Goal: Task Accomplishment & Management: Use online tool/utility

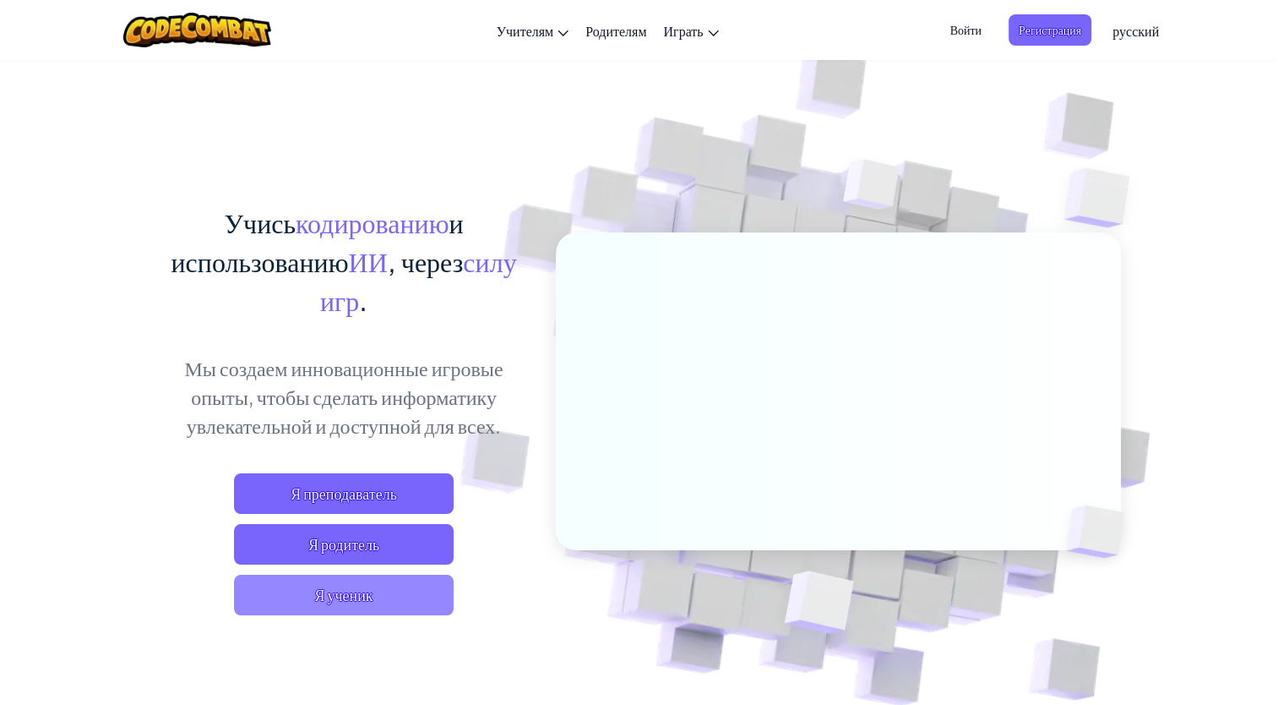
click at [416, 577] on span "Я ученик" at bounding box center [344, 594] width 220 height 41
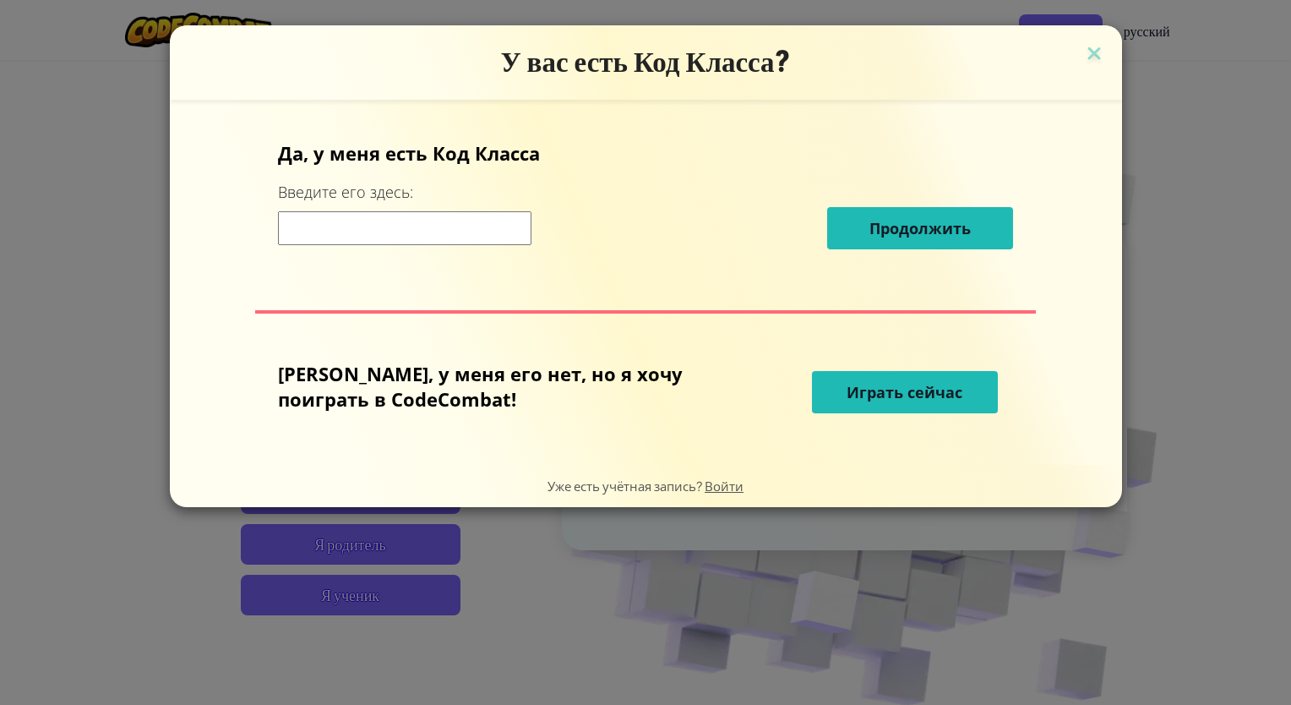
click at [437, 233] on input at bounding box center [404, 228] width 253 height 34
type input "EatHeartBird"
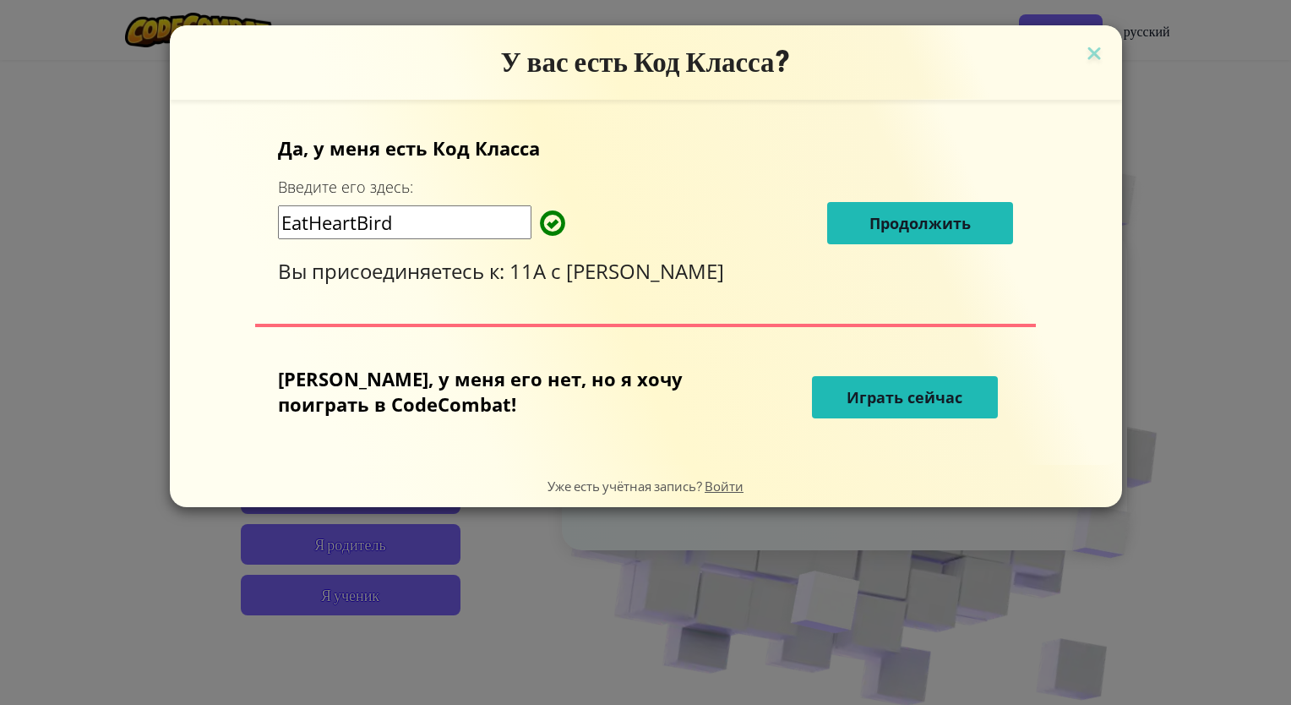
click at [890, 405] on span "Играть сейчас" at bounding box center [904, 397] width 116 height 20
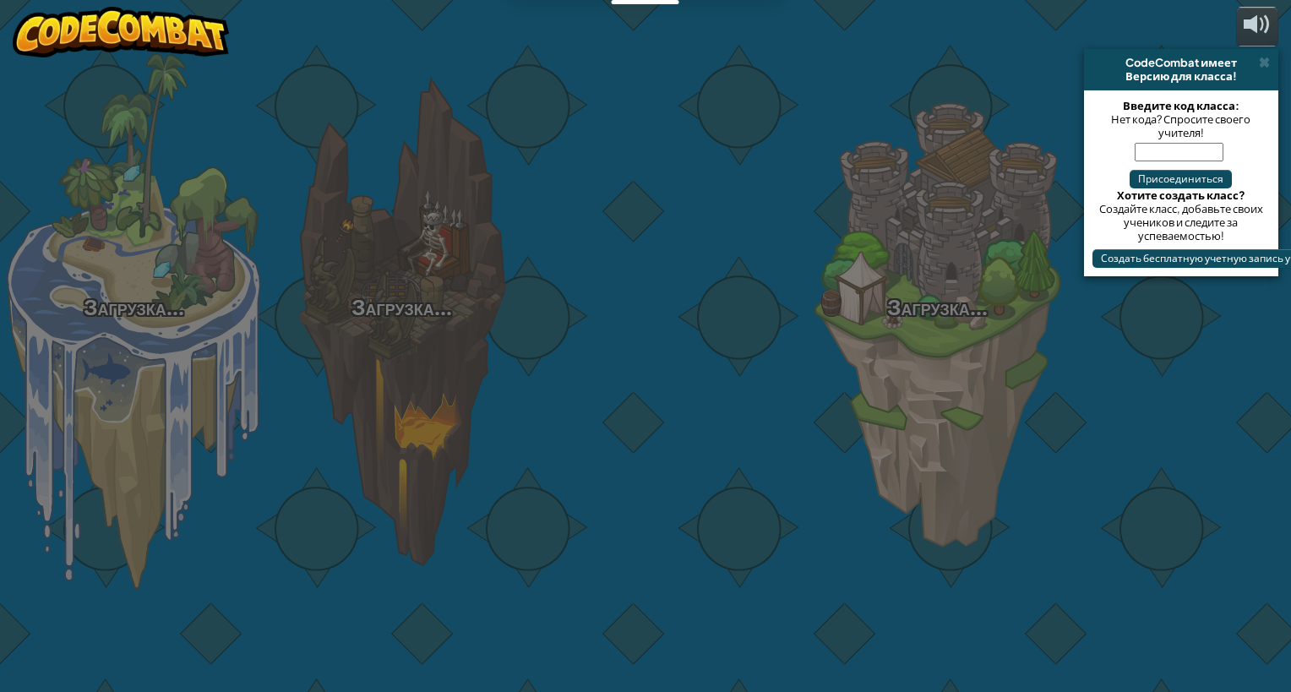
select select "ru"
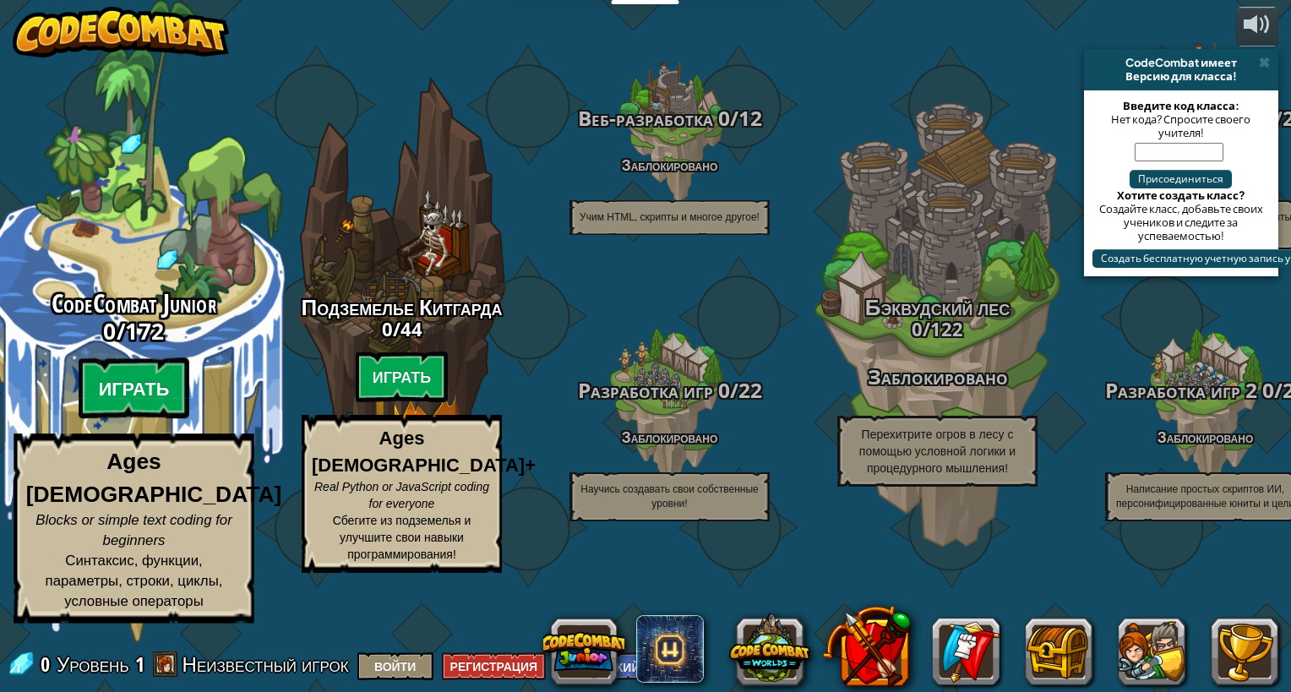
click at [160, 419] on btn "Играть" at bounding box center [135, 388] width 112 height 61
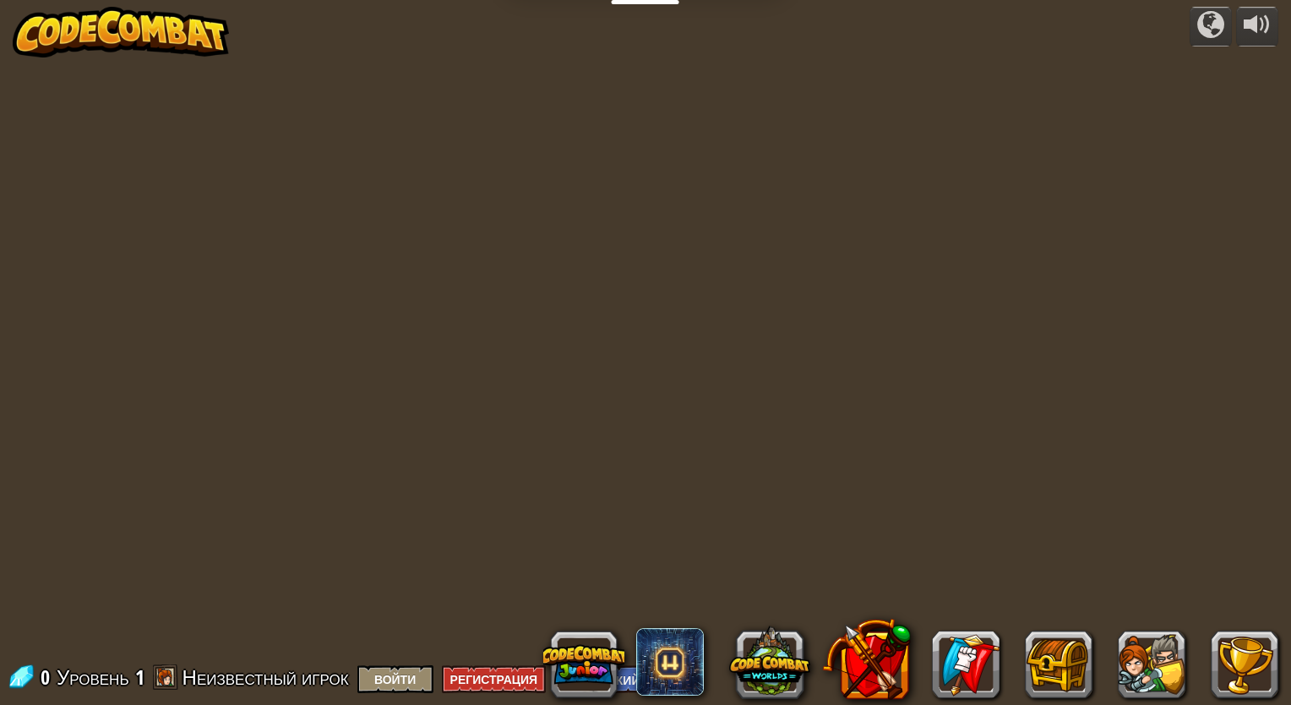
select select "ru"
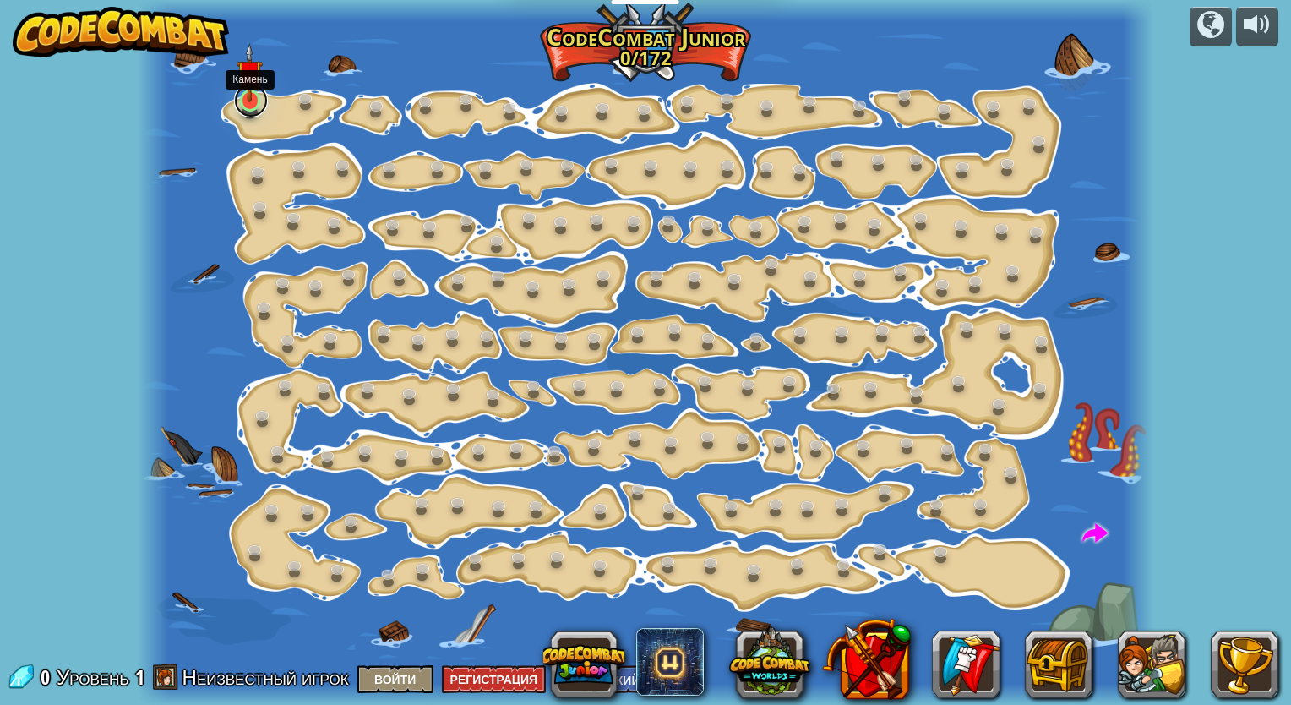
click at [251, 110] on link at bounding box center [251, 101] width 34 height 34
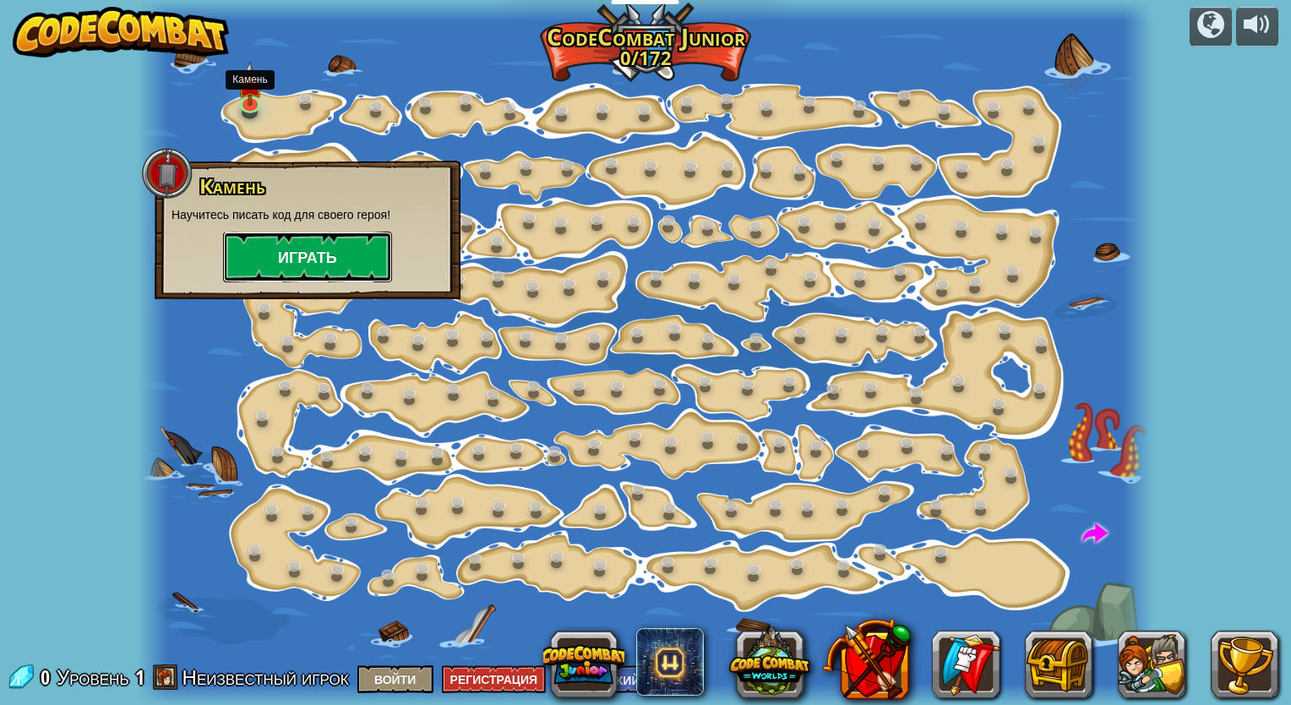
click at [285, 256] on button "Играть" at bounding box center [307, 256] width 169 height 51
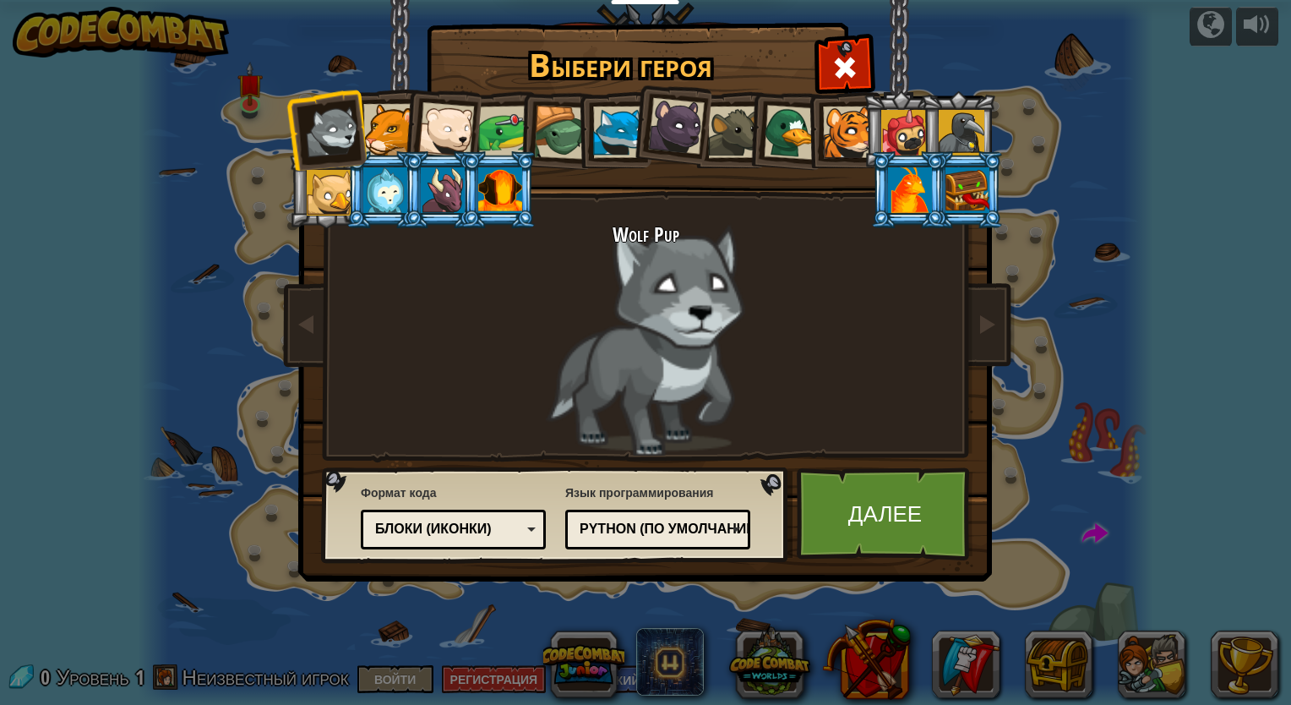
click at [419, 136] on div at bounding box center [446, 130] width 56 height 56
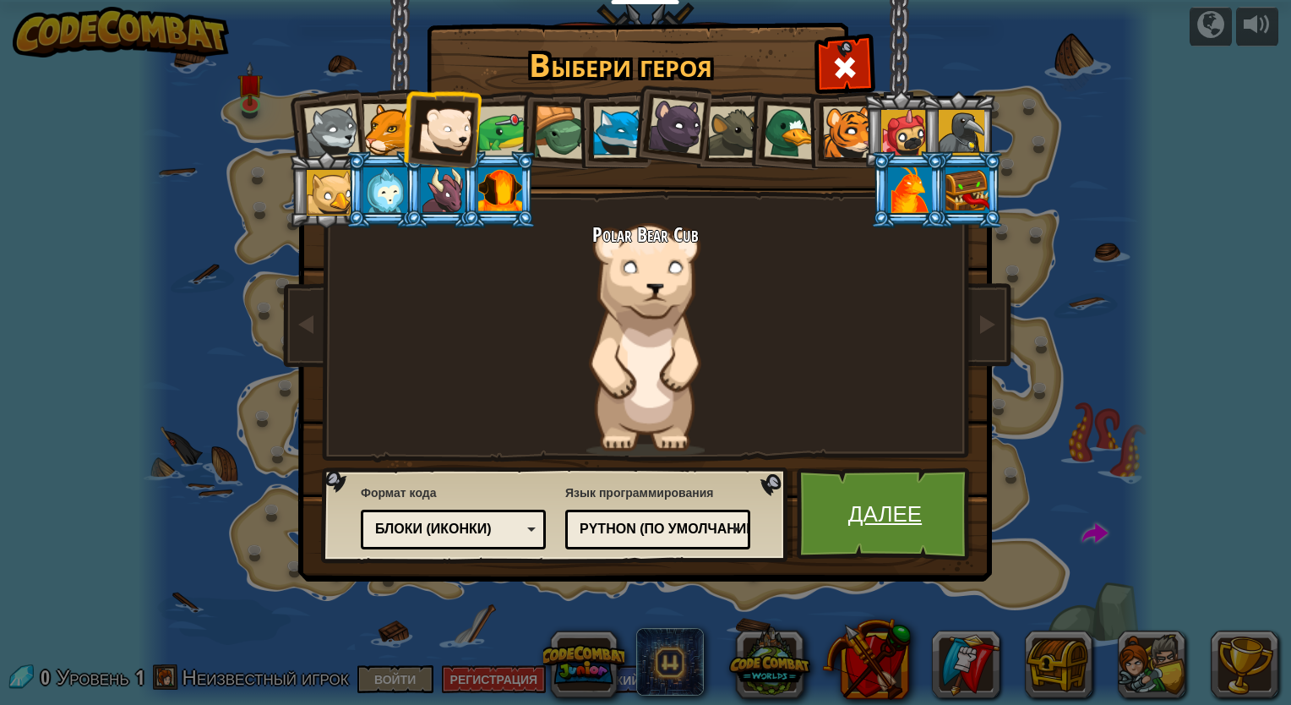
click at [899, 547] on link "Далее" at bounding box center [885, 513] width 177 height 93
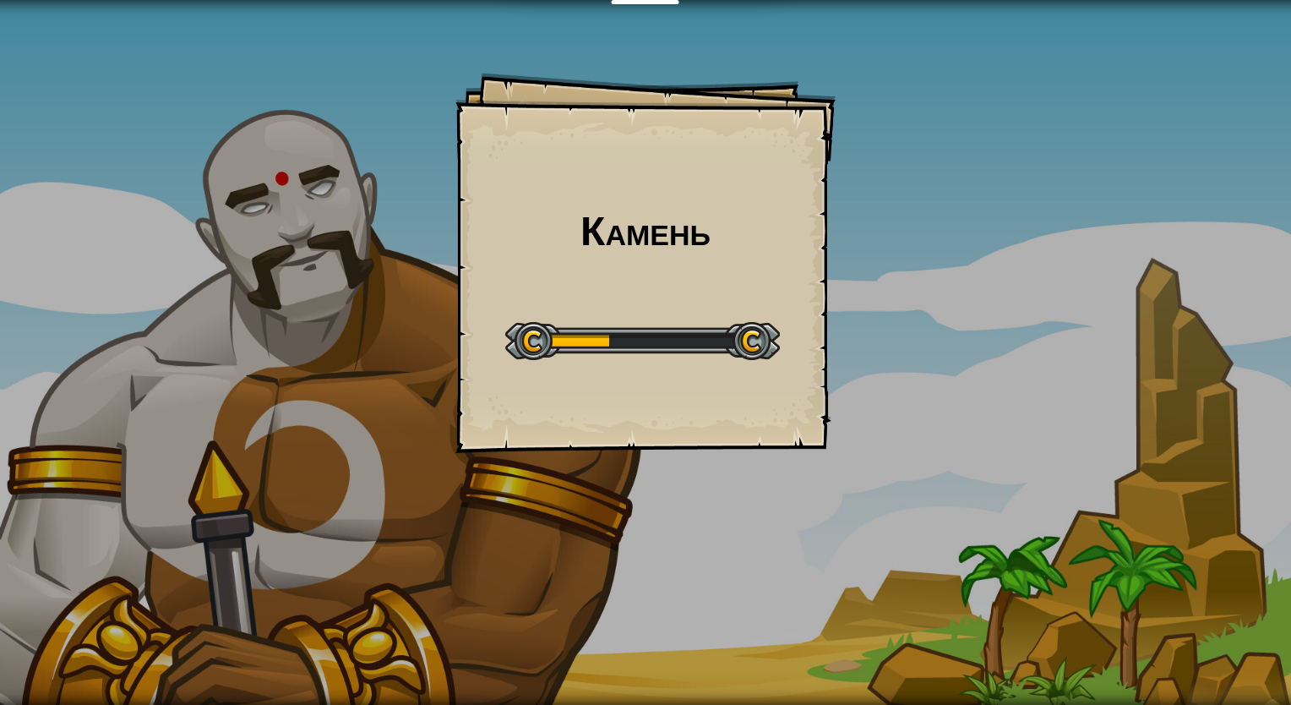
click at [423, 43] on div "Камень Goals Start Level Ошибка загрузки с сервера Чтобы пройти этот уровень, н…" at bounding box center [645, 352] width 1291 height 705
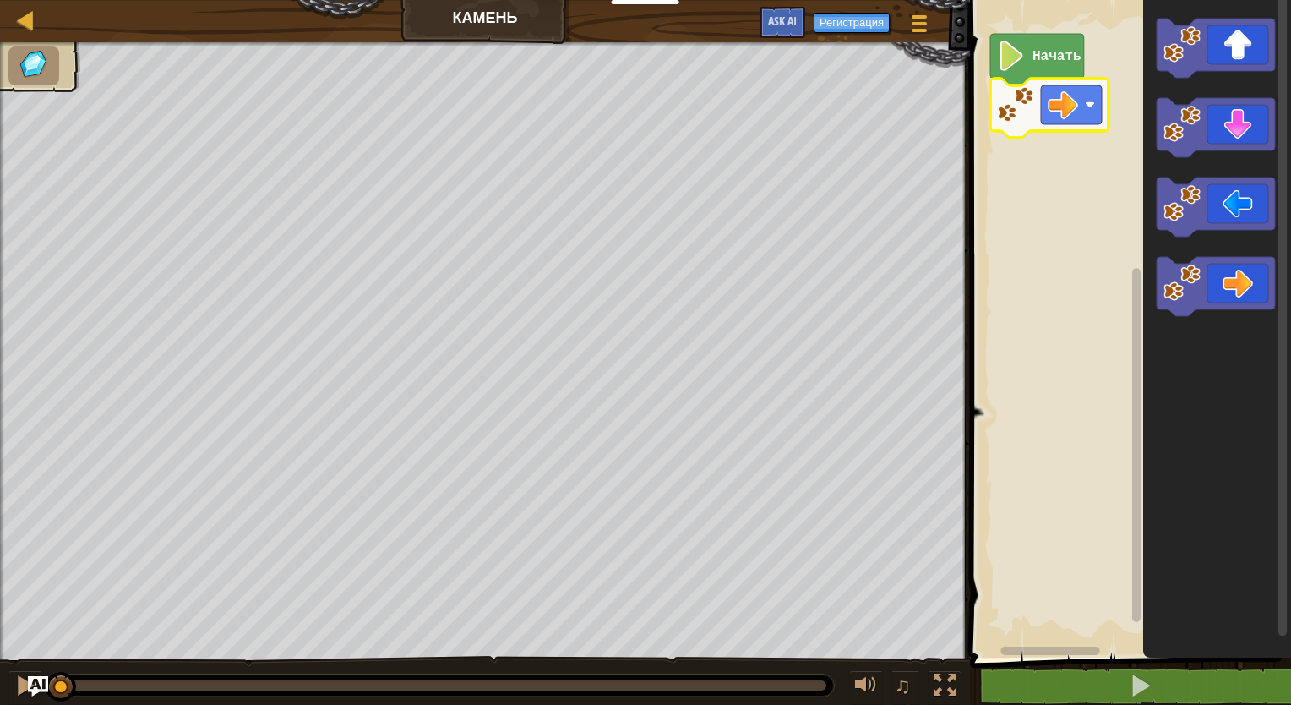
click at [1096, 117] on rect "Рабочая область Blockly" at bounding box center [1071, 104] width 61 height 39
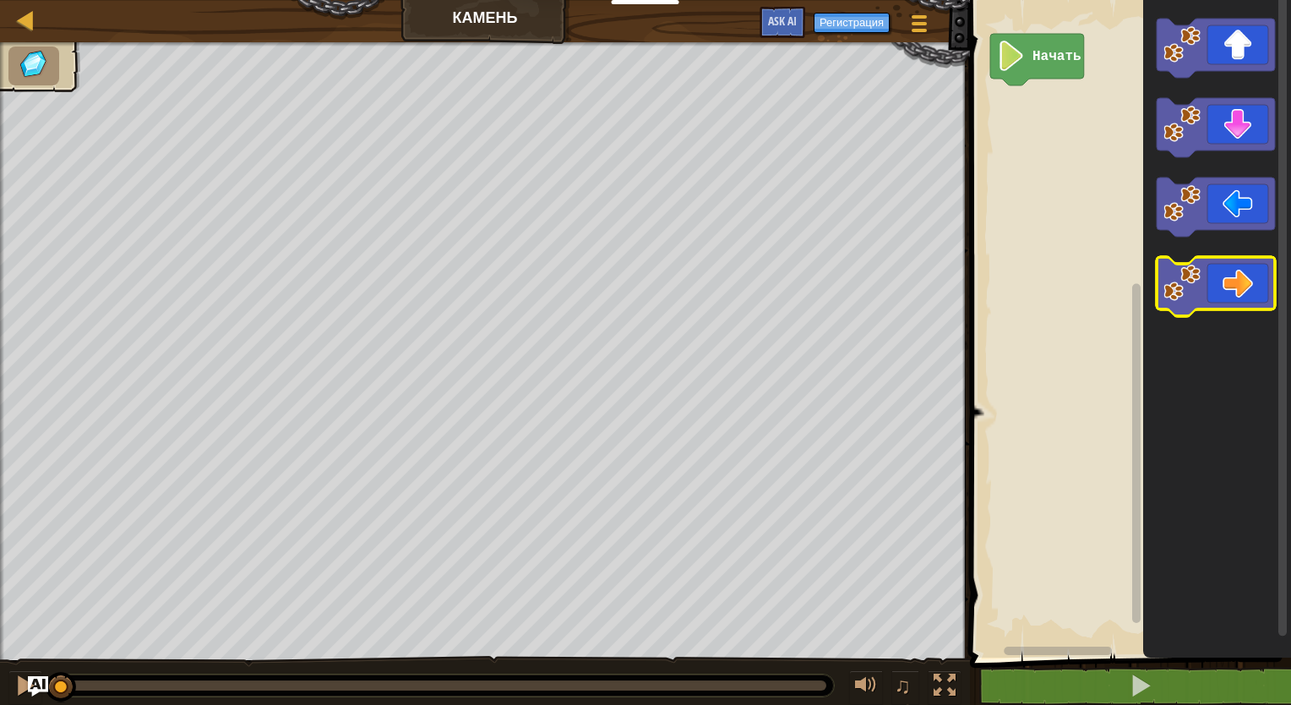
click at [1249, 271] on icon "Рабочая область Blockly" at bounding box center [1215, 286] width 118 height 59
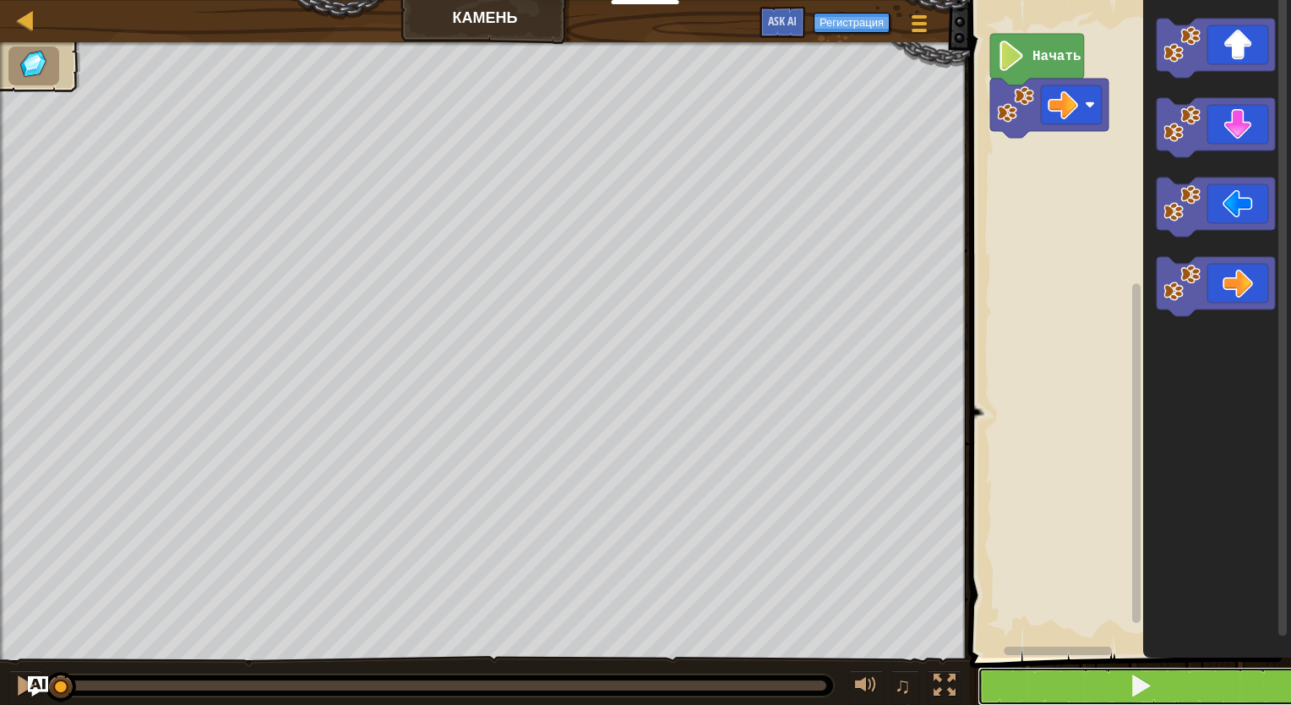
click at [1167, 692] on button at bounding box center [1140, 685] width 326 height 39
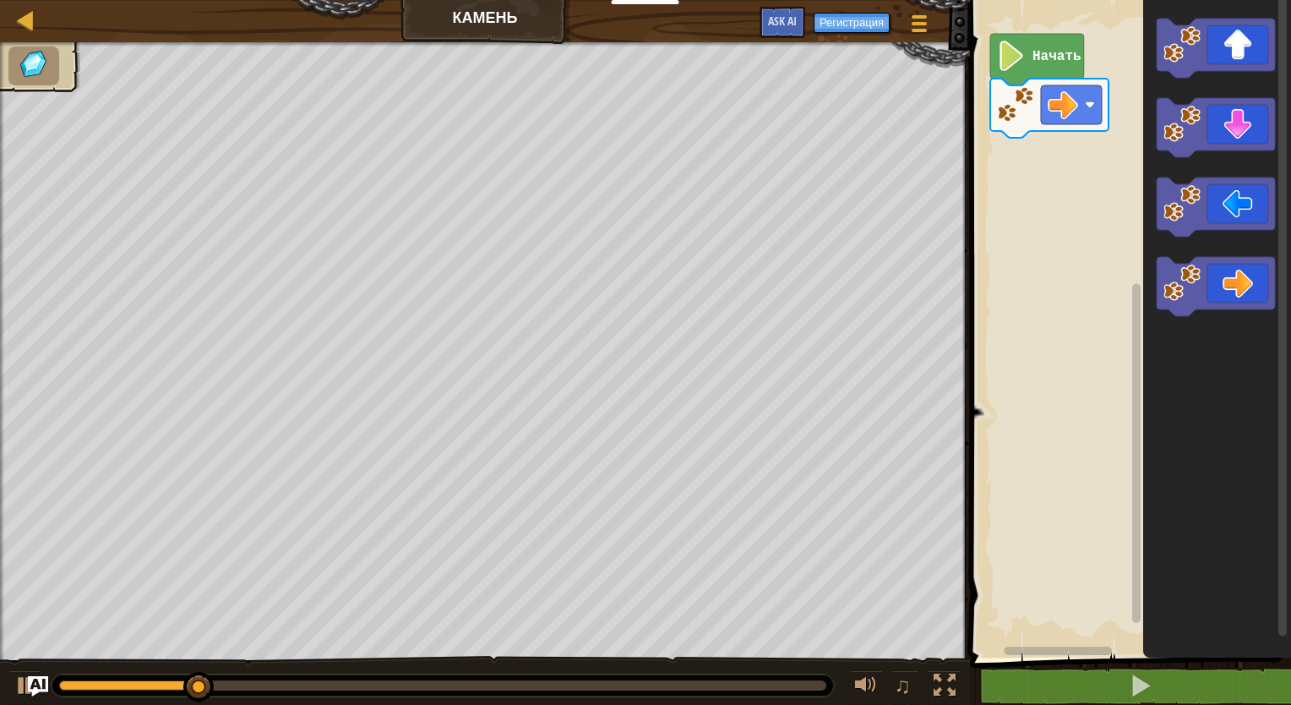
click at [1241, 158] on icon "Рабочая область Blockly" at bounding box center [1217, 325] width 148 height 666
click at [1241, 147] on icon "Рабочая область Blockly" at bounding box center [1215, 127] width 118 height 59
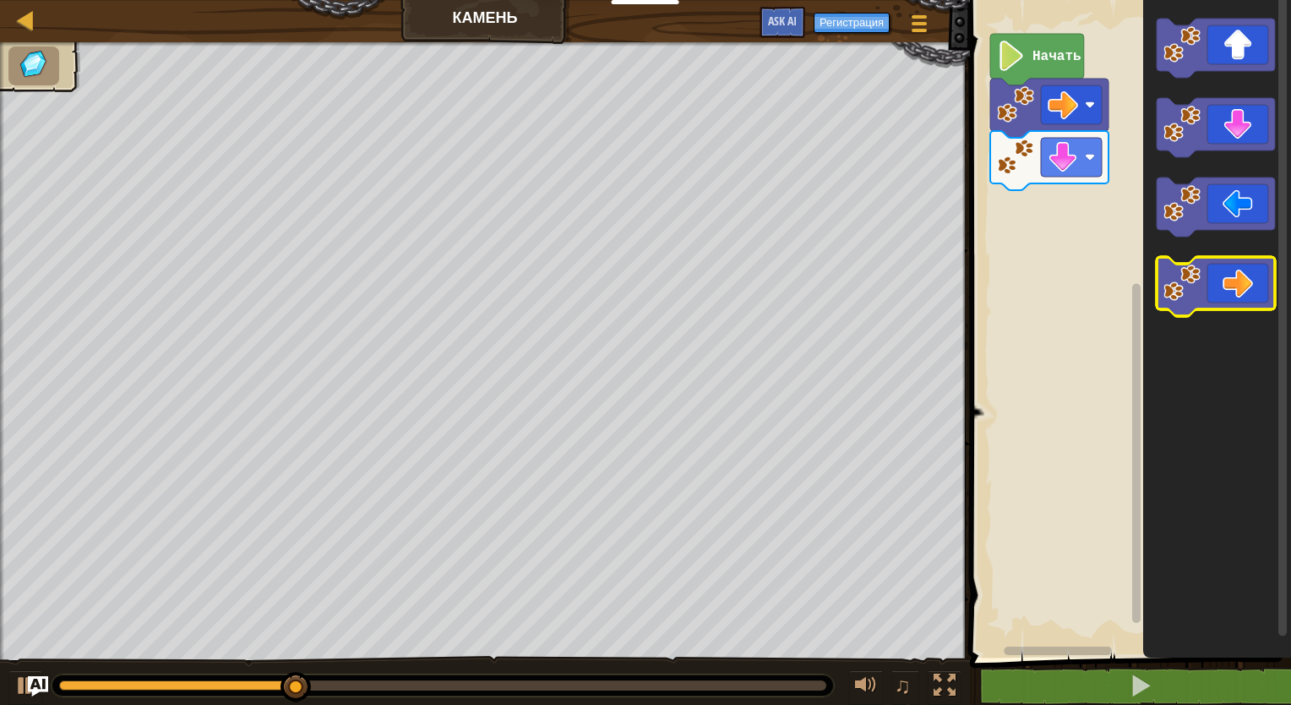
click at [1266, 268] on icon "Рабочая область Blockly" at bounding box center [1215, 286] width 118 height 59
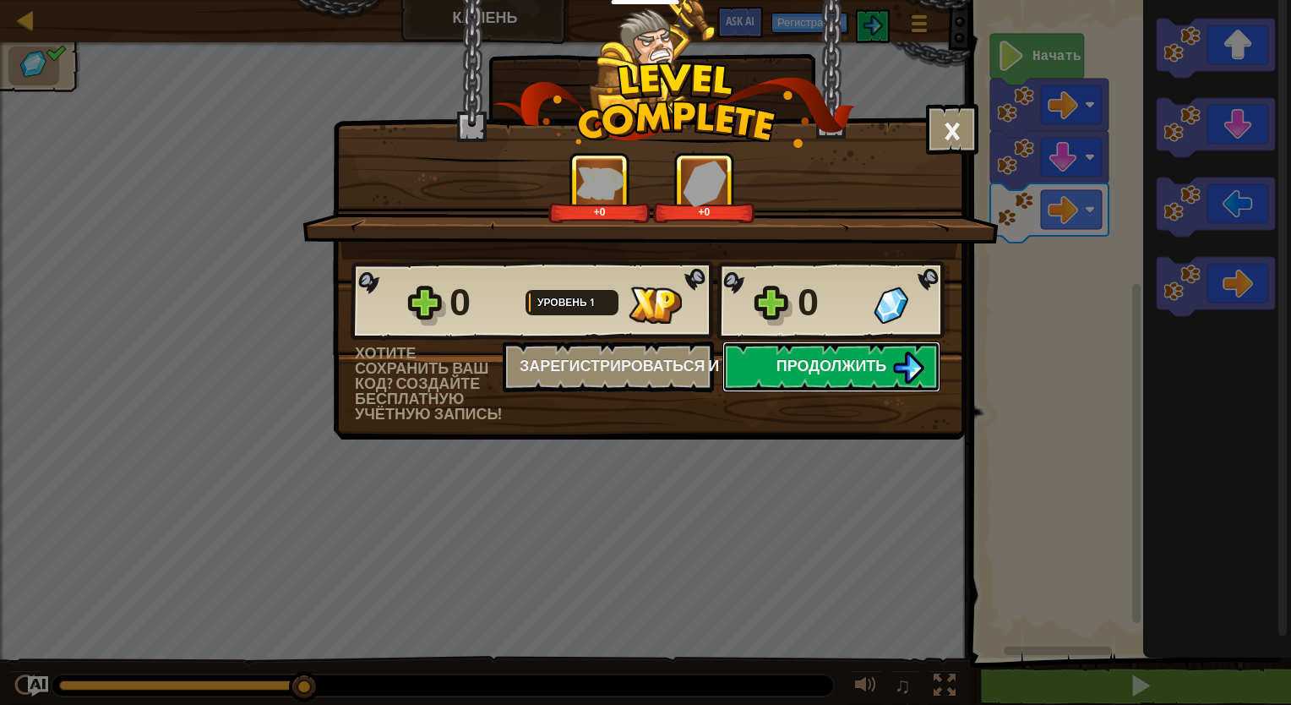
click at [803, 381] on button "Продолжить" at bounding box center [831, 366] width 218 height 51
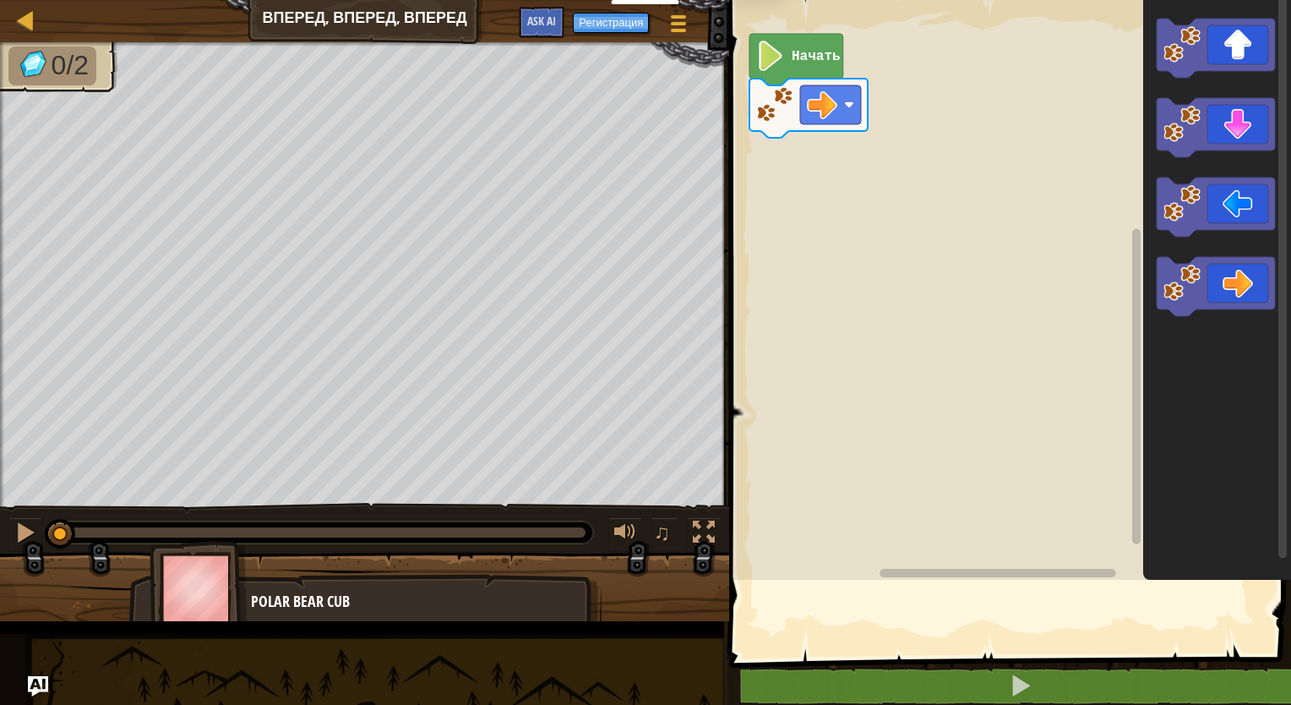
click at [782, 384] on rect "Рабочая область Blockly" at bounding box center [1007, 286] width 567 height 588
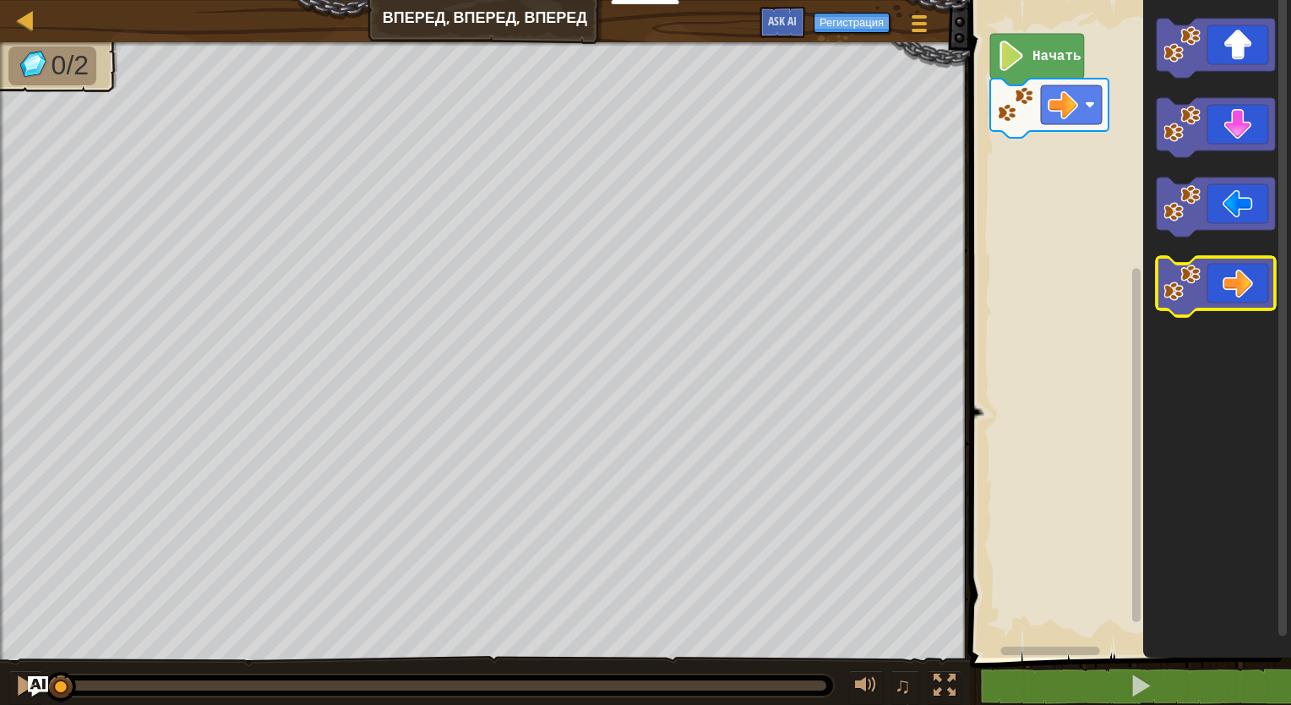
click at [1198, 299] on image "Рабочая область Blockly" at bounding box center [1181, 282] width 37 height 37
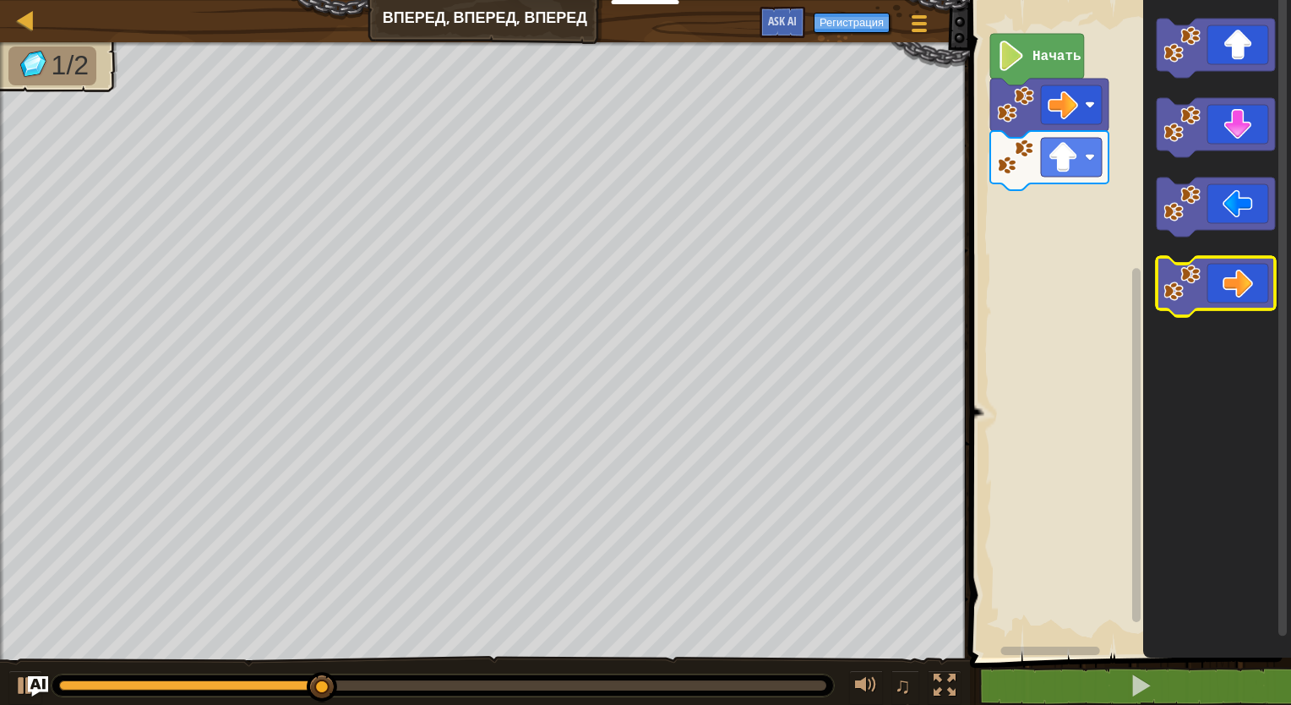
click at [1258, 265] on icon "Рабочая область Blockly" at bounding box center [1215, 286] width 118 height 59
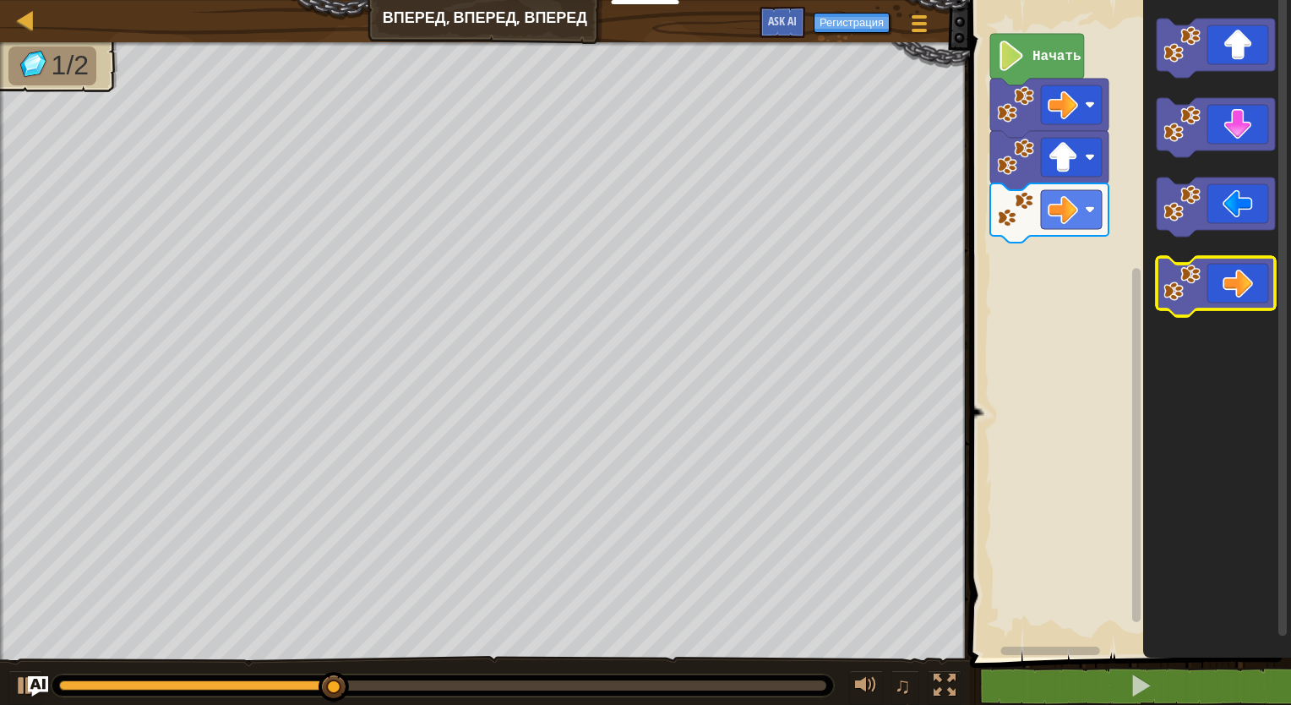
click at [1262, 280] on icon "Рабочая область Blockly" at bounding box center [1215, 286] width 118 height 59
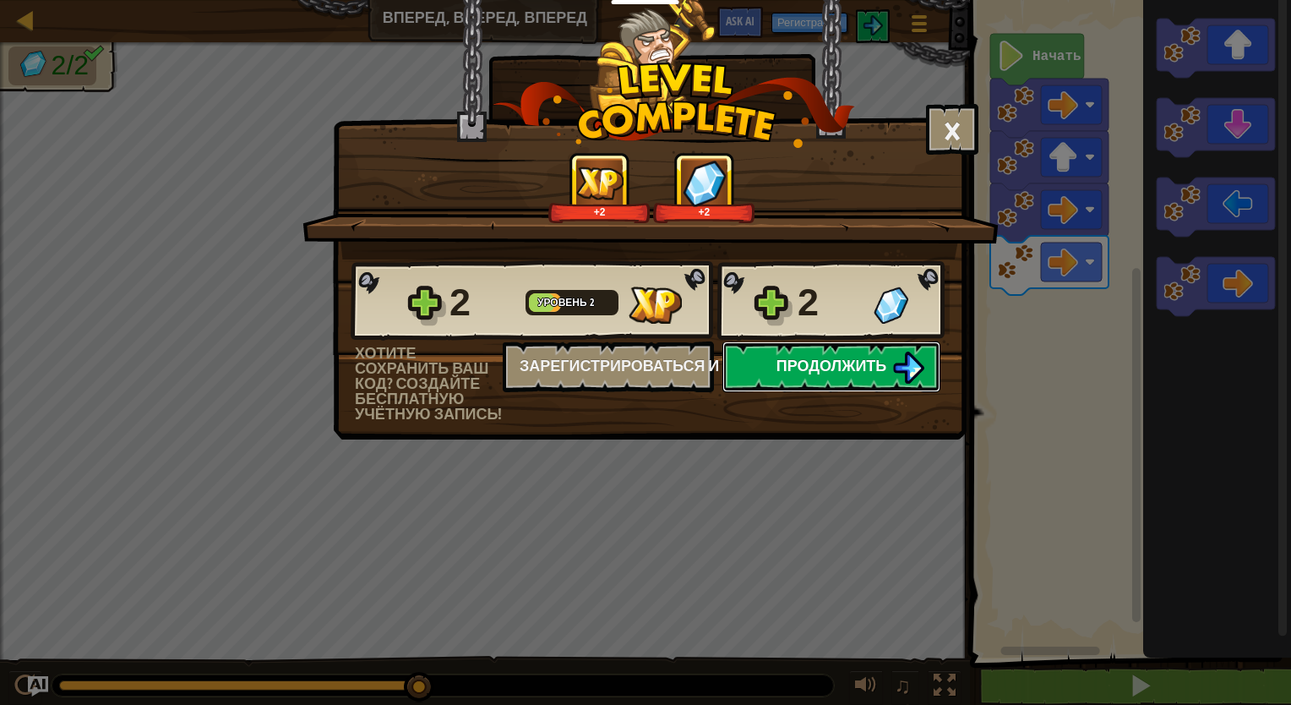
click at [863, 373] on span "Продолжить" at bounding box center [831, 365] width 111 height 21
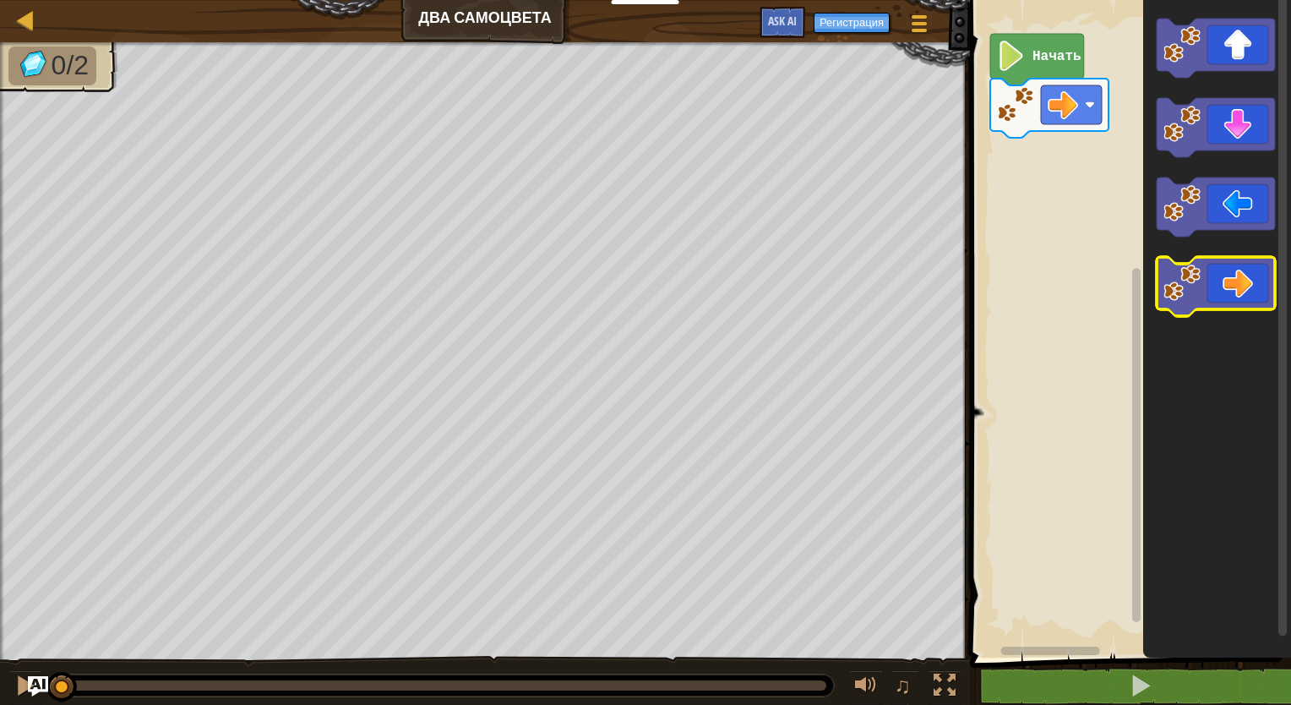
click at [1247, 265] on icon "Рабочая область Blockly" at bounding box center [1215, 286] width 118 height 59
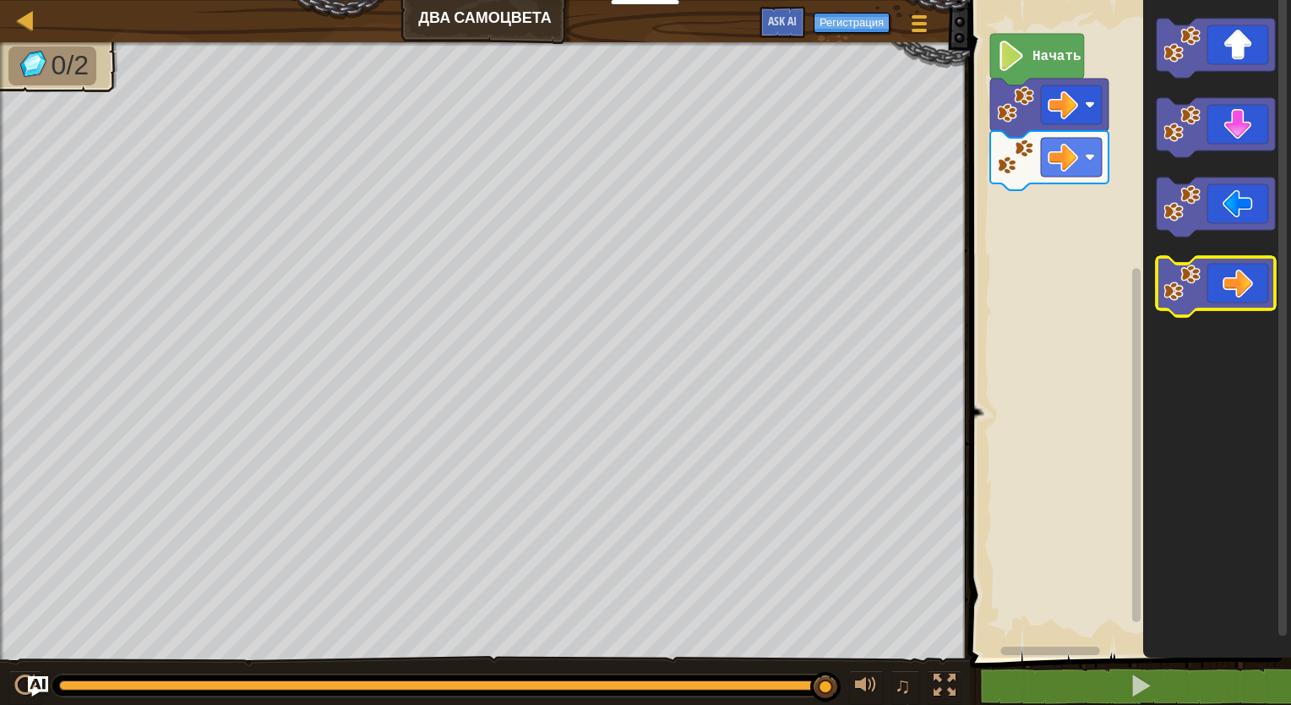
click at [1249, 275] on icon "Рабочая область Blockly" at bounding box center [1215, 286] width 118 height 59
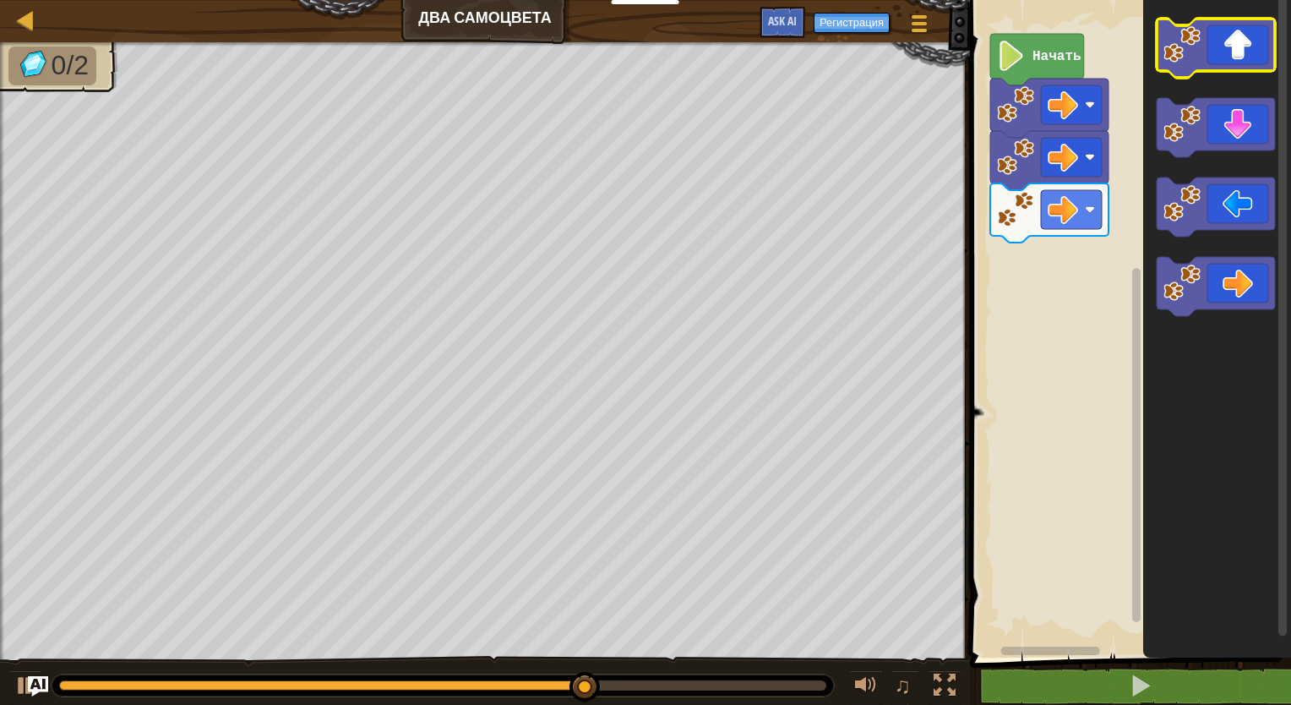
click at [1230, 66] on icon "Рабочая область Blockly" at bounding box center [1215, 48] width 118 height 59
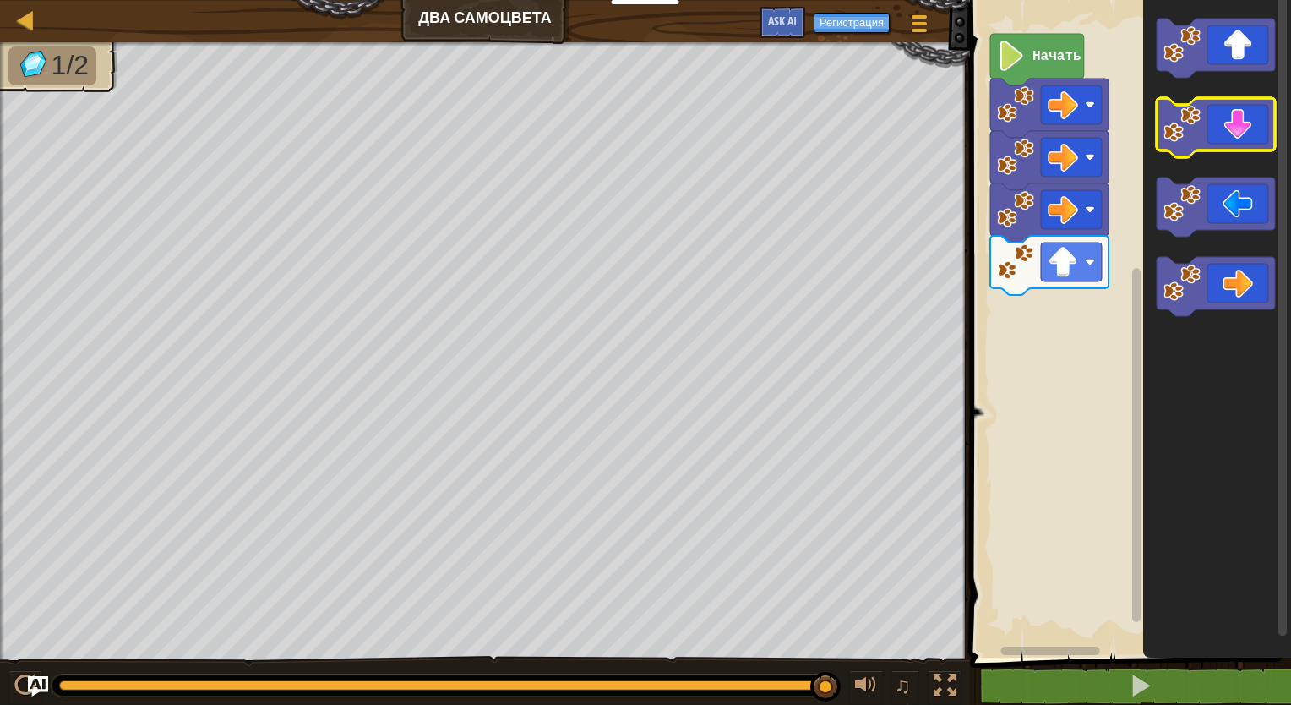
click at [1237, 150] on icon "Рабочая область Blockly" at bounding box center [1215, 127] width 118 height 59
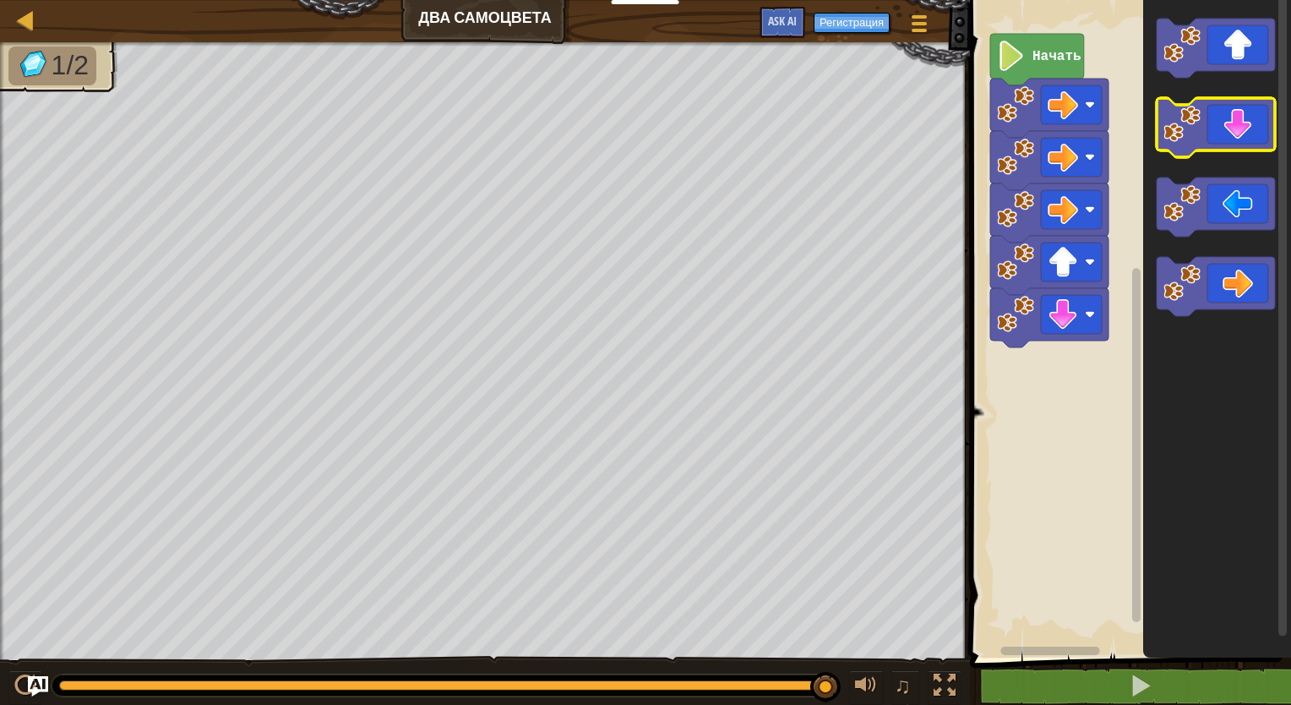
click at [1237, 150] on icon "Рабочая область Blockly" at bounding box center [1215, 127] width 118 height 59
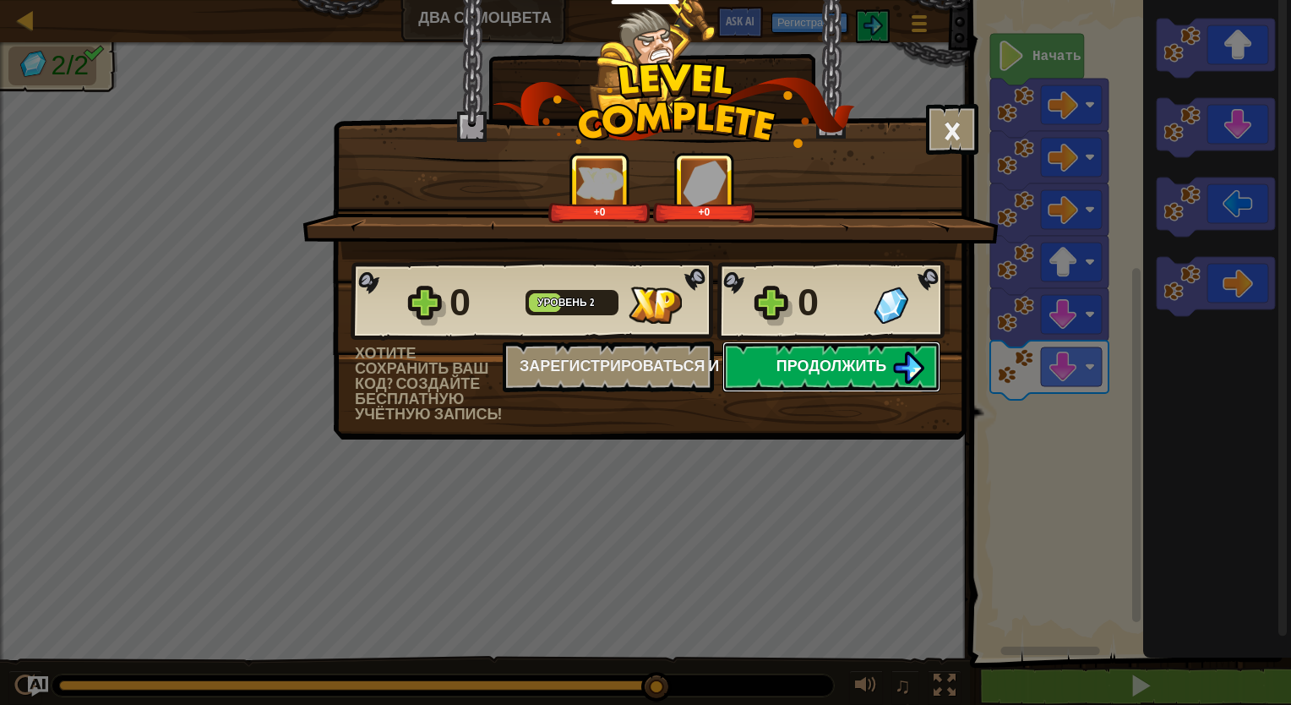
click at [859, 366] on span "Продолжить" at bounding box center [831, 365] width 111 height 21
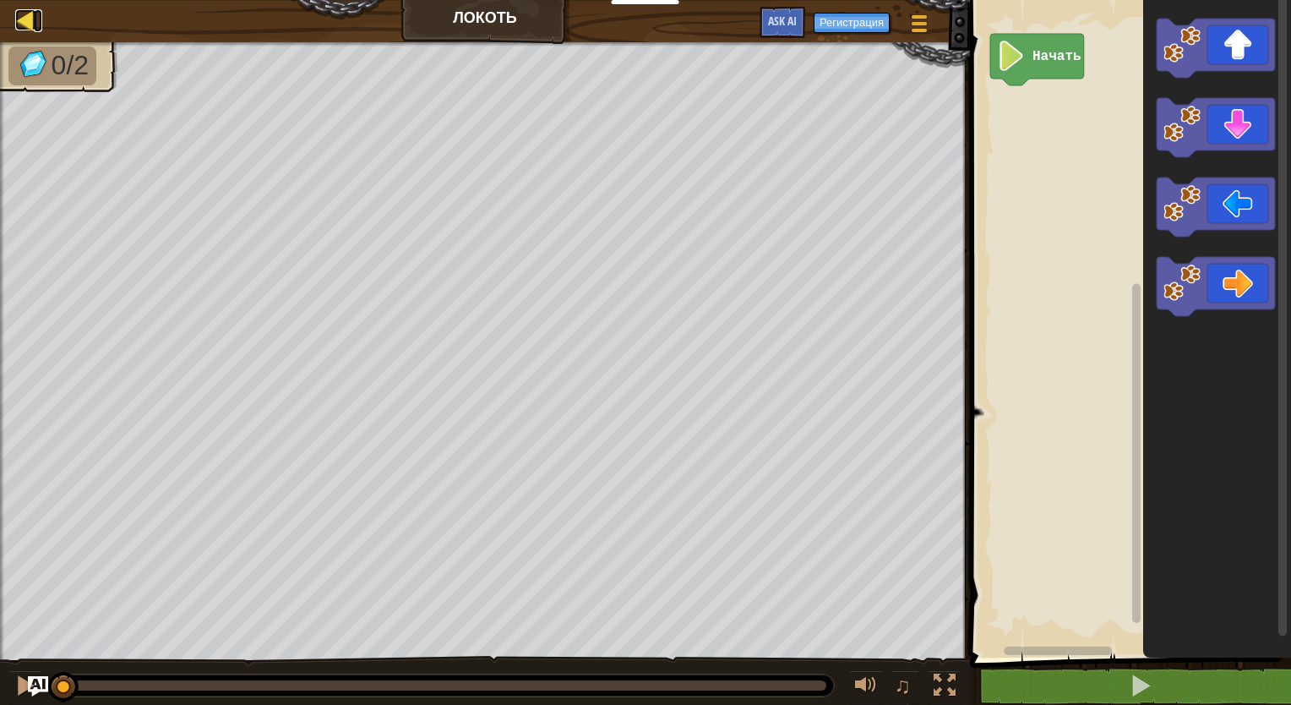
click at [35, 22] on div at bounding box center [25, 19] width 21 height 21
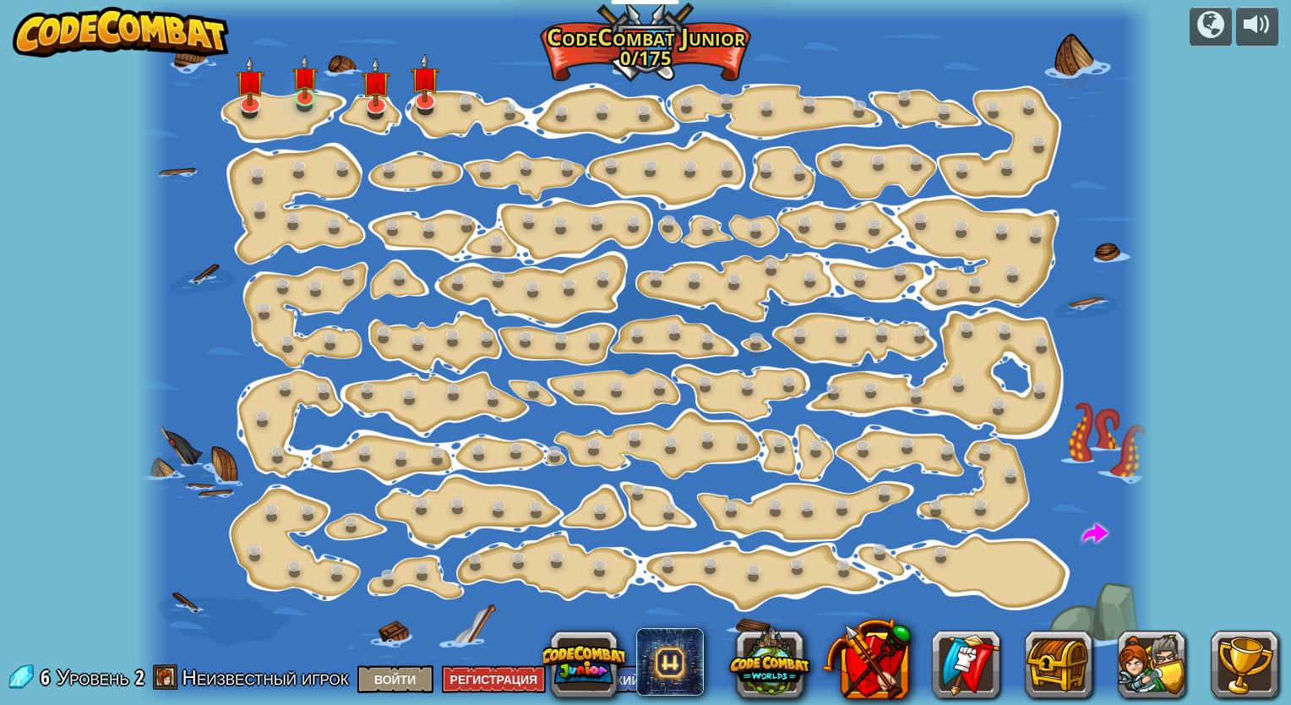
select select "ru"
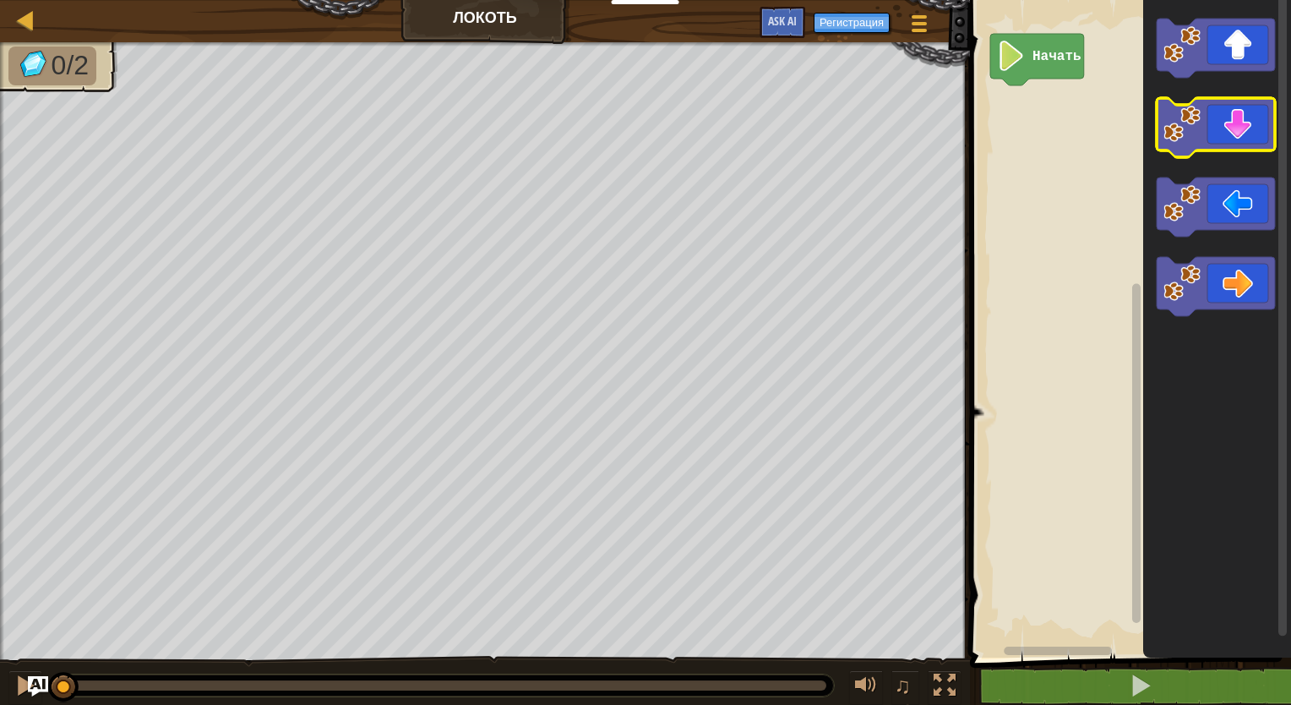
click at [1222, 120] on icon "Рабочая область Blockly" at bounding box center [1215, 127] width 118 height 59
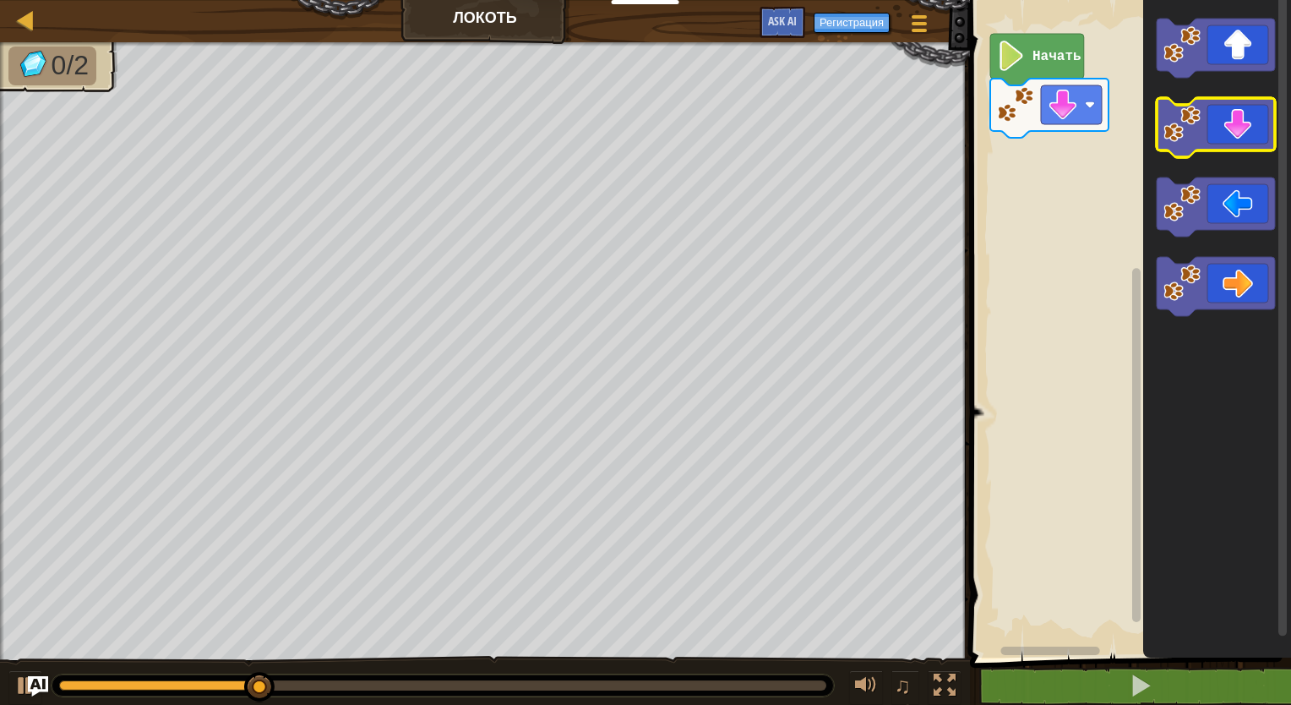
click at [1221, 120] on icon "Рабочая область Blockly" at bounding box center [1215, 127] width 118 height 59
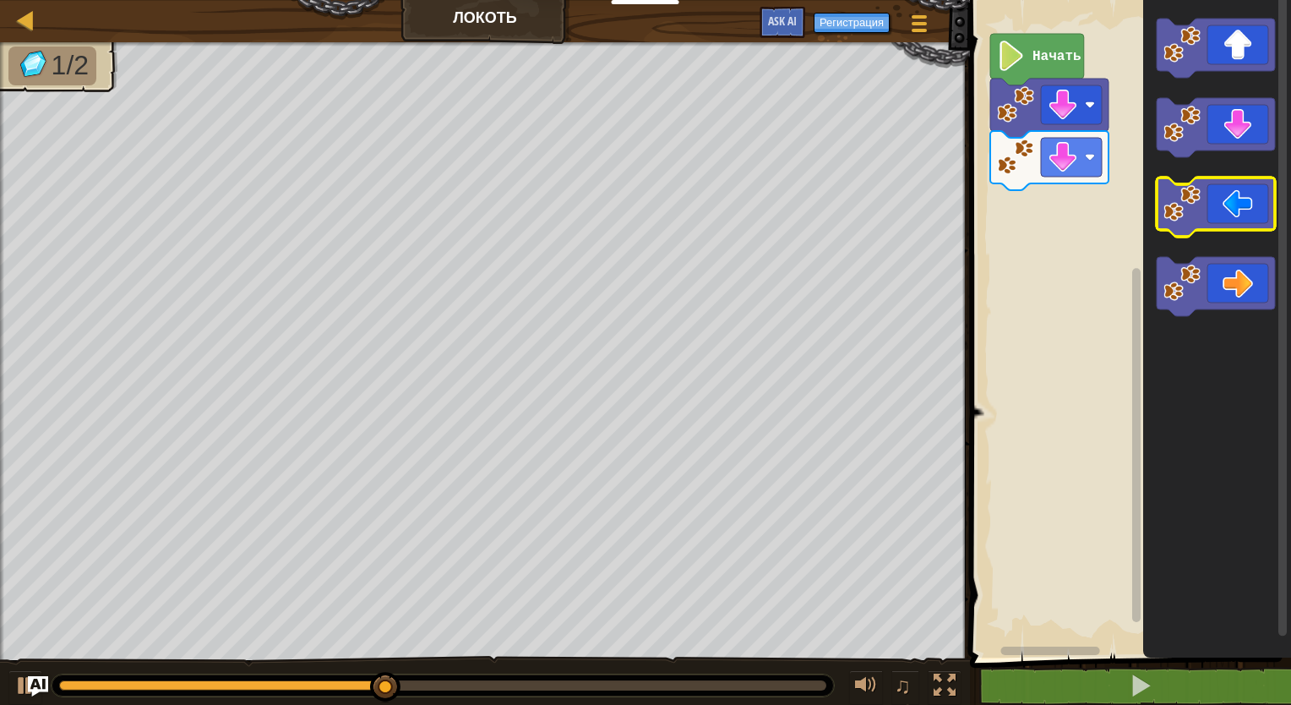
click at [1228, 213] on icon "Рабочая область Blockly" at bounding box center [1215, 206] width 118 height 59
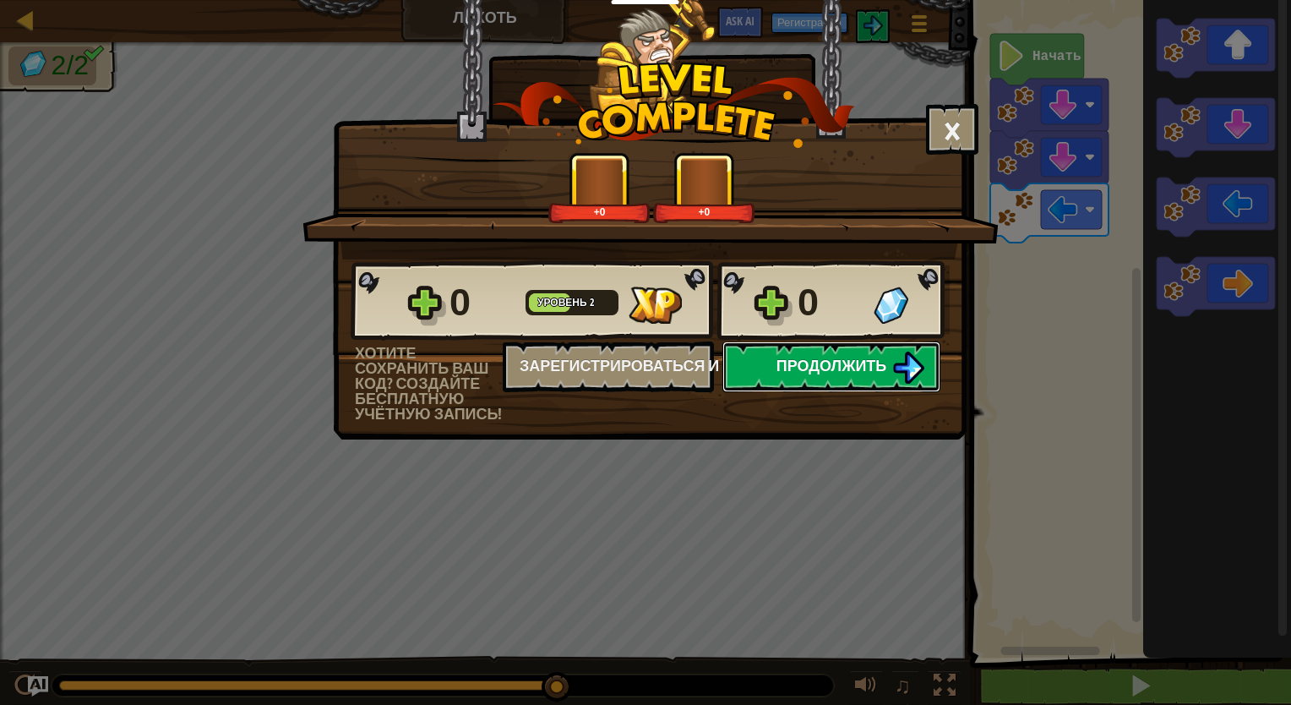
click at [840, 366] on span "Продолжить" at bounding box center [831, 365] width 111 height 21
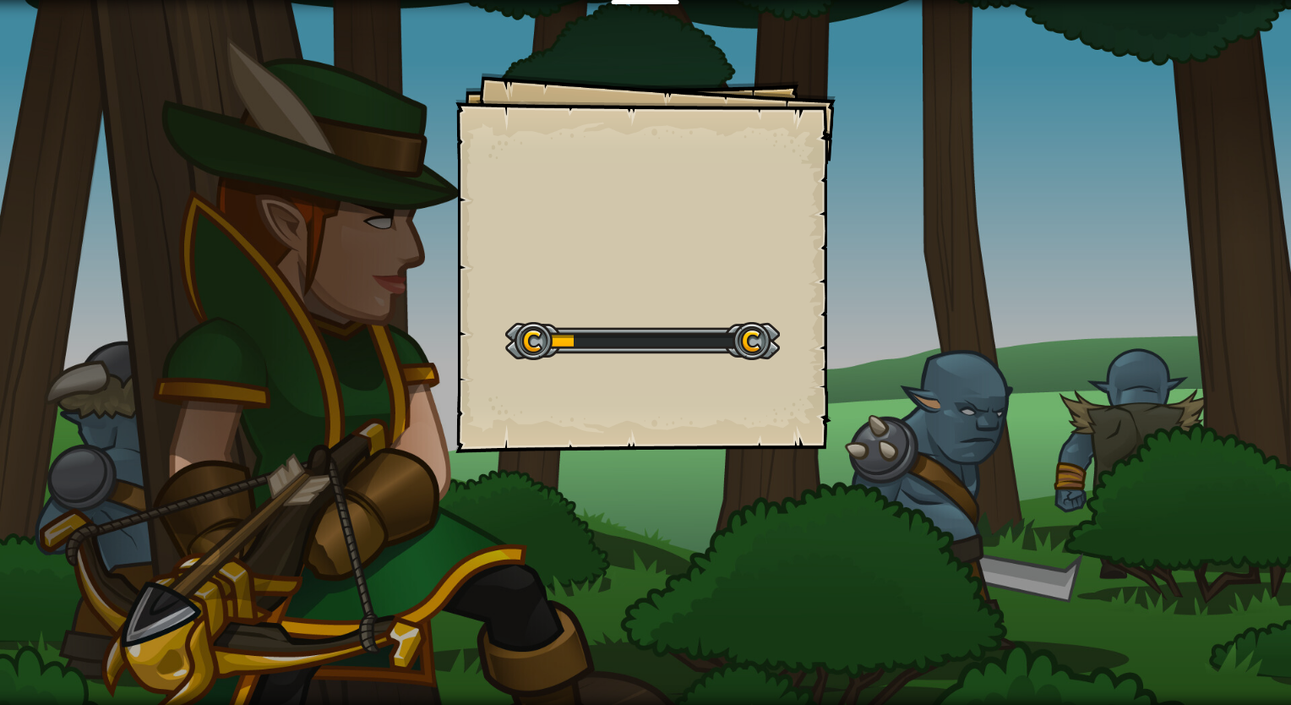
click at [733, 384] on div "Goals Start Level Ошибка загрузки с сервера Чтобы пройти этот уровень, нужна по…" at bounding box center [645, 263] width 380 height 380
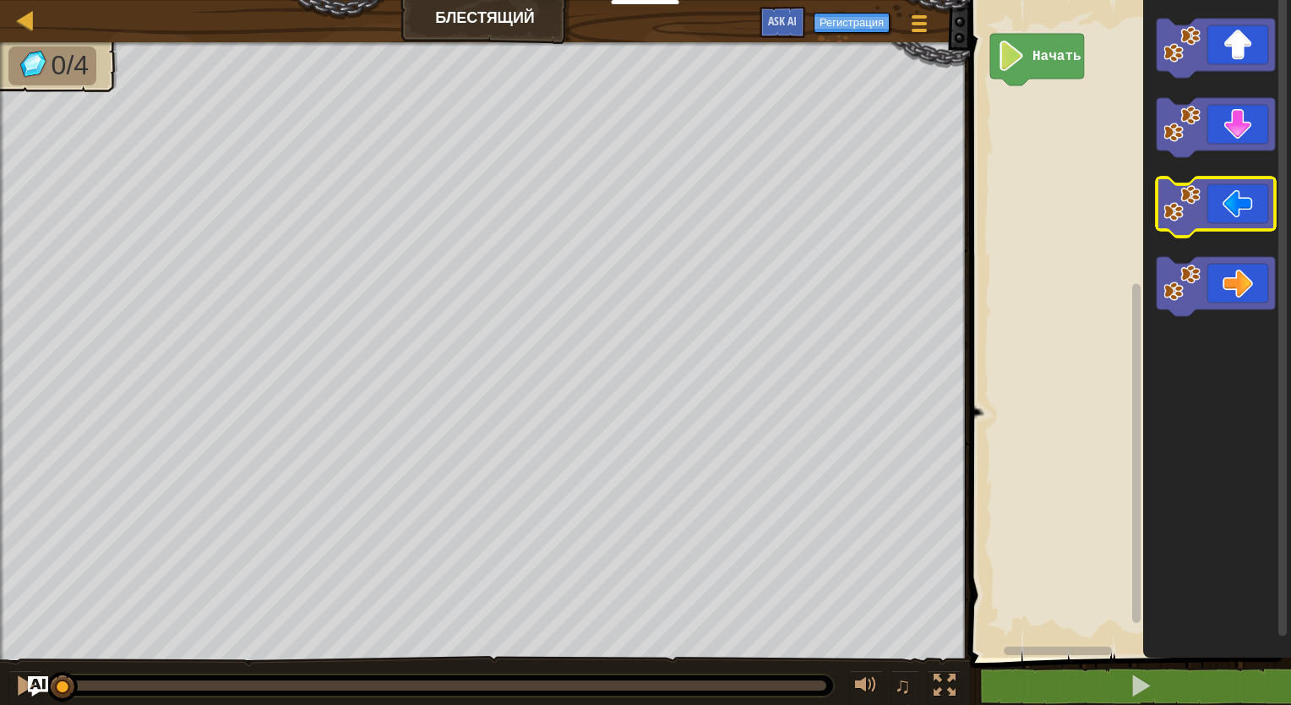
click at [1179, 207] on image "Рабочая область Blockly" at bounding box center [1181, 203] width 37 height 37
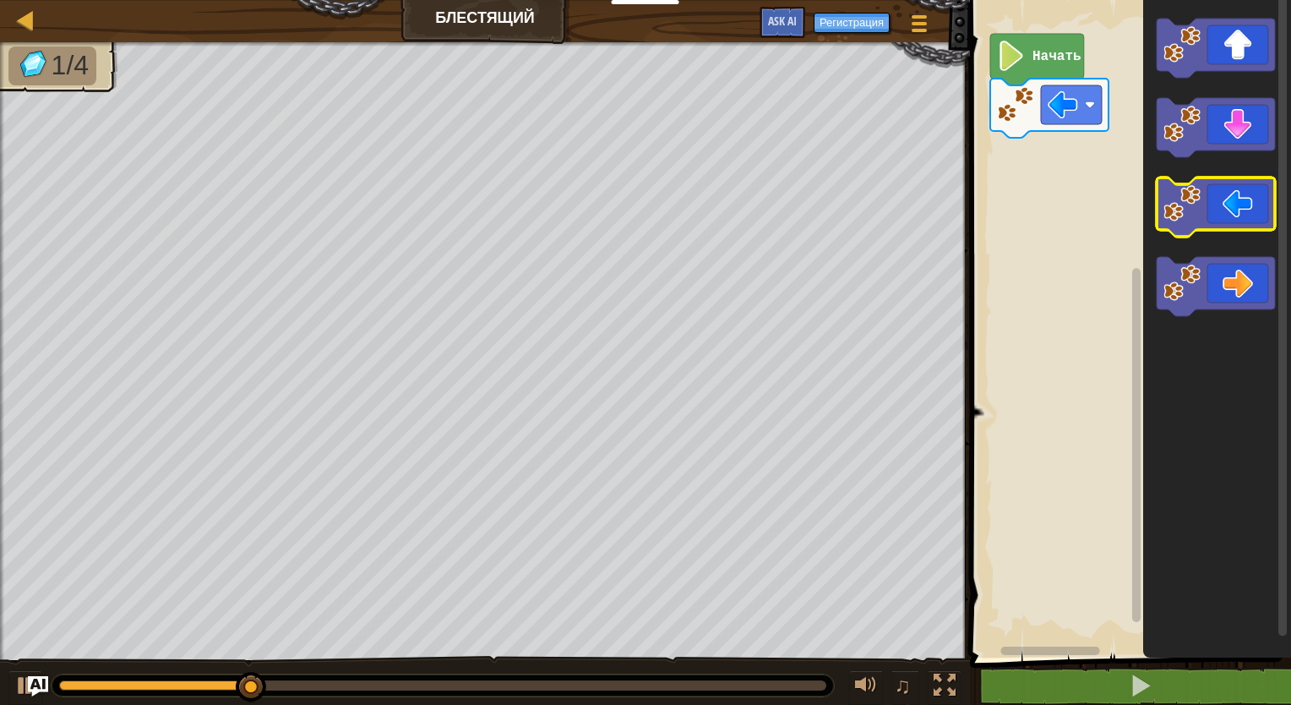
click at [1179, 208] on image "Рабочая область Blockly" at bounding box center [1181, 203] width 37 height 37
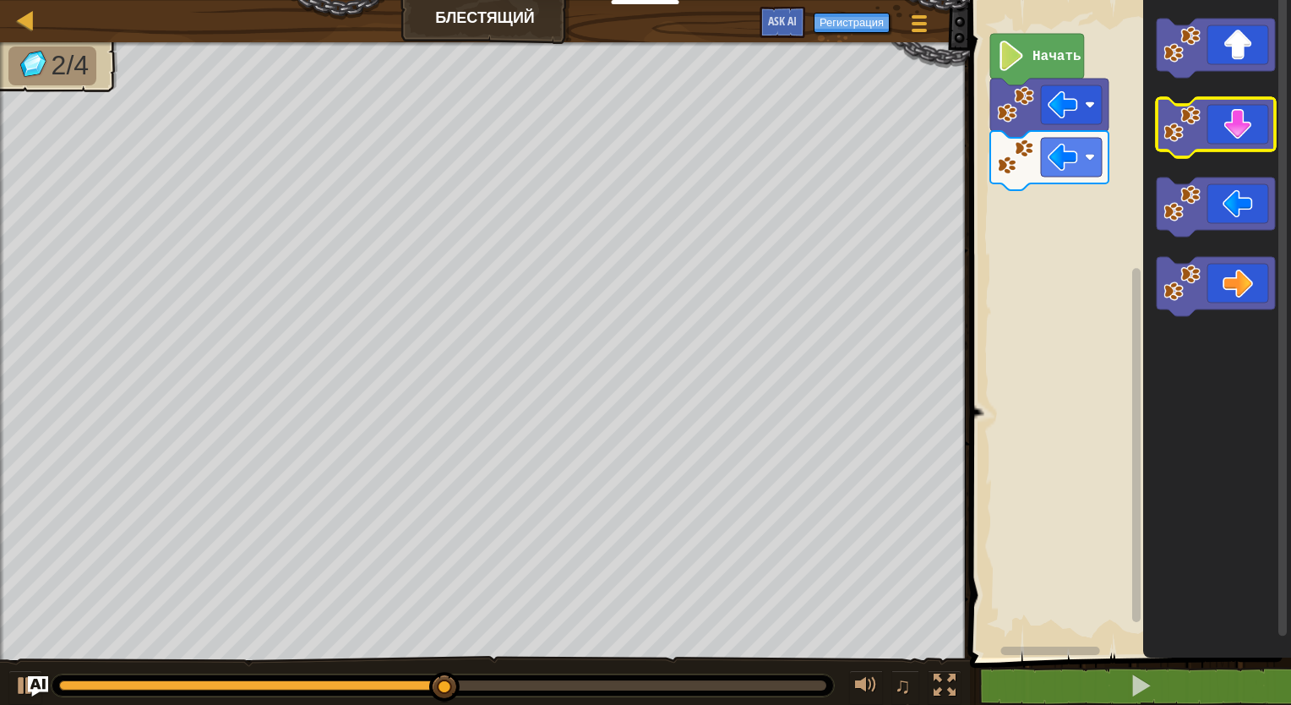
click at [1217, 140] on icon "Рабочая область Blockly" at bounding box center [1215, 127] width 118 height 59
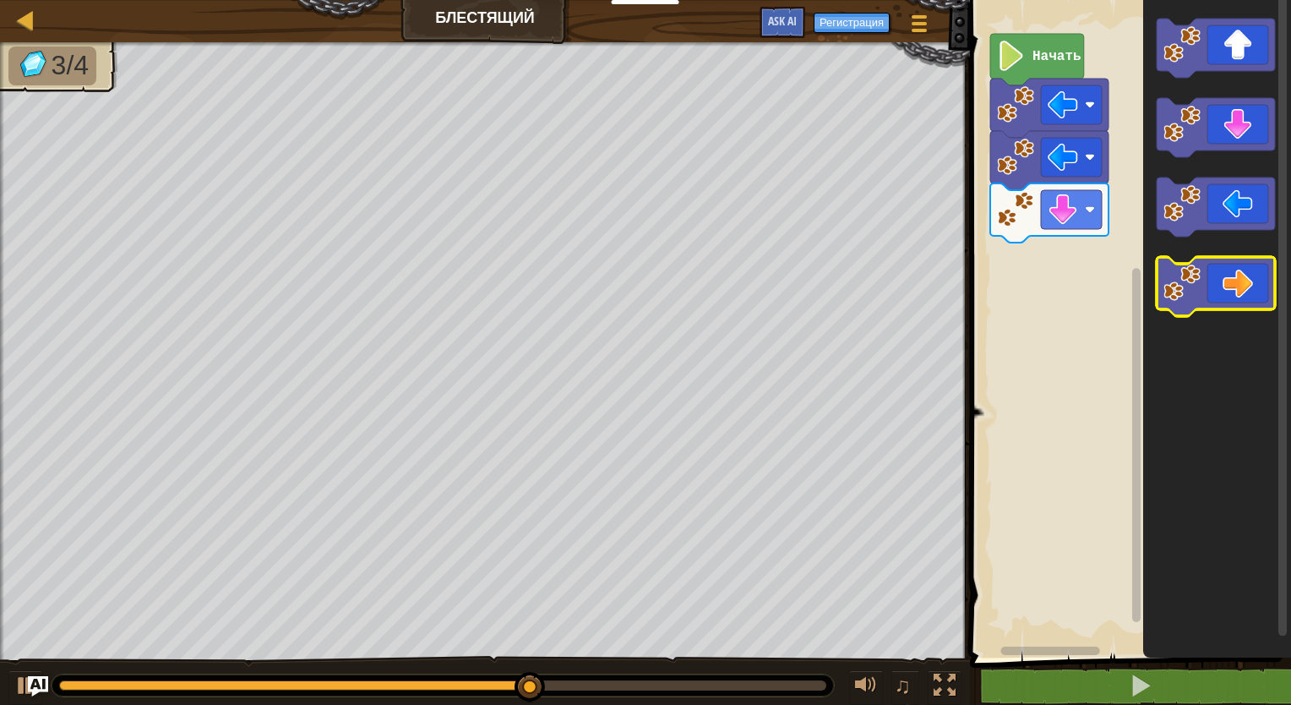
click at [1262, 302] on icon "Рабочая область Blockly" at bounding box center [1215, 286] width 118 height 59
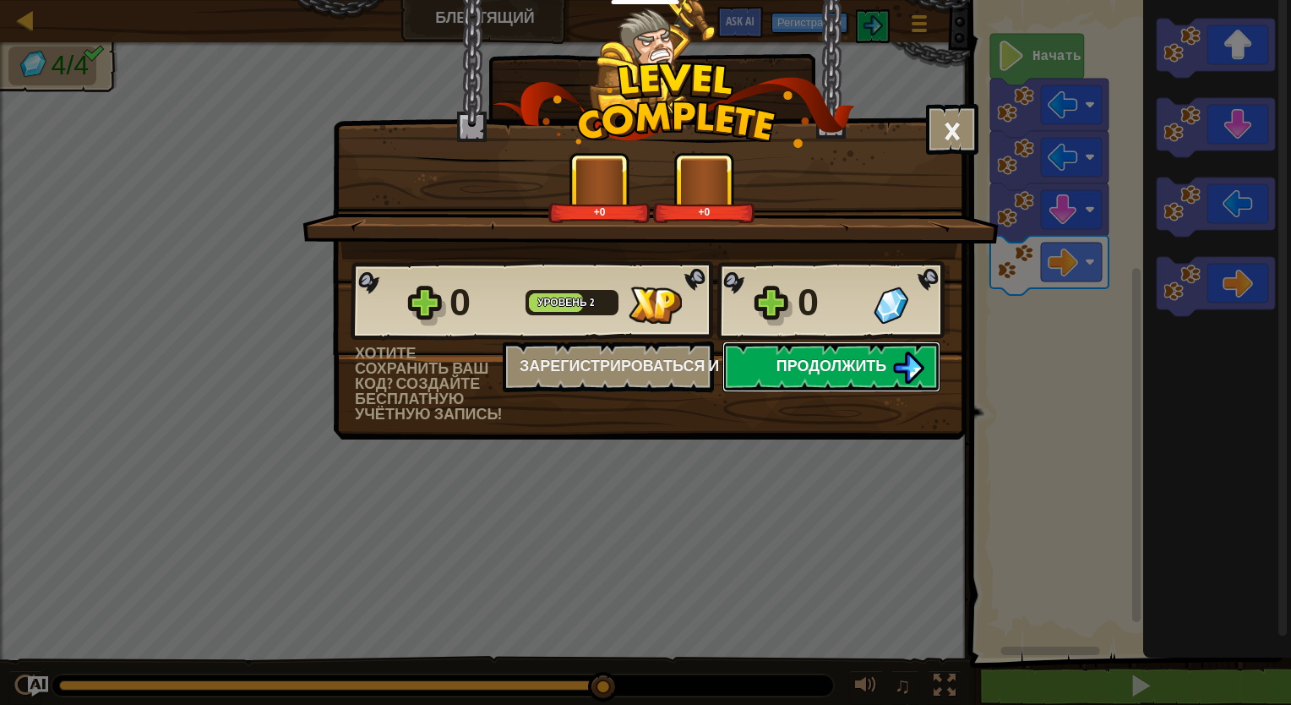
click at [824, 358] on span "Продолжить" at bounding box center [831, 365] width 111 height 21
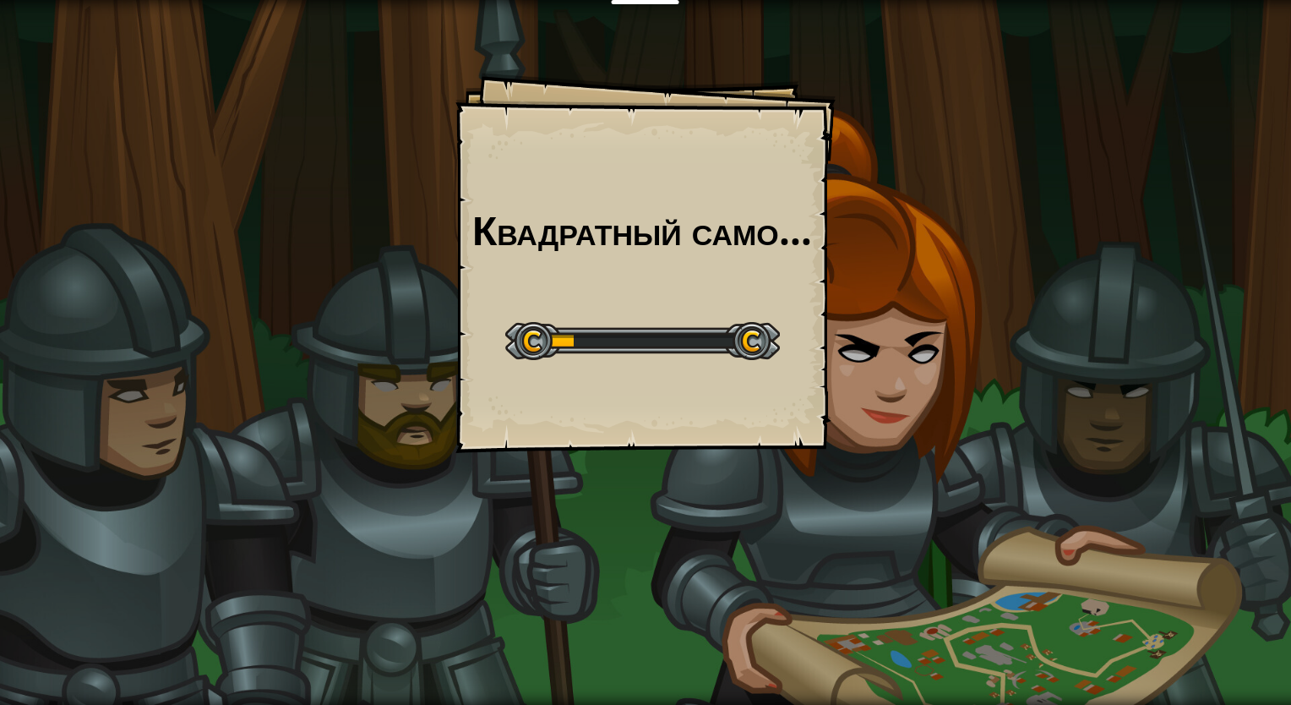
click at [764, 351] on div at bounding box center [642, 341] width 275 height 38
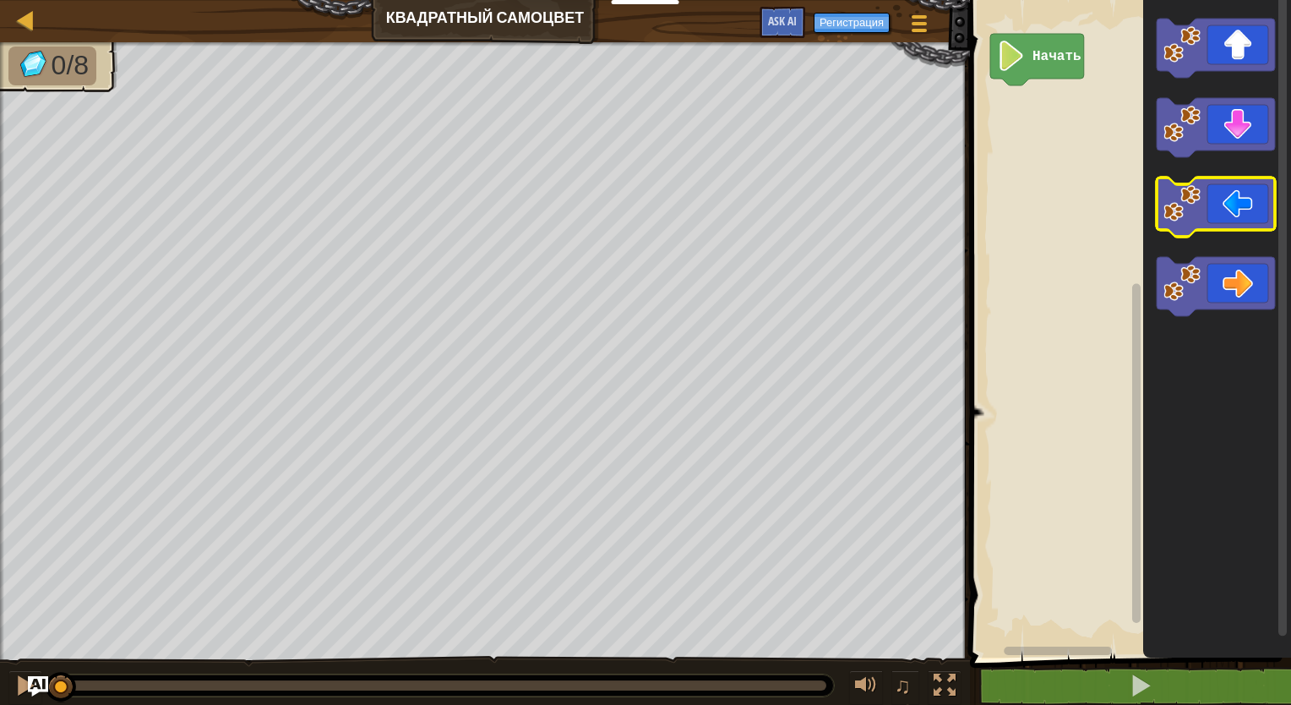
click at [1225, 203] on icon "Рабочая область Blockly" at bounding box center [1215, 206] width 118 height 59
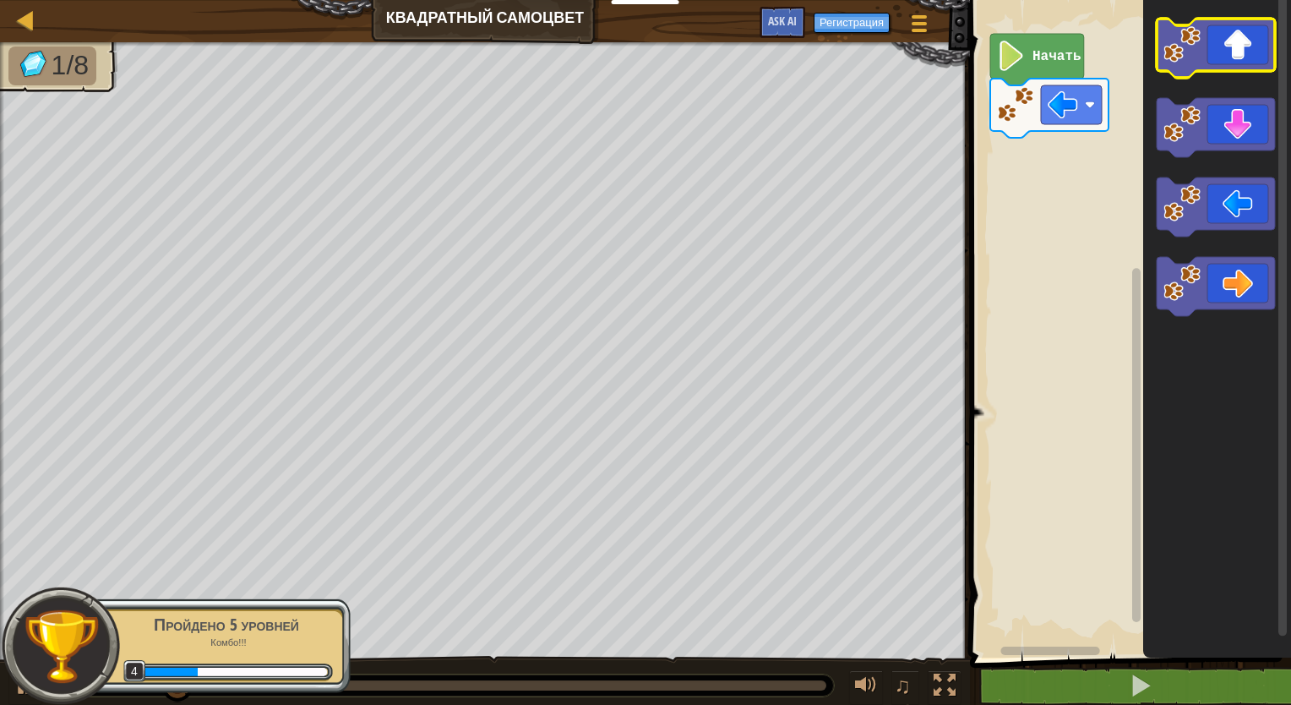
click at [1238, 61] on icon "Рабочая область Blockly" at bounding box center [1215, 48] width 118 height 59
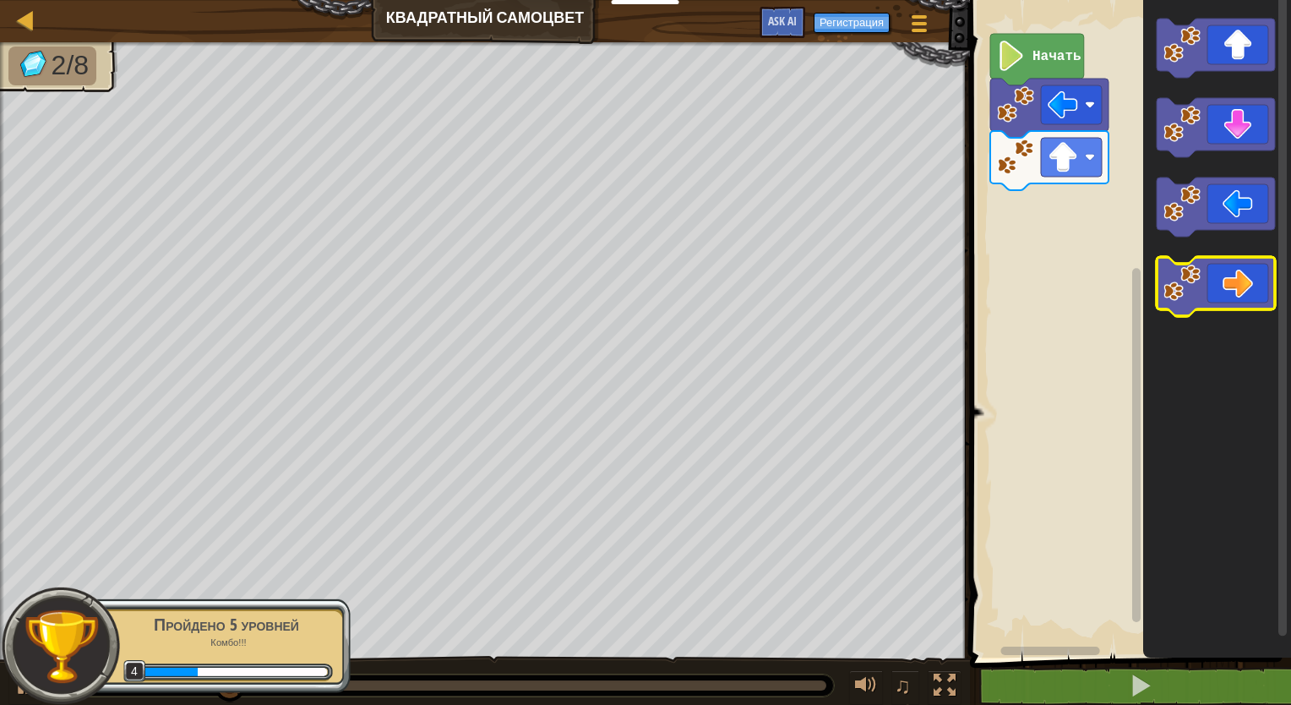
click at [1266, 269] on icon "Рабочая область Blockly" at bounding box center [1215, 286] width 118 height 59
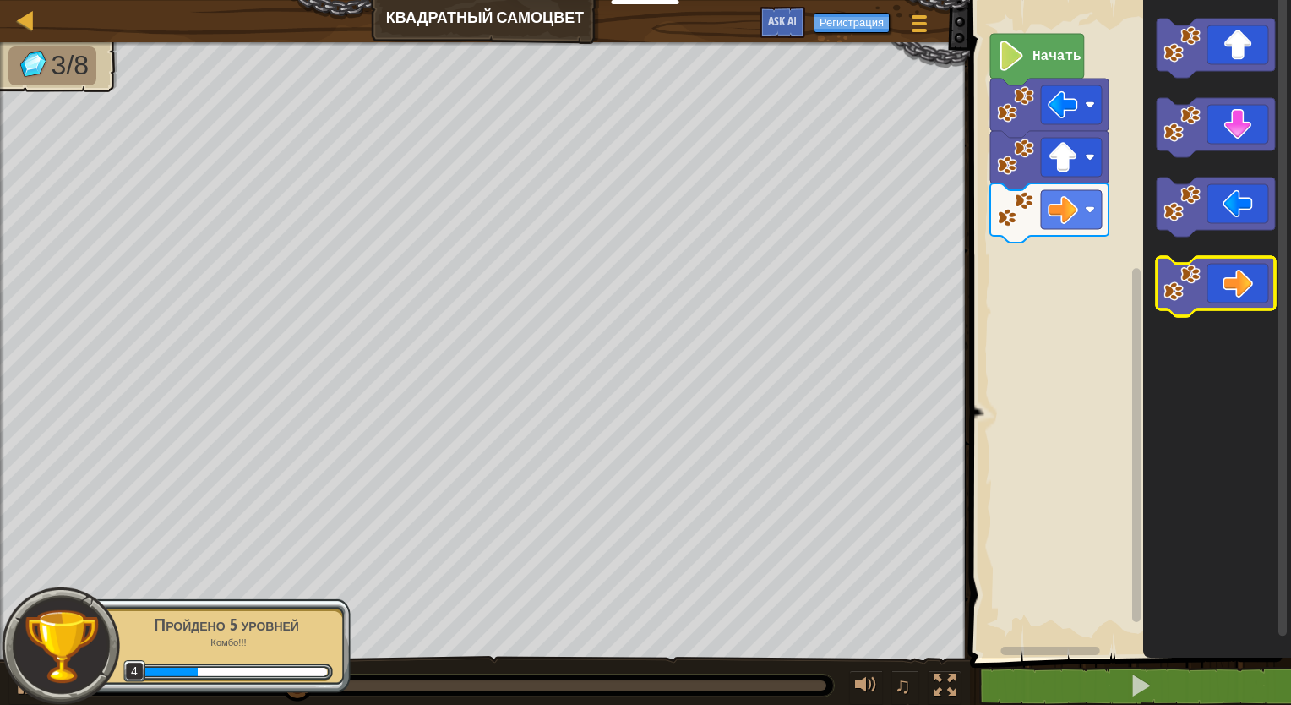
click at [1265, 268] on icon "Рабочая область Blockly" at bounding box center [1215, 286] width 118 height 59
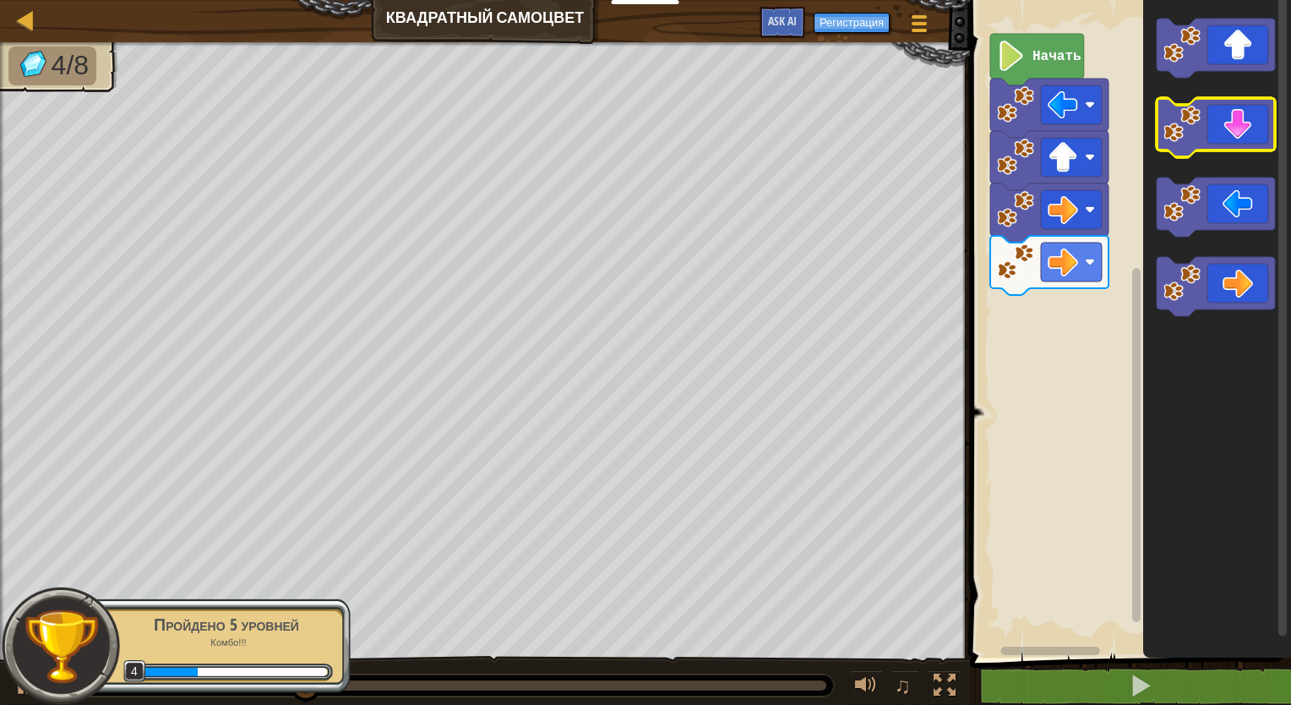
click at [1233, 140] on icon "Рабочая область Blockly" at bounding box center [1215, 127] width 118 height 59
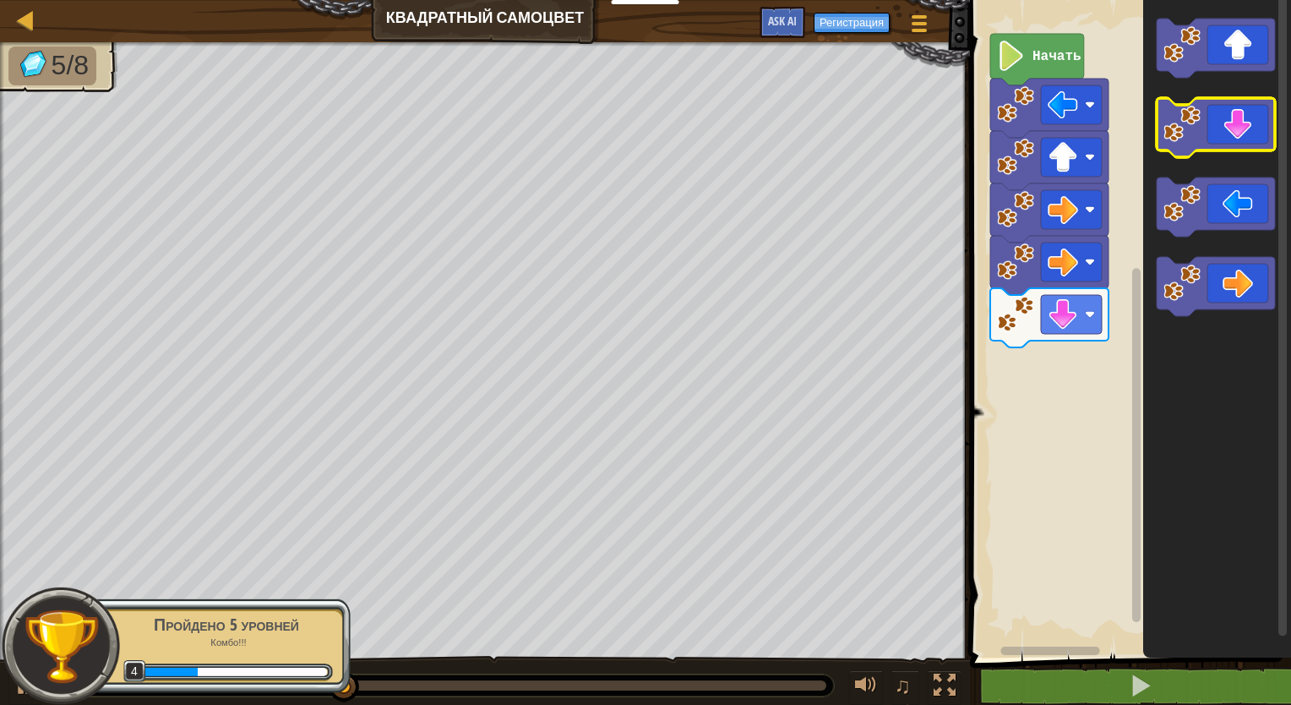
click at [1233, 140] on icon "Рабочая область Blockly" at bounding box center [1215, 127] width 118 height 59
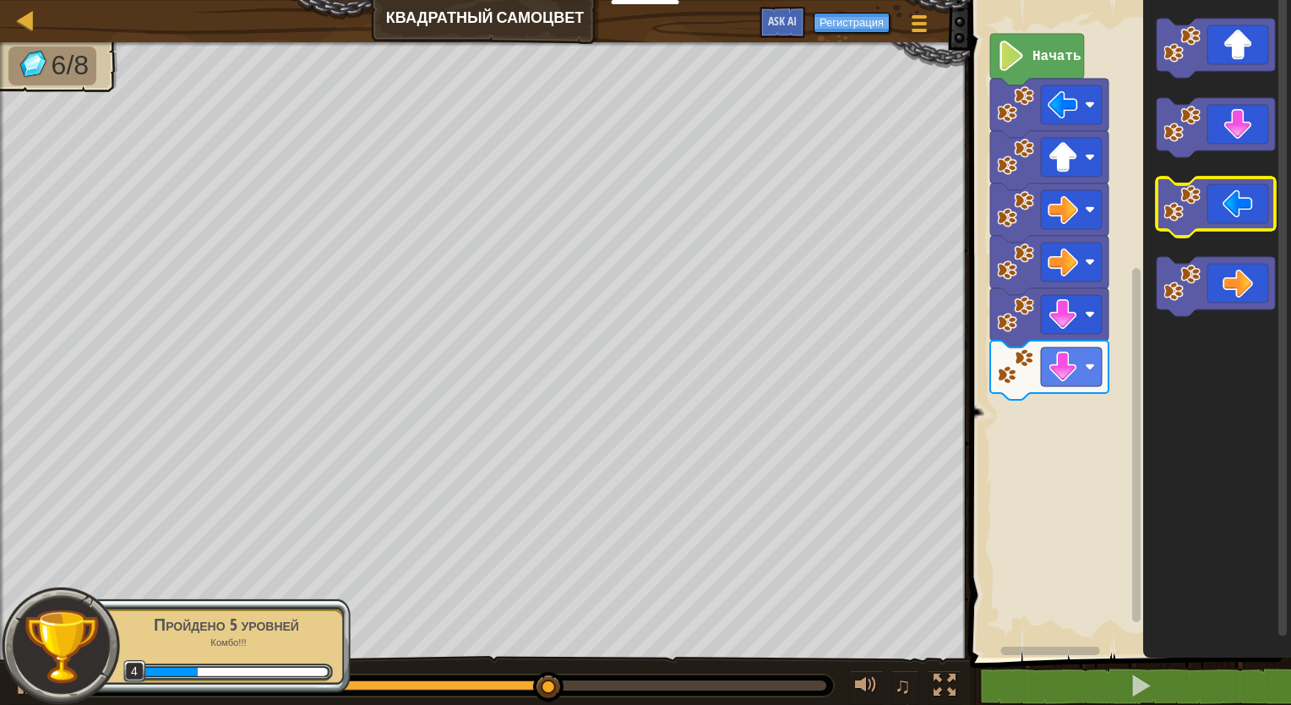
click at [1206, 211] on icon "Рабочая область Blockly" at bounding box center [1215, 206] width 118 height 59
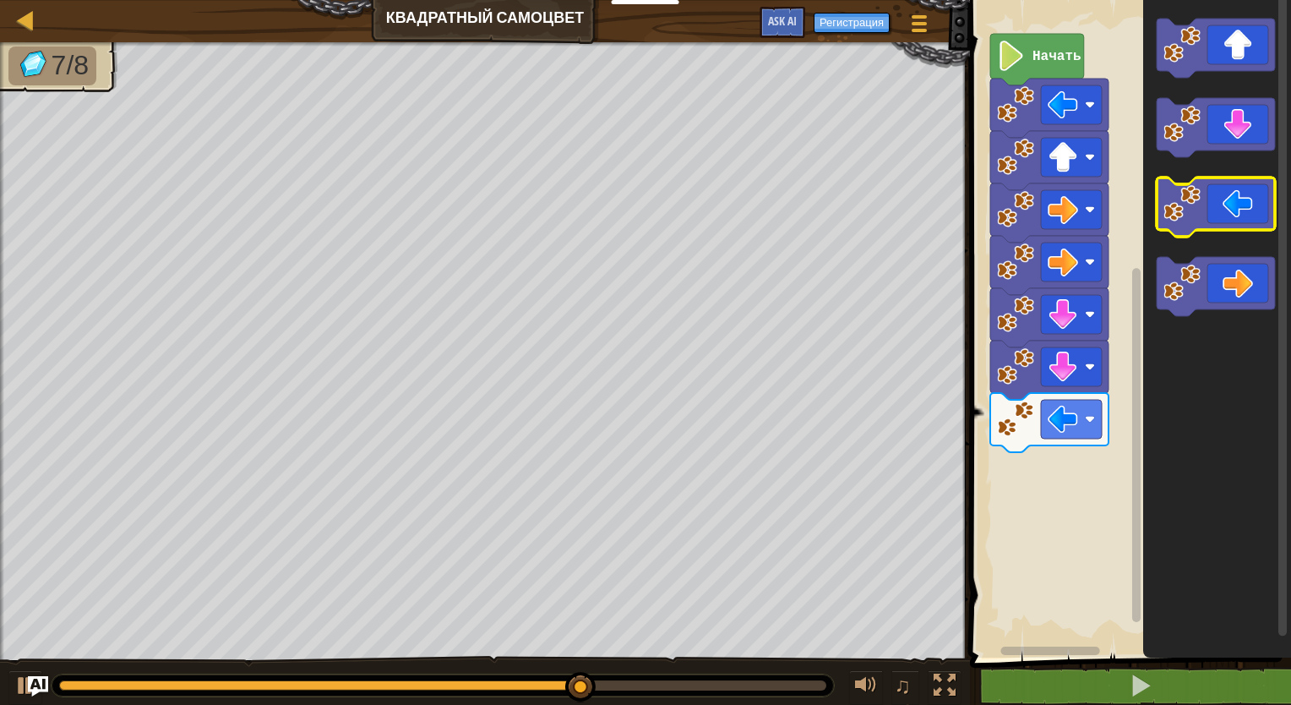
click at [1206, 211] on icon "Рабочая область Blockly" at bounding box center [1215, 206] width 118 height 59
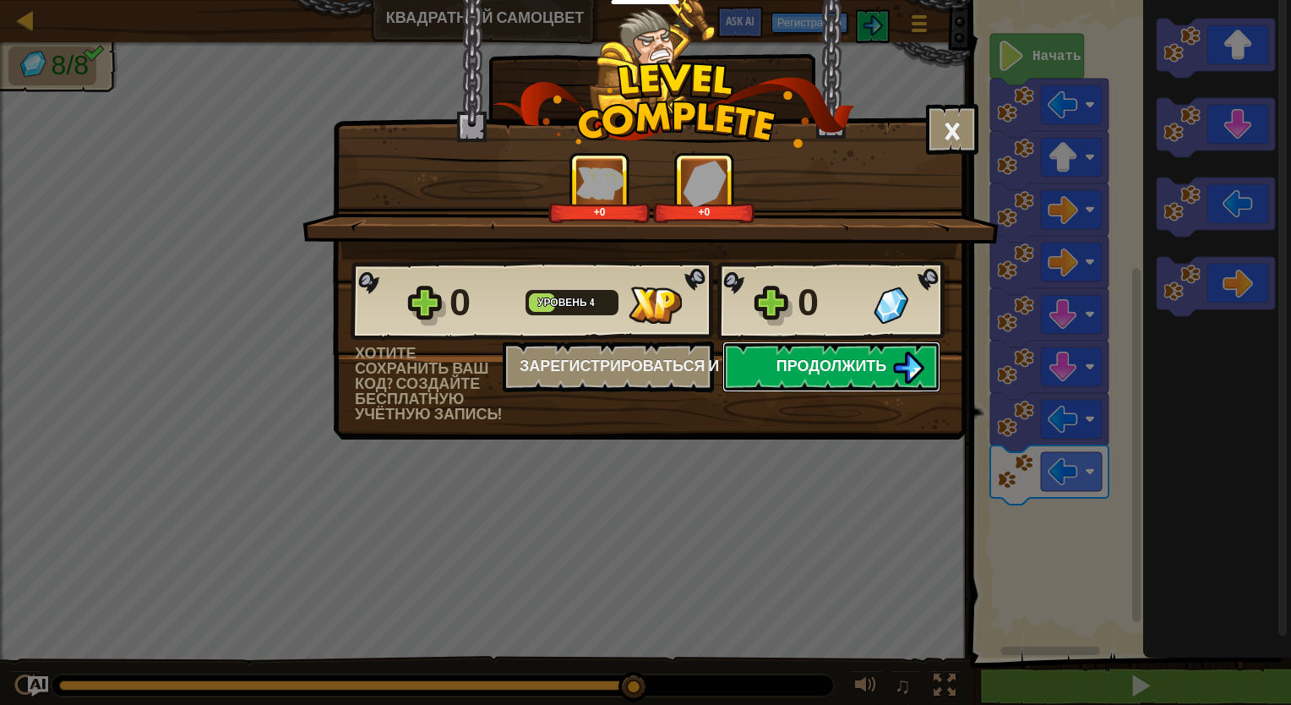
click at [818, 355] on span "Продолжить" at bounding box center [831, 365] width 111 height 21
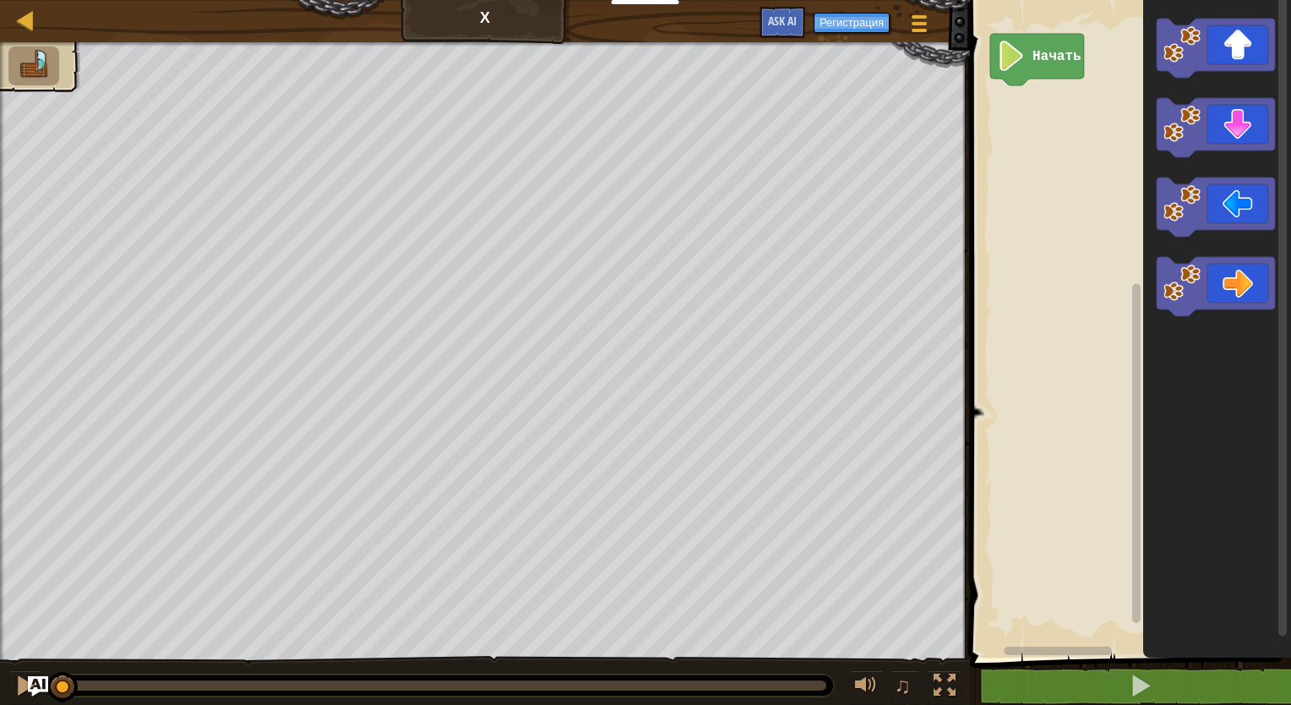
click at [1118, 188] on rect "Рабочая область Blockly" at bounding box center [1128, 325] width 326 height 666
click at [1249, 39] on icon "Рабочая область Blockly" at bounding box center [1215, 48] width 118 height 59
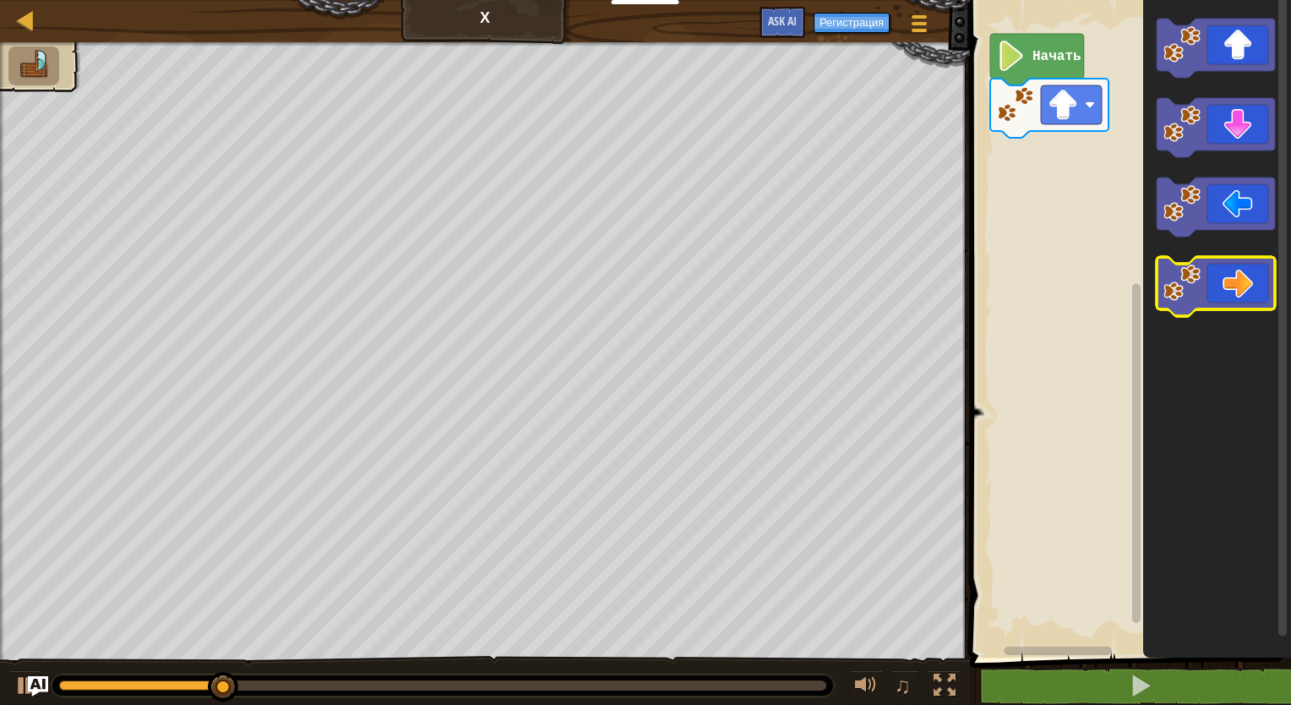
click at [1233, 266] on icon "Рабочая область Blockly" at bounding box center [1215, 286] width 118 height 59
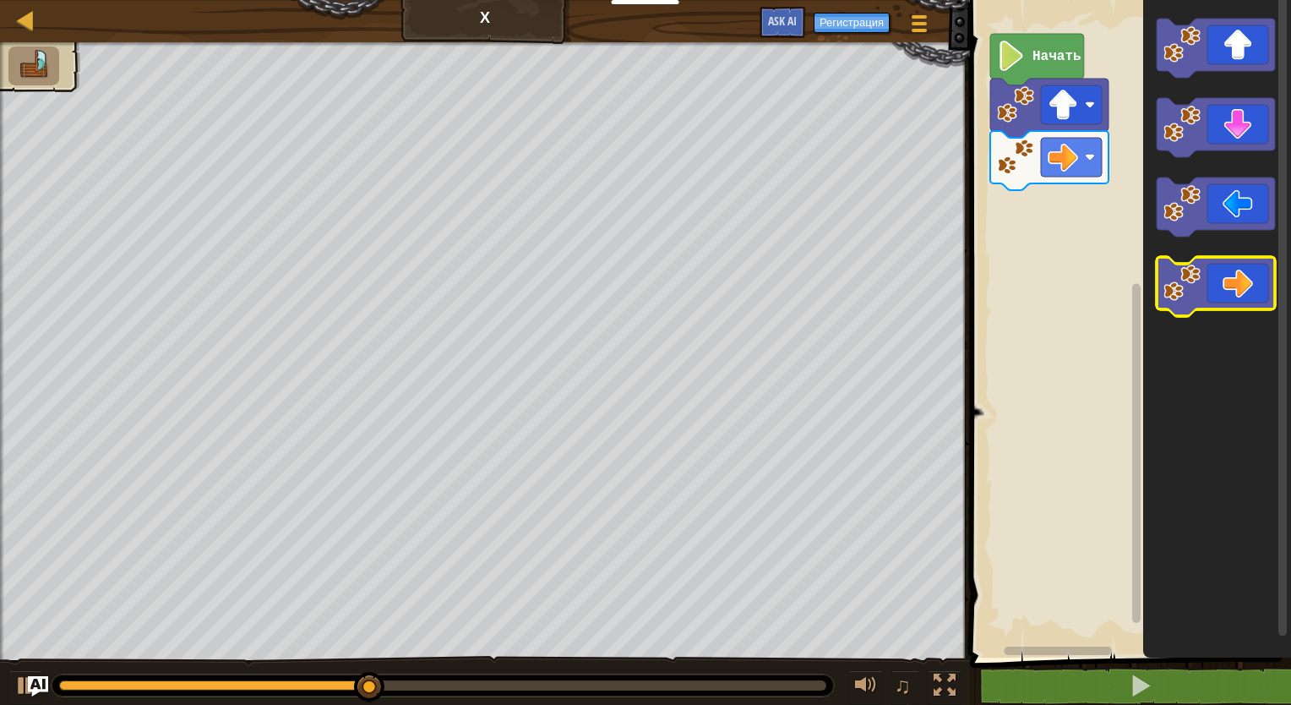
click at [1233, 266] on icon "Рабочая область Blockly" at bounding box center [1215, 286] width 118 height 59
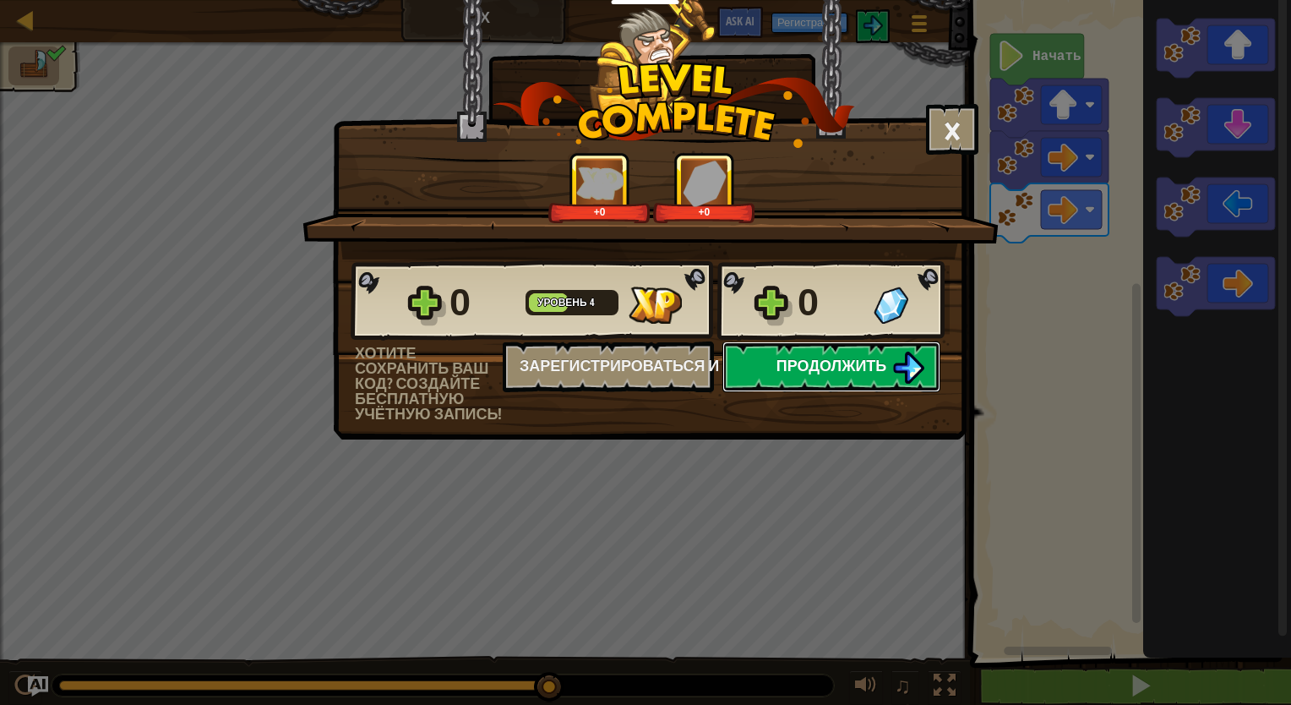
click at [845, 363] on span "Продолжить" at bounding box center [831, 365] width 111 height 21
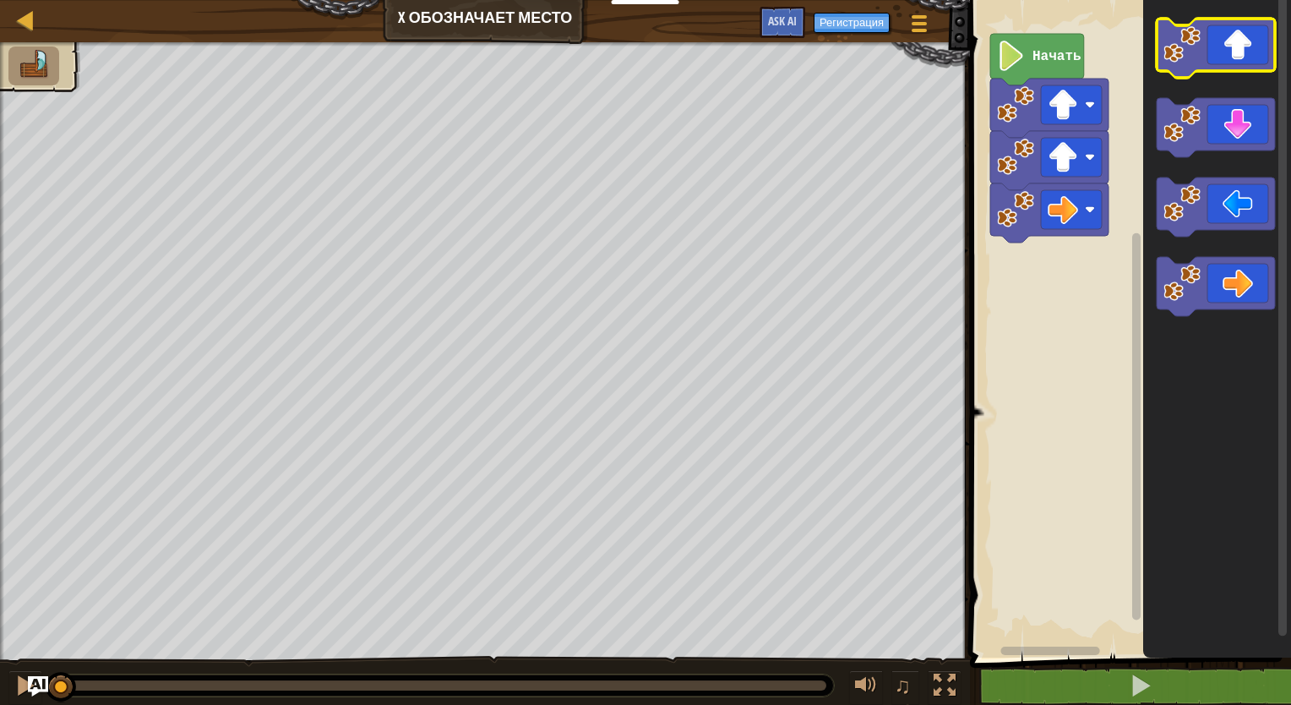
click at [1223, 67] on icon "Рабочая область Blockly" at bounding box center [1215, 48] width 118 height 59
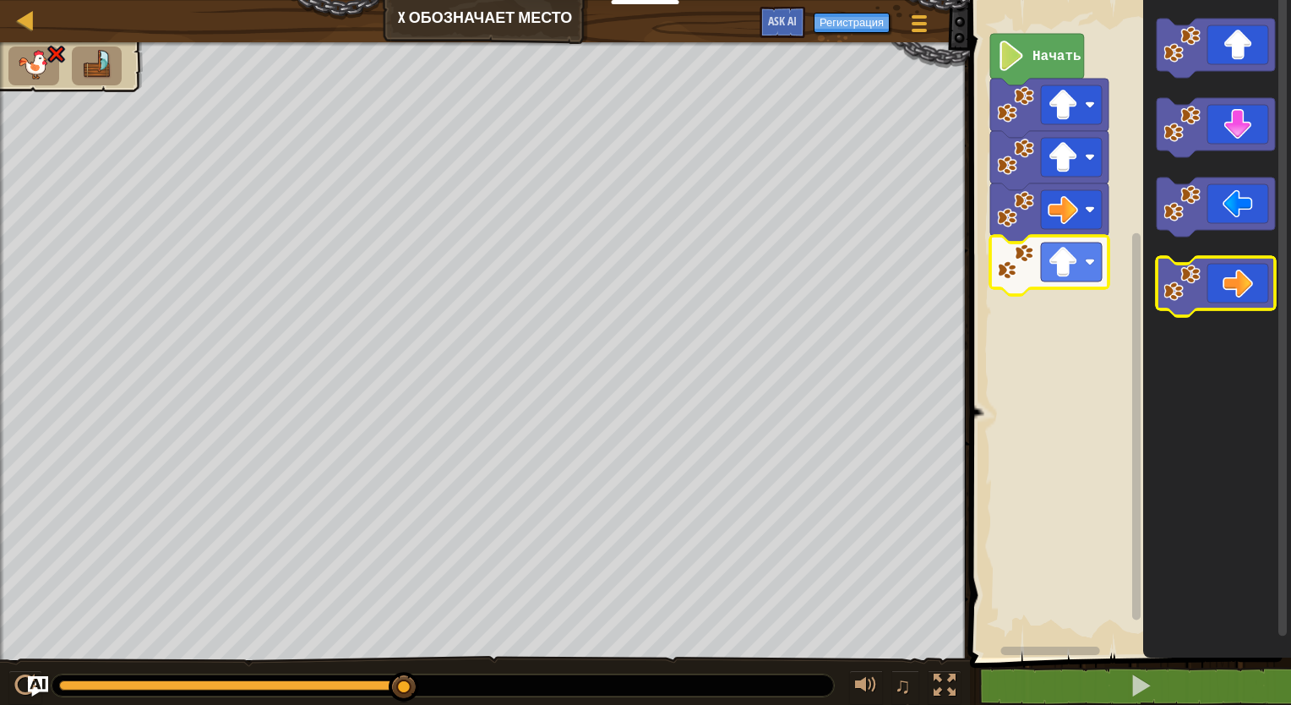
click at [1221, 302] on icon "Рабочая область Blockly" at bounding box center [1215, 286] width 118 height 59
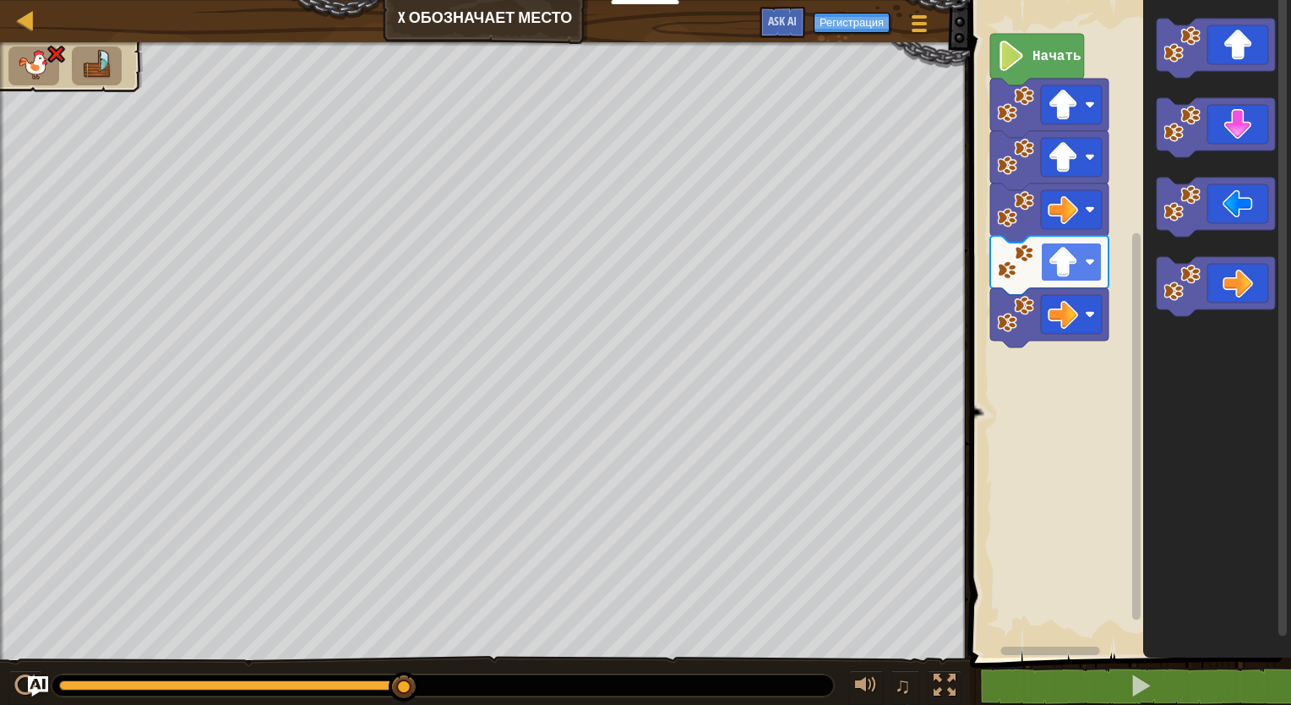
click at [1080, 272] on rect "Рабочая область Blockly" at bounding box center [1071, 261] width 61 height 39
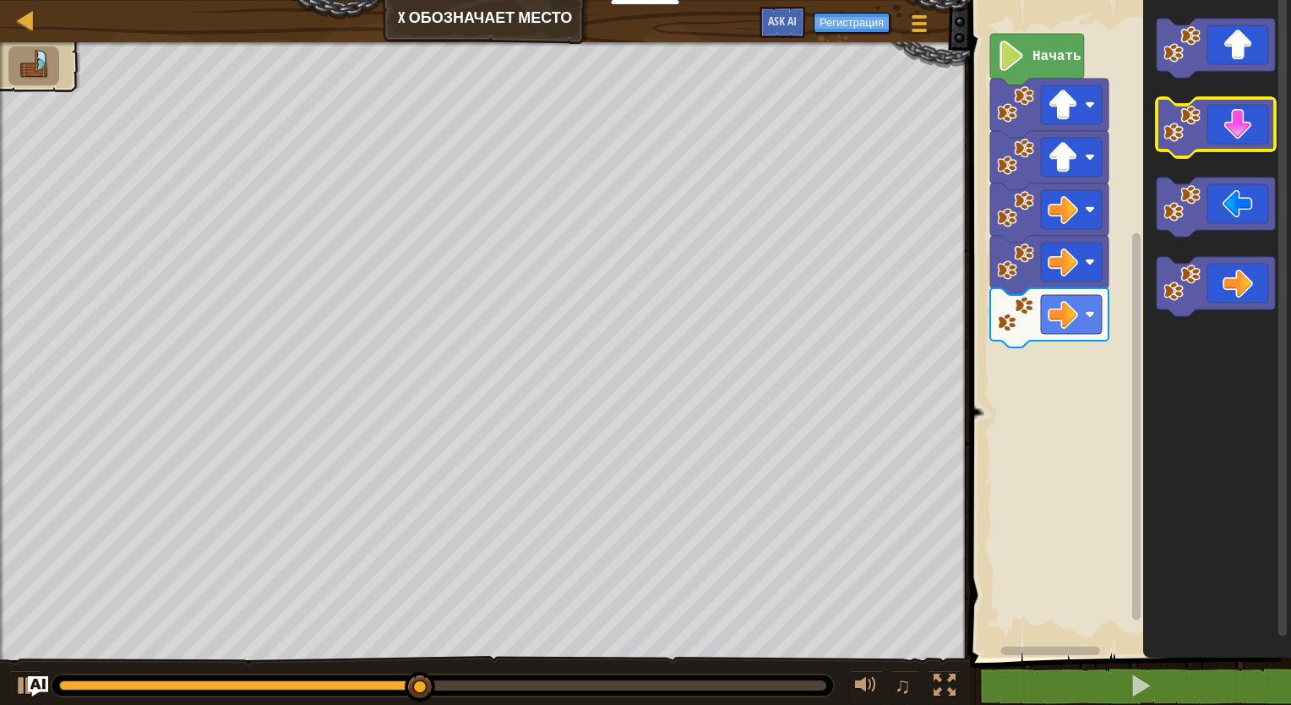
click at [1233, 149] on icon "Рабочая область Blockly" at bounding box center [1215, 127] width 118 height 59
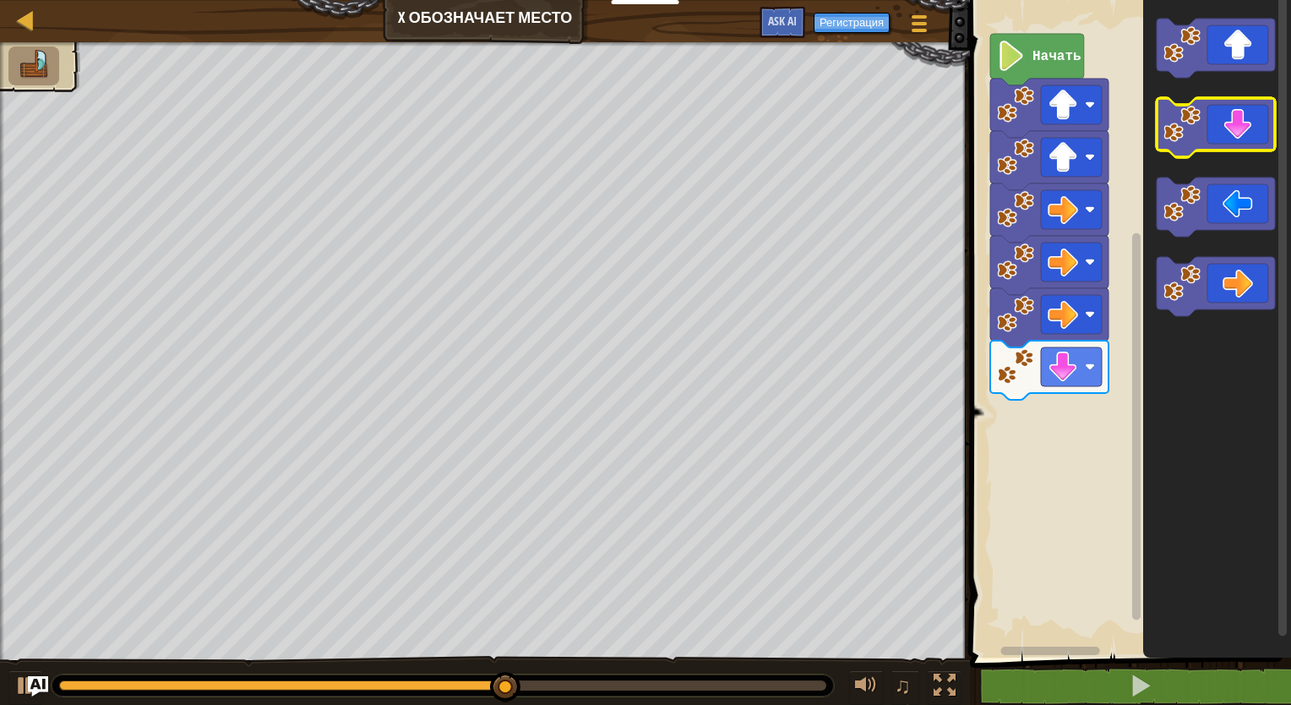
click at [1233, 149] on icon "Рабочая область Blockly" at bounding box center [1215, 127] width 118 height 59
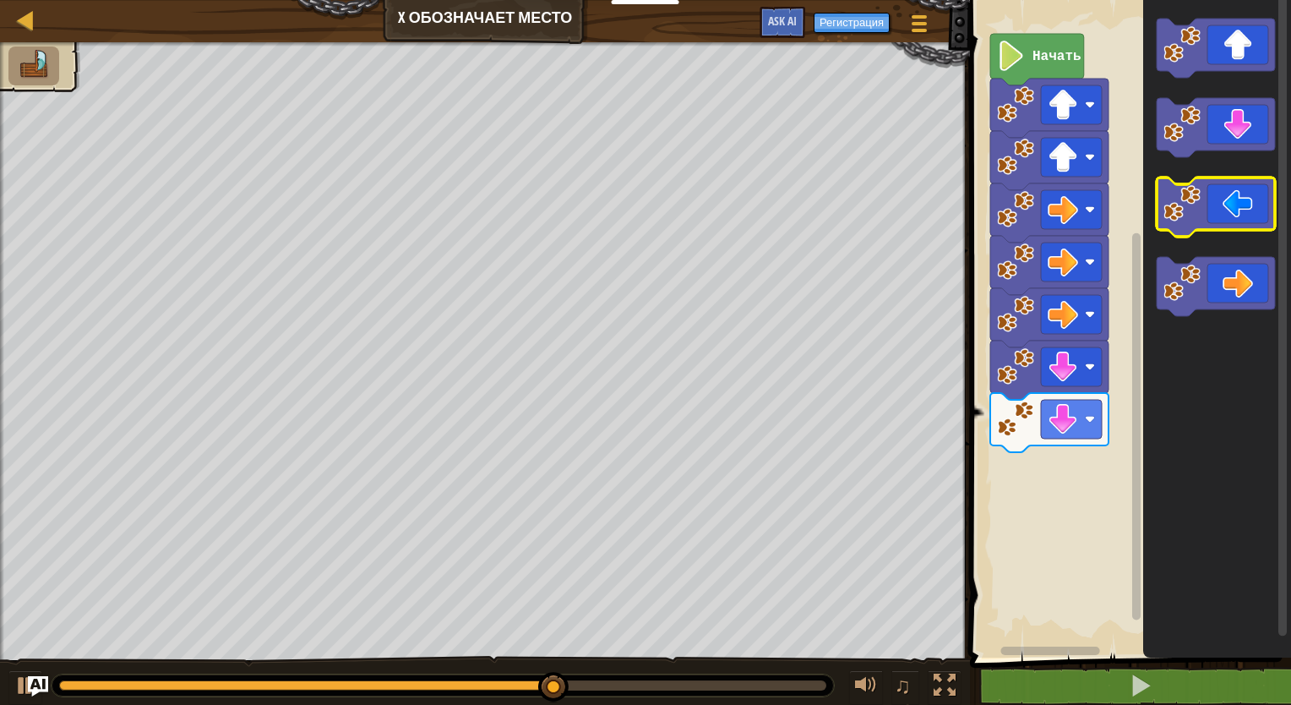
click at [1227, 209] on icon "Рабочая область Blockly" at bounding box center [1215, 206] width 118 height 59
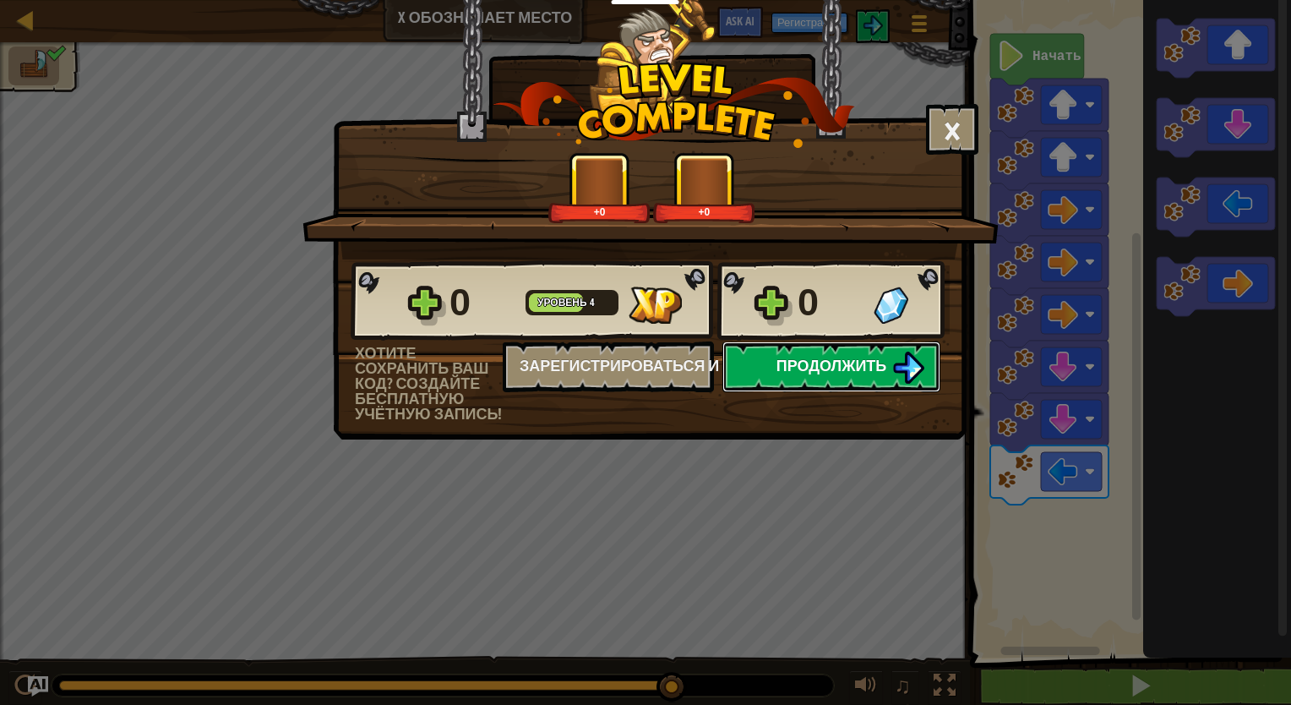
click at [760, 368] on button "Продолжить" at bounding box center [831, 366] width 218 height 51
select select "ru"
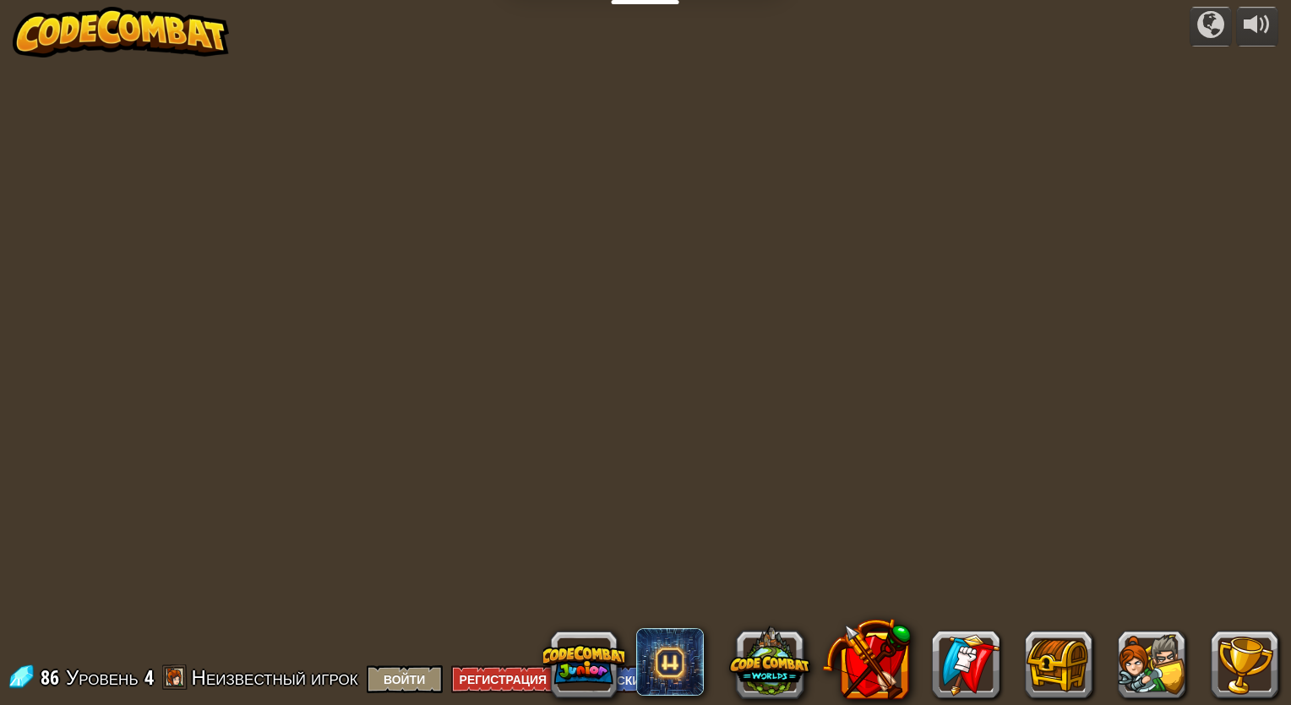
select select "ru"
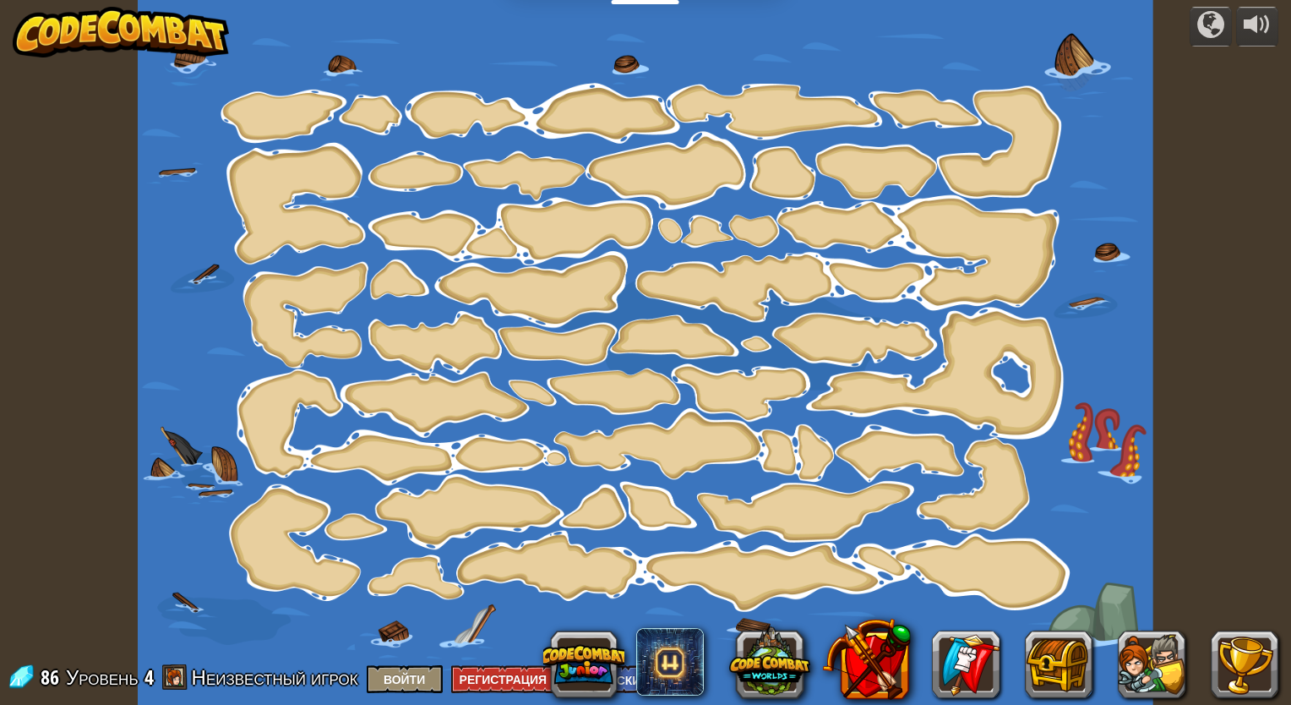
select select "ru"
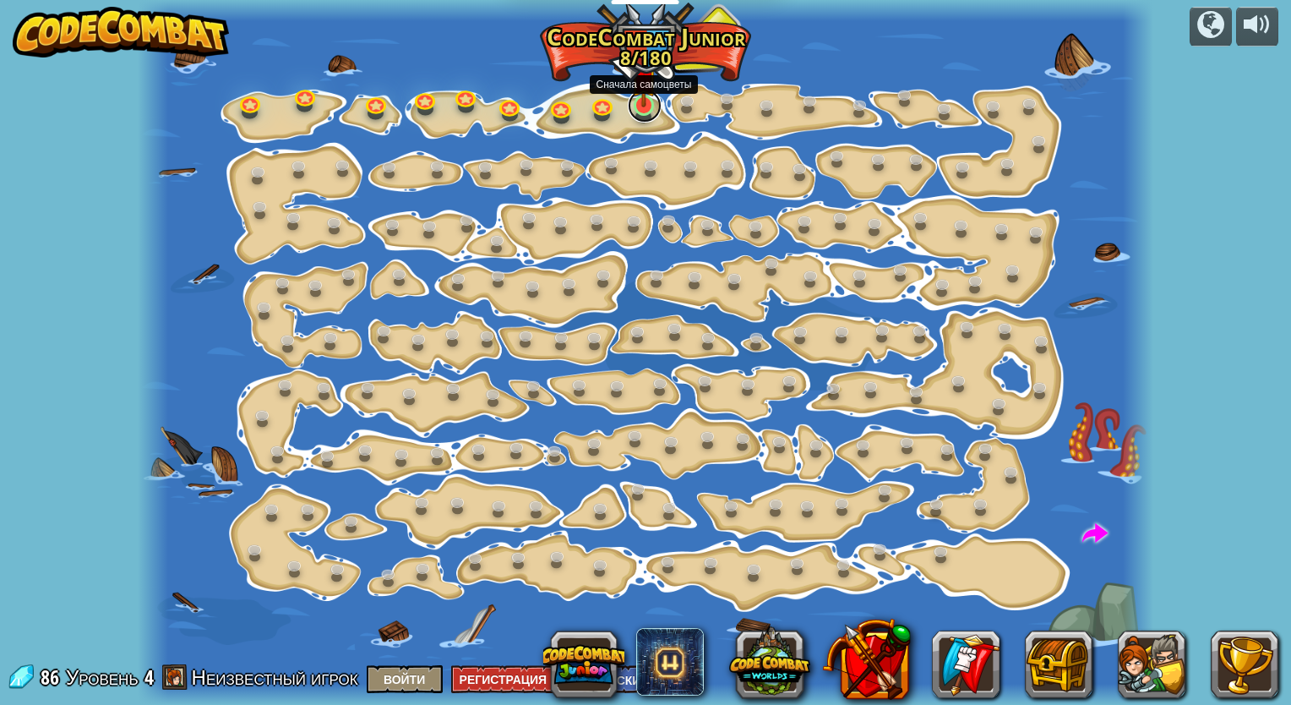
click at [650, 107] on link at bounding box center [645, 106] width 34 height 34
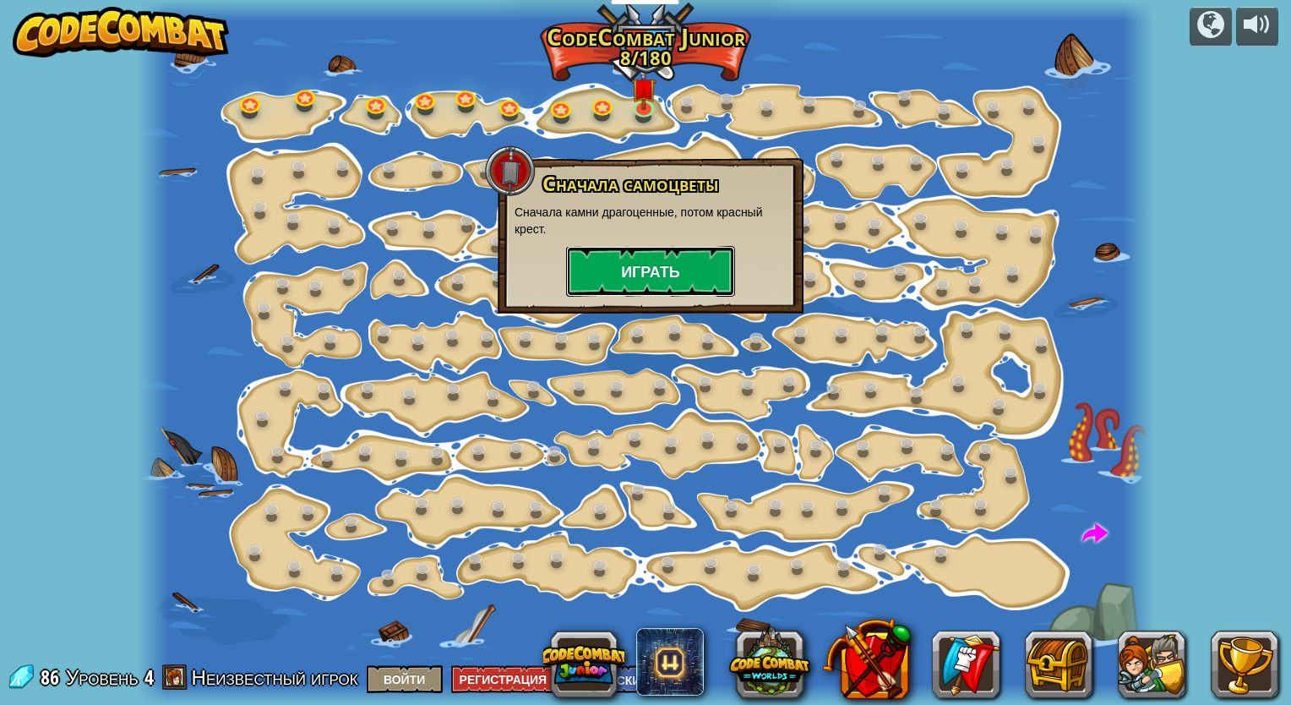
click at [668, 255] on button "Играть" at bounding box center [650, 271] width 169 height 51
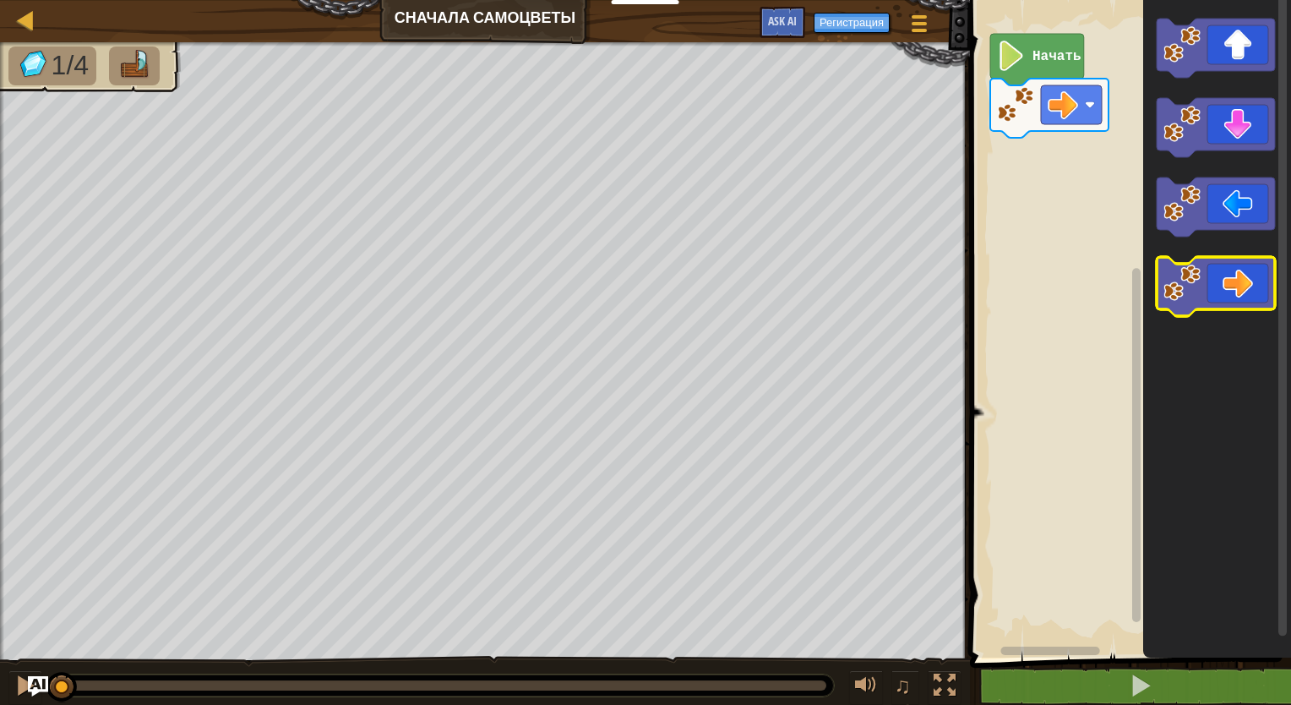
click at [1233, 265] on icon "Рабочая область Blockly" at bounding box center [1215, 286] width 118 height 59
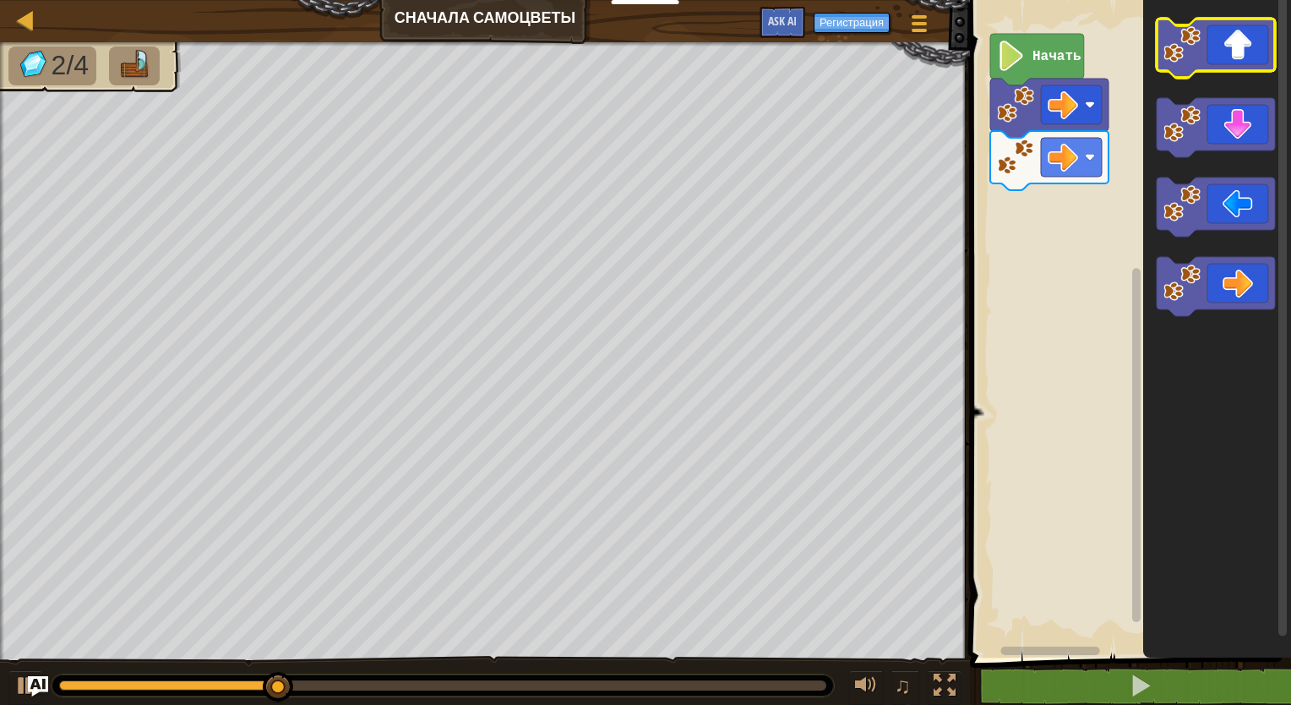
click at [1237, 57] on icon "Рабочая область Blockly" at bounding box center [1215, 48] width 118 height 59
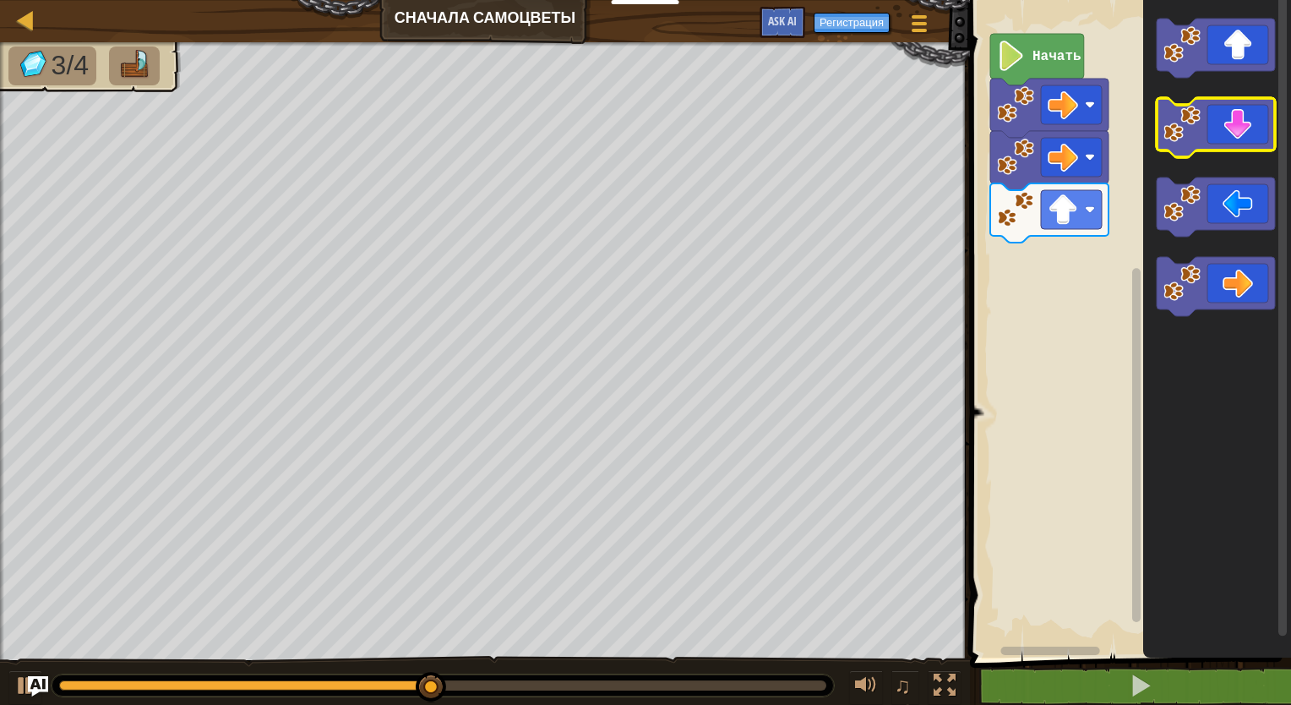
click at [1243, 137] on icon "Рабочая область Blockly" at bounding box center [1215, 127] width 118 height 59
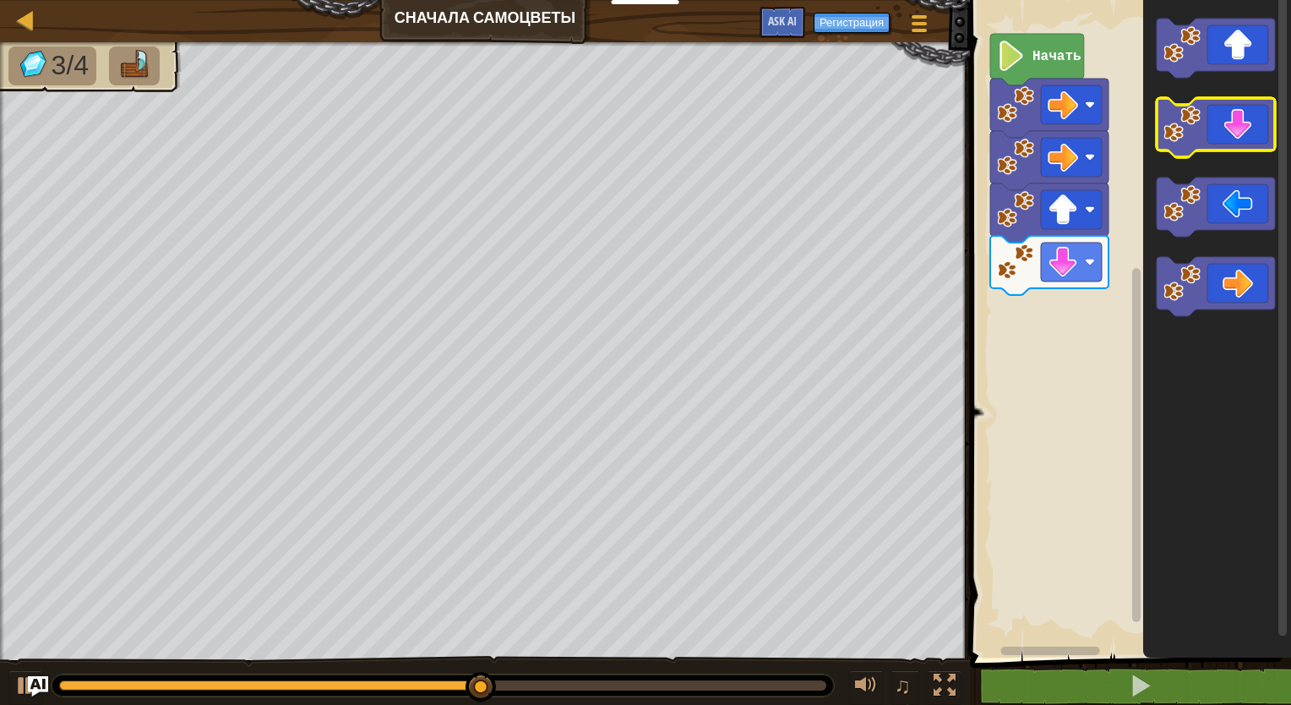
click at [1243, 135] on icon "Рабочая область Blockly" at bounding box center [1215, 127] width 118 height 59
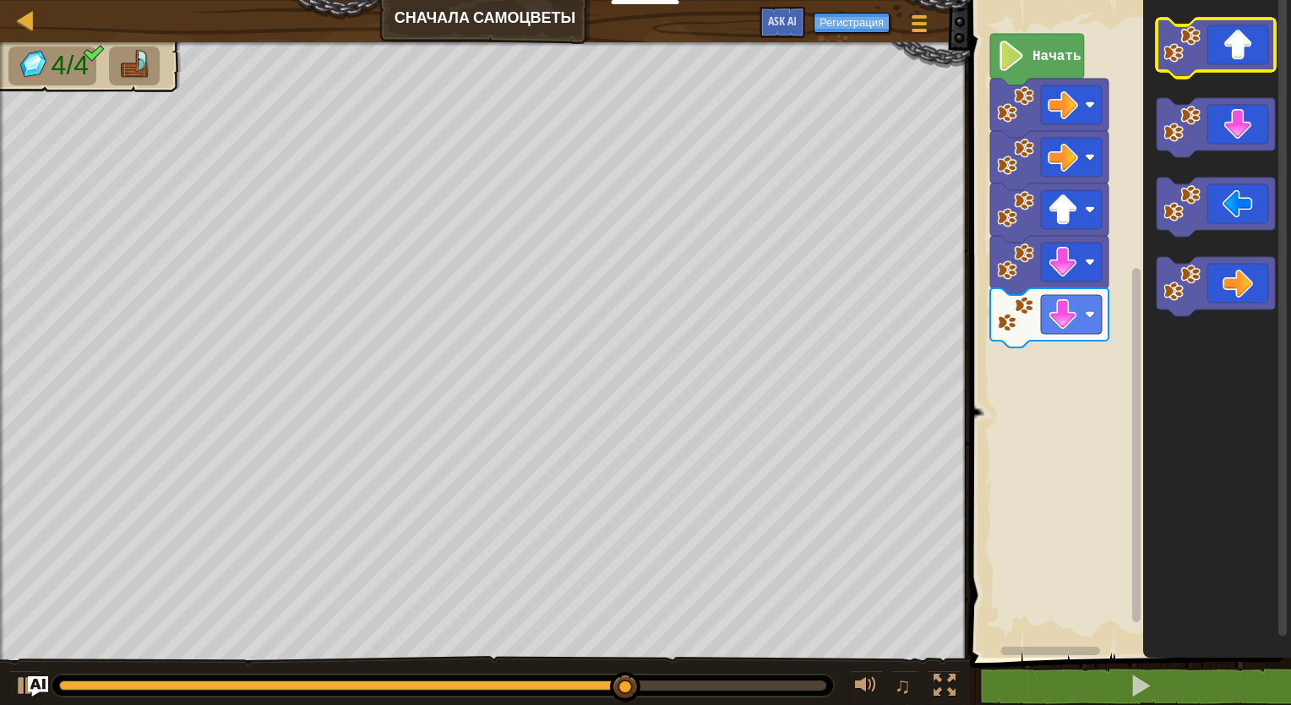
click at [1231, 60] on icon "Рабочая область Blockly" at bounding box center [1215, 48] width 118 height 59
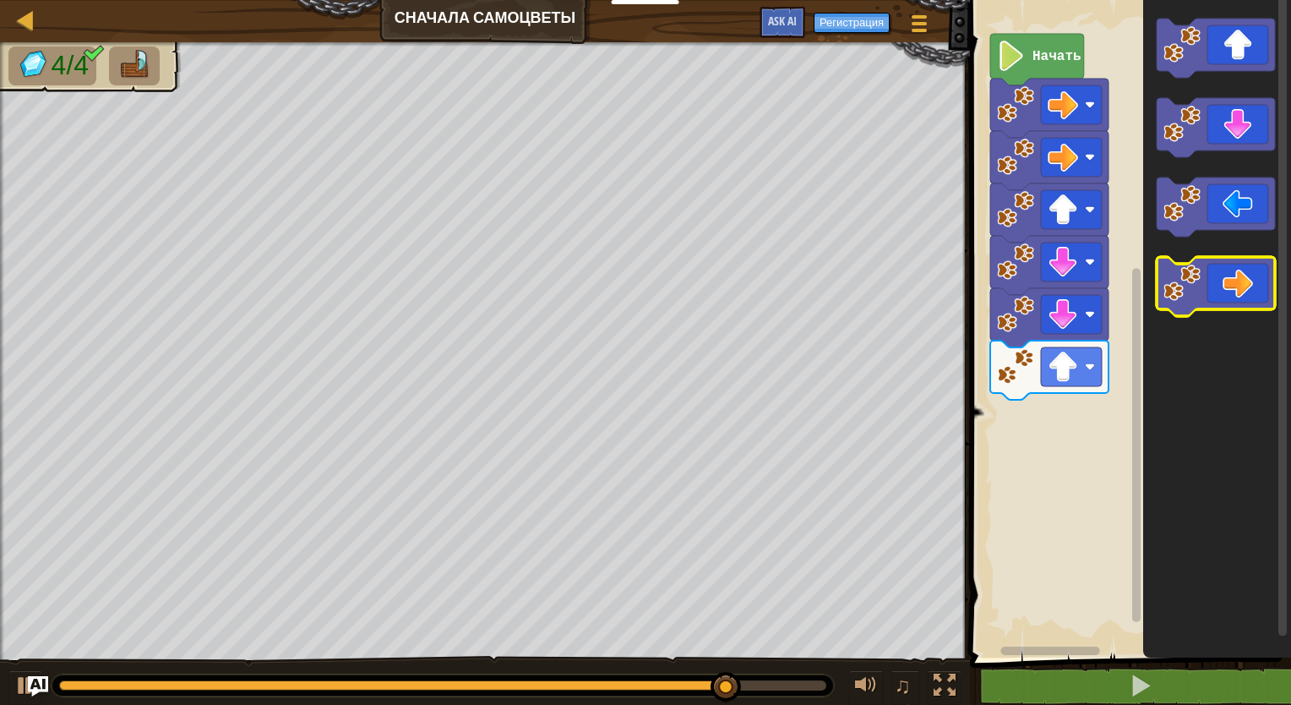
click at [1250, 279] on icon "Рабочая область Blockly" at bounding box center [1215, 286] width 118 height 59
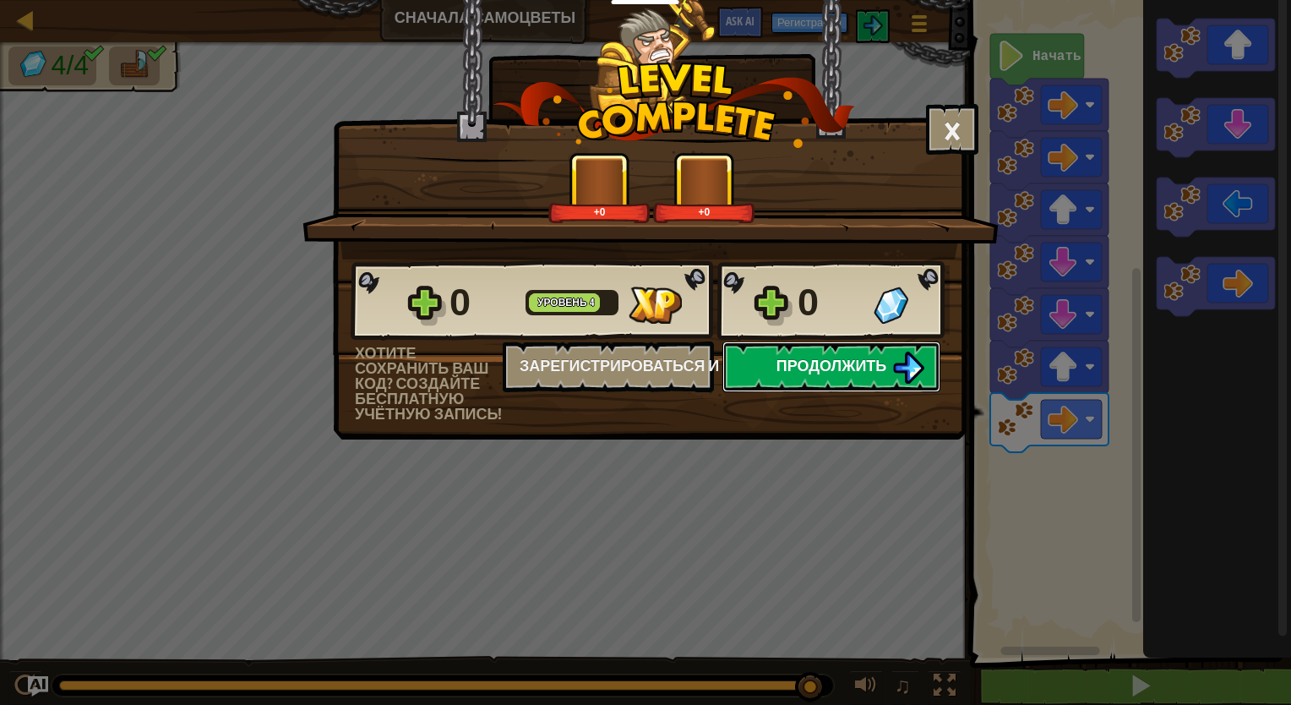
click at [843, 365] on span "Продолжить" at bounding box center [831, 365] width 111 height 21
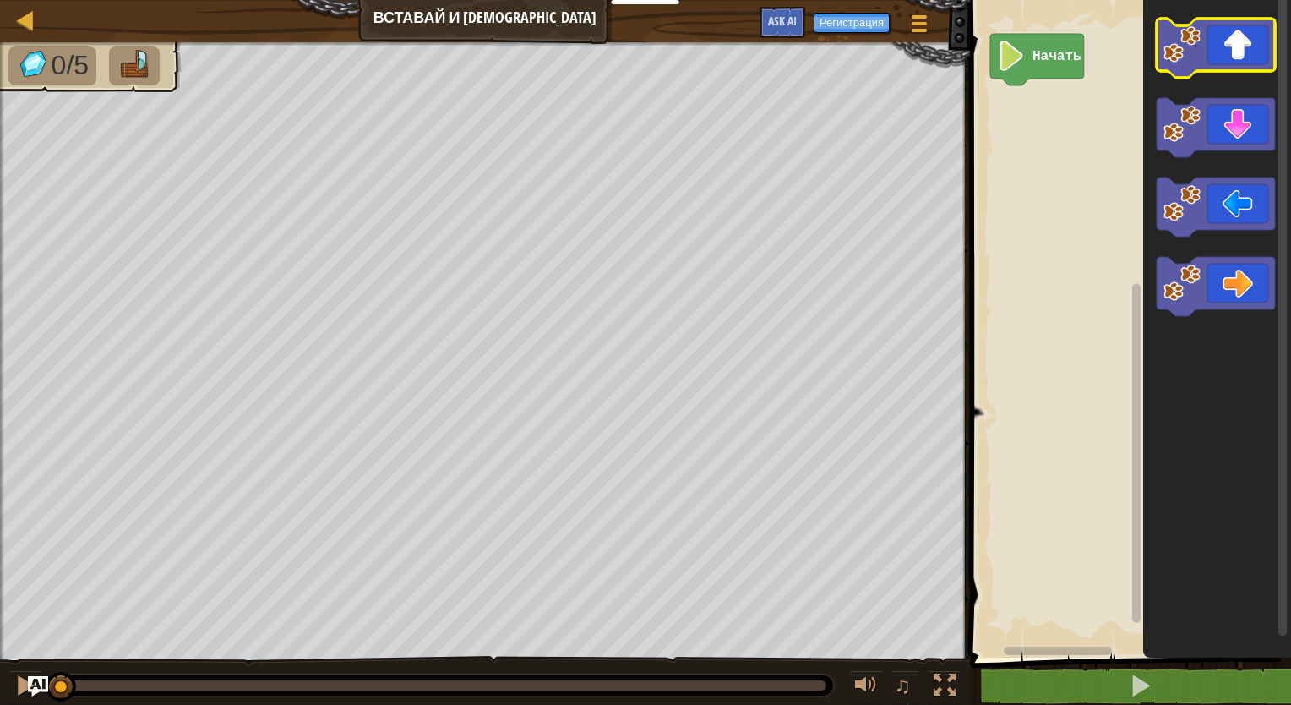
click at [1223, 54] on icon "Рабочая область Blockly" at bounding box center [1215, 48] width 118 height 59
click at [1223, 52] on icon "Рабочая область Blockly" at bounding box center [1215, 48] width 118 height 59
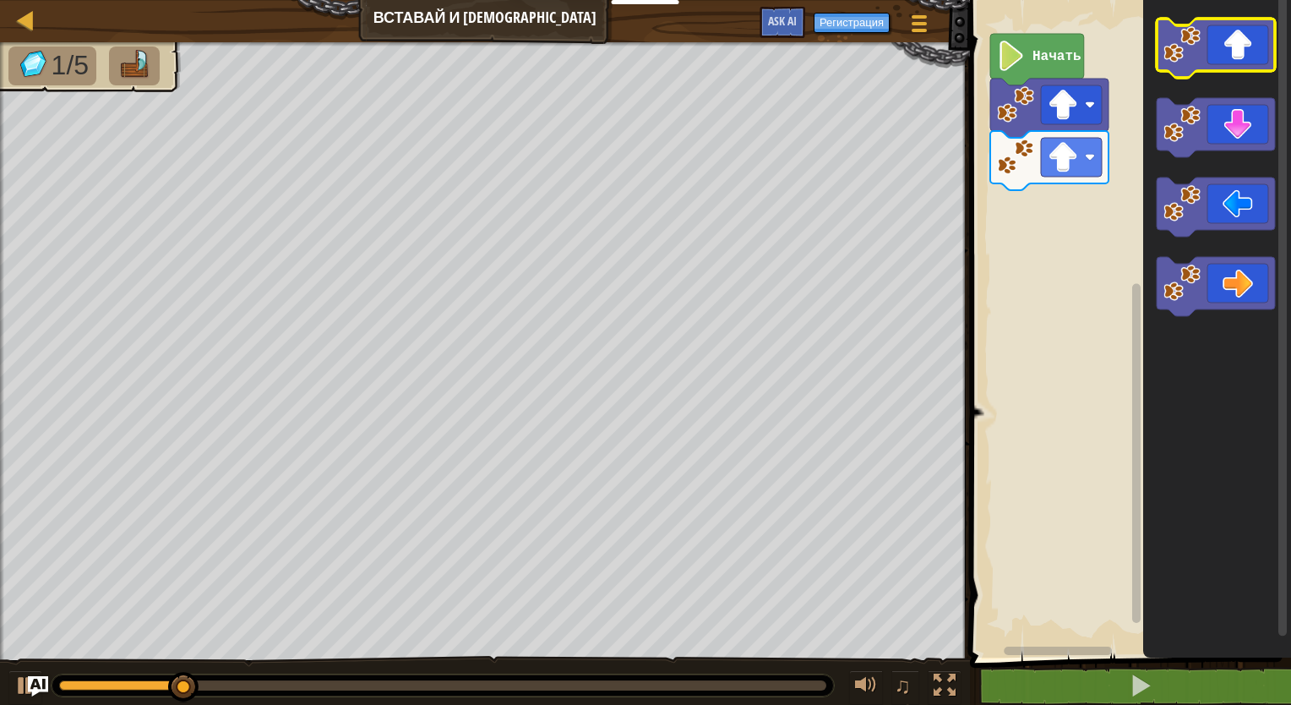
click at [1223, 52] on icon "Рабочая область Blockly" at bounding box center [1215, 48] width 118 height 59
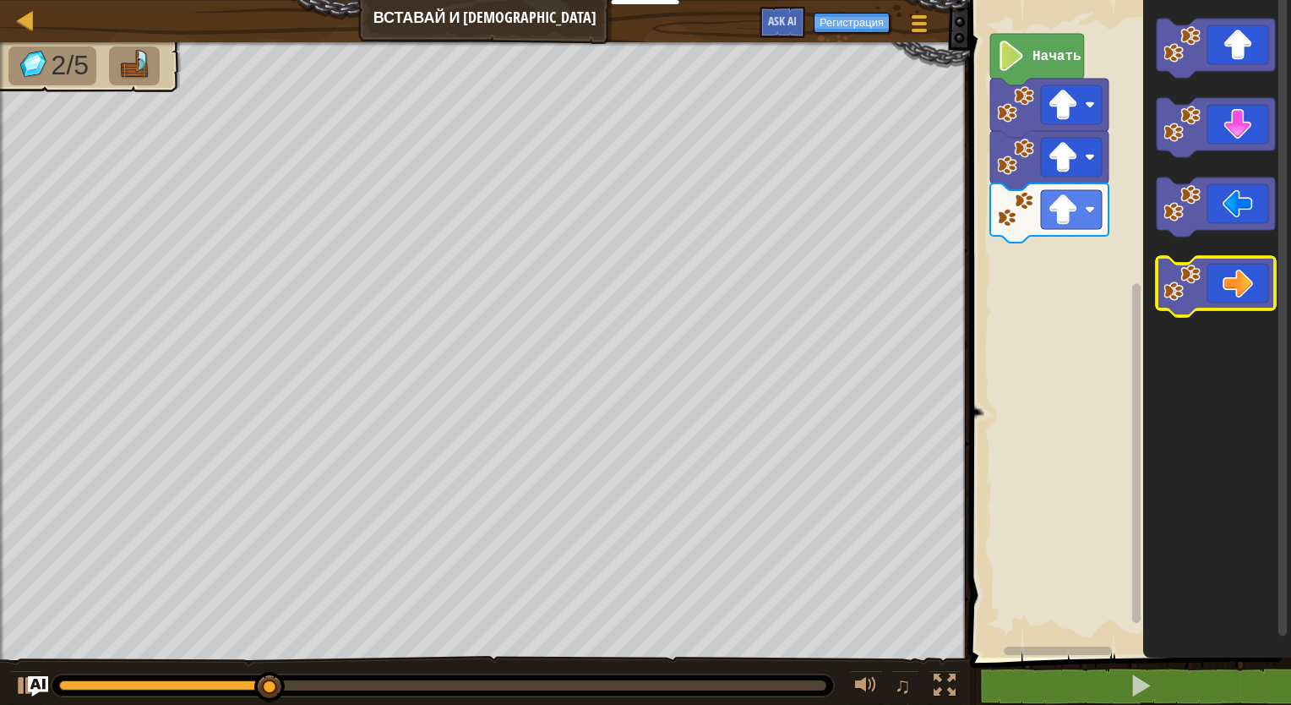
click at [1245, 272] on icon "Рабочая область Blockly" at bounding box center [1215, 286] width 118 height 59
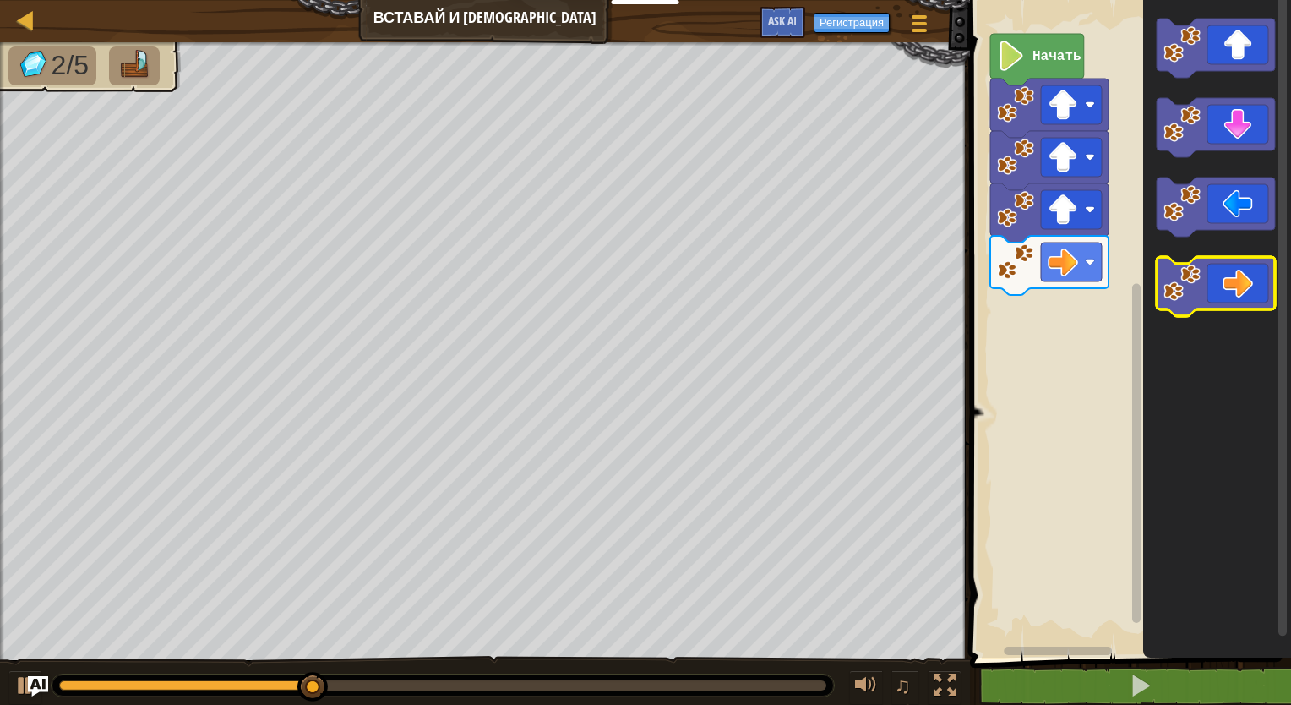
click at [1245, 272] on icon "Рабочая область Blockly" at bounding box center [1215, 286] width 118 height 59
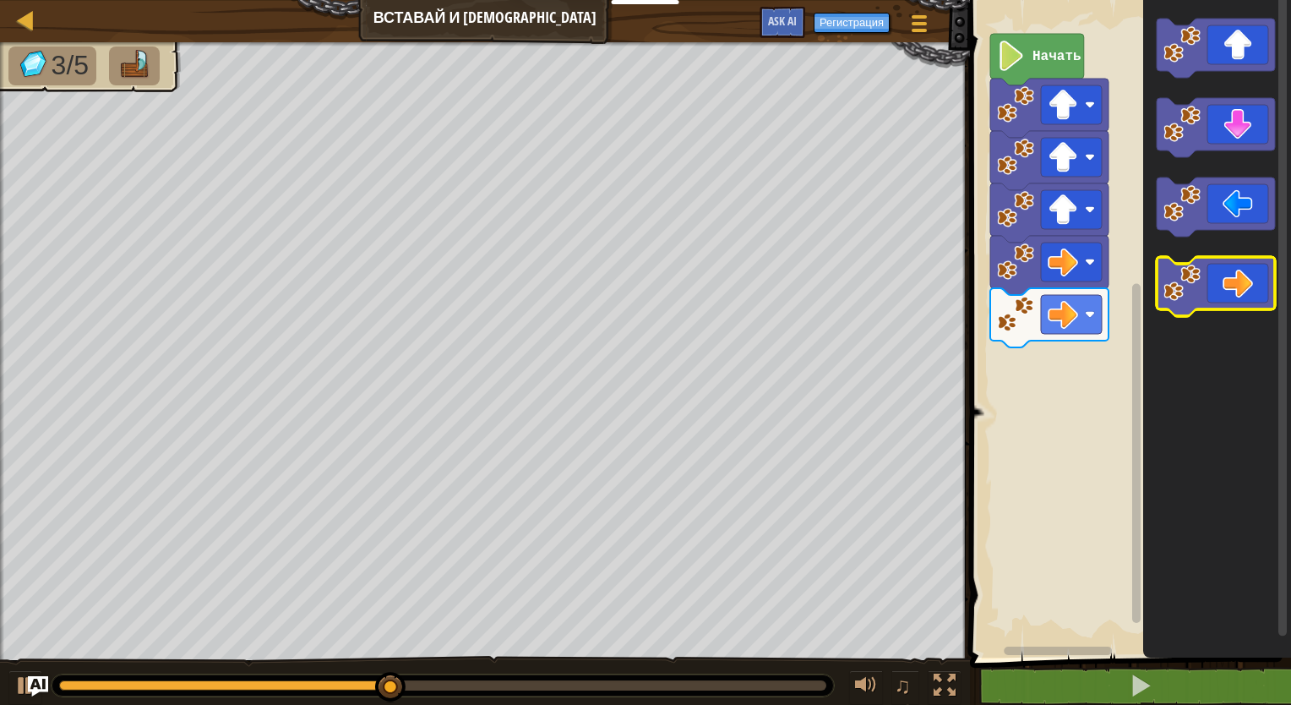
click at [1245, 272] on icon "Рабочая область Blockly" at bounding box center [1215, 286] width 118 height 59
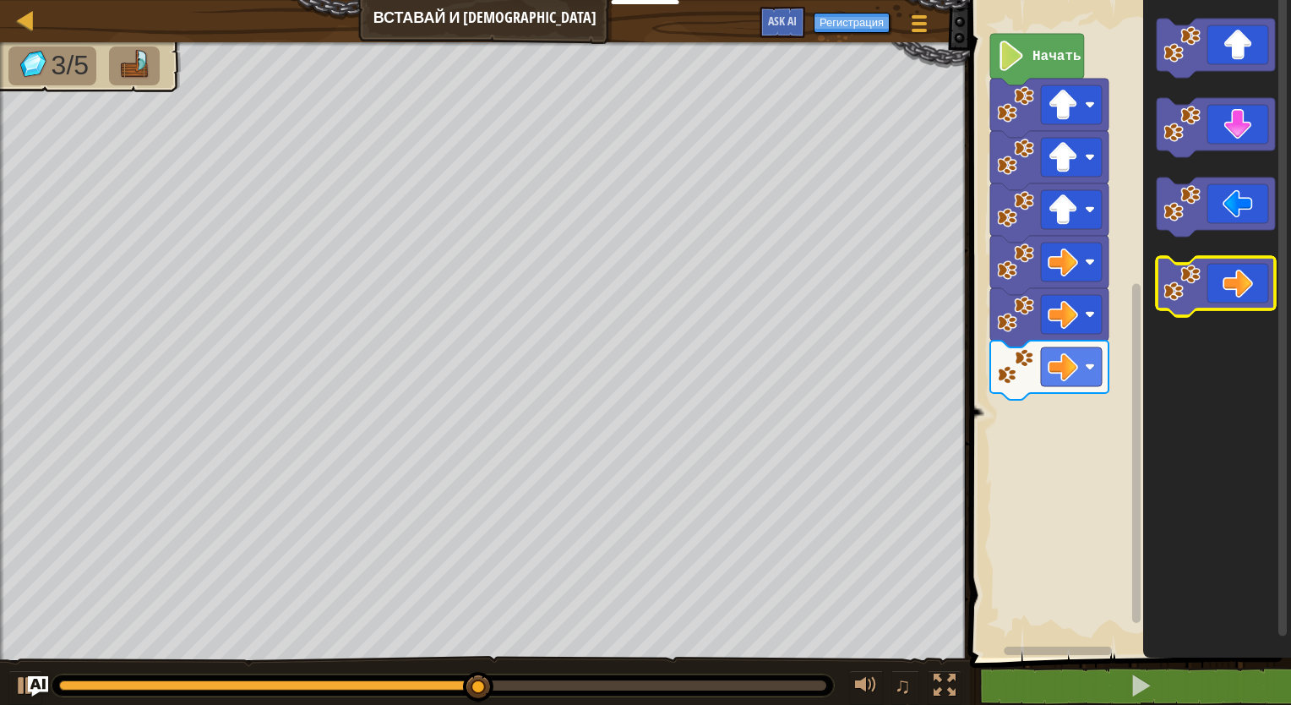
click at [1247, 272] on icon "Рабочая область Blockly" at bounding box center [1215, 286] width 118 height 59
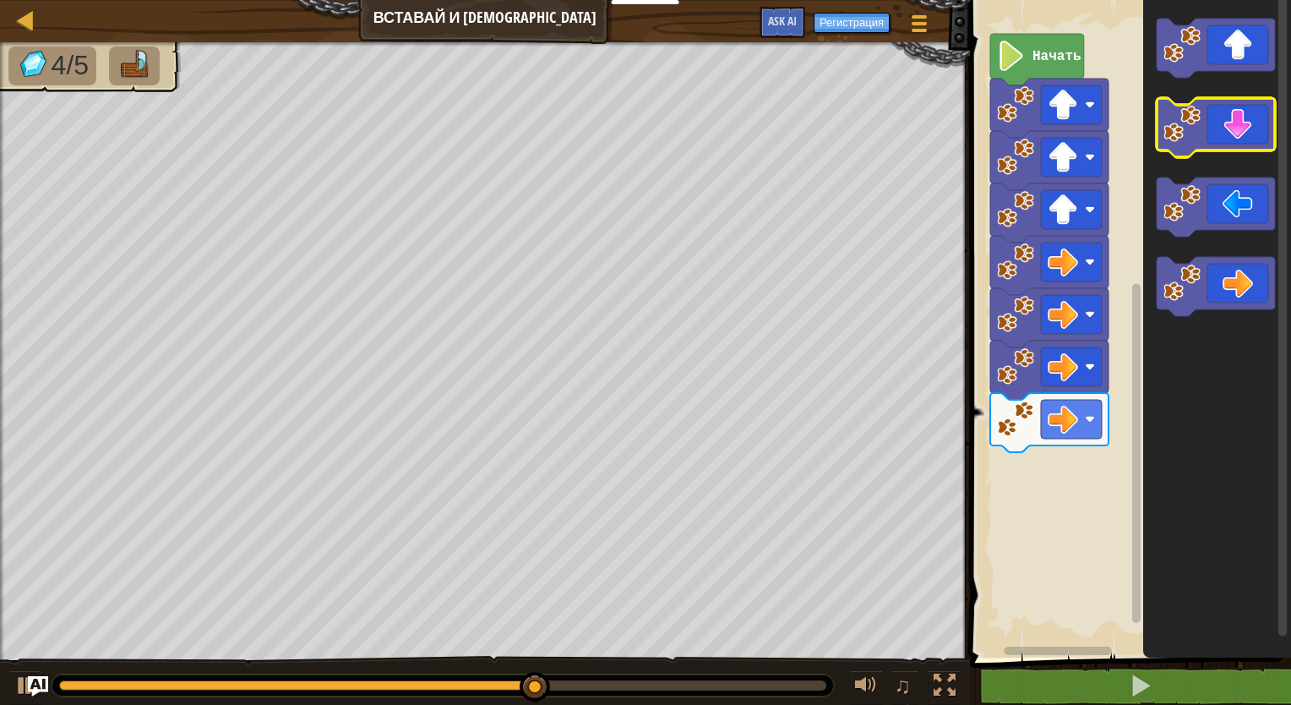
click at [1238, 144] on icon "Рабочая область Blockly" at bounding box center [1215, 127] width 118 height 59
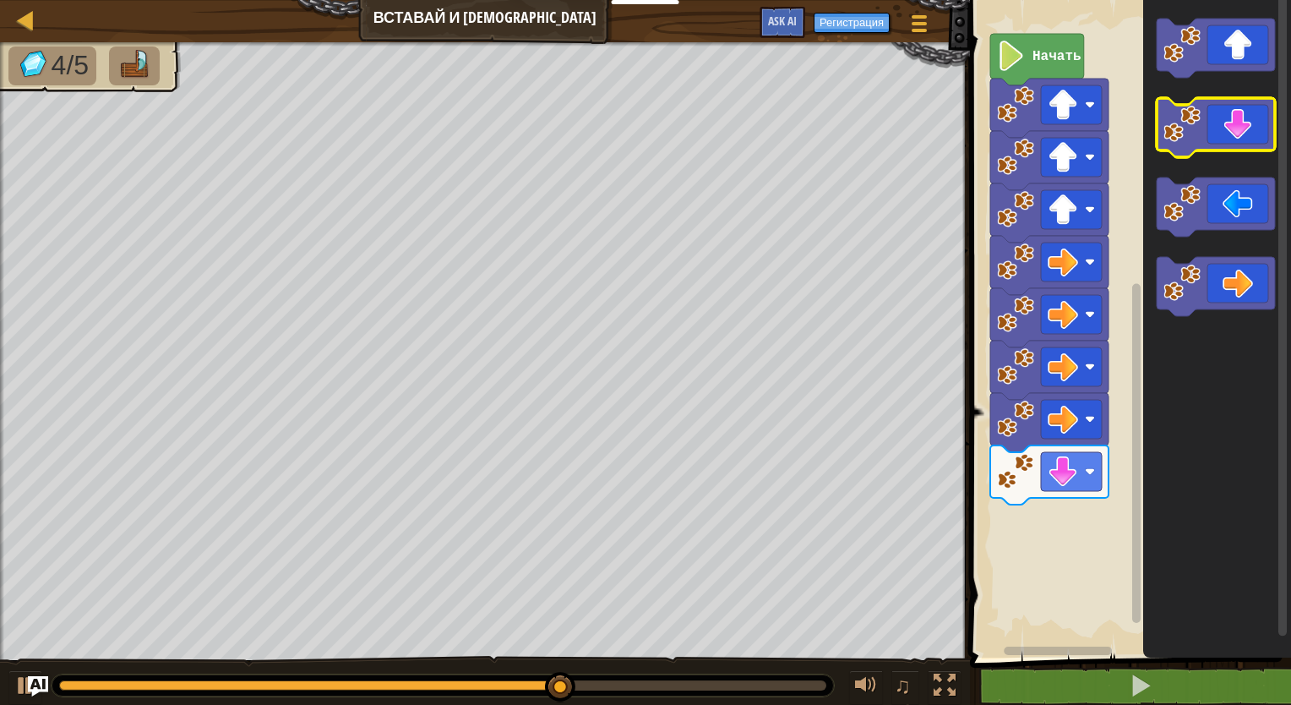
click at [1238, 144] on icon "Рабочая область Blockly" at bounding box center [1215, 127] width 118 height 59
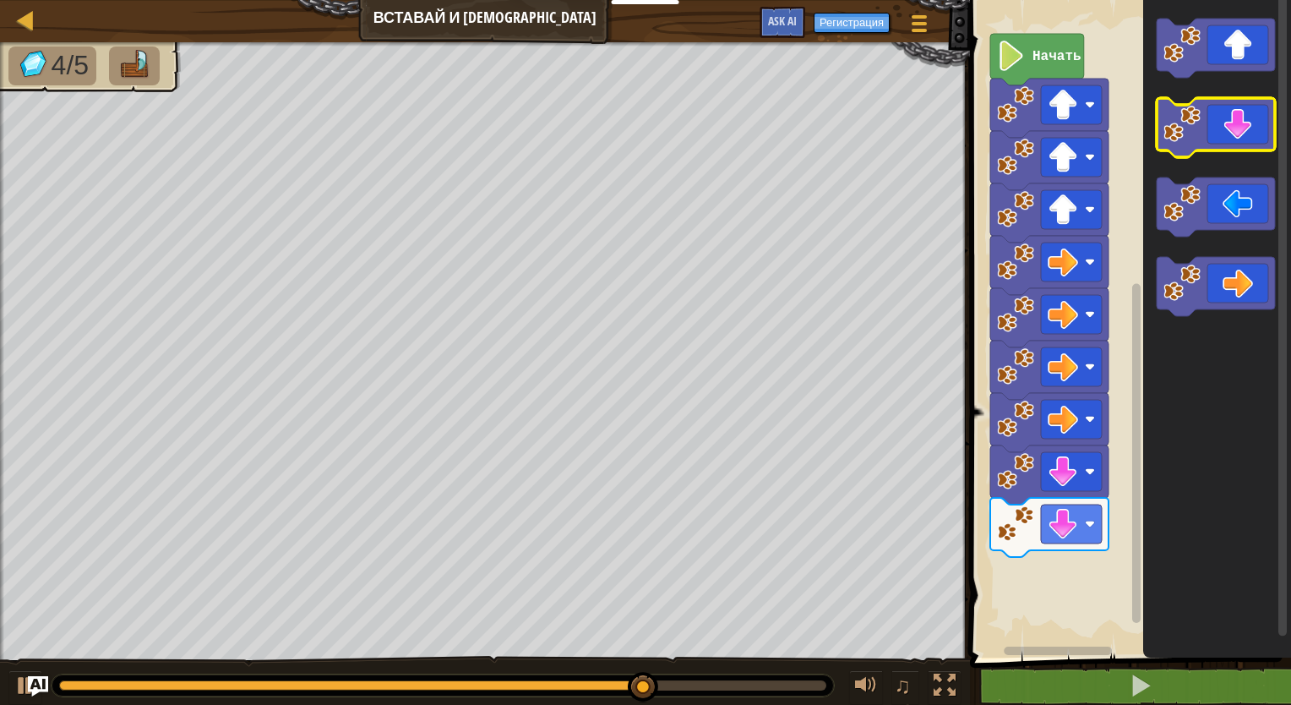
click at [1239, 140] on icon "Рабочая область Blockly" at bounding box center [1215, 127] width 118 height 59
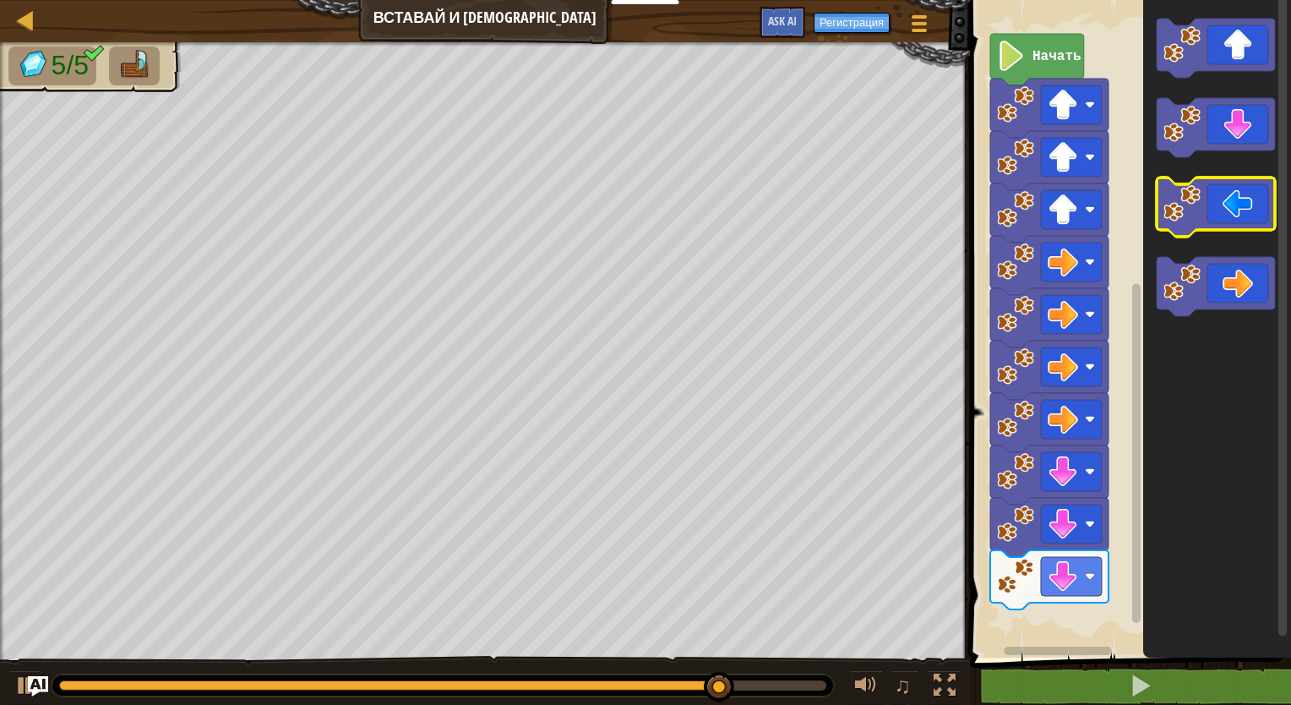
click at [1223, 200] on icon "Рабочая область Blockly" at bounding box center [1215, 206] width 118 height 59
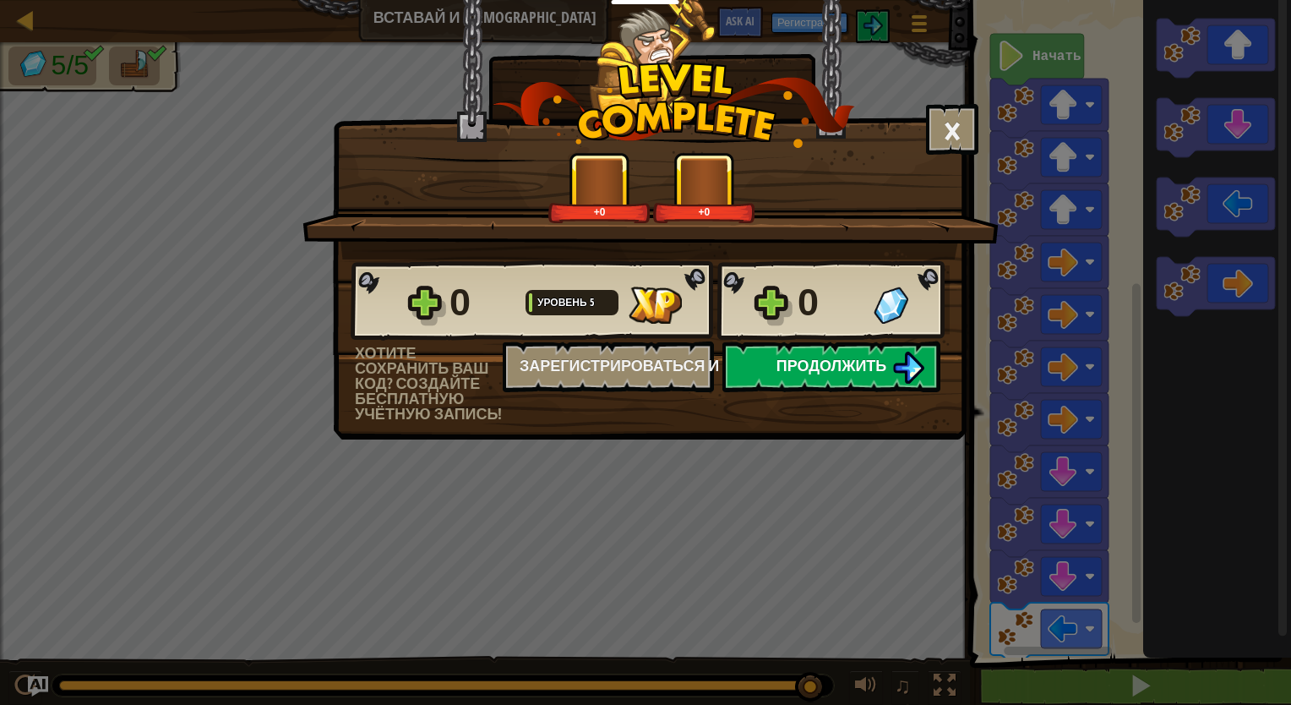
click at [855, 356] on span "Продолжить" at bounding box center [831, 365] width 111 height 21
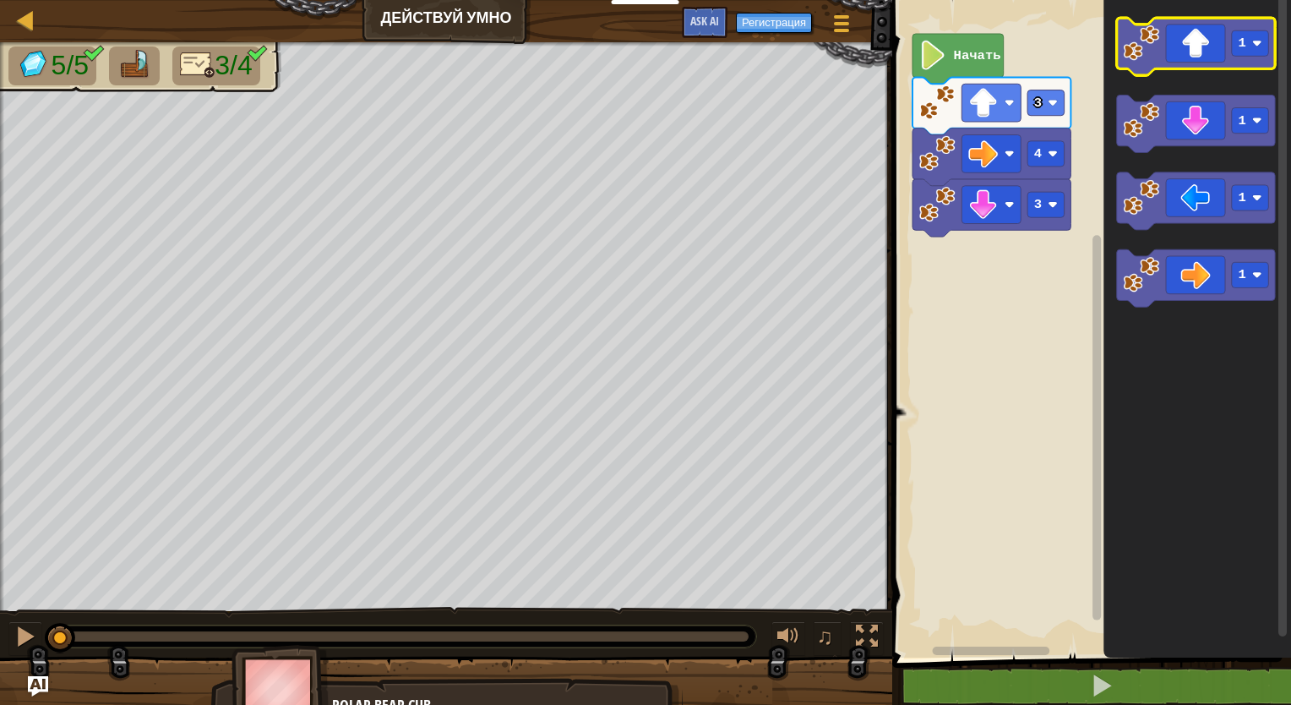
click at [1207, 65] on icon "Рабочая область Blockly" at bounding box center [1196, 46] width 158 height 57
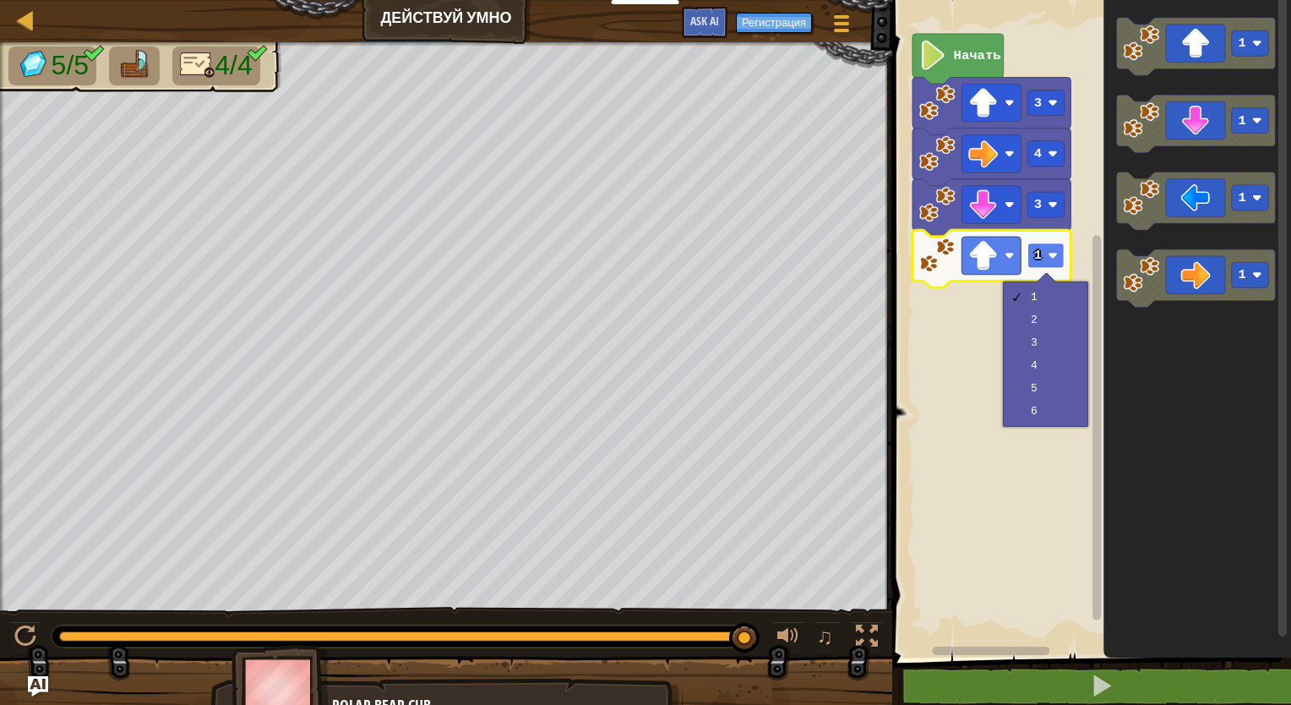
click at [1047, 257] on rect "Рабочая область Blockly" at bounding box center [1045, 254] width 37 height 25
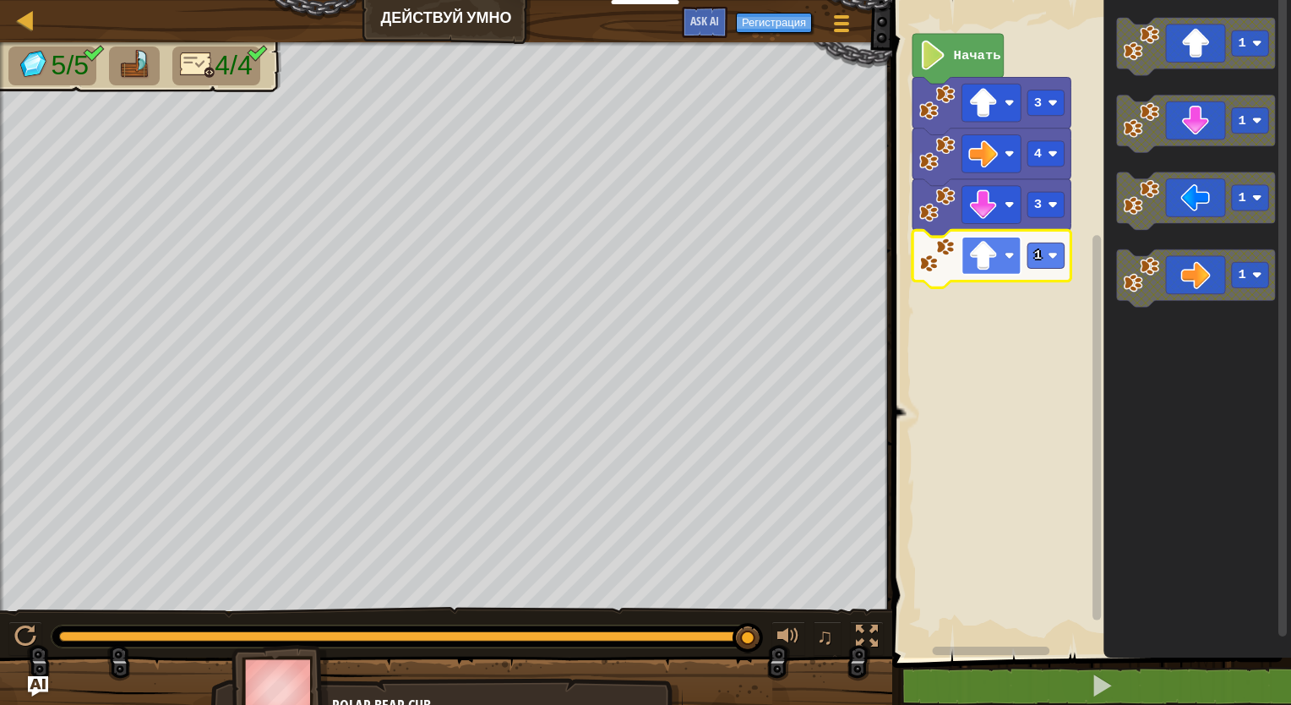
click at [1014, 258] on rect "Рабочая область Blockly" at bounding box center [990, 256] width 59 height 38
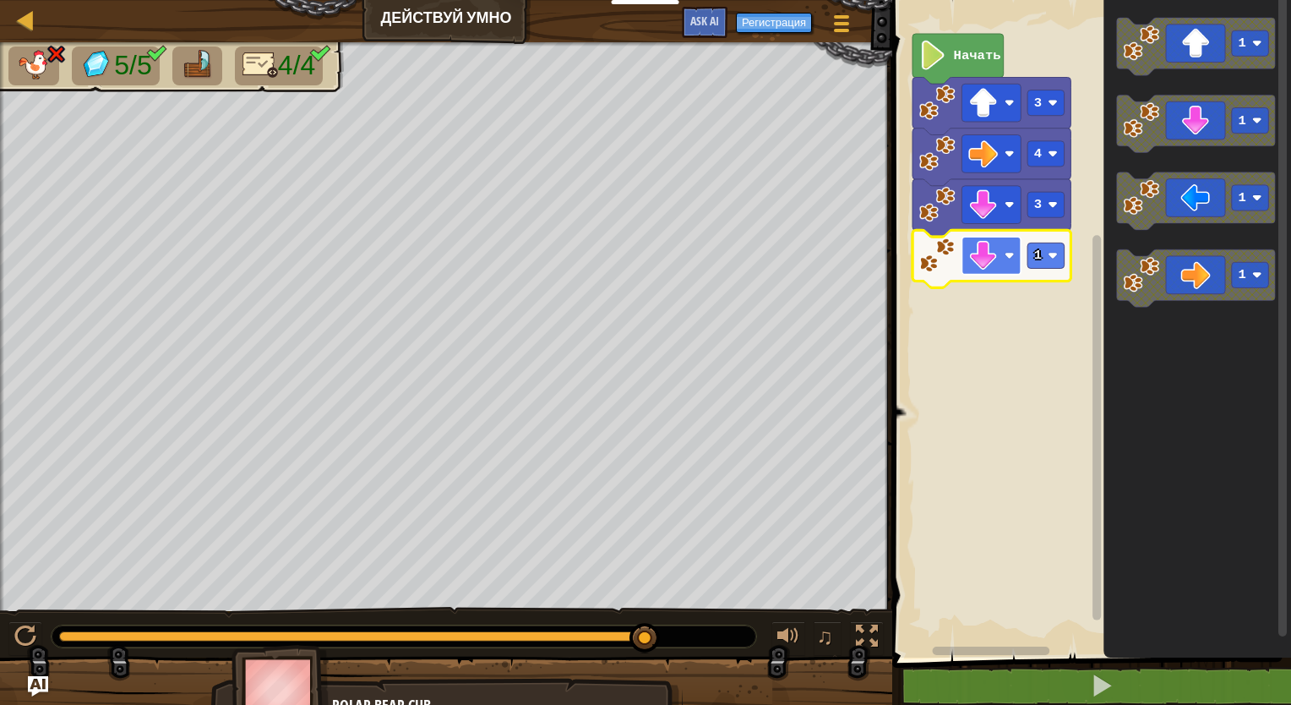
click at [1017, 259] on rect "Рабочая область Blockly" at bounding box center [990, 256] width 59 height 38
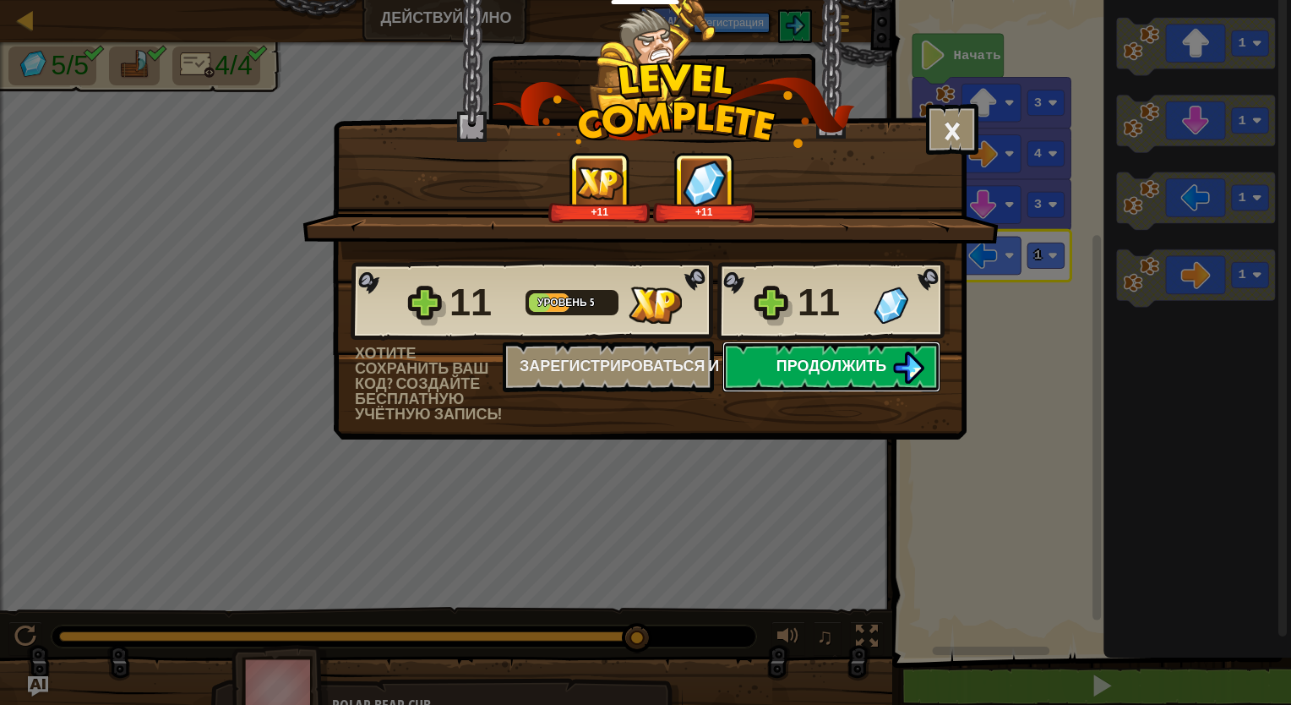
click at [802, 367] on span "Продолжить" at bounding box center [831, 365] width 111 height 21
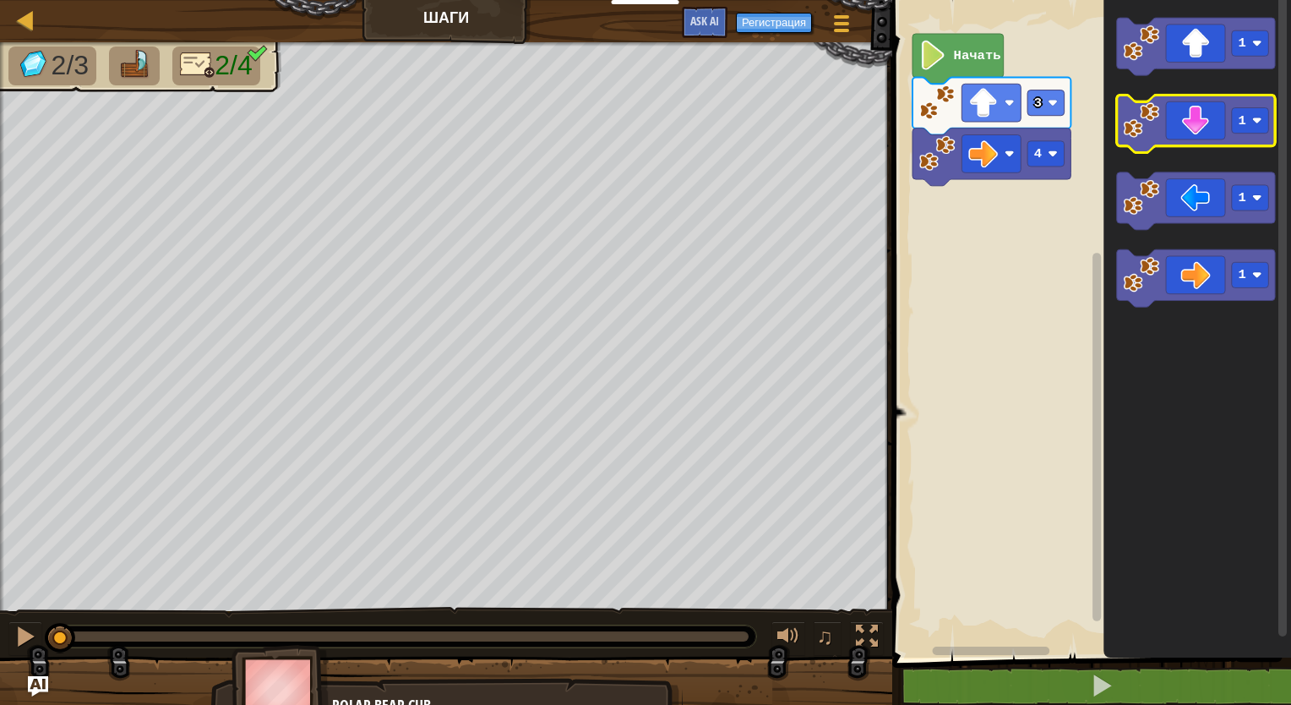
click at [1210, 133] on icon "Рабочая область Blockly" at bounding box center [1196, 123] width 158 height 57
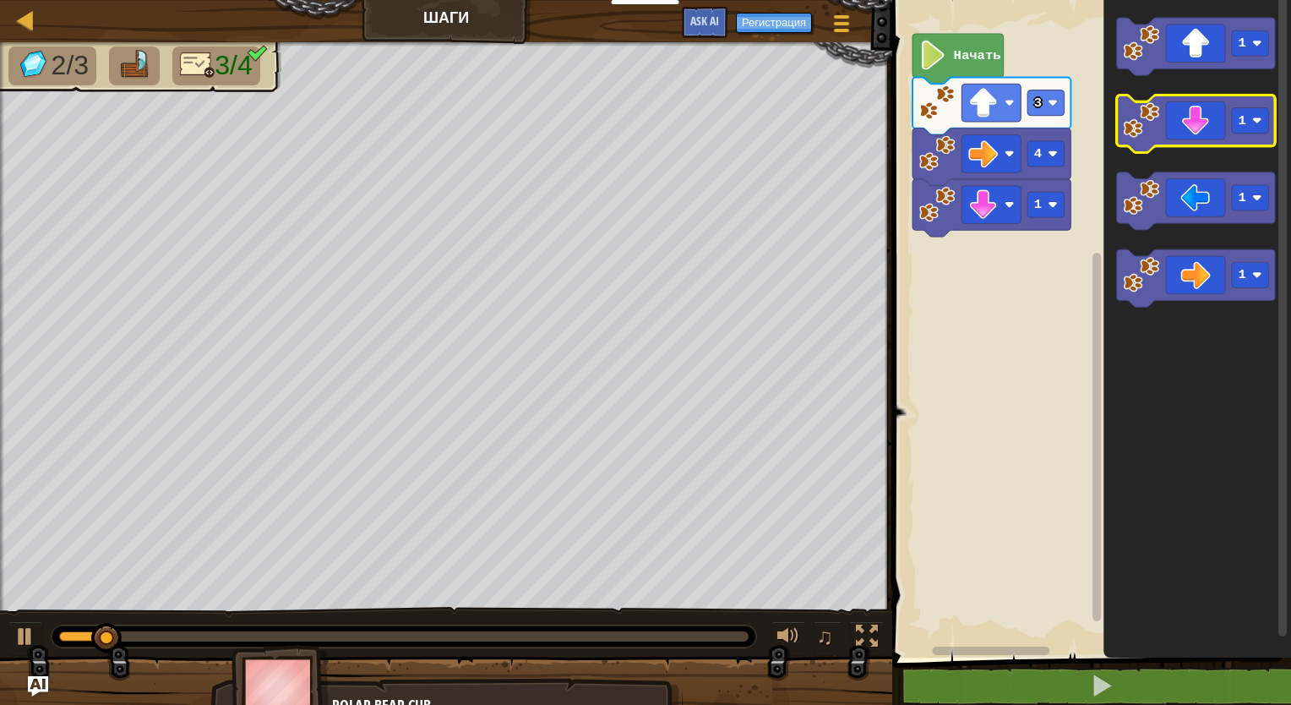
click at [1210, 133] on icon "Рабочая область Blockly" at bounding box center [1196, 123] width 158 height 57
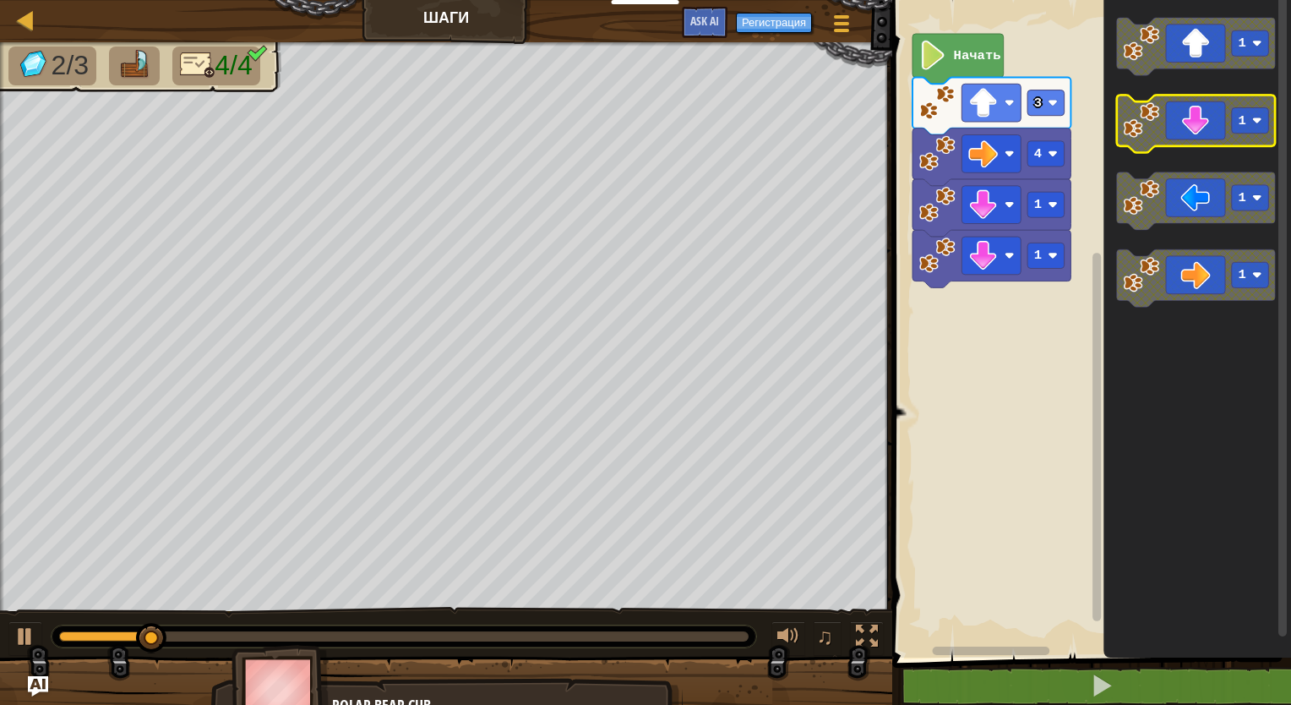
click at [1210, 133] on icon "Рабочая область Blockly" at bounding box center [1196, 123] width 158 height 57
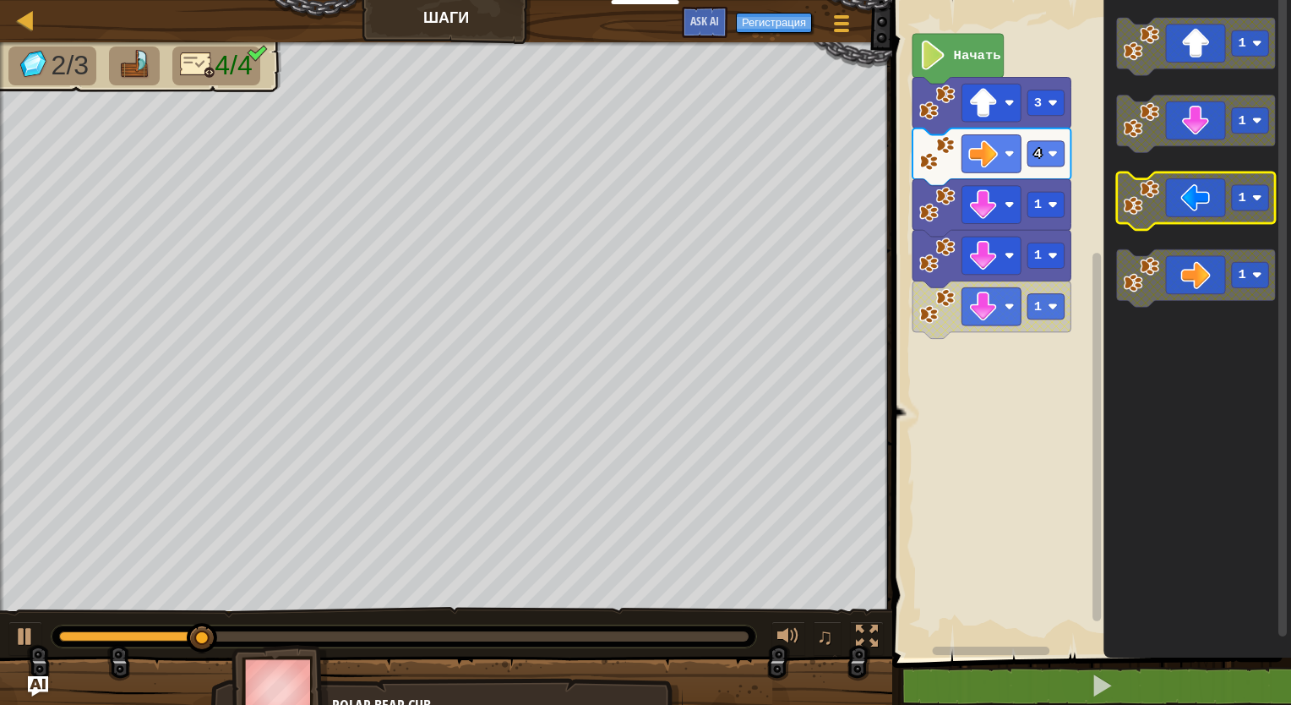
click at [1200, 204] on icon "Рабочая область Blockly" at bounding box center [1196, 200] width 158 height 57
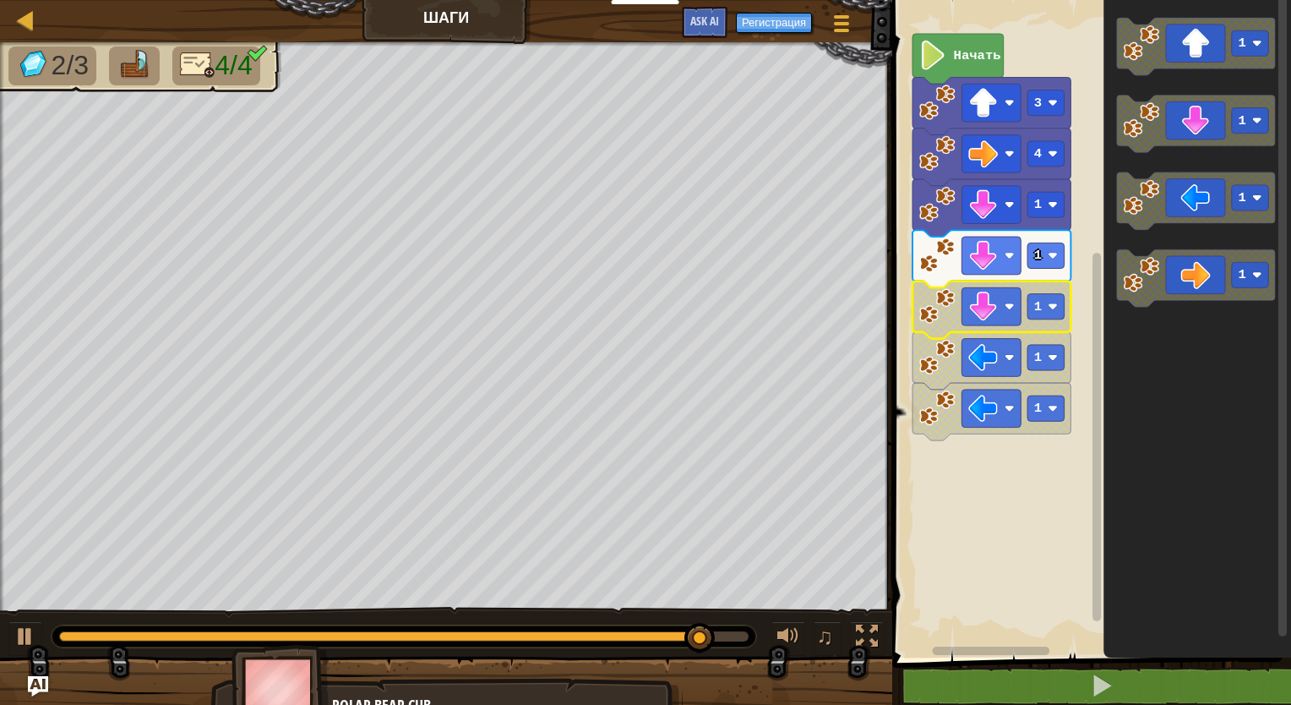
click at [1201, 468] on icon "Рабочая область Blockly" at bounding box center [1197, 325] width 188 height 666
click at [963, 302] on rect "Рабочая область Blockly" at bounding box center [990, 306] width 59 height 38
click at [1087, 438] on div "Начать 3 4 1 1 1 1 1 1 1 1 1" at bounding box center [1089, 325] width 404 height 666
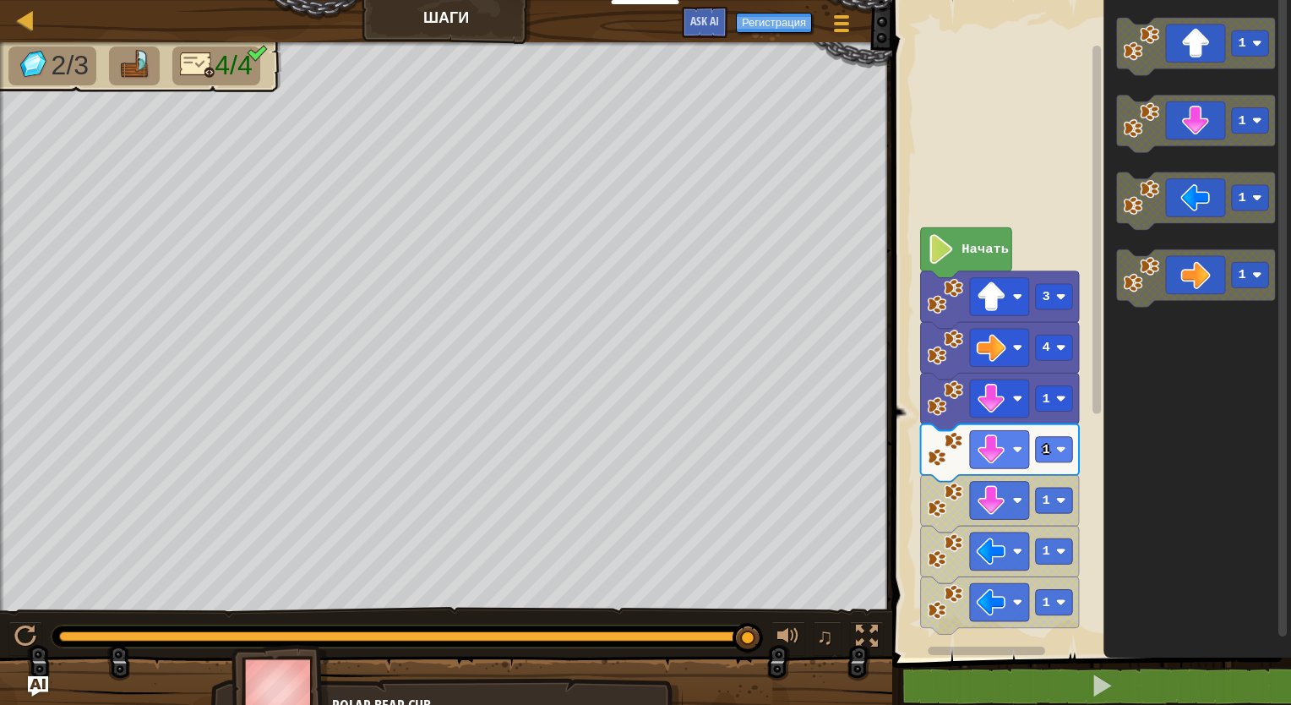
click at [977, 650] on div "Начать 3 4 1 1 1 1 1 1 1 1 1" at bounding box center [1089, 325] width 404 height 666
click at [983, 271] on g "3 4 1 1 1 1 1" at bounding box center [1000, 452] width 158 height 363
click at [974, 251] on text "Начать" at bounding box center [984, 249] width 47 height 15
click at [931, 267] on icon "Рабочая область Blockly" at bounding box center [966, 252] width 91 height 50
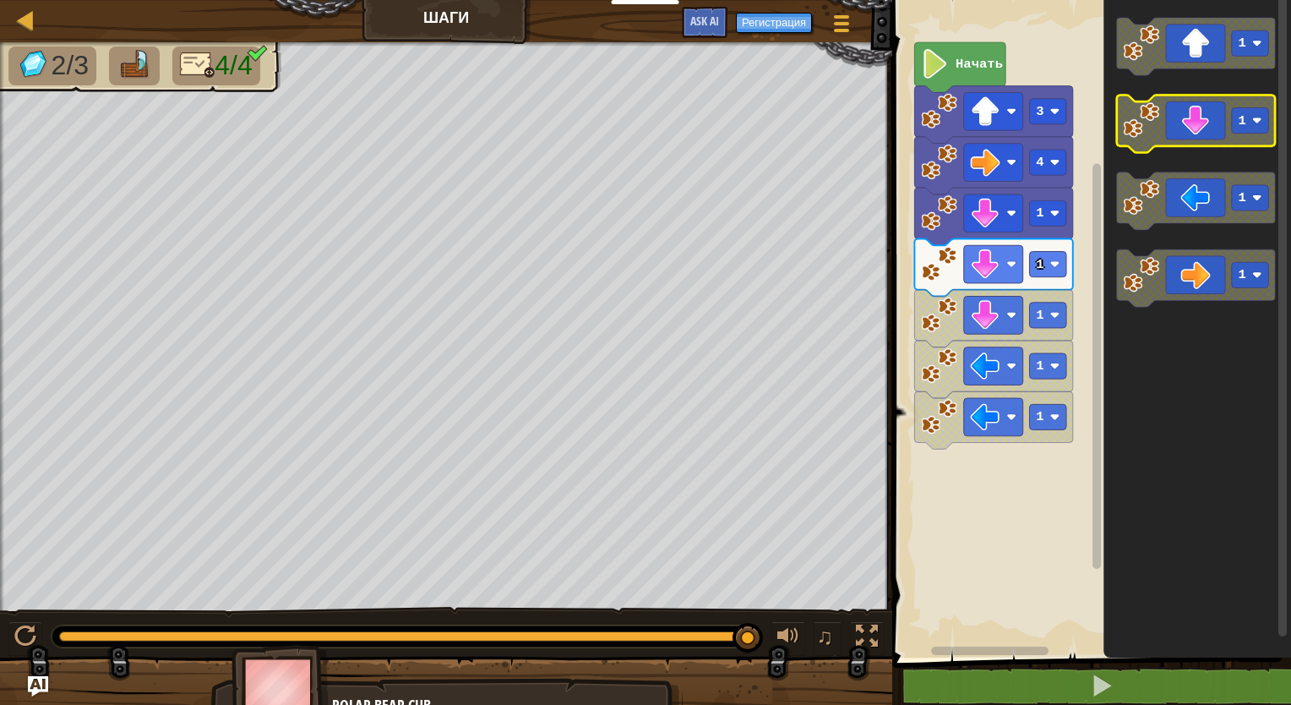
click at [1248, 135] on icon "Рабочая область Blockly" at bounding box center [1196, 123] width 158 height 57
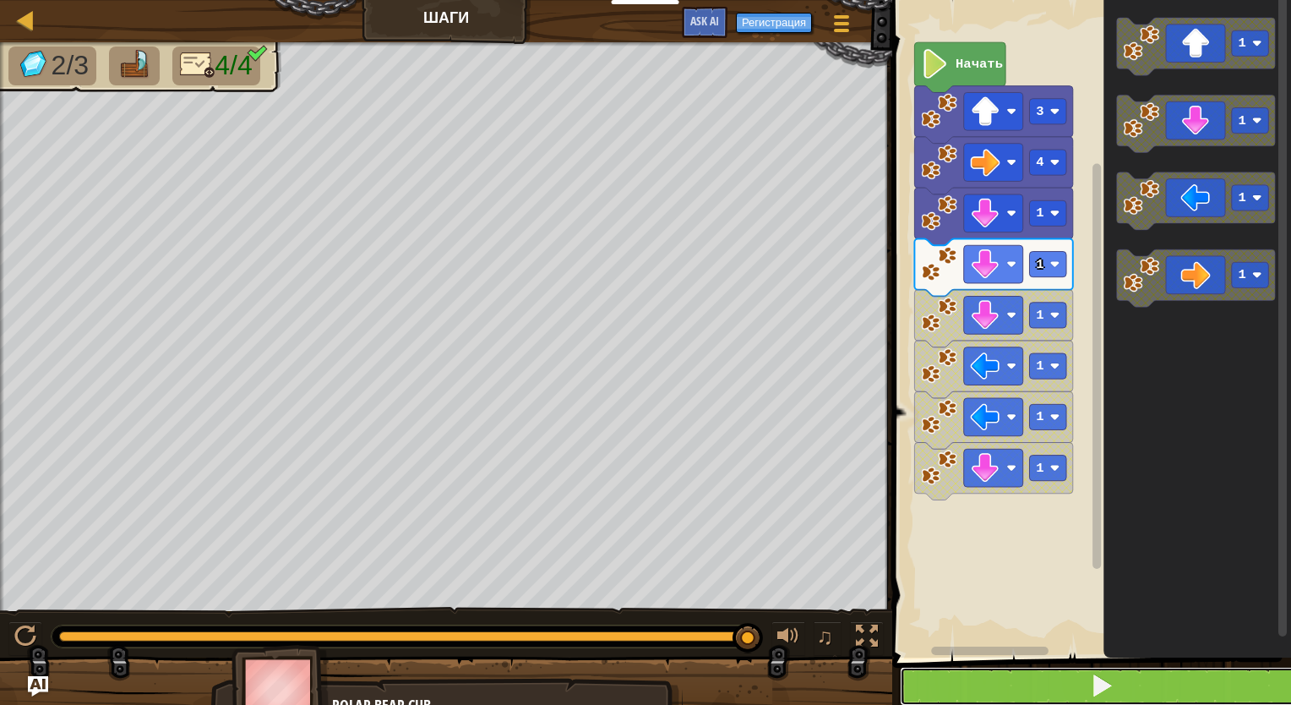
click at [1142, 685] on button at bounding box center [1102, 685] width 404 height 39
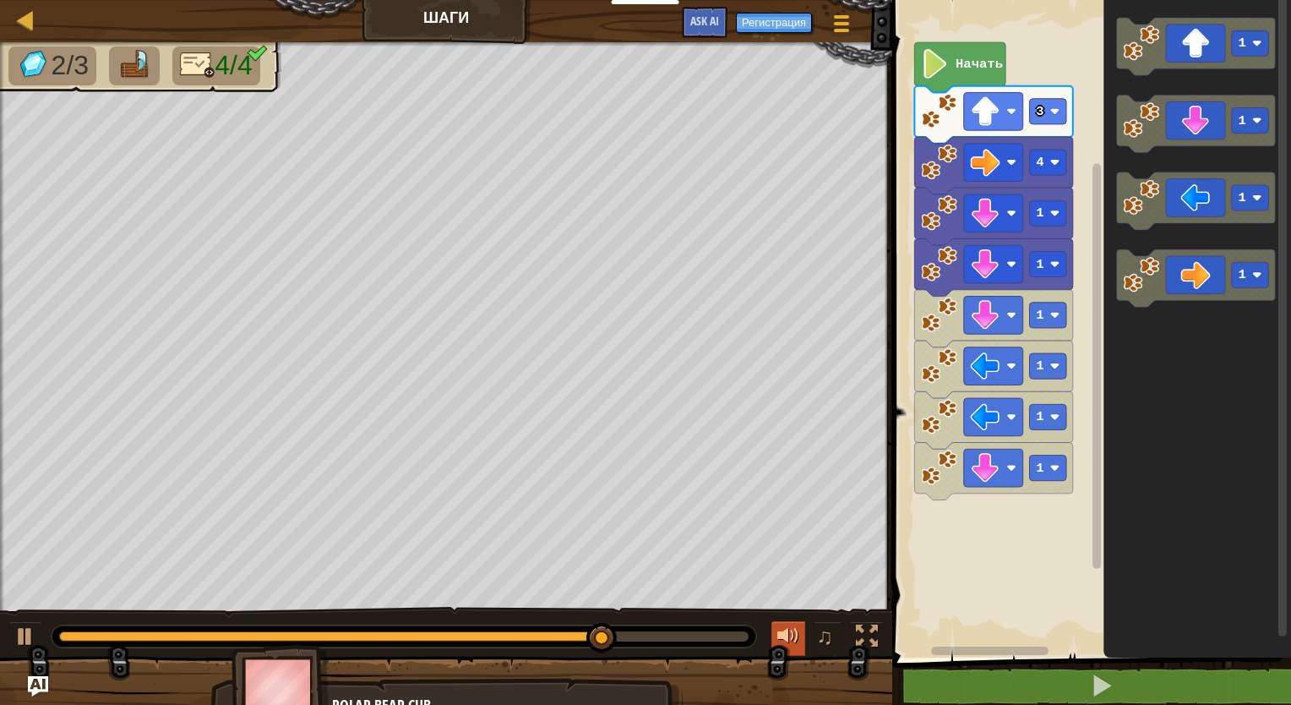
click at [797, 636] on div at bounding box center [788, 636] width 22 height 22
click at [824, 644] on span "♫" at bounding box center [825, 635] width 17 height 25
click at [30, 19] on div at bounding box center [25, 19] width 21 height 21
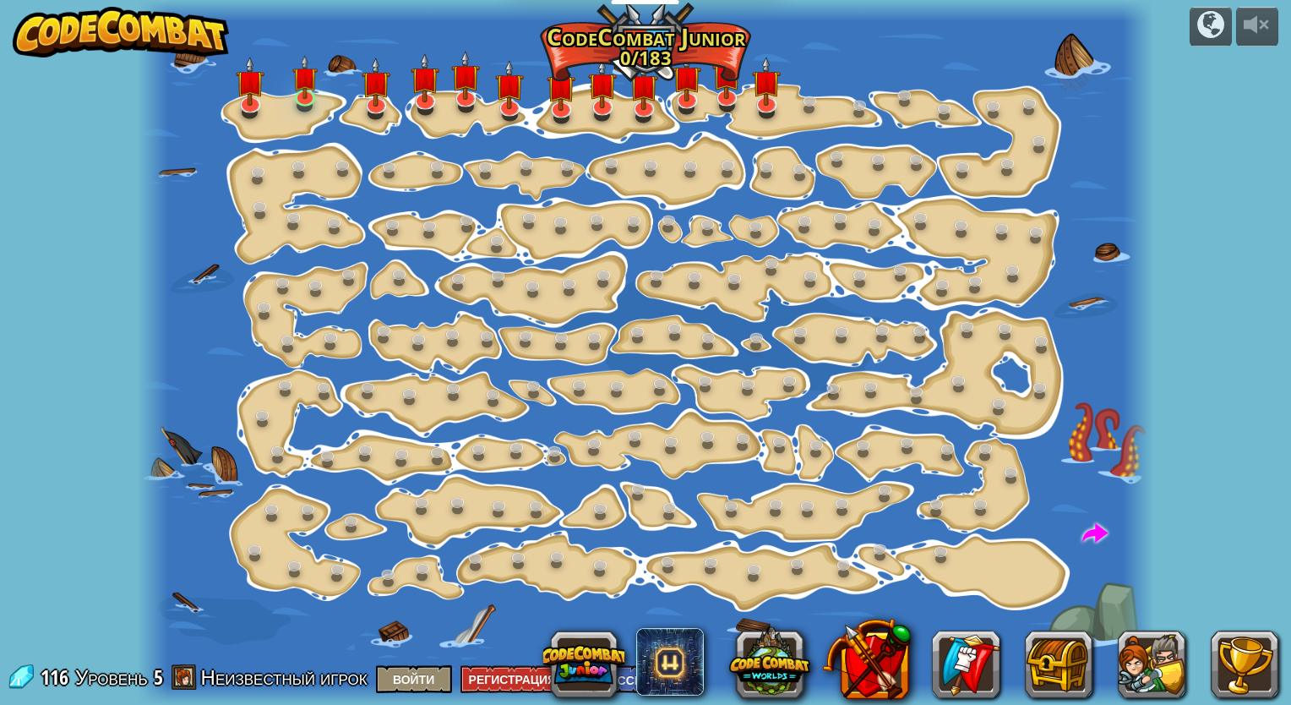
select select "ru"
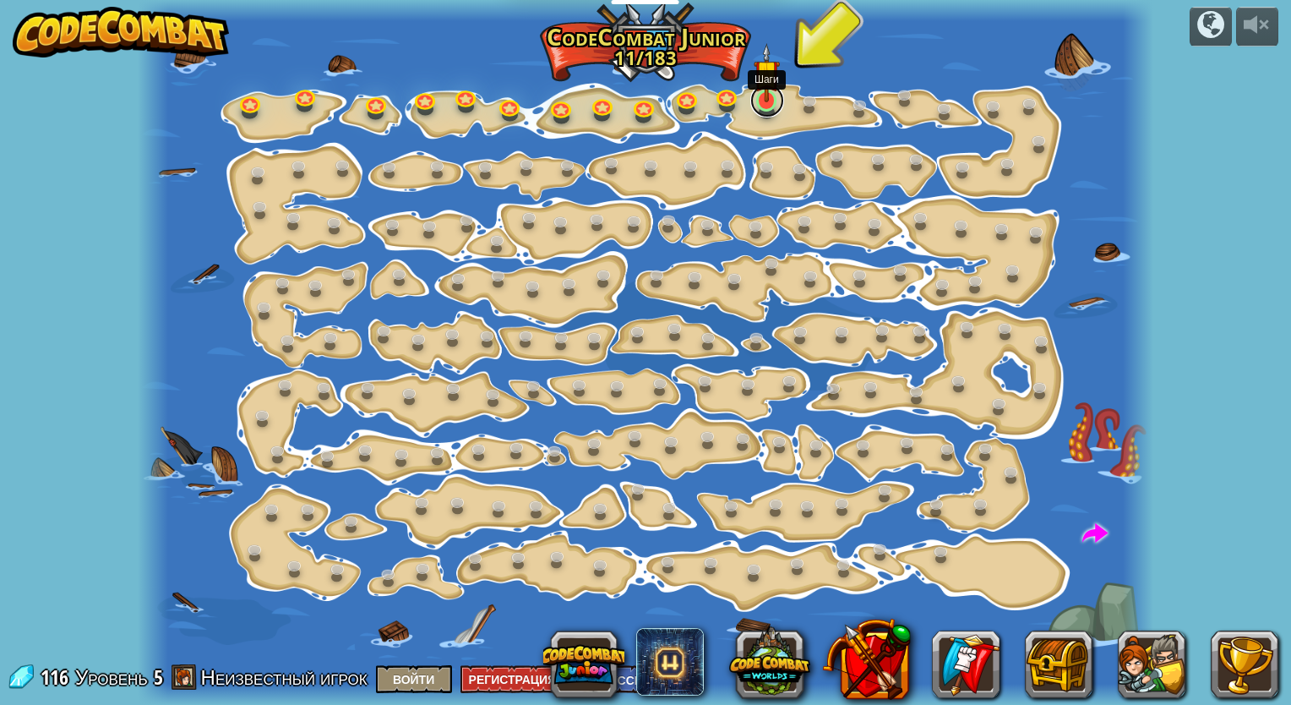
click at [770, 107] on link at bounding box center [767, 101] width 34 height 34
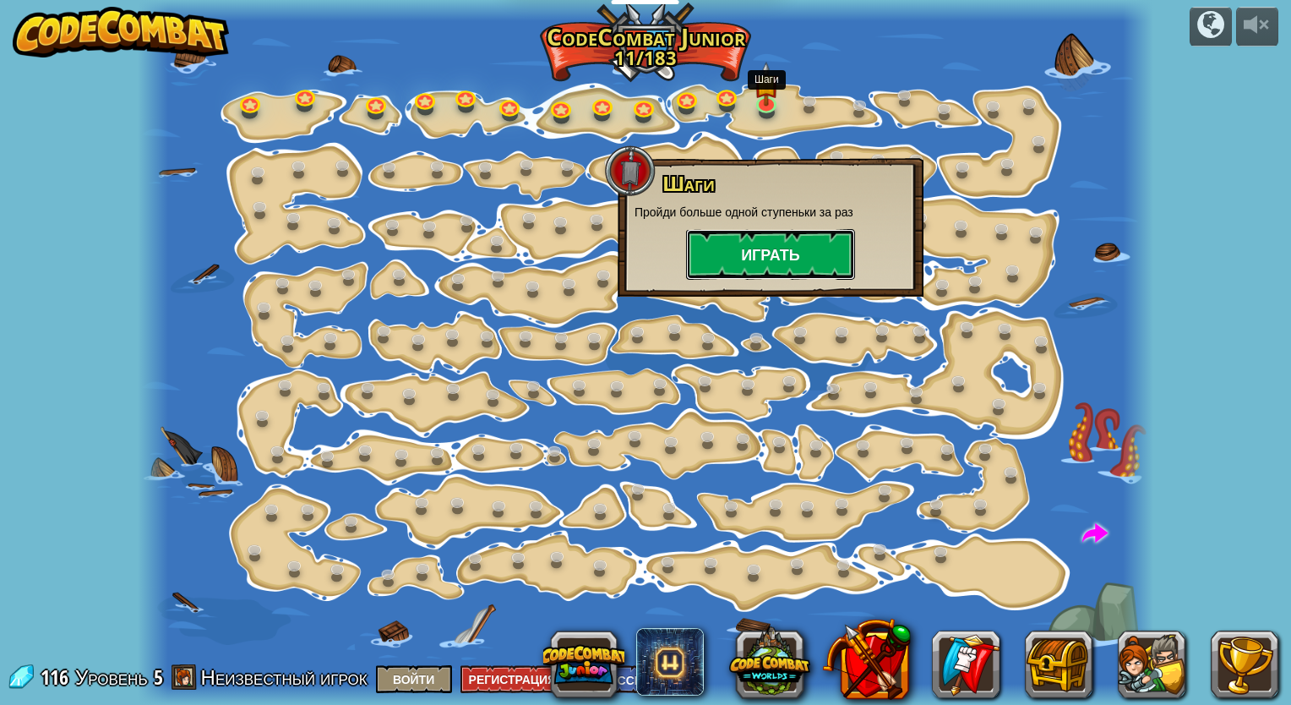
click at [774, 258] on button "Играть" at bounding box center [770, 254] width 169 height 51
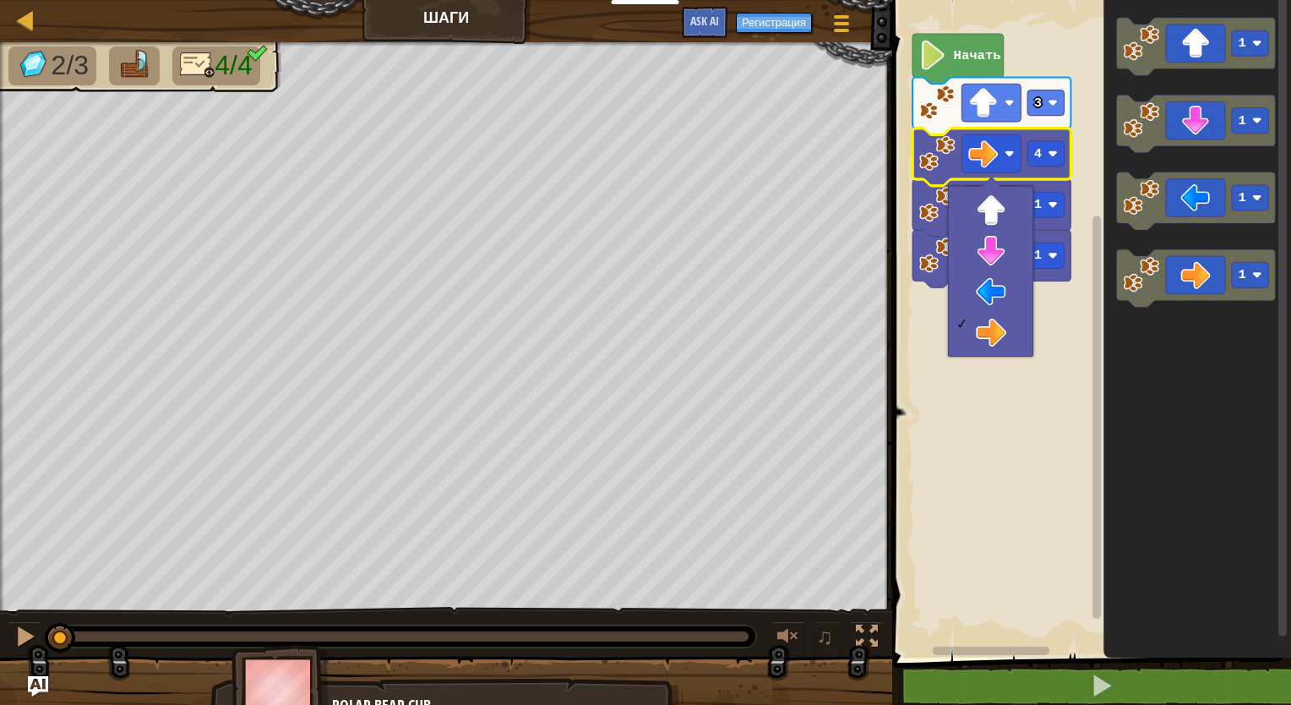
click at [1060, 410] on rect "Рабочая область Blockly" at bounding box center [1089, 325] width 404 height 666
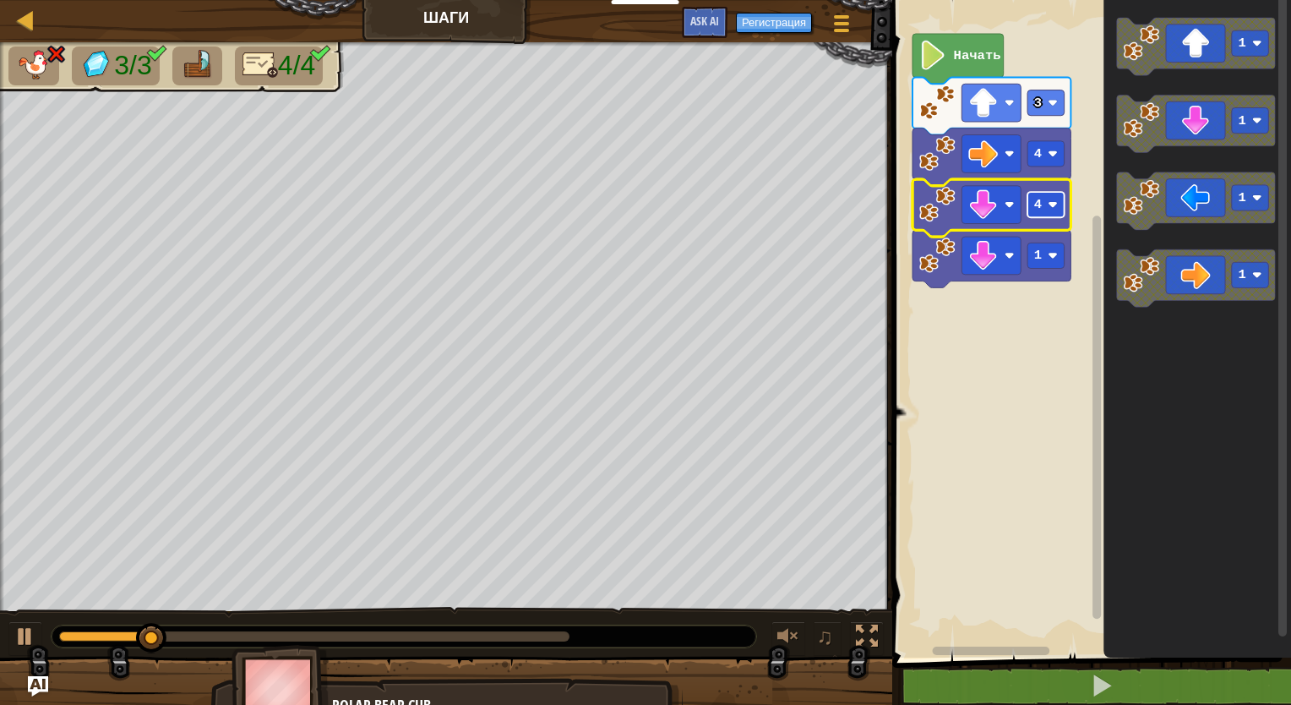
click at [1056, 208] on image "Рабочая область Blockly" at bounding box center [1052, 204] width 10 height 10
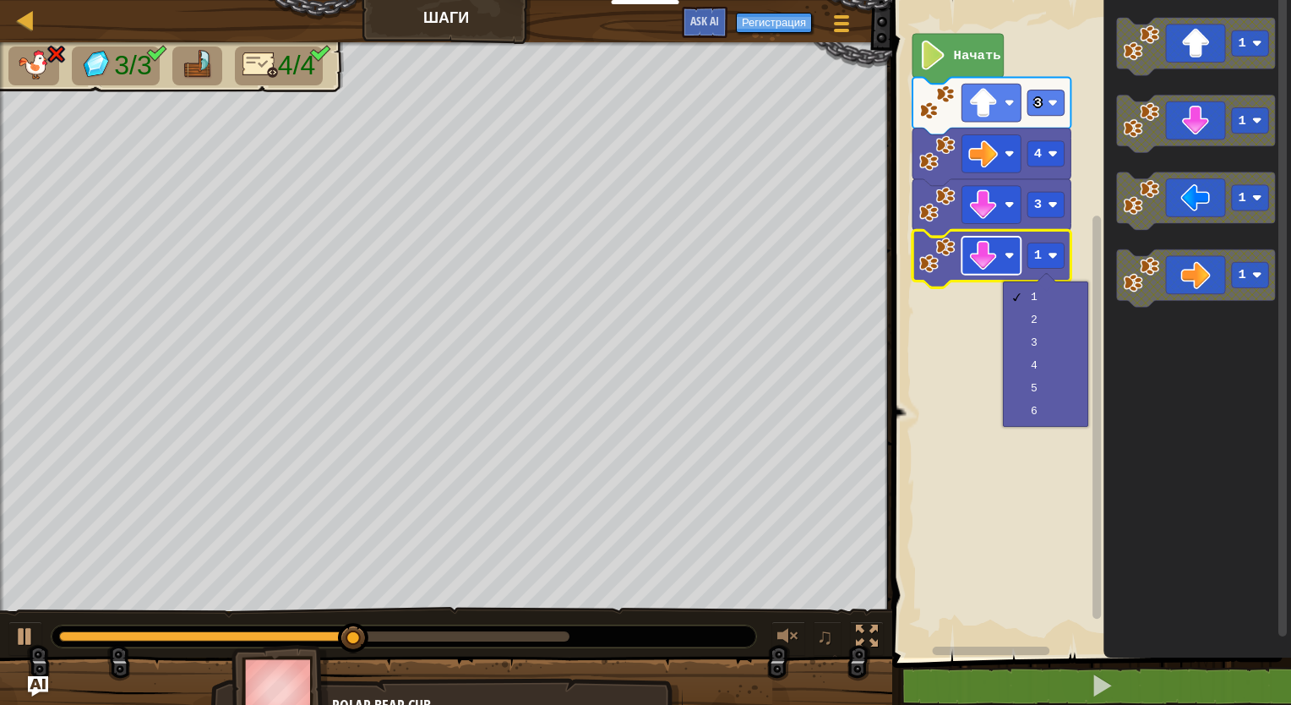
click at [1004, 258] on rect "Рабочая область Blockly" at bounding box center [990, 256] width 59 height 38
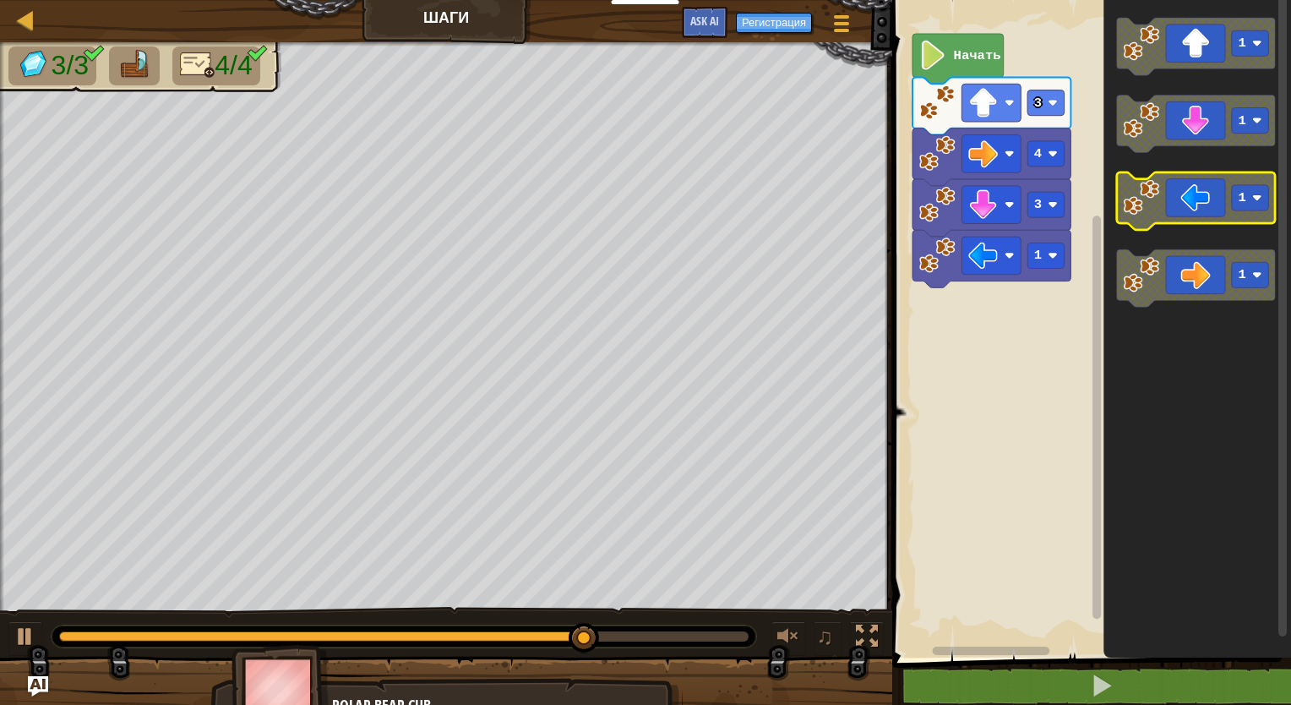
click at [1182, 215] on icon "Рабочая область Blockly" at bounding box center [1196, 200] width 158 height 57
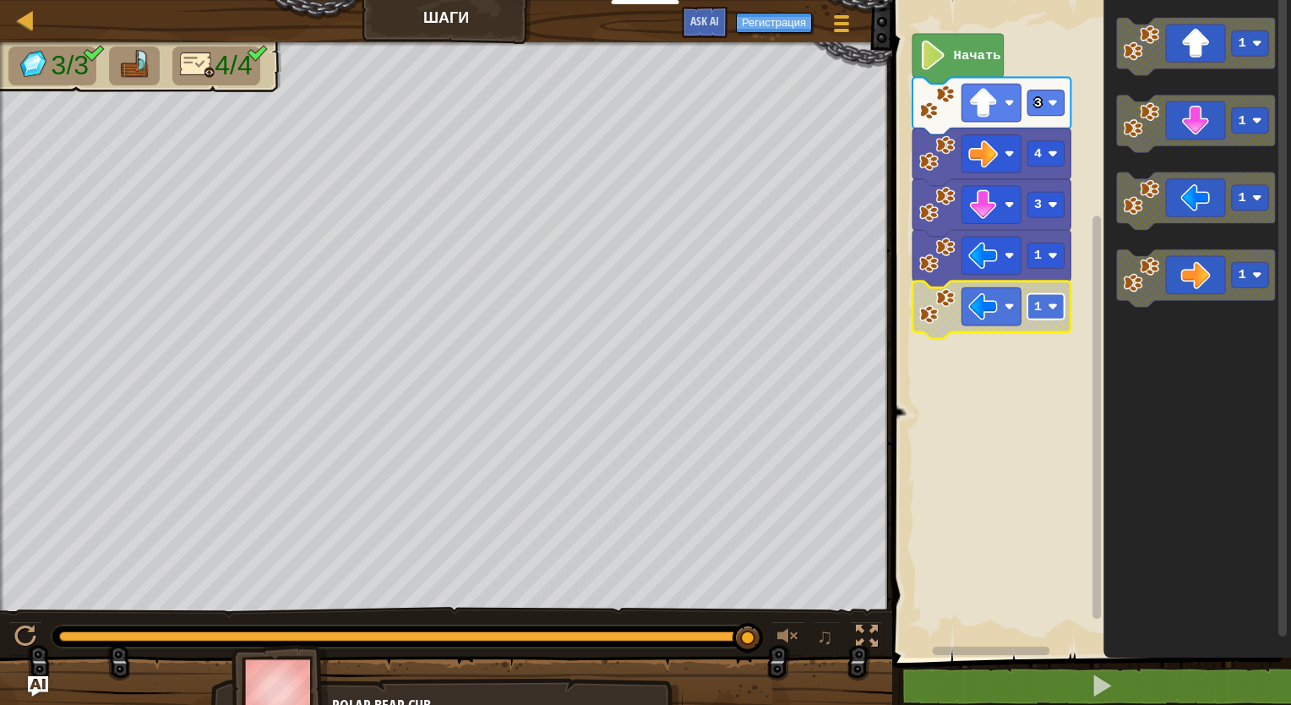
click at [1035, 311] on text "1" at bounding box center [1038, 306] width 8 height 15
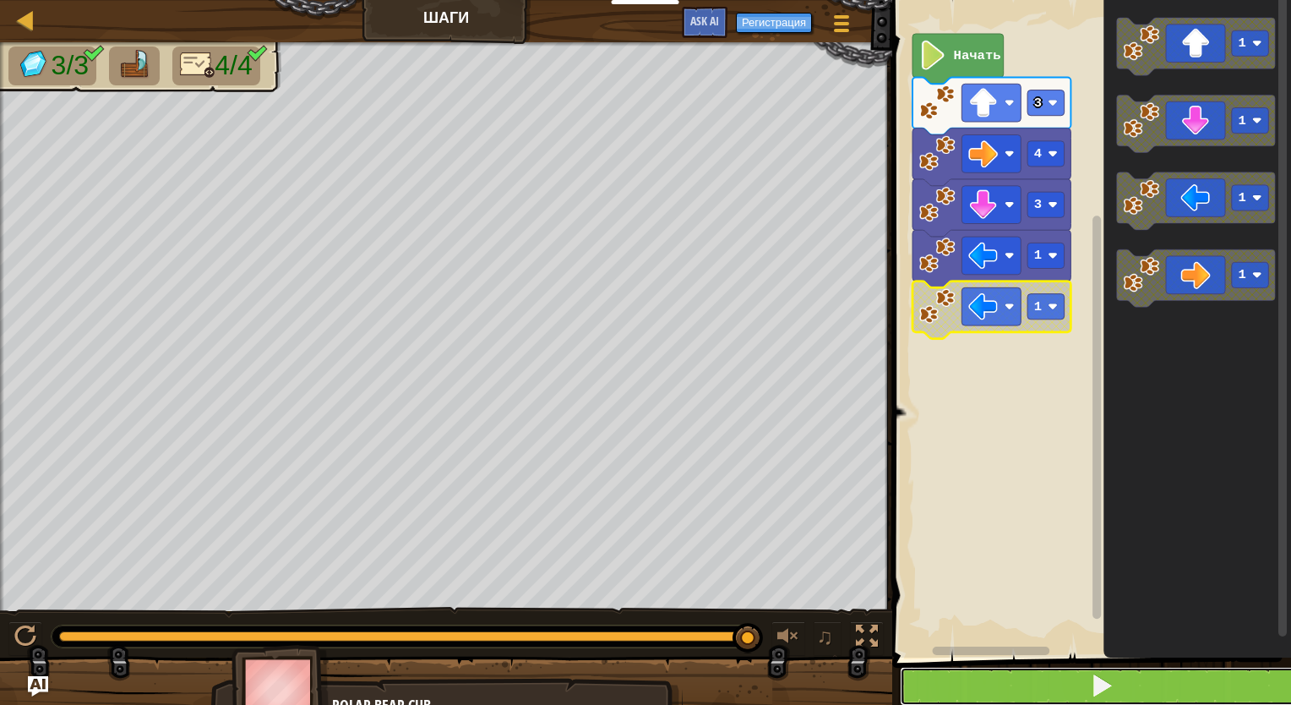
click at [1091, 680] on span at bounding box center [1102, 685] width 24 height 24
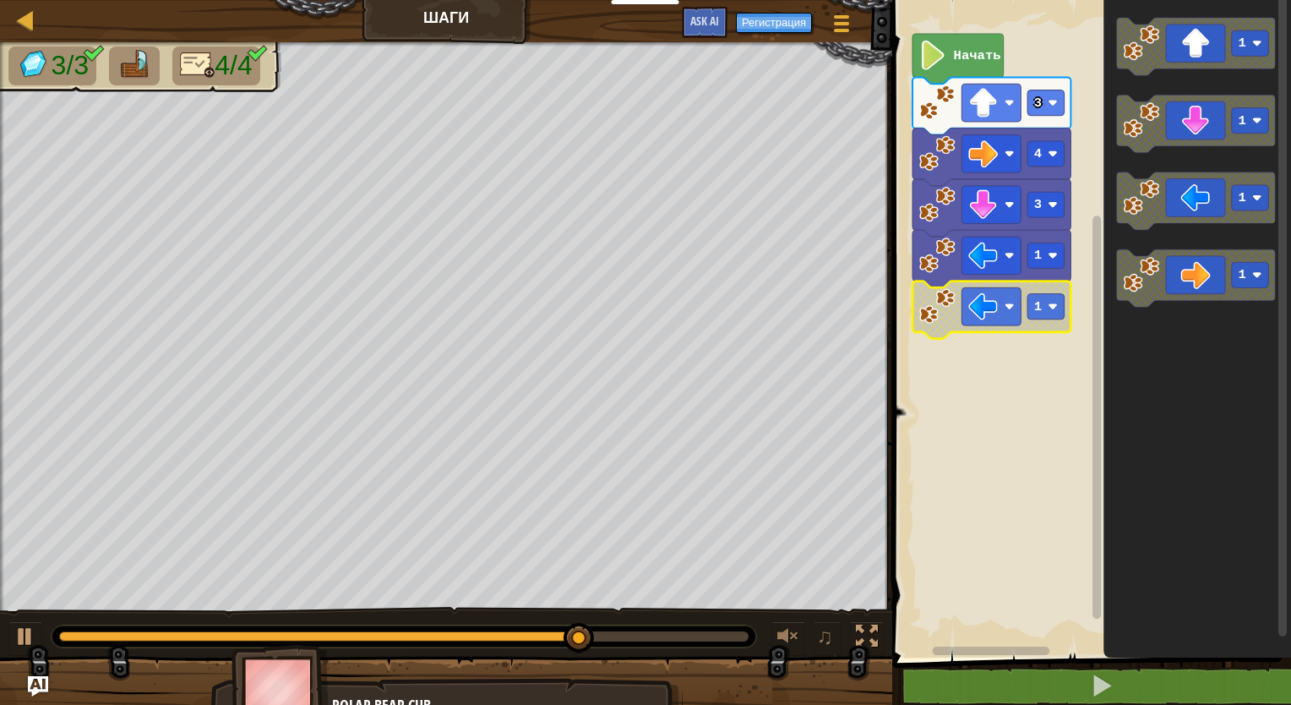
click at [1046, 322] on icon "Рабочая область Blockly" at bounding box center [991, 309] width 158 height 57
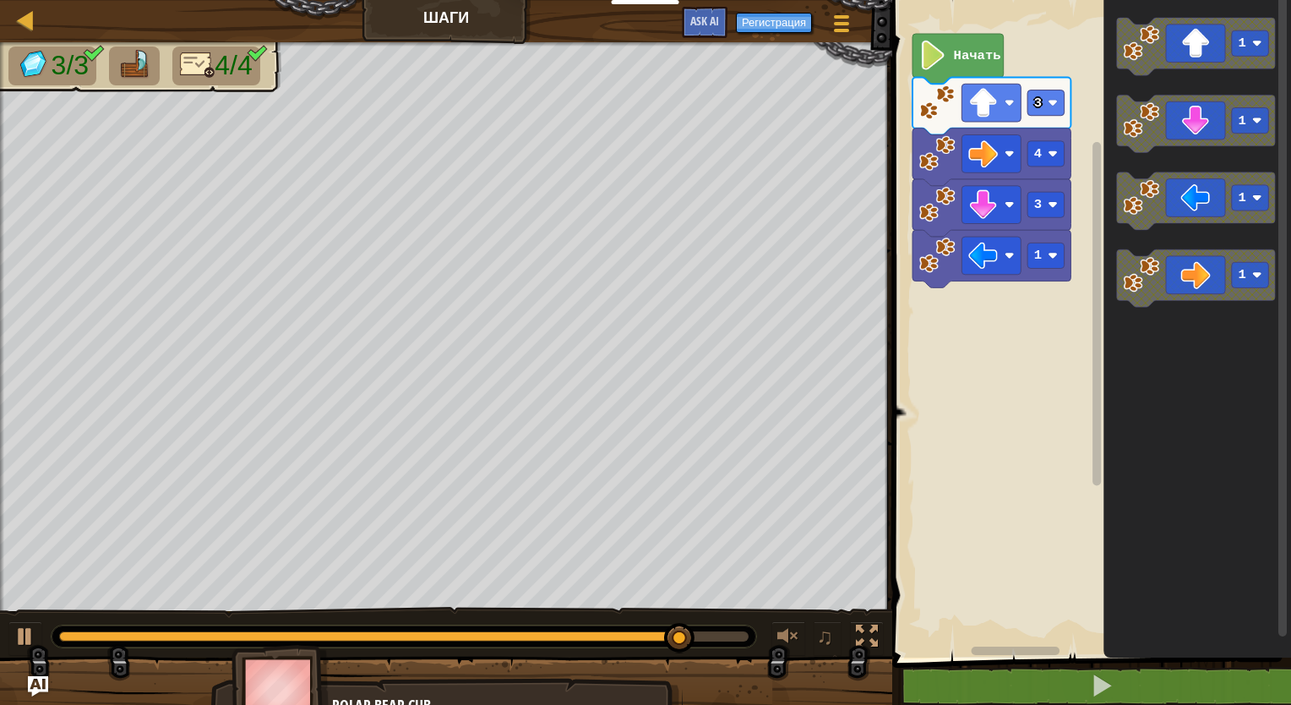
click at [951, 492] on rect "Рабочая область Blockly" at bounding box center [1089, 325] width 404 height 666
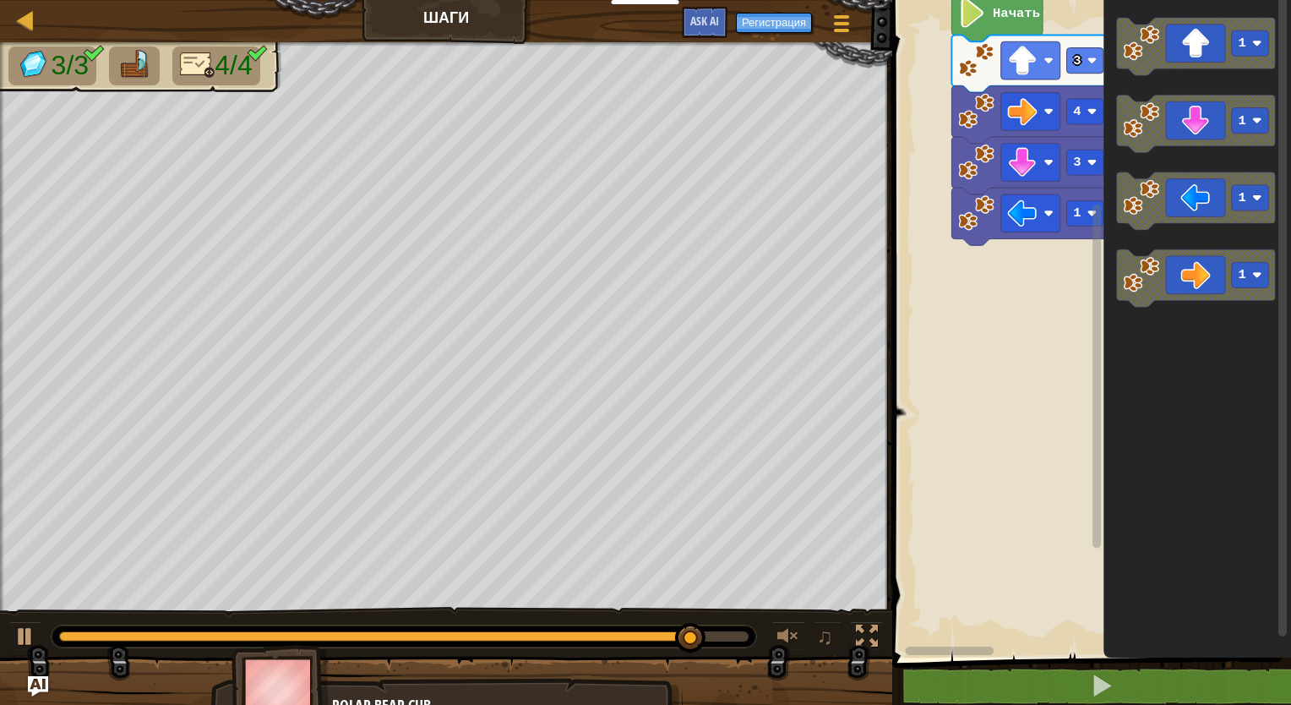
click at [979, 393] on rect "Рабочая область Blockly" at bounding box center [1089, 325] width 404 height 666
click at [989, 371] on rect "Рабочая область Blockly" at bounding box center [1089, 325] width 404 height 666
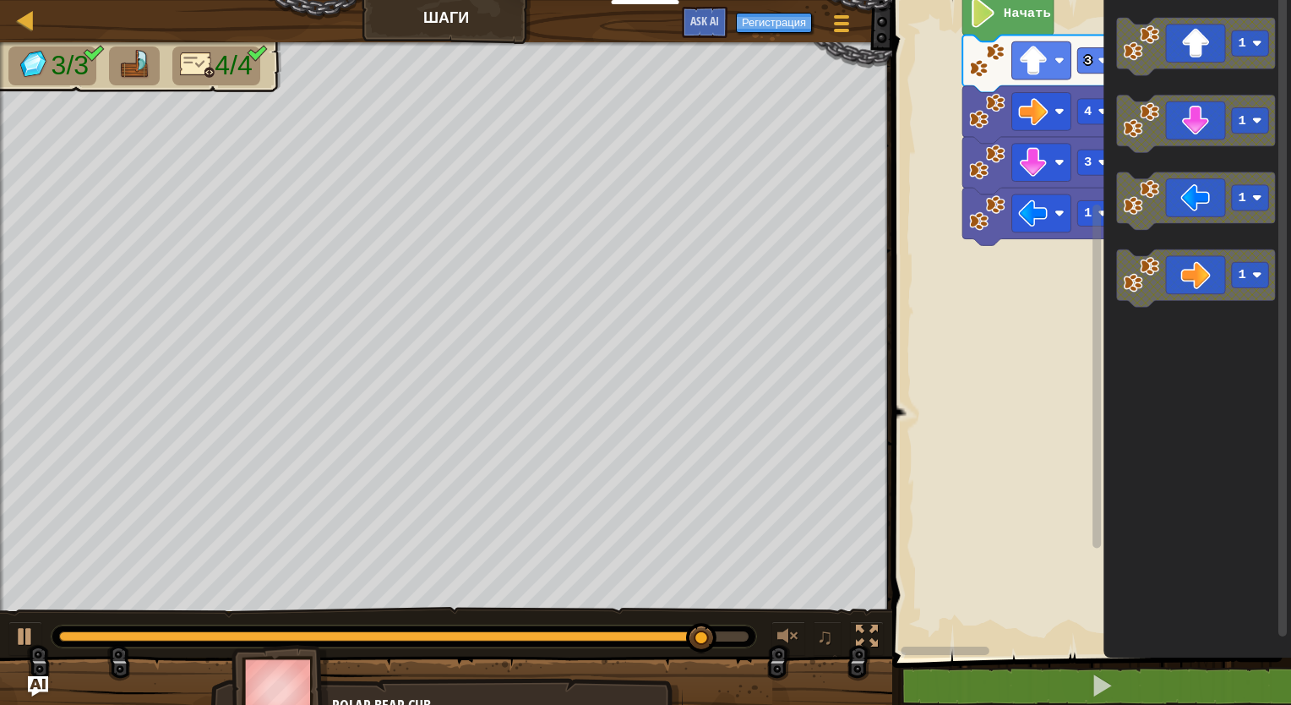
click at [968, 392] on rect "Рабочая область Blockly" at bounding box center [1089, 325] width 404 height 666
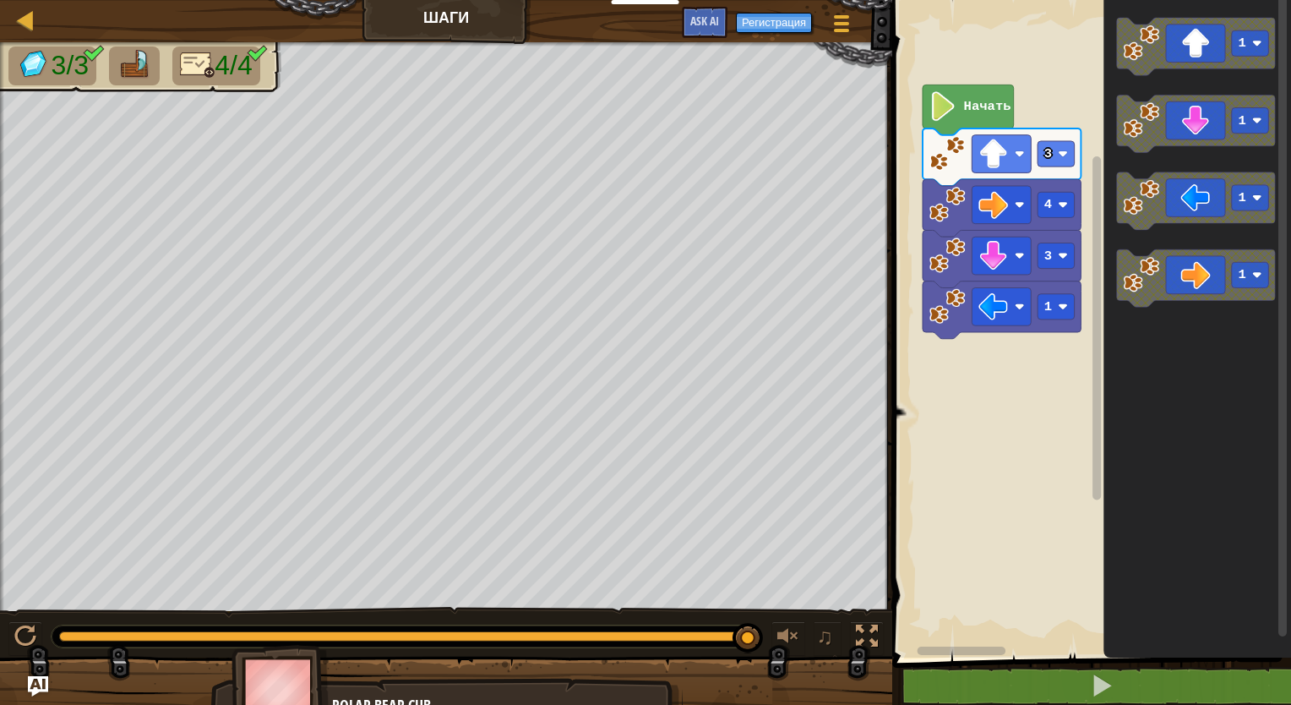
click at [892, 503] on rect "Рабочая область Blockly" at bounding box center [1089, 325] width 404 height 666
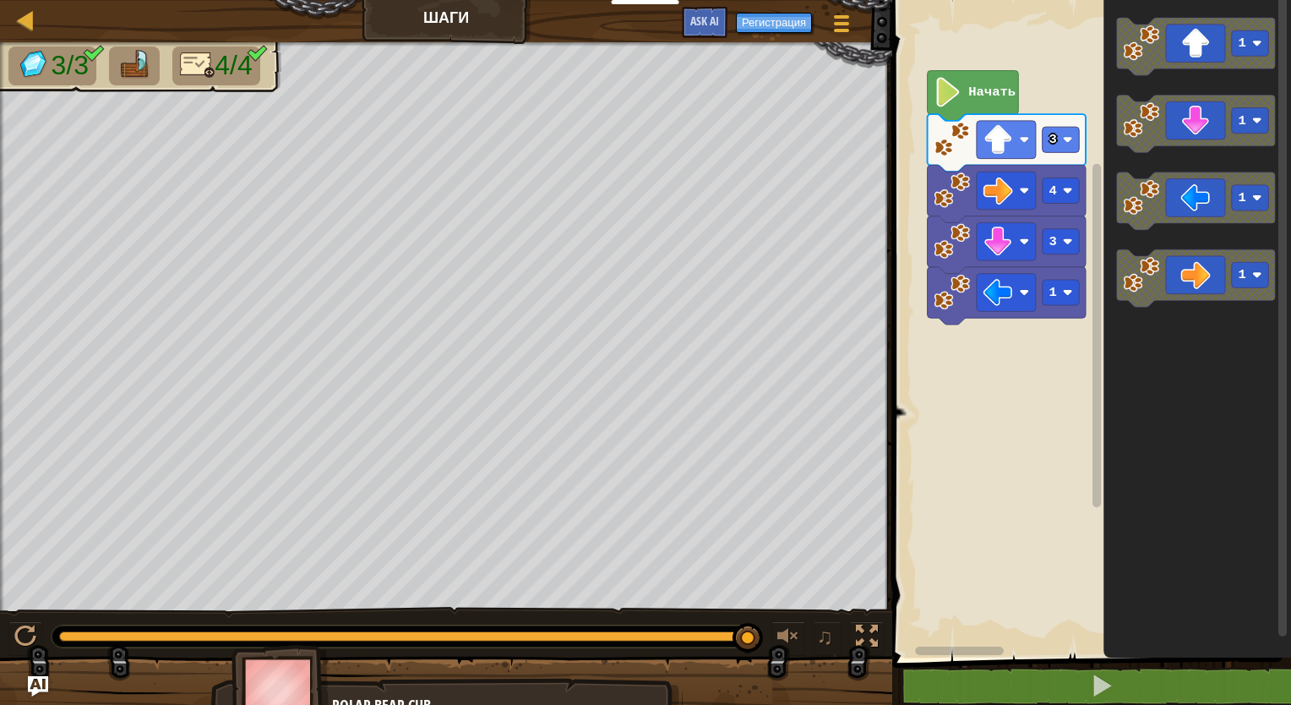
click at [894, 495] on rect "Рабочая область Blockly" at bounding box center [1089, 325] width 404 height 666
click at [1054, 298] on text "1" at bounding box center [1052, 292] width 8 height 15
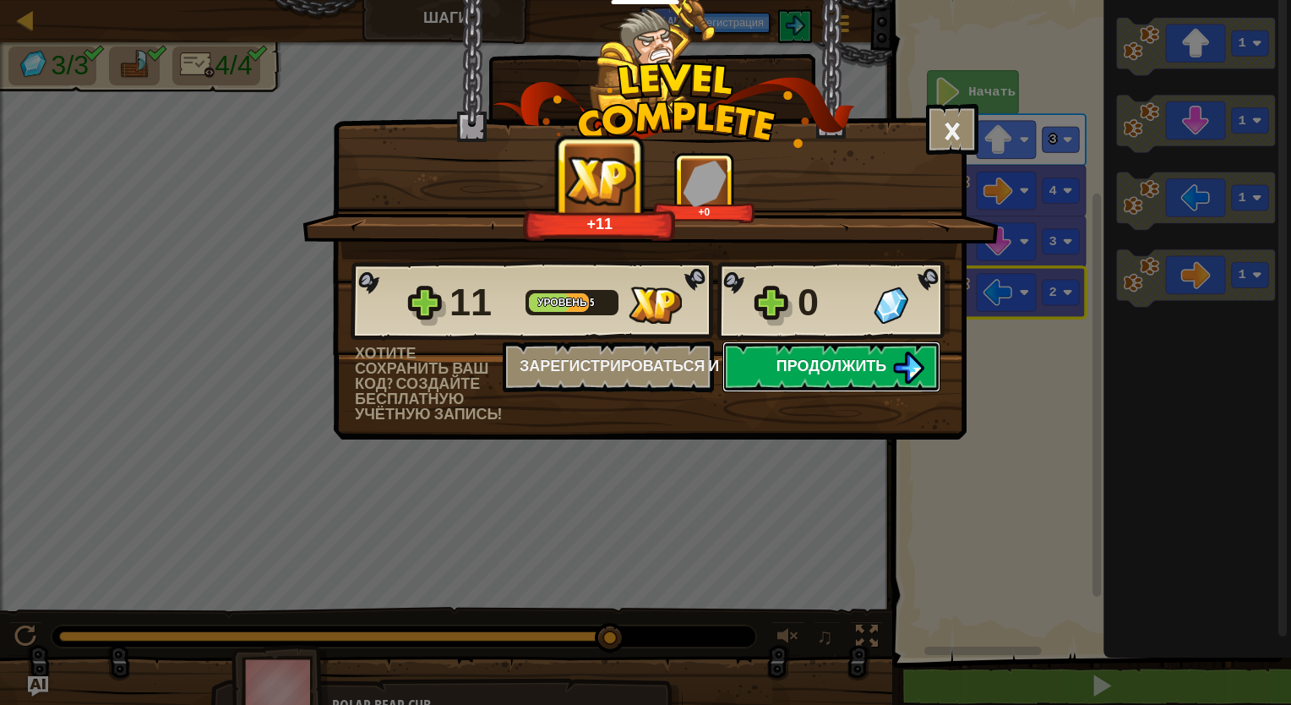
click at [913, 365] on img at bounding box center [908, 367] width 32 height 32
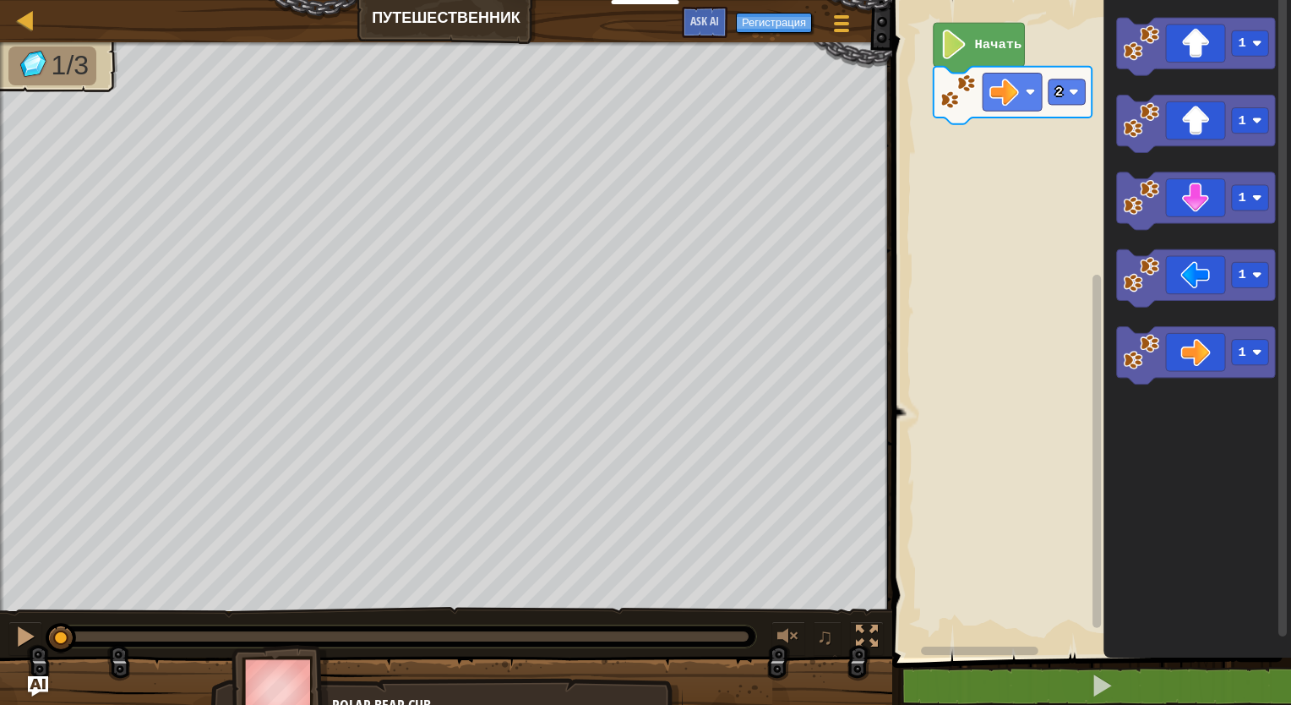
click at [942, 351] on rect "Рабочая область Blockly" at bounding box center [1089, 325] width 404 height 666
click at [922, 356] on rect "Рабочая область Blockly" at bounding box center [1089, 325] width 404 height 666
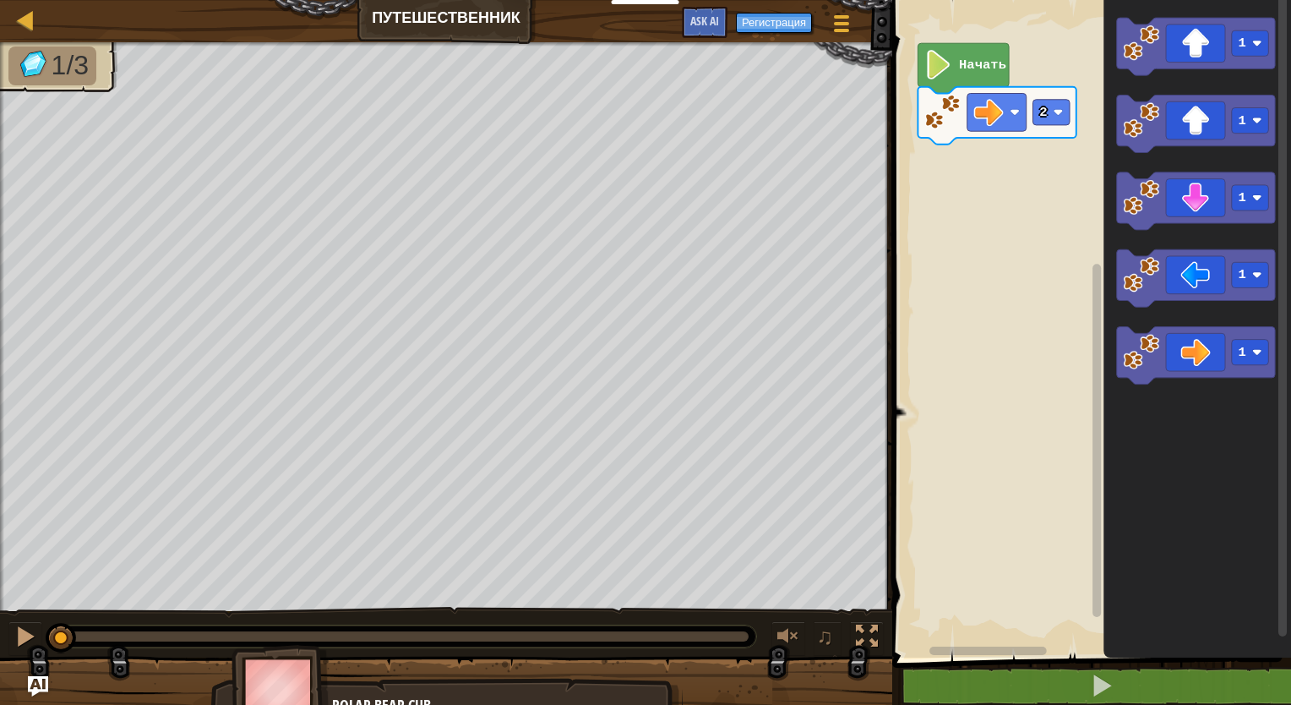
click at [1017, 189] on rect "Рабочая область Blockly" at bounding box center [1089, 325] width 404 height 666
click at [1206, 139] on icon "Рабочая область Blockly" at bounding box center [1196, 123] width 158 height 57
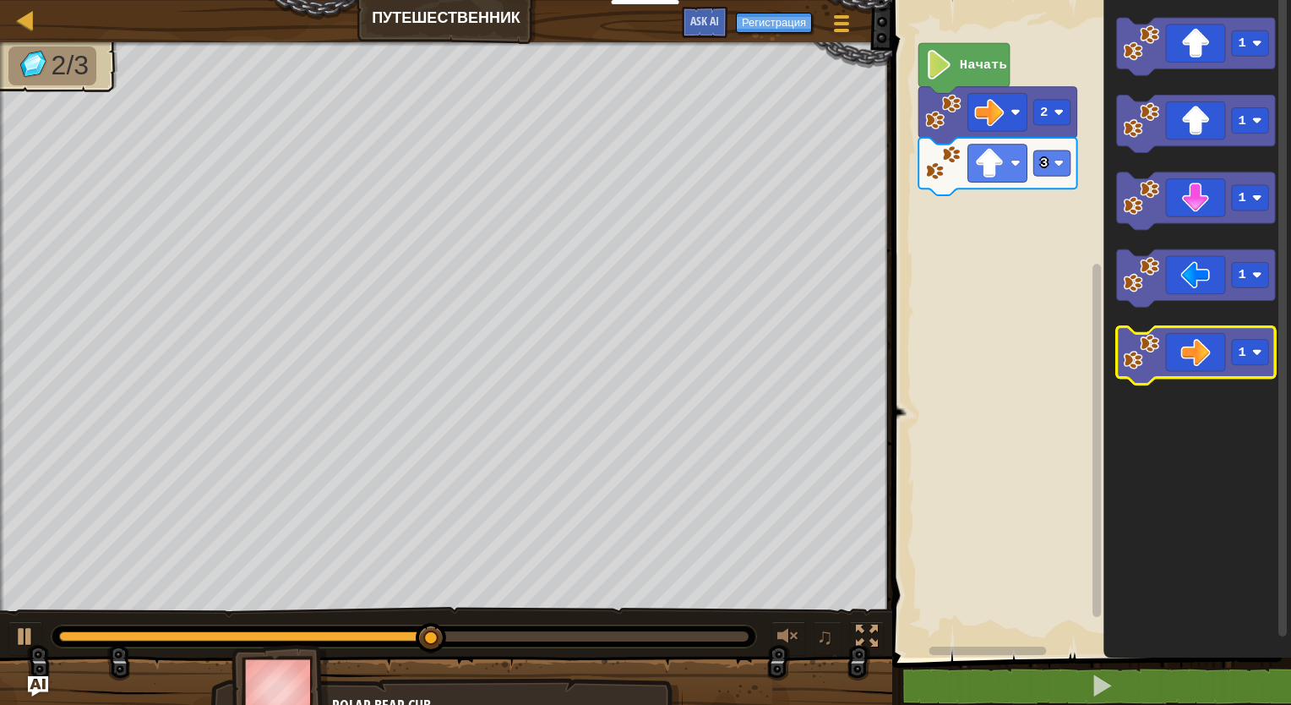
click at [1221, 337] on icon "Рабочая область Blockly" at bounding box center [1196, 355] width 158 height 57
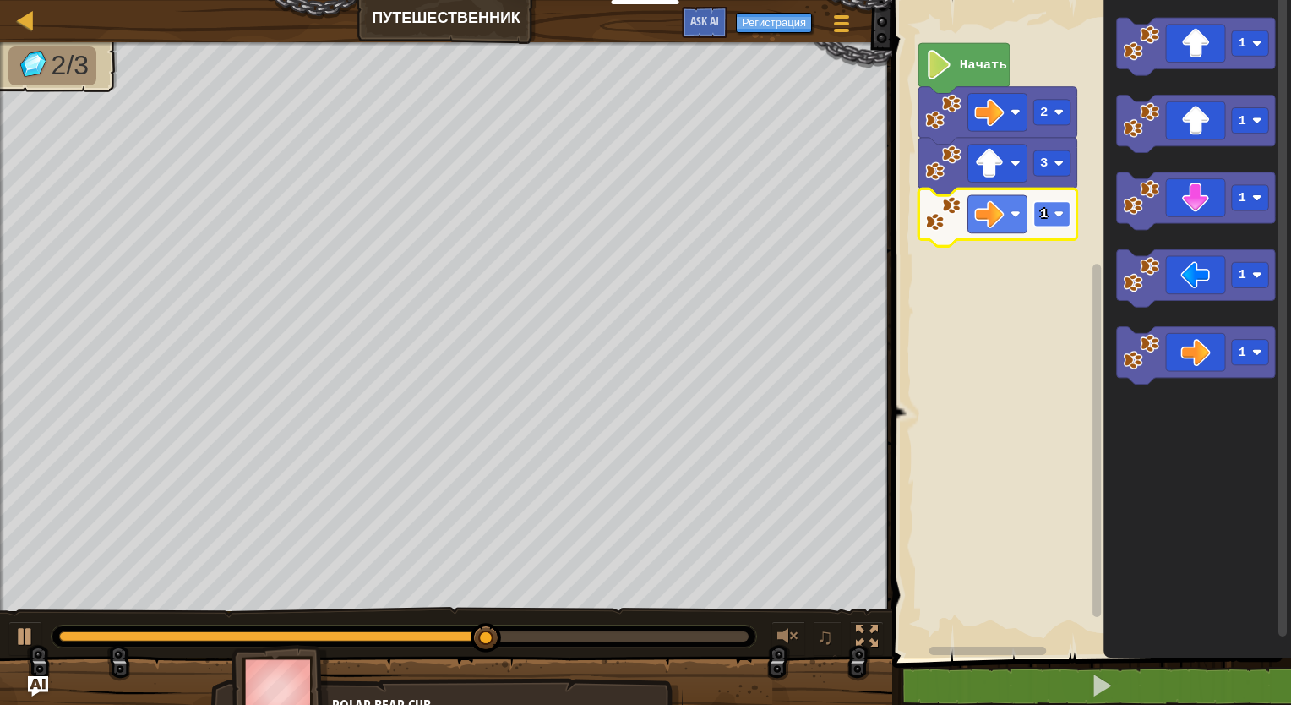
click at [1057, 221] on rect "Рабочая область Blockly" at bounding box center [1051, 213] width 37 height 25
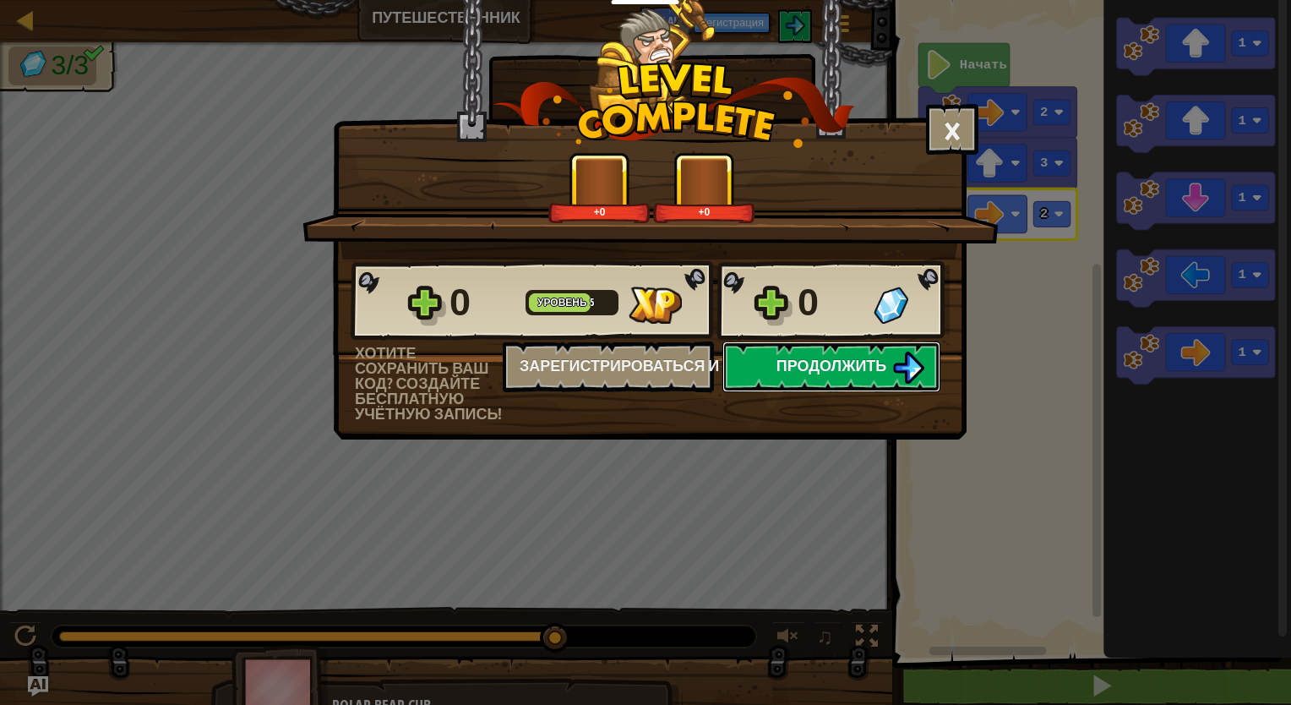
click at [874, 348] on button "Продолжить" at bounding box center [831, 366] width 218 height 51
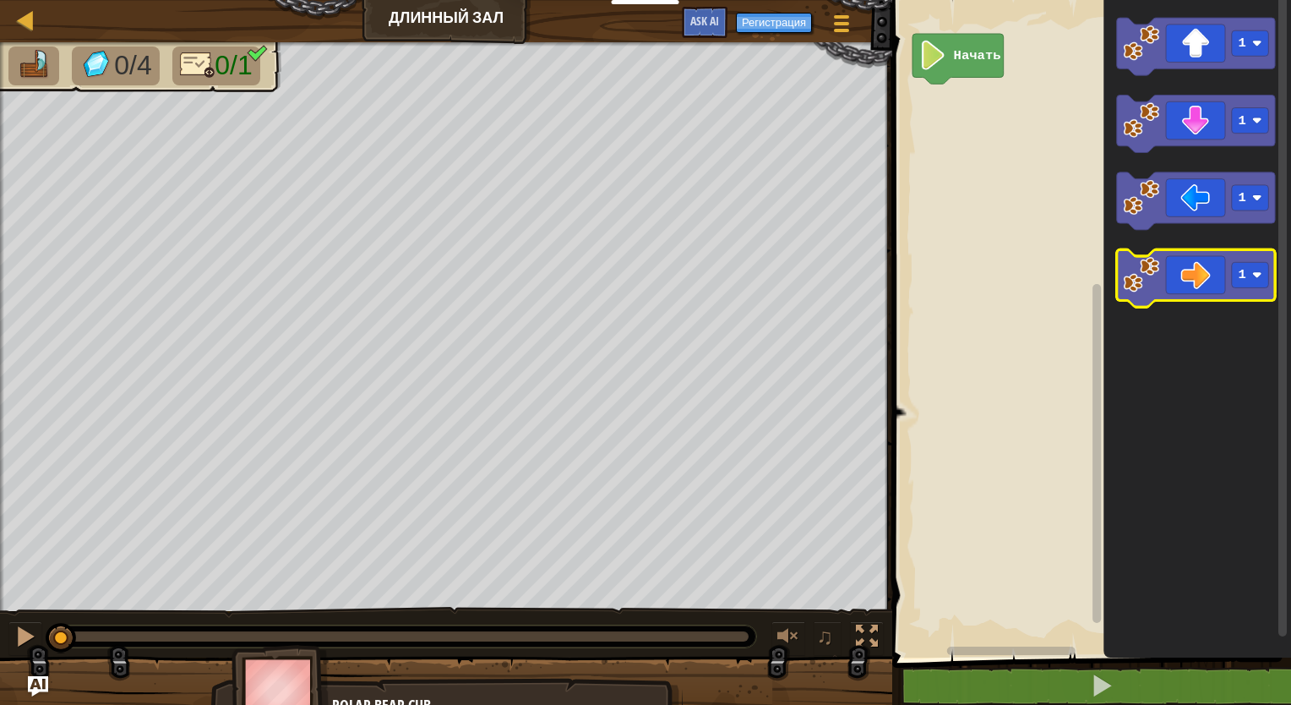
click at [1243, 289] on icon "Рабочая область Blockly" at bounding box center [1196, 277] width 158 height 57
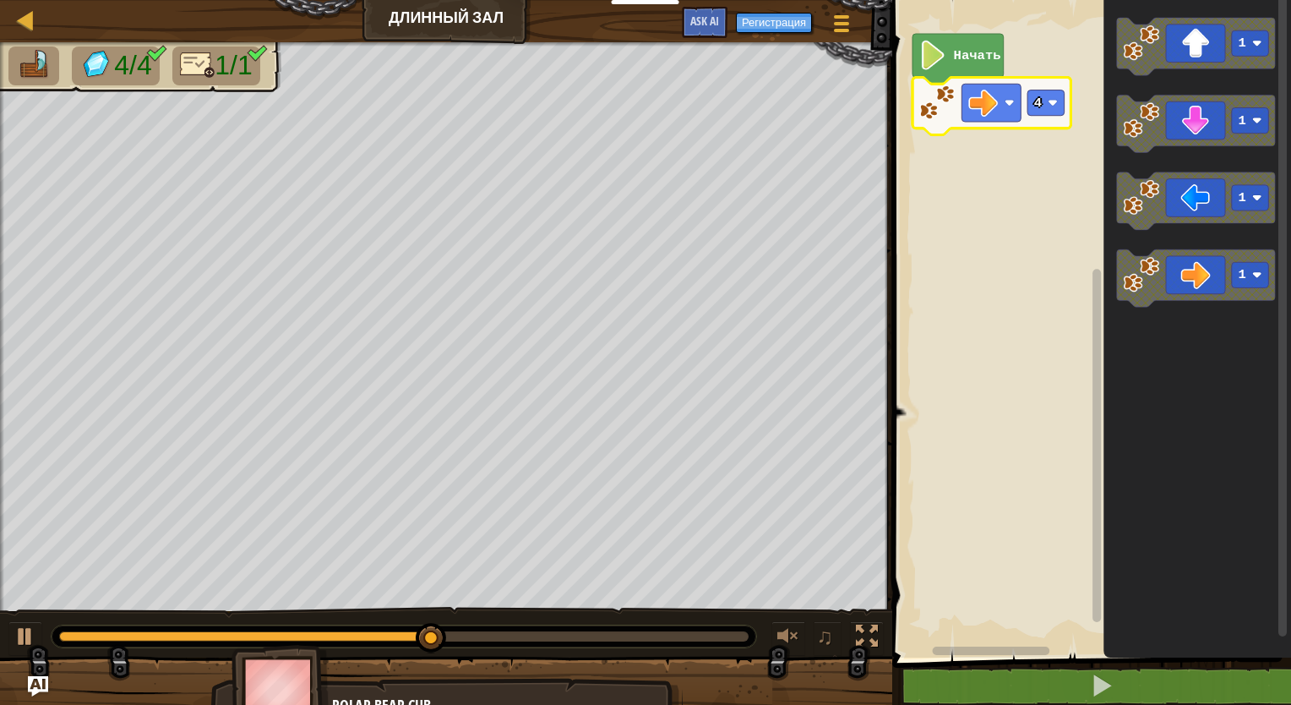
click at [1051, 120] on icon "Рабочая область Blockly" at bounding box center [991, 106] width 158 height 57
click at [1057, 113] on rect "Рабочая область Blockly" at bounding box center [1045, 102] width 37 height 25
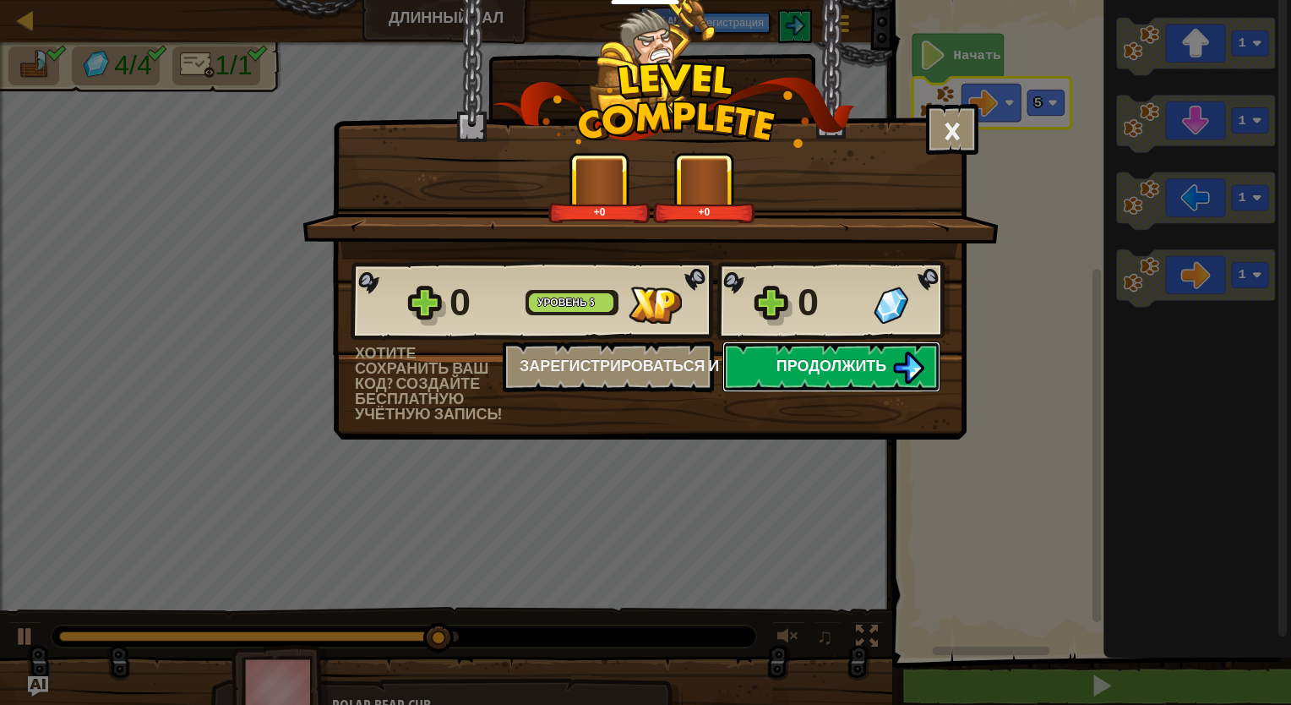
click at [789, 353] on button "Продолжить" at bounding box center [831, 366] width 218 height 51
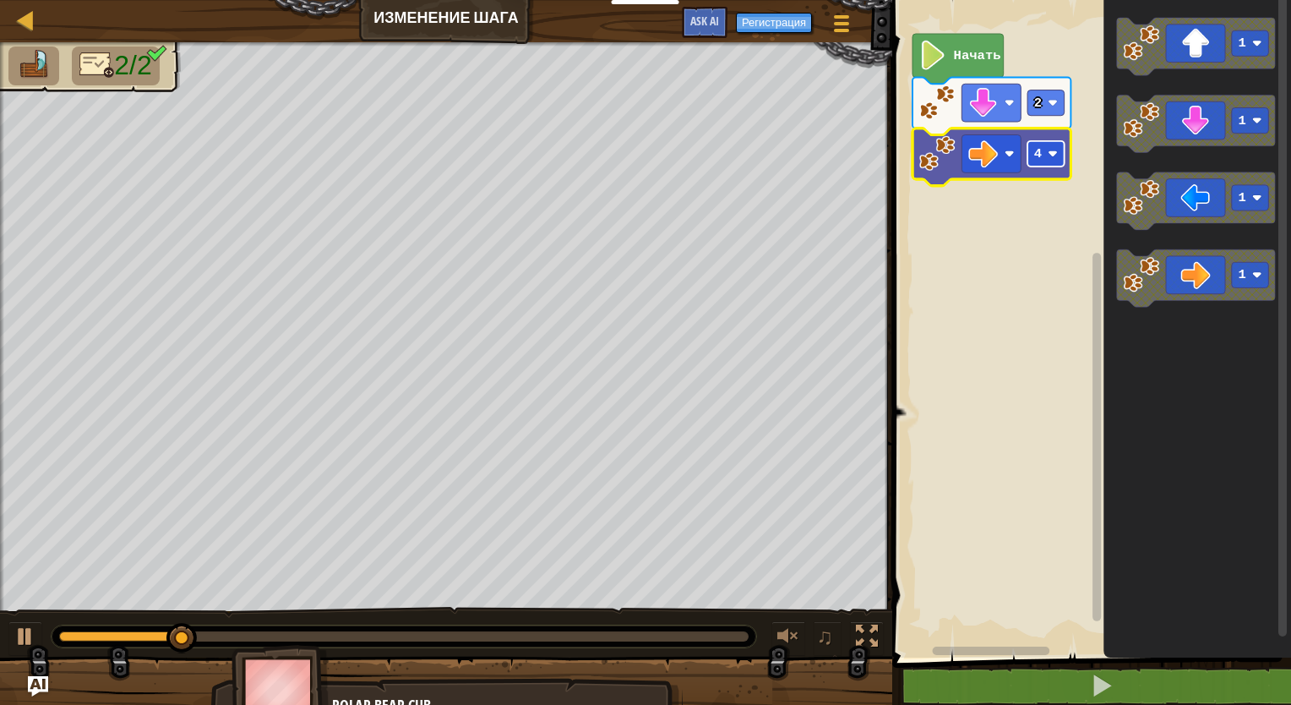
click at [1056, 165] on rect "Рабочая область Blockly" at bounding box center [1045, 153] width 37 height 25
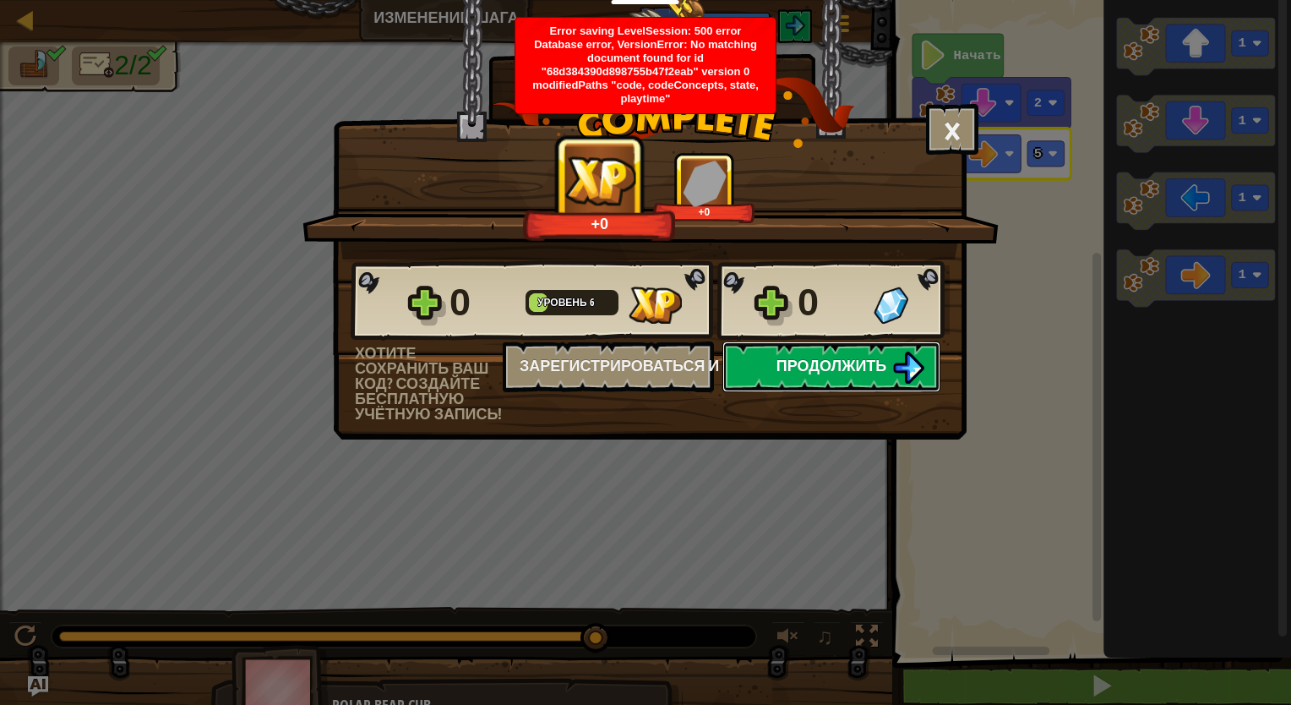
click at [776, 362] on span "Продолжить" at bounding box center [831, 365] width 111 height 21
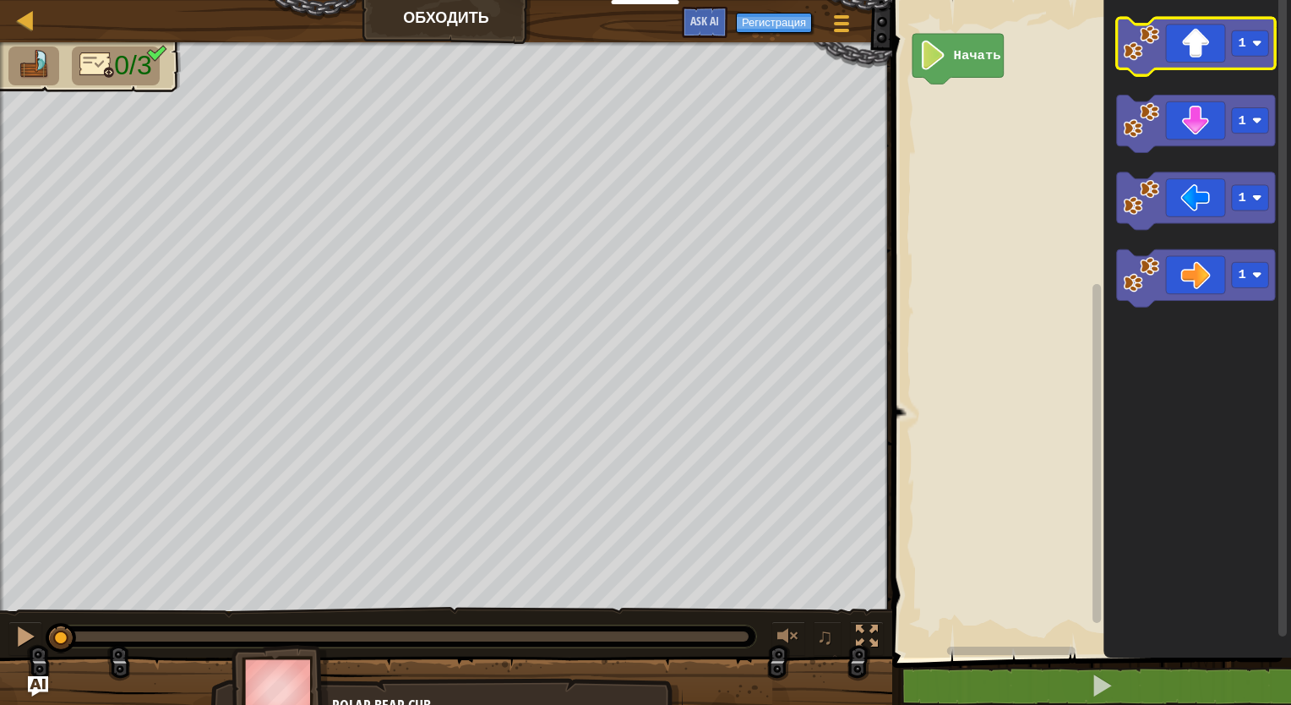
click at [1210, 46] on icon "Рабочая область Blockly" at bounding box center [1196, 46] width 158 height 57
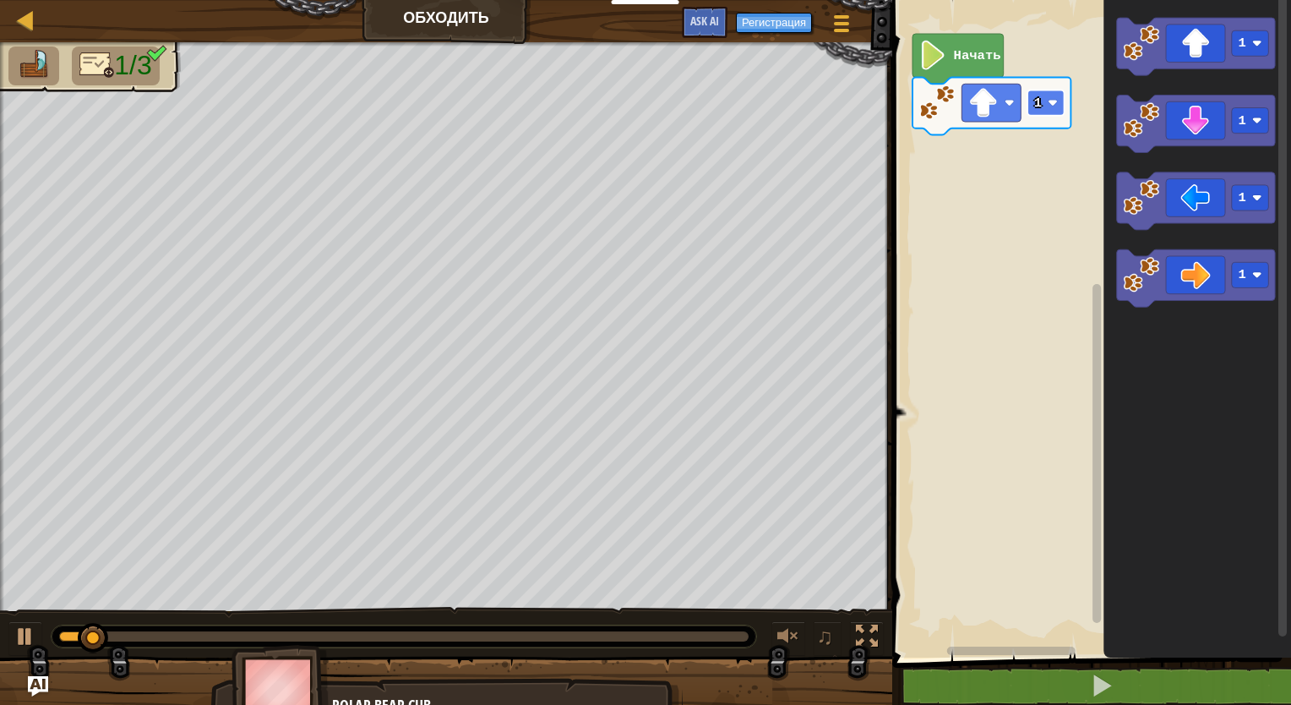
click at [1041, 114] on rect "Рабочая область Blockly" at bounding box center [1045, 102] width 37 height 25
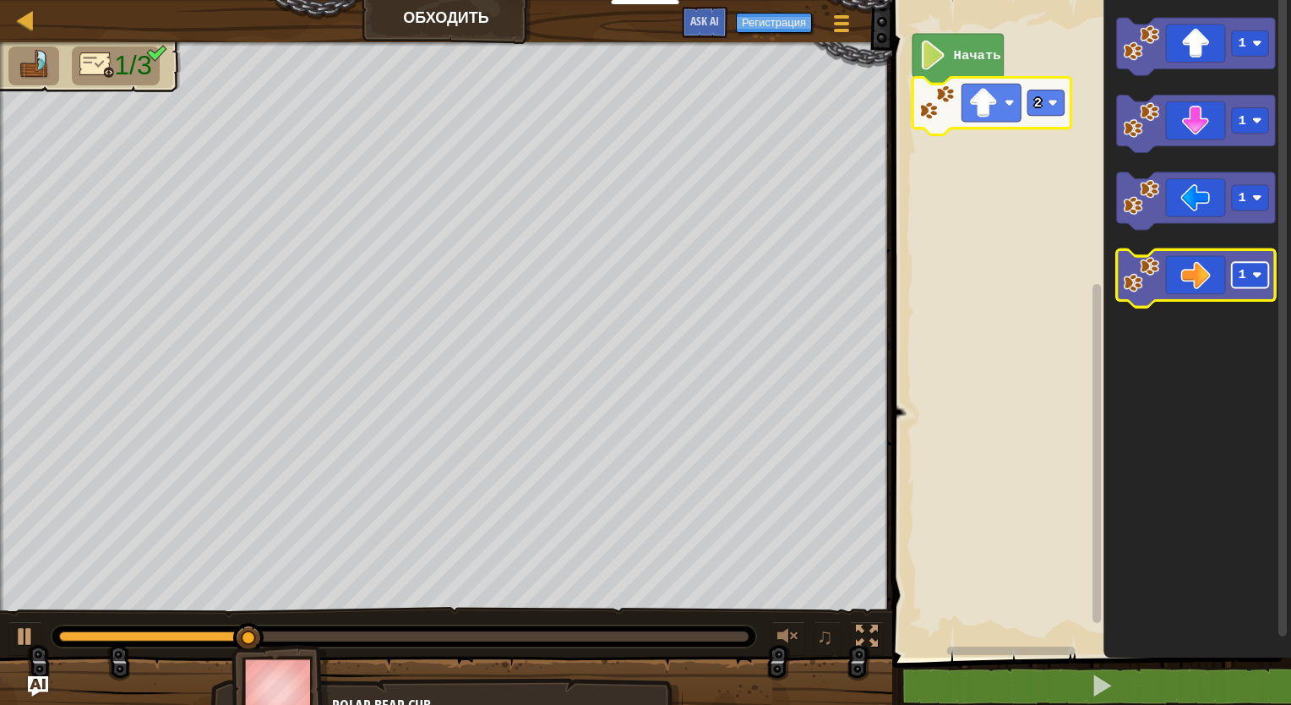
click at [1258, 271] on image "Рабочая область Blockly" at bounding box center [1257, 275] width 10 height 10
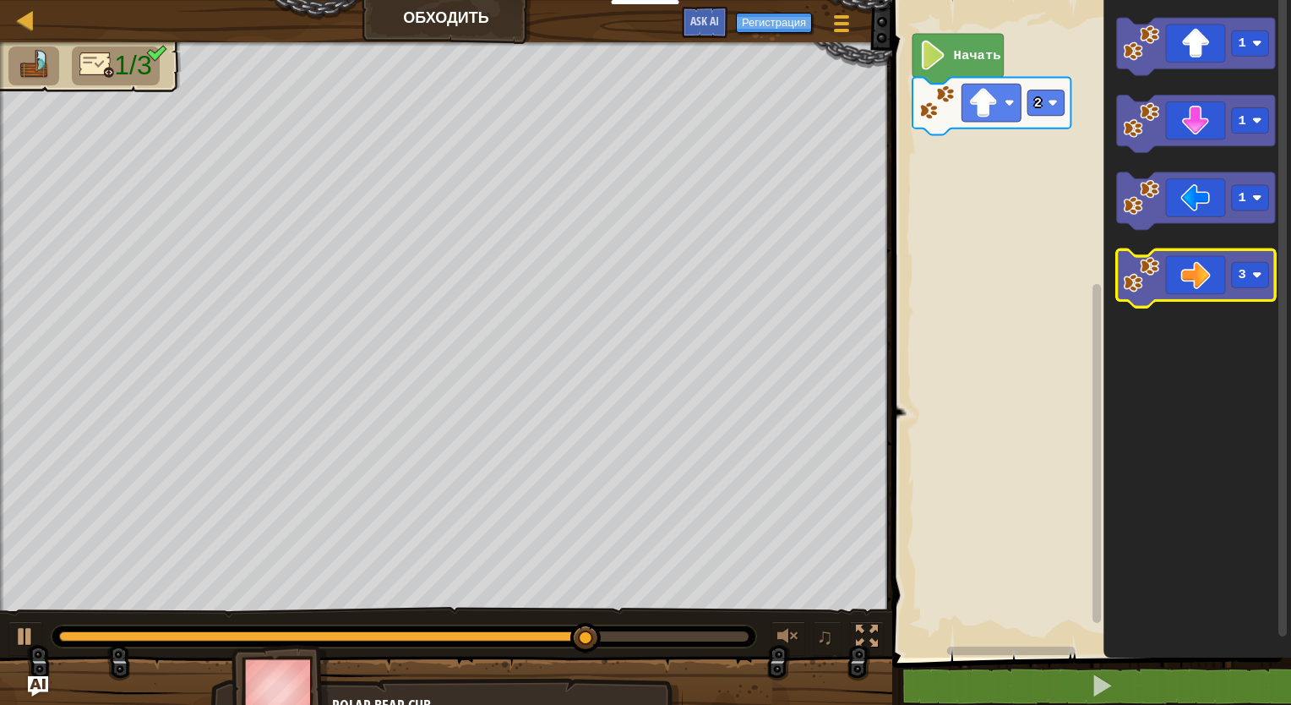
click at [1173, 297] on icon "Рабочая область Blockly" at bounding box center [1196, 277] width 158 height 57
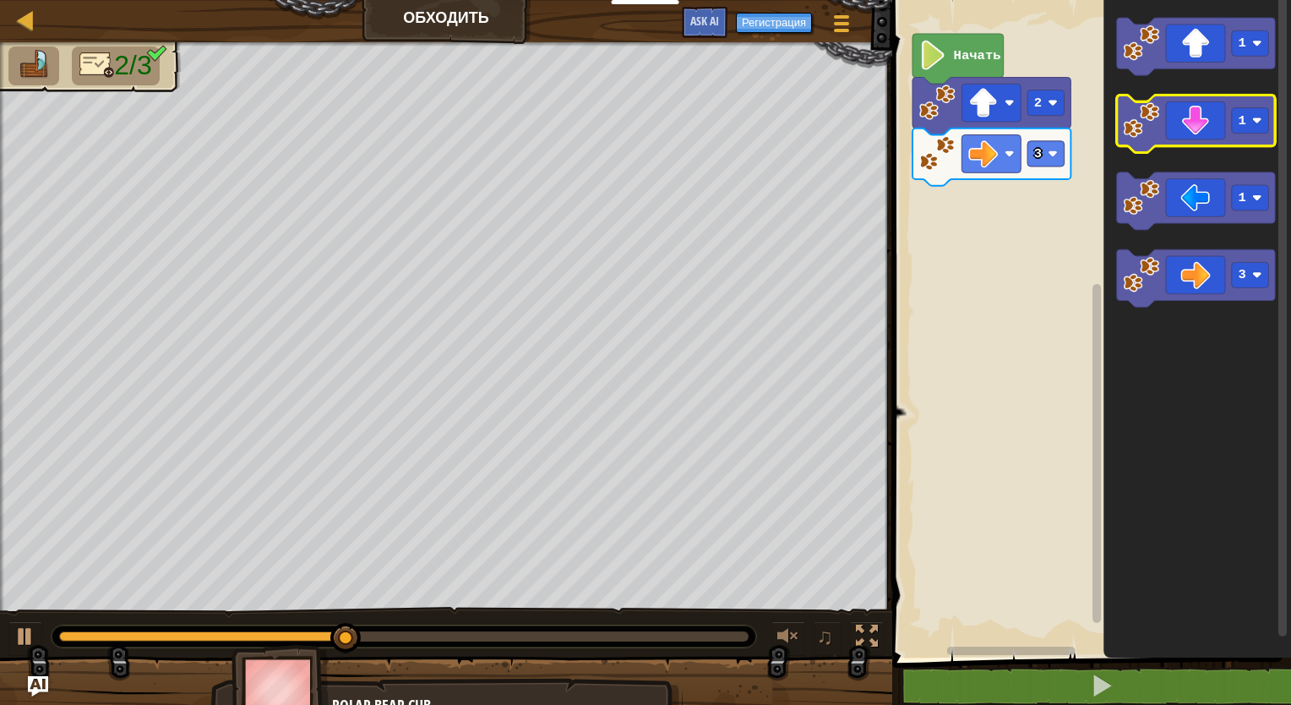
click at [1237, 140] on icon "Рабочая область Blockly" at bounding box center [1196, 123] width 158 height 57
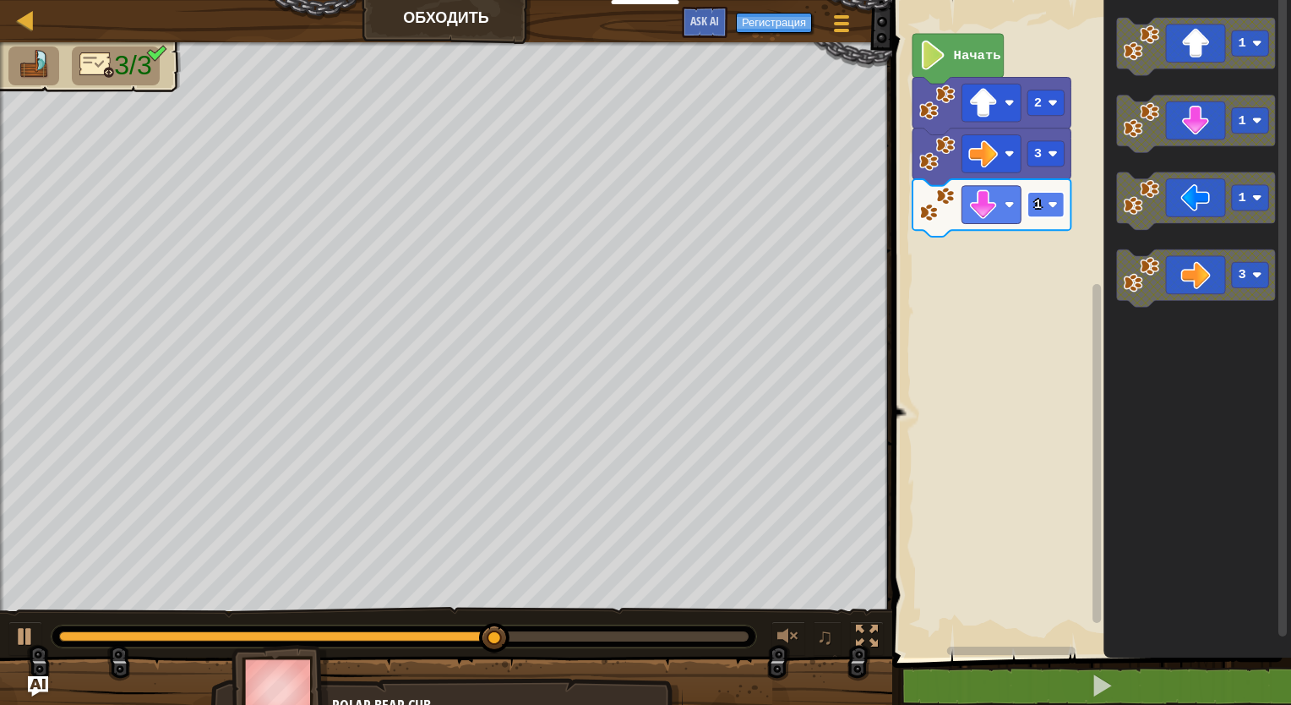
click at [1041, 211] on text "1" at bounding box center [1038, 204] width 8 height 15
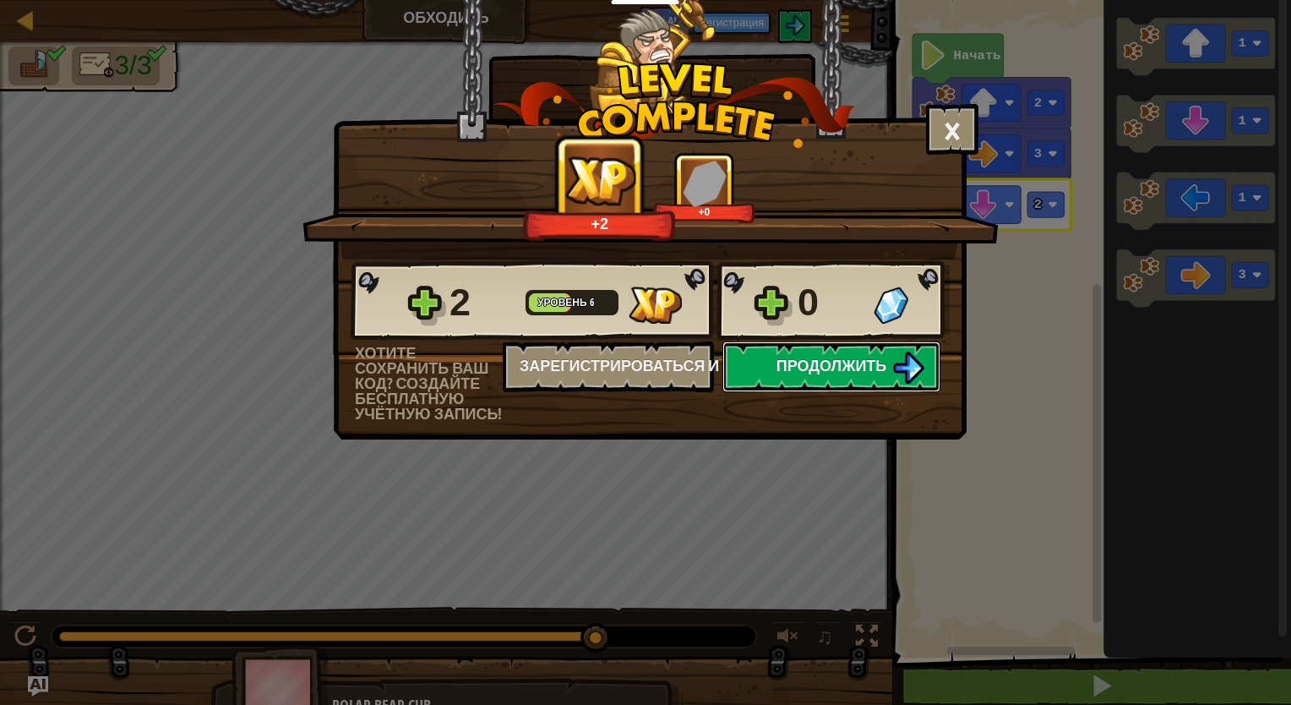
click at [912, 365] on img at bounding box center [908, 367] width 32 height 32
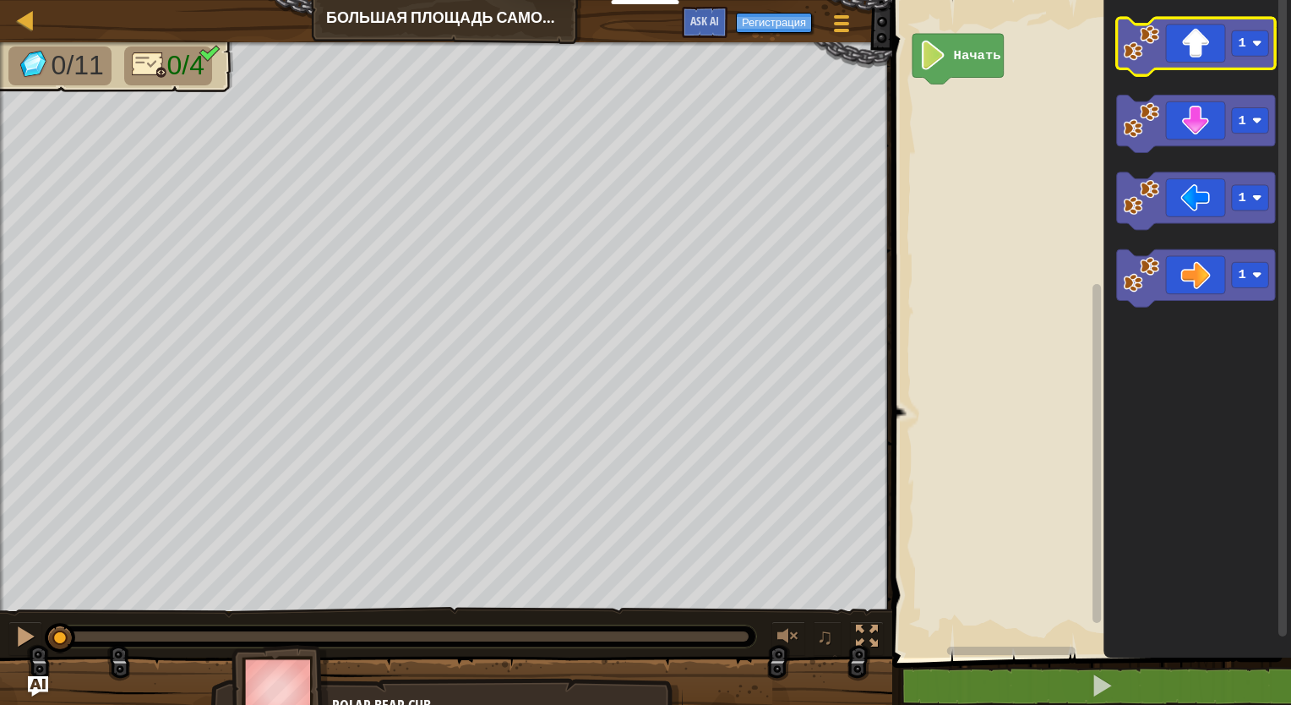
click at [1213, 60] on icon "Рабочая область Blockly" at bounding box center [1196, 46] width 158 height 57
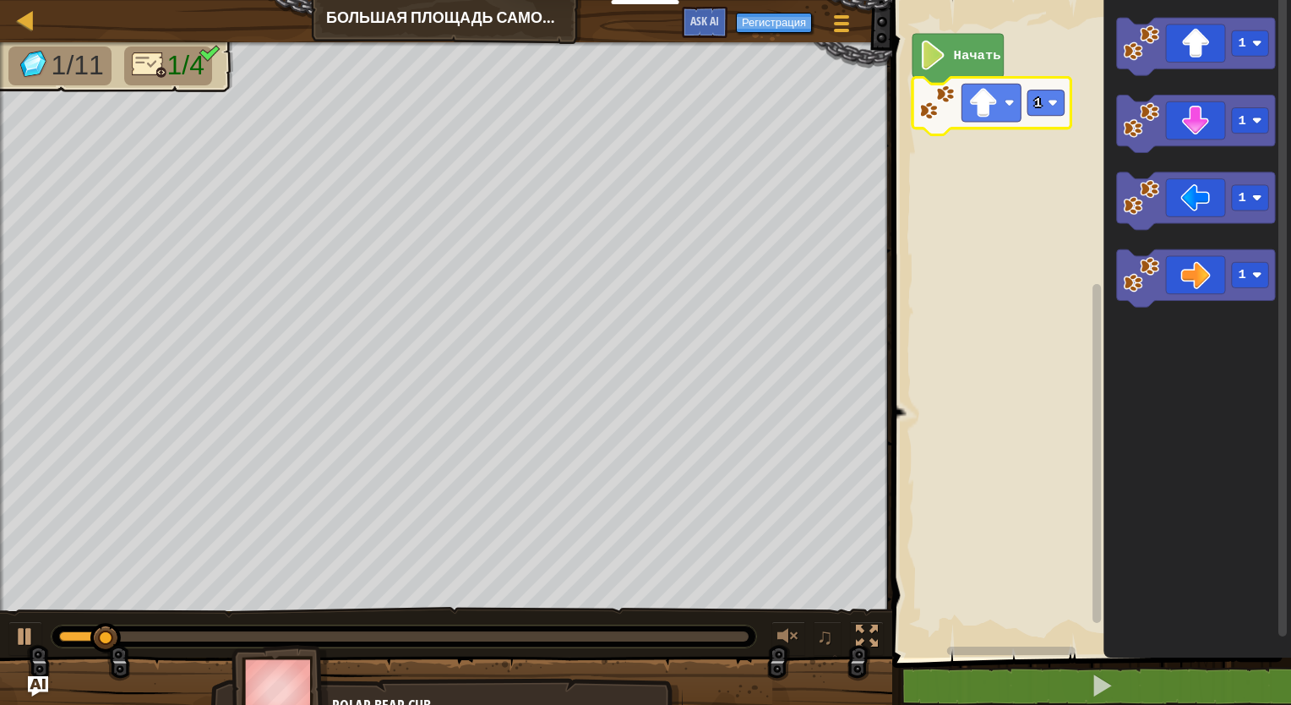
click at [1050, 117] on icon "Рабочая область Blockly" at bounding box center [991, 106] width 158 height 57
click at [1039, 103] on text "1" at bounding box center [1038, 102] width 8 height 15
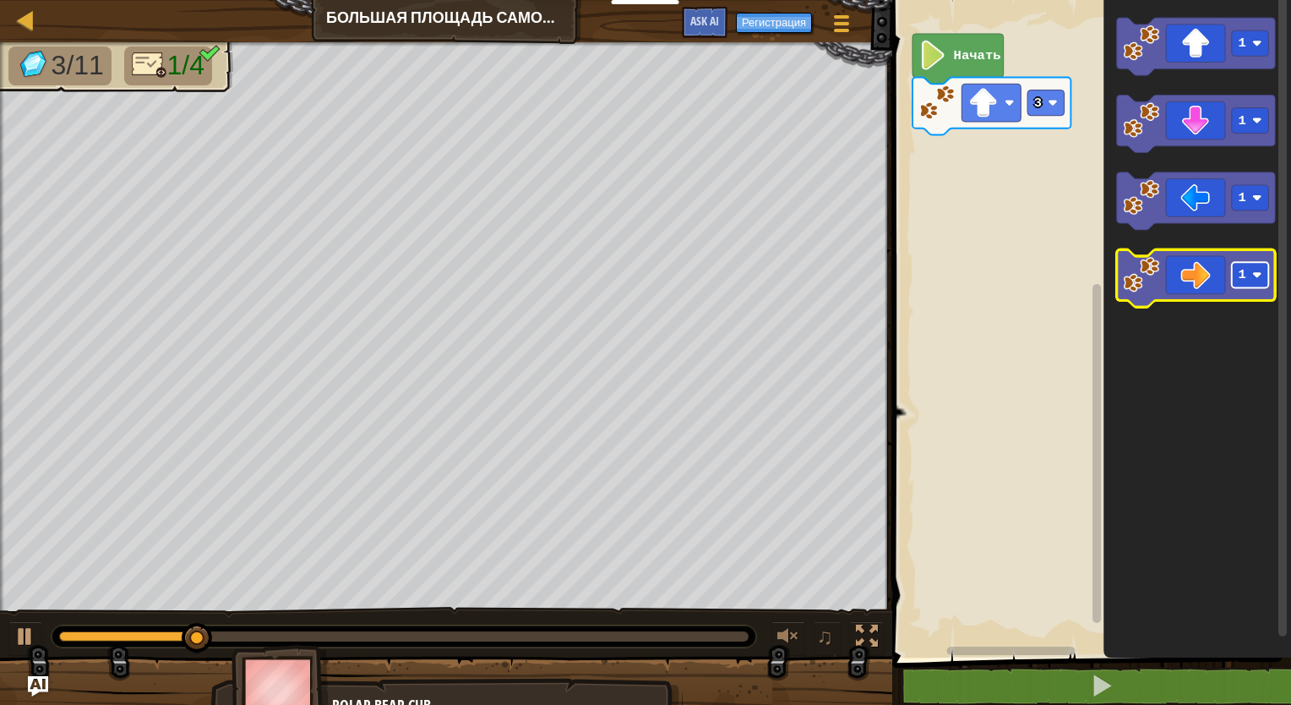
click at [1259, 265] on rect "Рабочая область Blockly" at bounding box center [1250, 274] width 37 height 25
click at [1213, 285] on icon "Рабочая область Blockly" at bounding box center [1196, 277] width 158 height 57
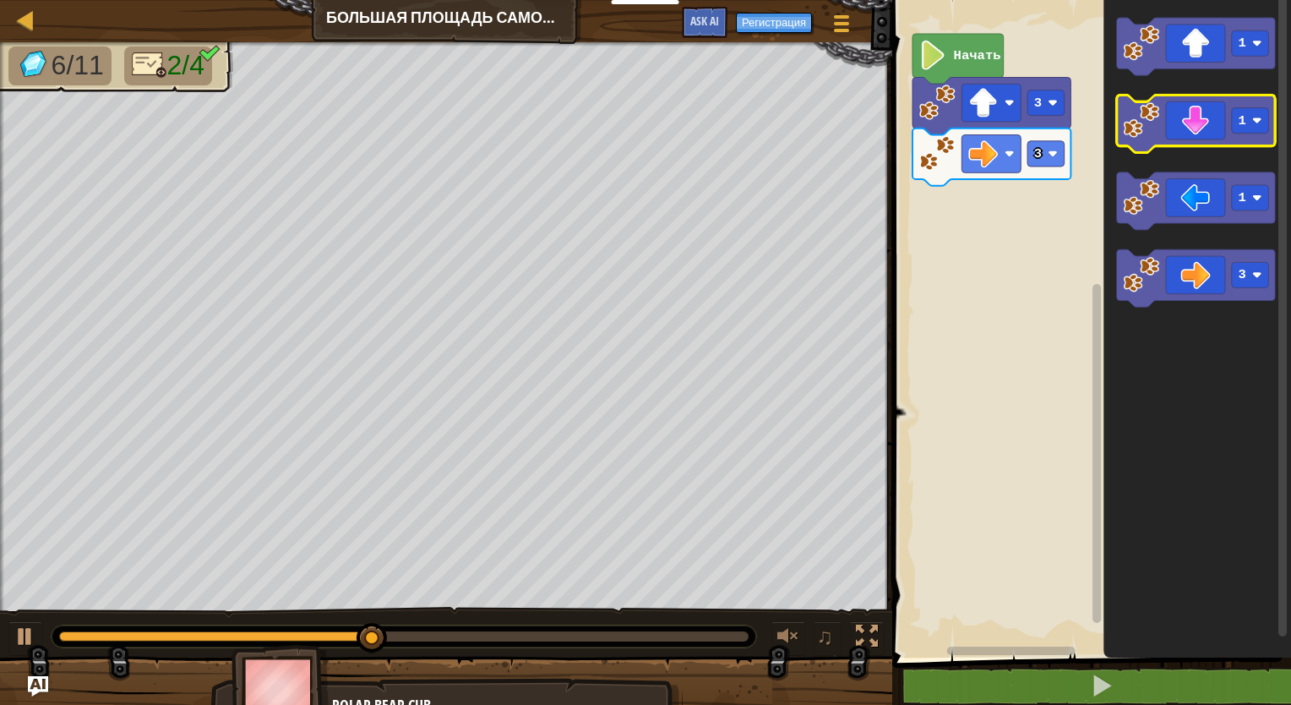
click at [1216, 123] on icon "Рабочая область Blockly" at bounding box center [1196, 123] width 158 height 57
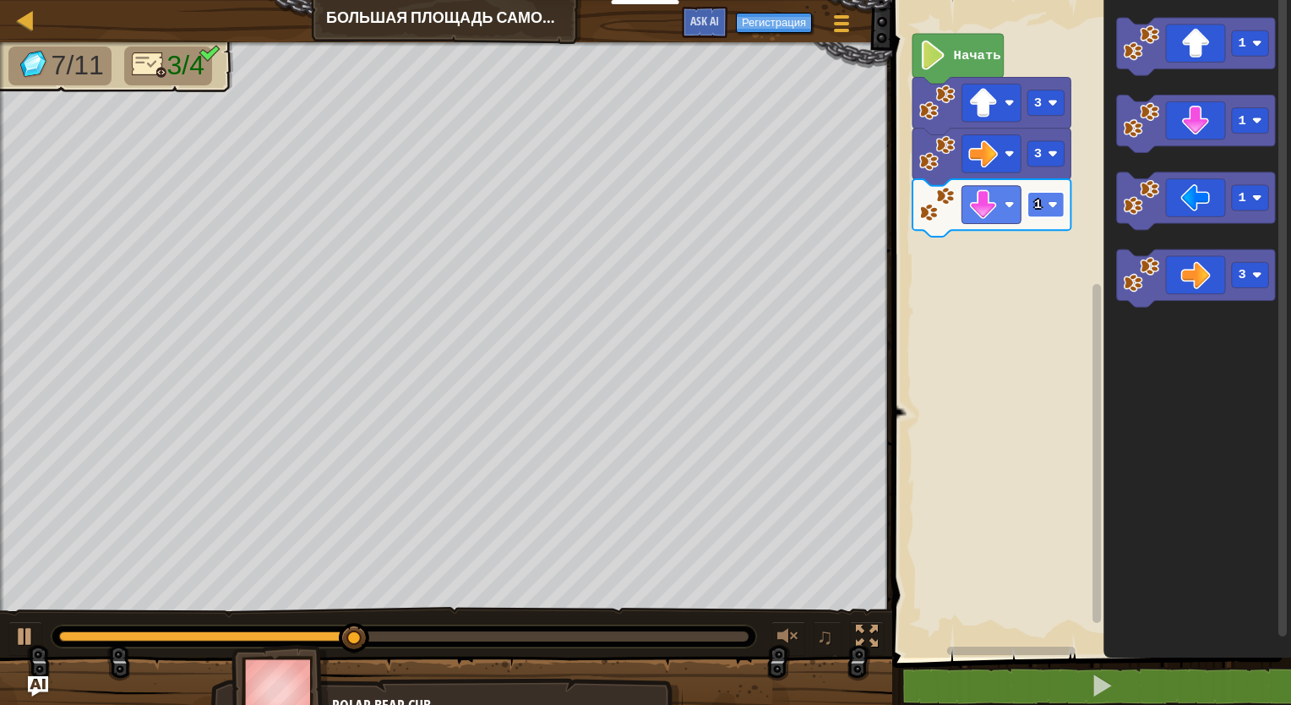
click at [1048, 204] on image "Рабочая область Blockly" at bounding box center [1052, 204] width 10 height 10
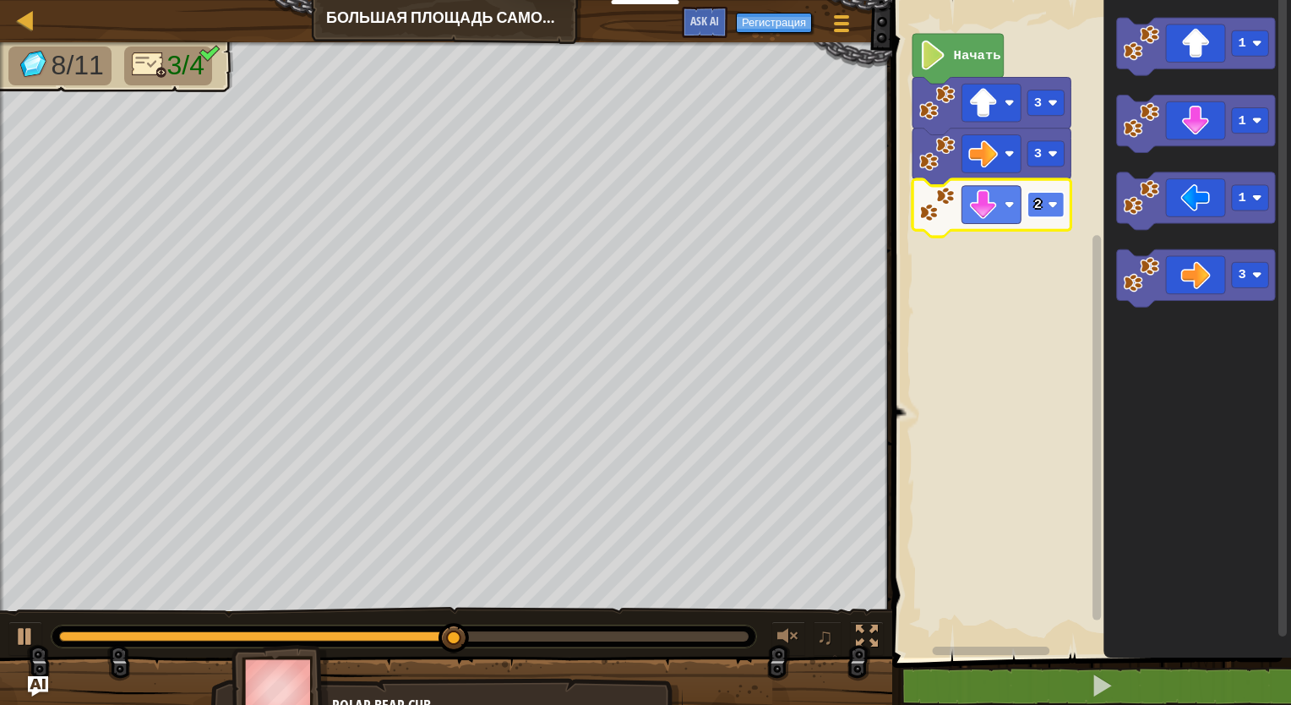
click at [1043, 206] on rect "Рабочая область Blockly" at bounding box center [1045, 204] width 37 height 25
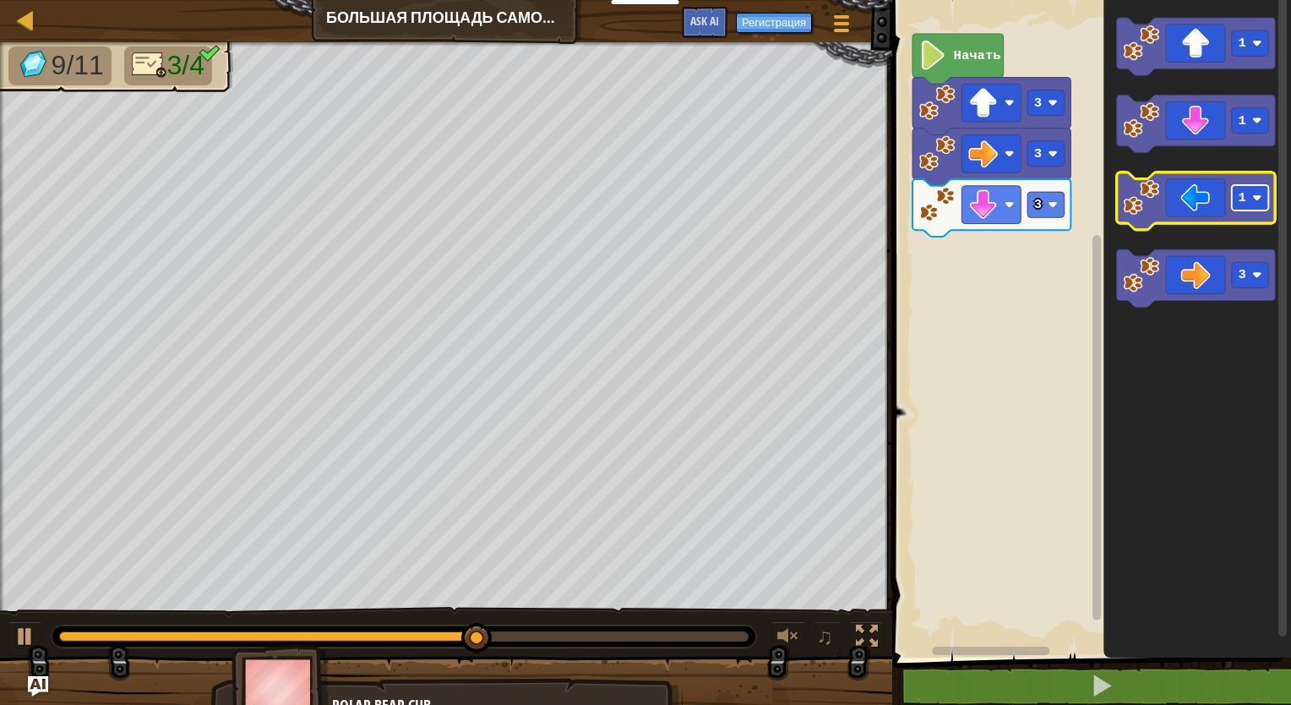
click at [1257, 210] on rect "Рабочая область Blockly" at bounding box center [1250, 197] width 37 height 25
click at [1176, 220] on icon "Рабочая область Blockly" at bounding box center [1196, 200] width 158 height 57
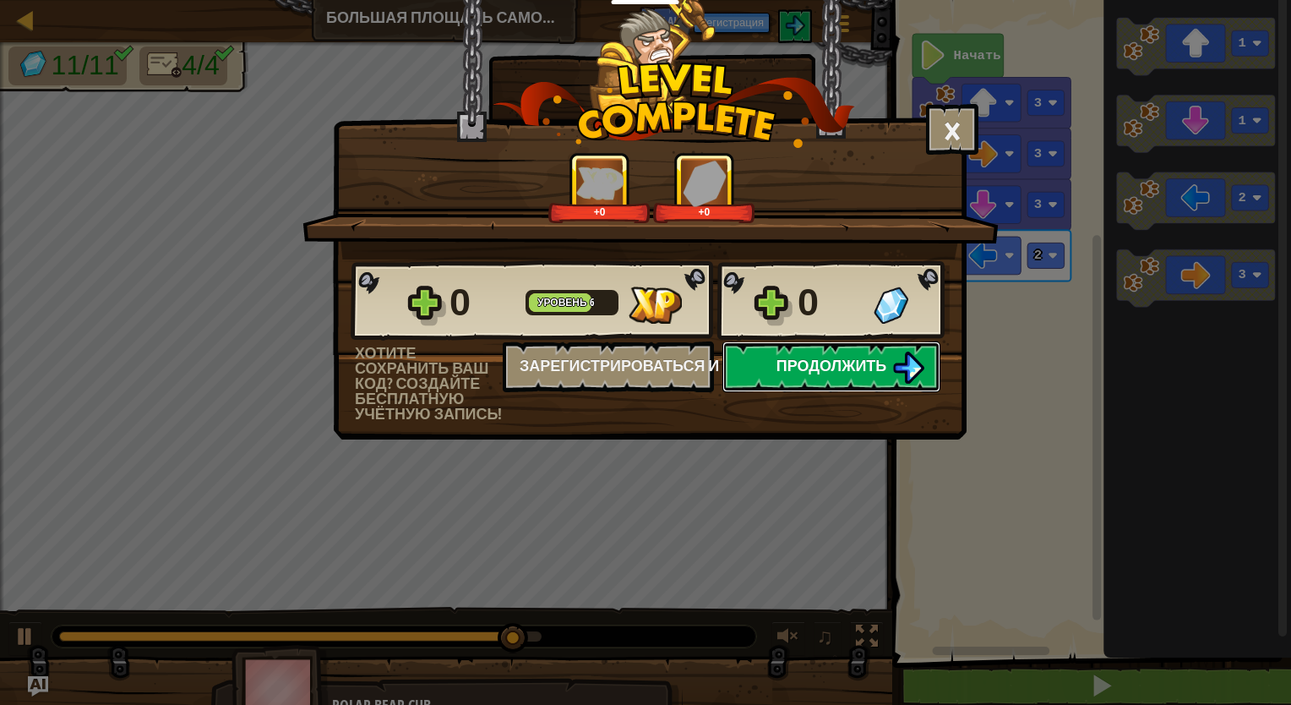
click at [852, 367] on span "Продолжить" at bounding box center [831, 365] width 111 height 21
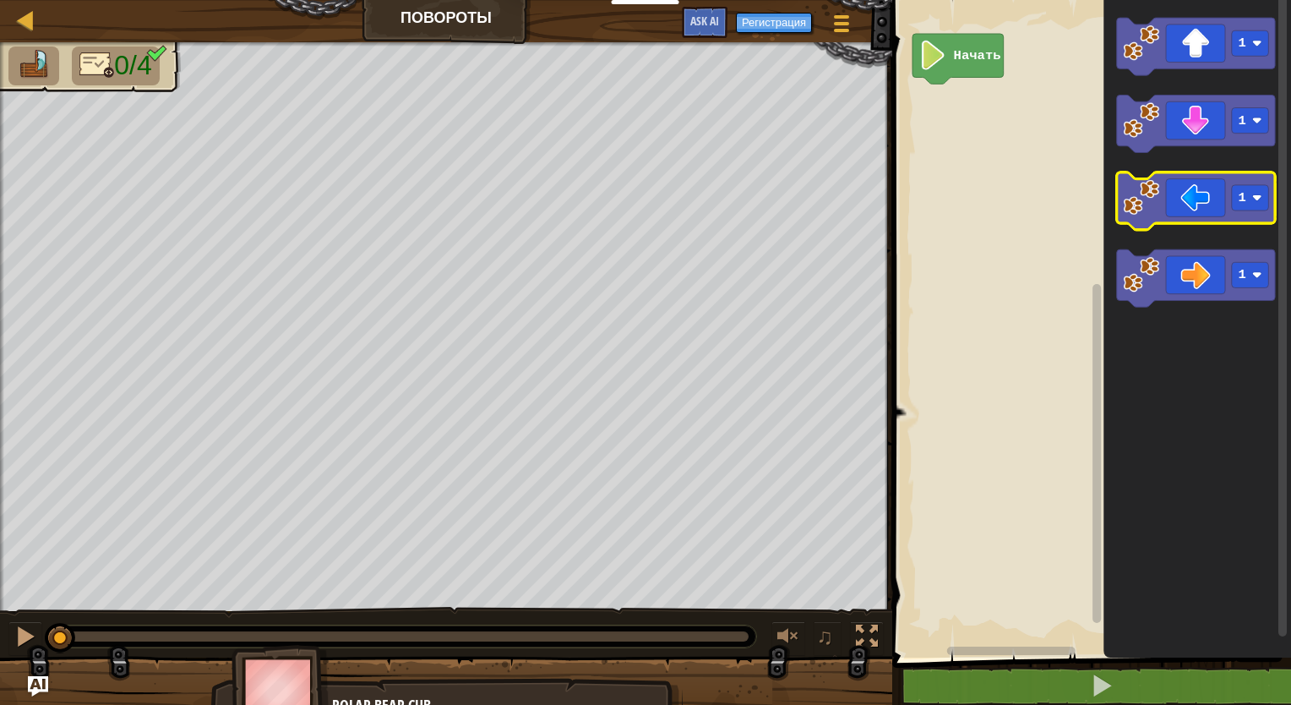
click at [1186, 212] on icon "Рабочая область Blockly" at bounding box center [1196, 200] width 158 height 57
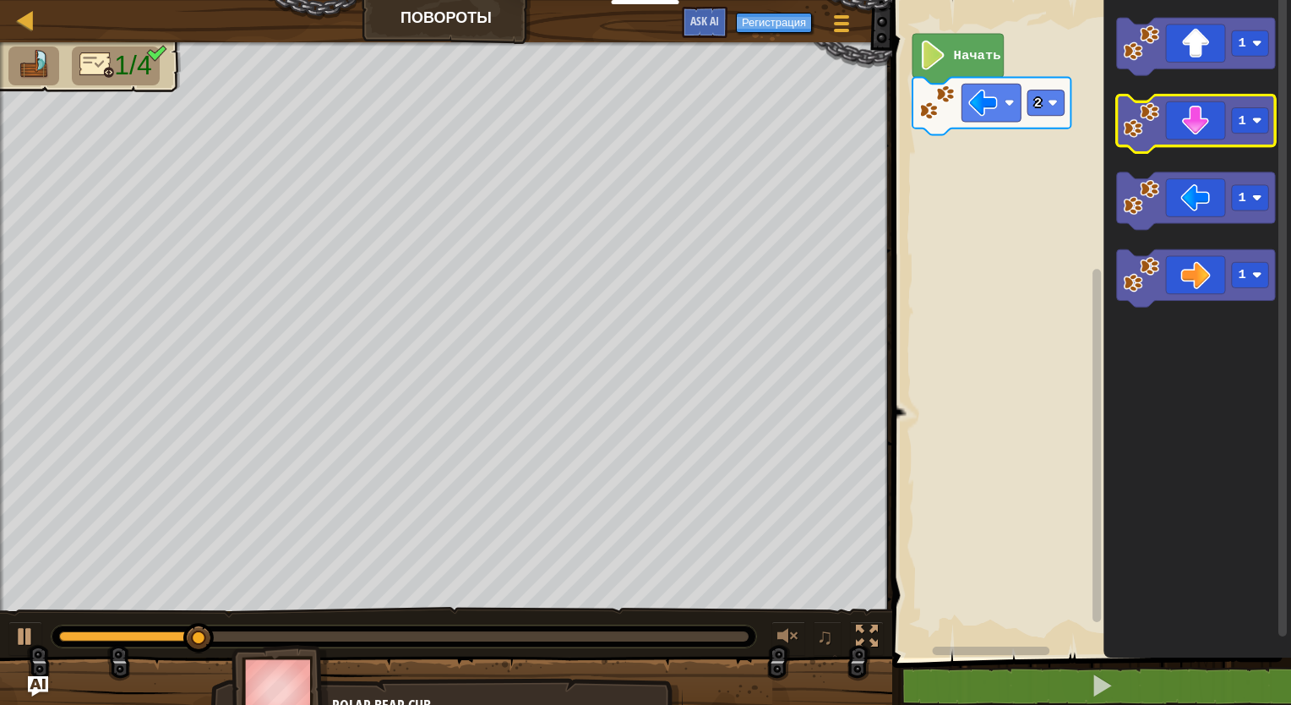
click at [1213, 140] on icon "Рабочая область Blockly" at bounding box center [1196, 123] width 158 height 57
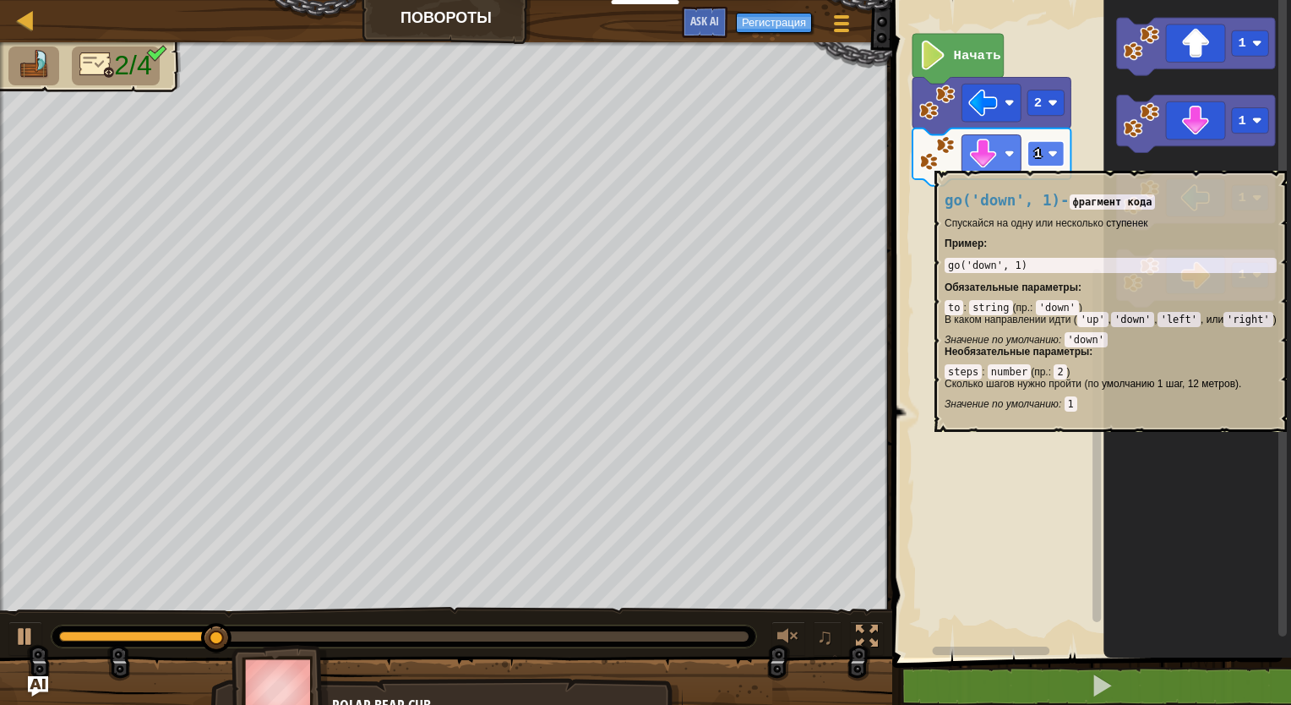
click at [1048, 161] on rect "Рабочая область Blockly" at bounding box center [1045, 153] width 37 height 25
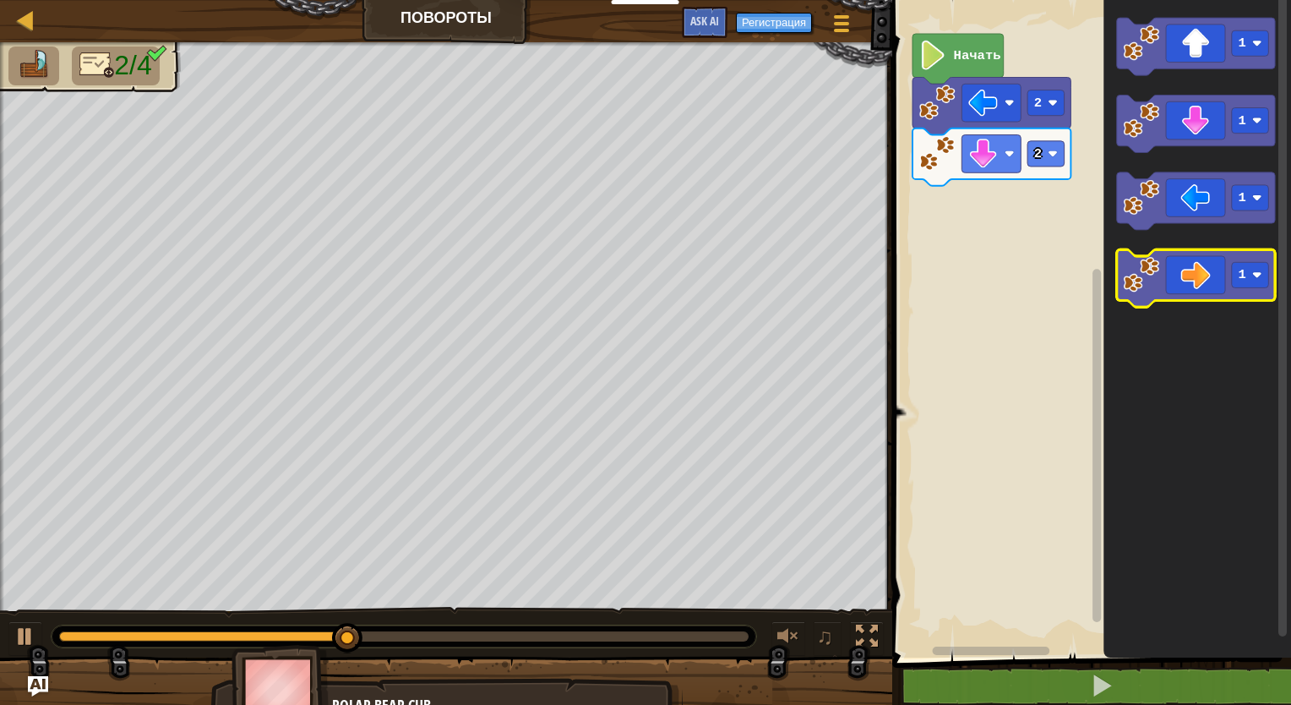
click at [1210, 280] on icon "Рабочая область Blockly" at bounding box center [1196, 277] width 158 height 57
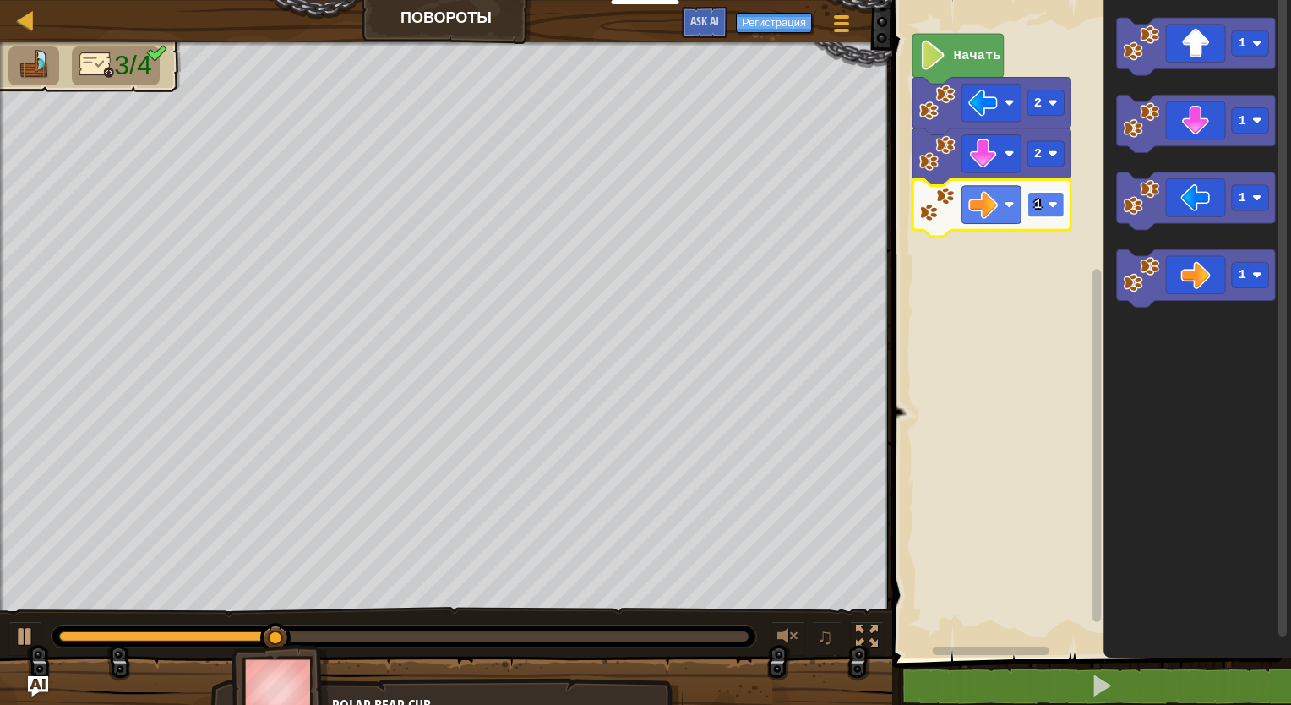
click at [1042, 211] on rect "Рабочая область Blockly" at bounding box center [1045, 204] width 37 height 25
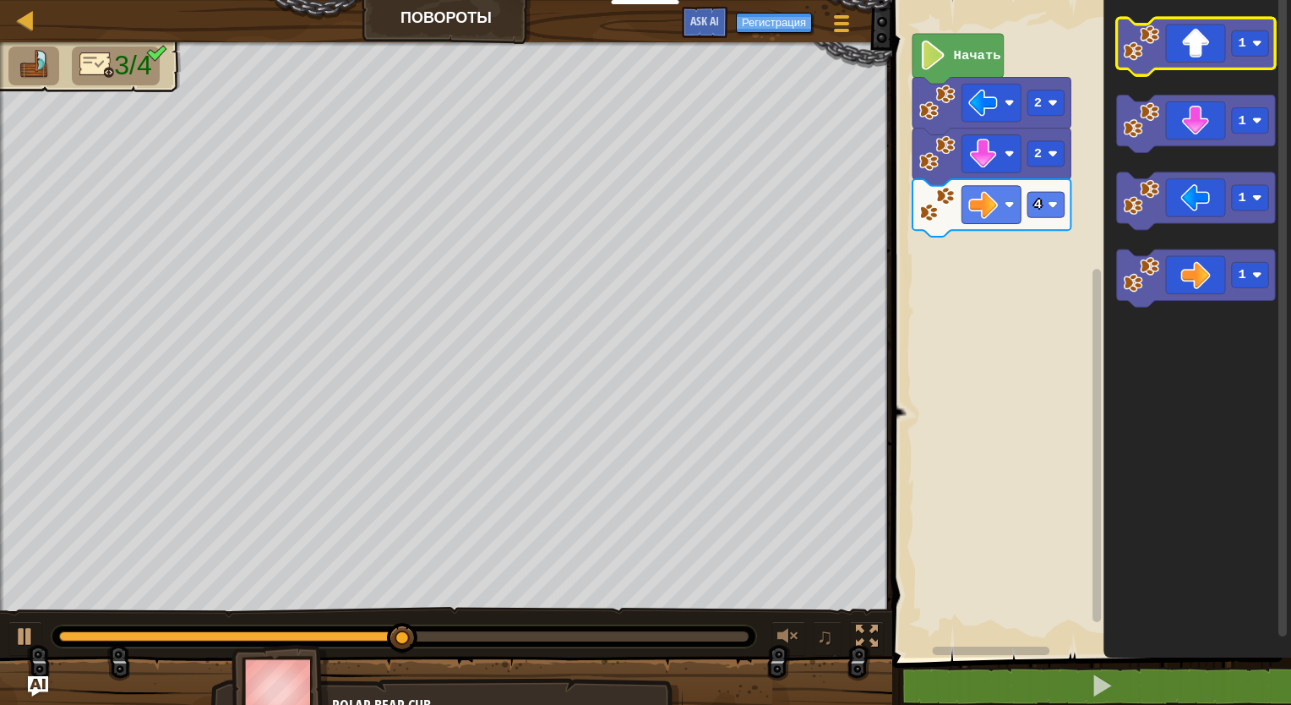
click at [1223, 50] on icon "Рабочая область Blockly" at bounding box center [1196, 46] width 158 height 57
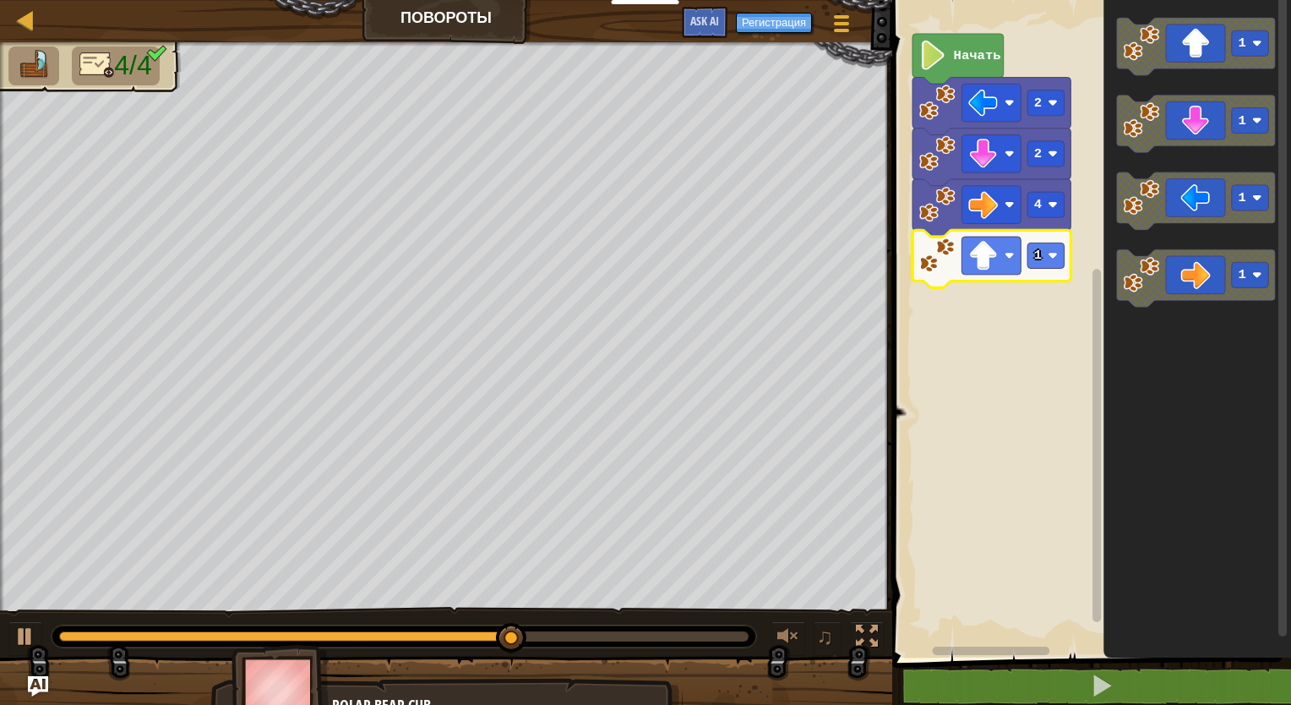
click at [1055, 275] on icon "Рабочая область Blockly" at bounding box center [991, 258] width 158 height 57
click at [1051, 273] on icon "Рабочая область Blockly" at bounding box center [991, 258] width 158 height 57
click at [1047, 265] on rect "Рабочая область Blockly" at bounding box center [1045, 254] width 37 height 25
click at [1046, 255] on rect "Рабочая область Blockly" at bounding box center [1045, 254] width 37 height 25
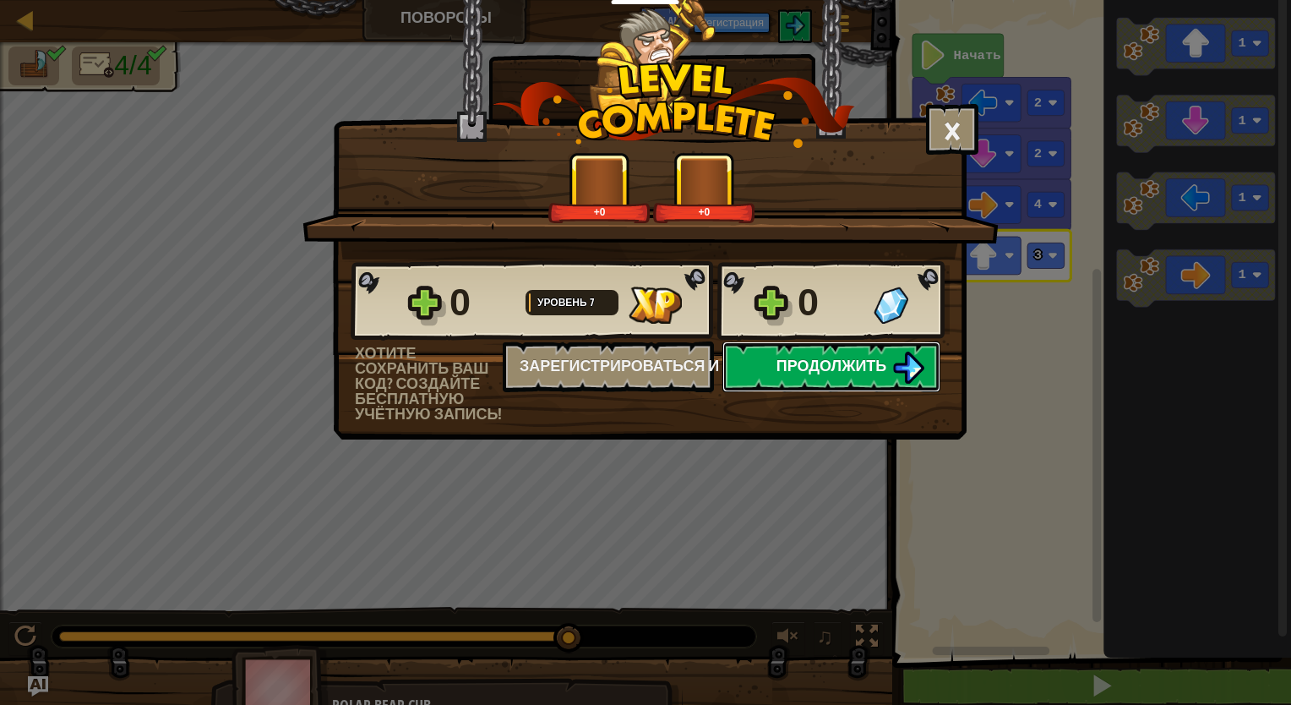
click at [793, 358] on span "Продолжить" at bounding box center [831, 365] width 111 height 21
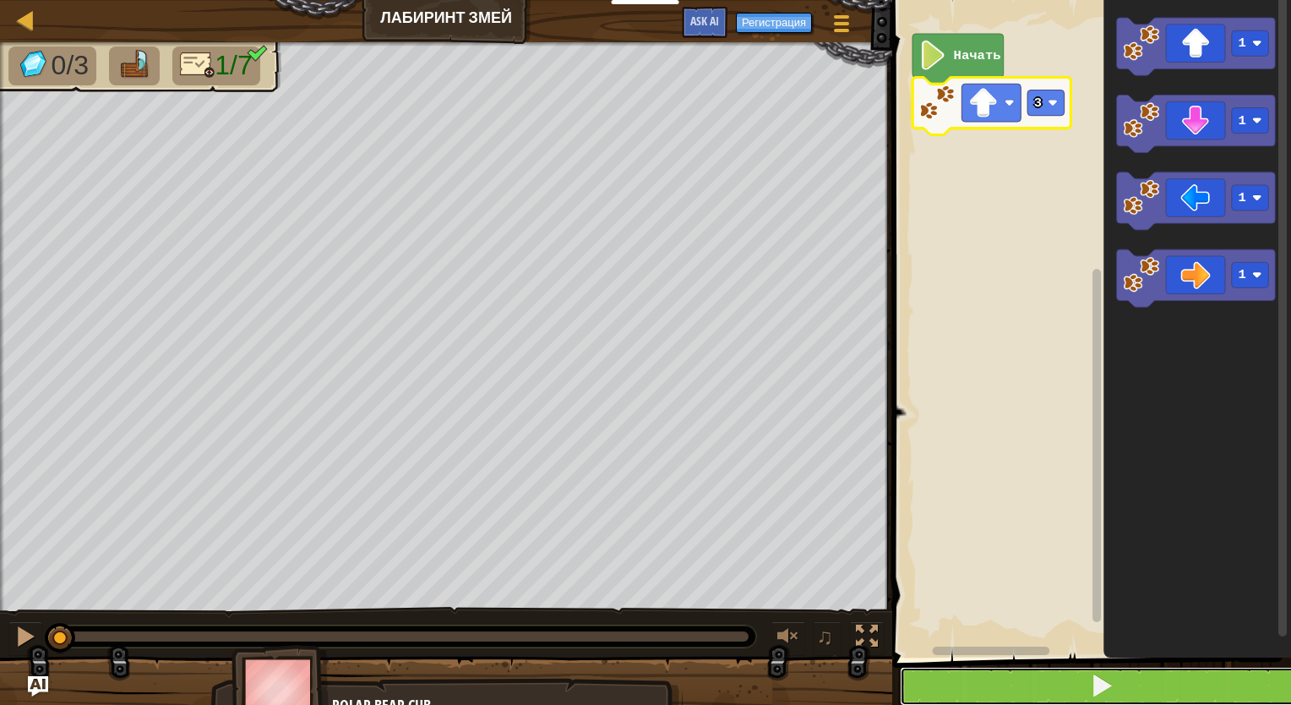
click at [1087, 686] on button at bounding box center [1102, 685] width 404 height 39
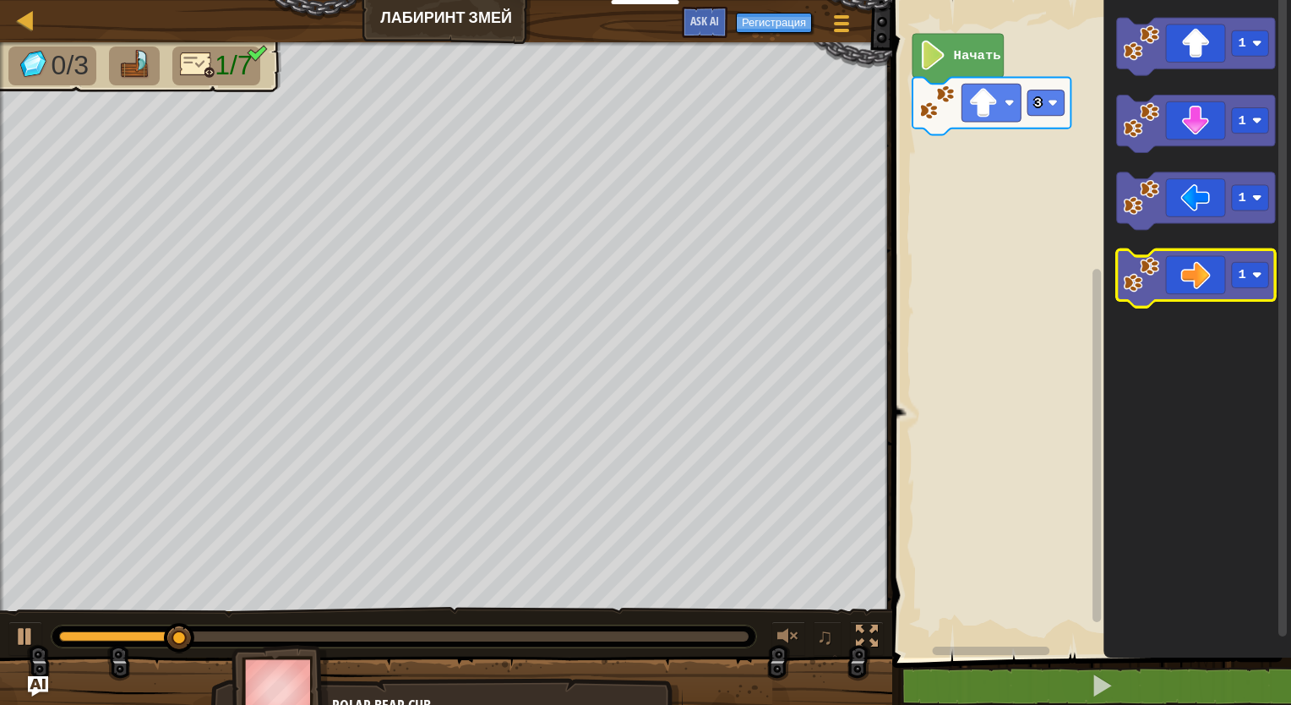
click at [1198, 262] on icon "Рабочая область Blockly" at bounding box center [1196, 277] width 158 height 57
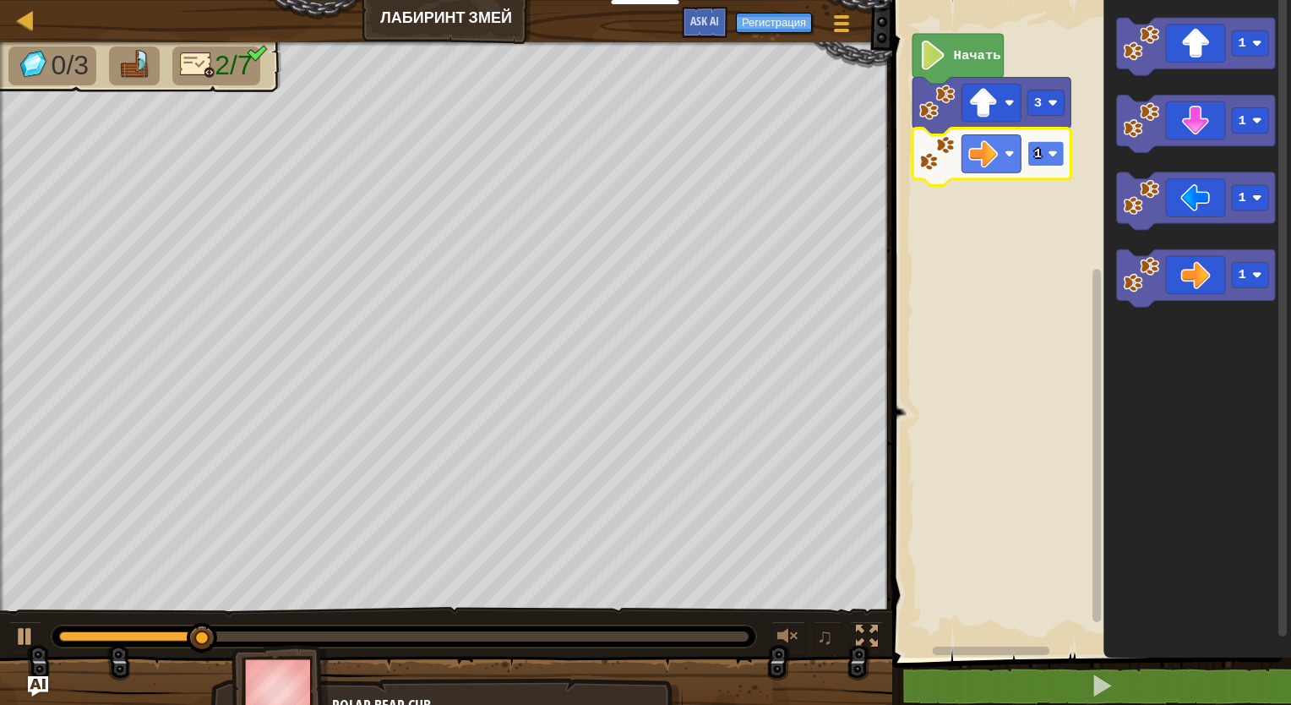
click at [1044, 161] on rect "Рабочая область Blockly" at bounding box center [1045, 153] width 37 height 25
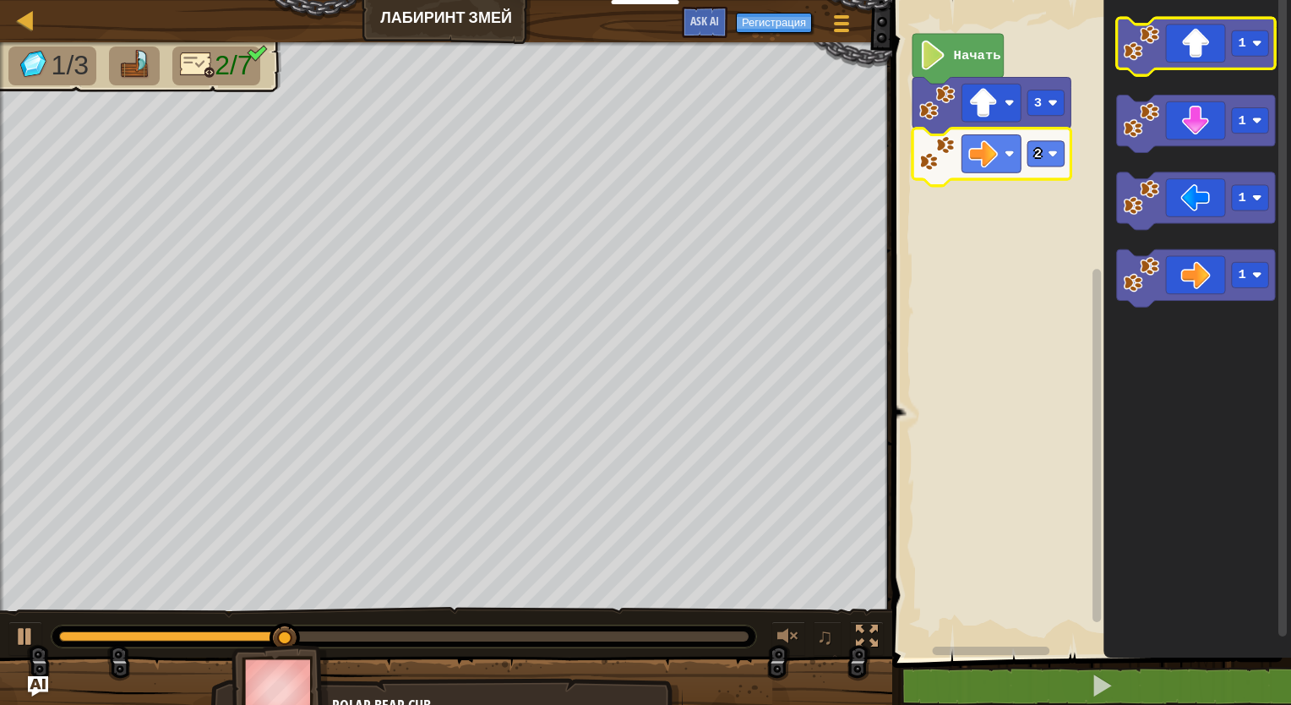
click at [1186, 58] on icon "Рабочая область Blockly" at bounding box center [1196, 46] width 158 height 57
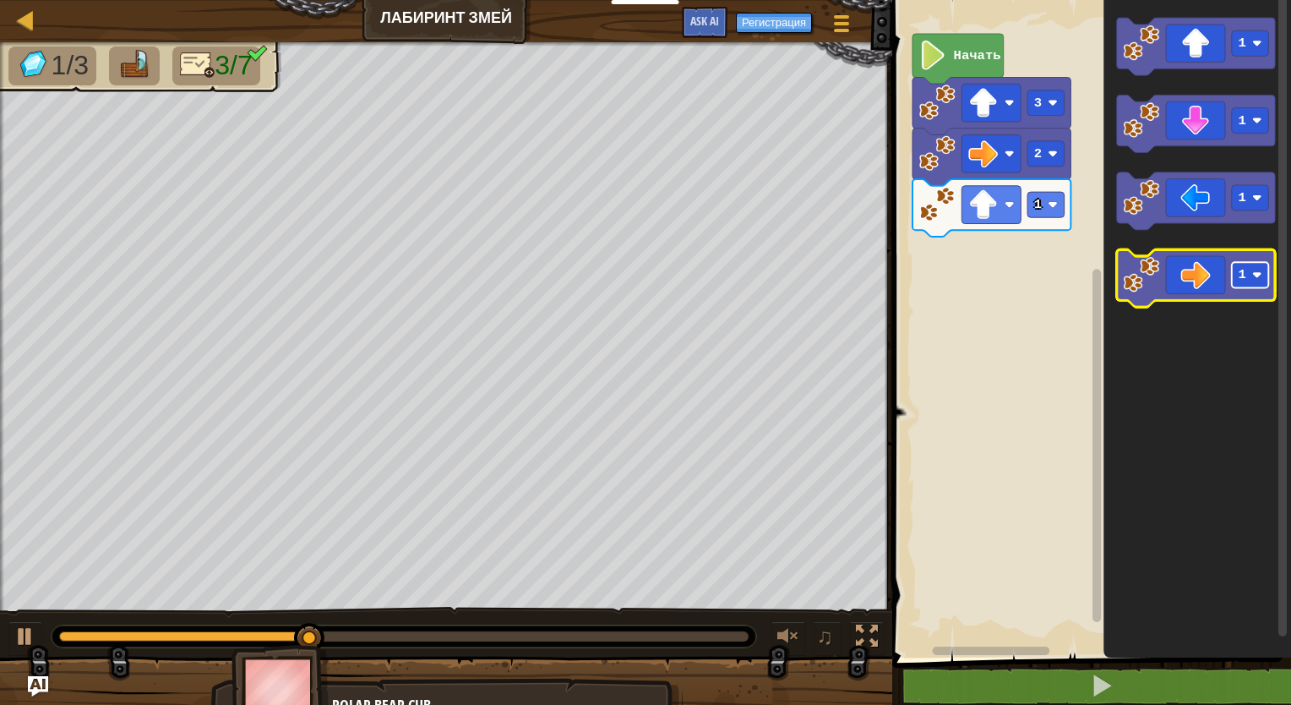
click at [1240, 267] on text "1" at bounding box center [1242, 274] width 8 height 15
click at [1209, 282] on icon "Рабочая область Blockly" at bounding box center [1196, 277] width 158 height 57
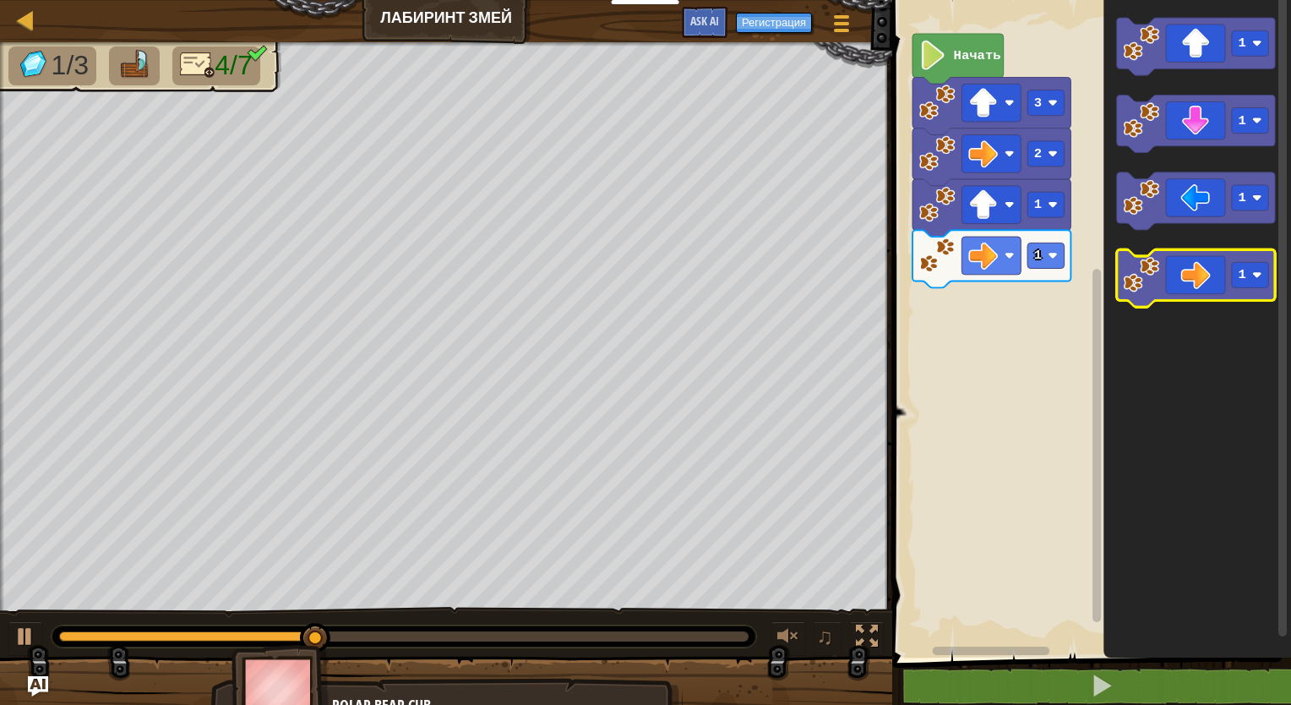
click at [1205, 286] on icon "Рабочая область Blockly" at bounding box center [1196, 277] width 158 height 57
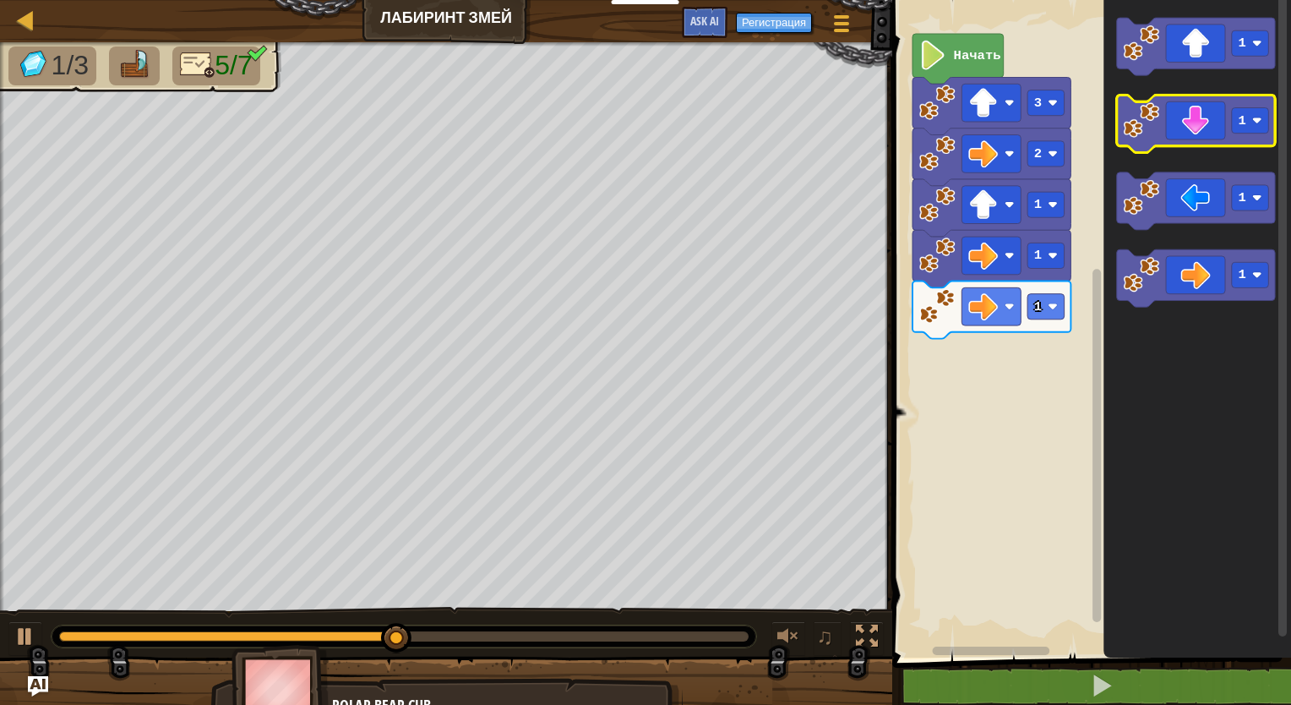
click at [1200, 120] on icon "Рабочая область Blockly" at bounding box center [1196, 123] width 158 height 57
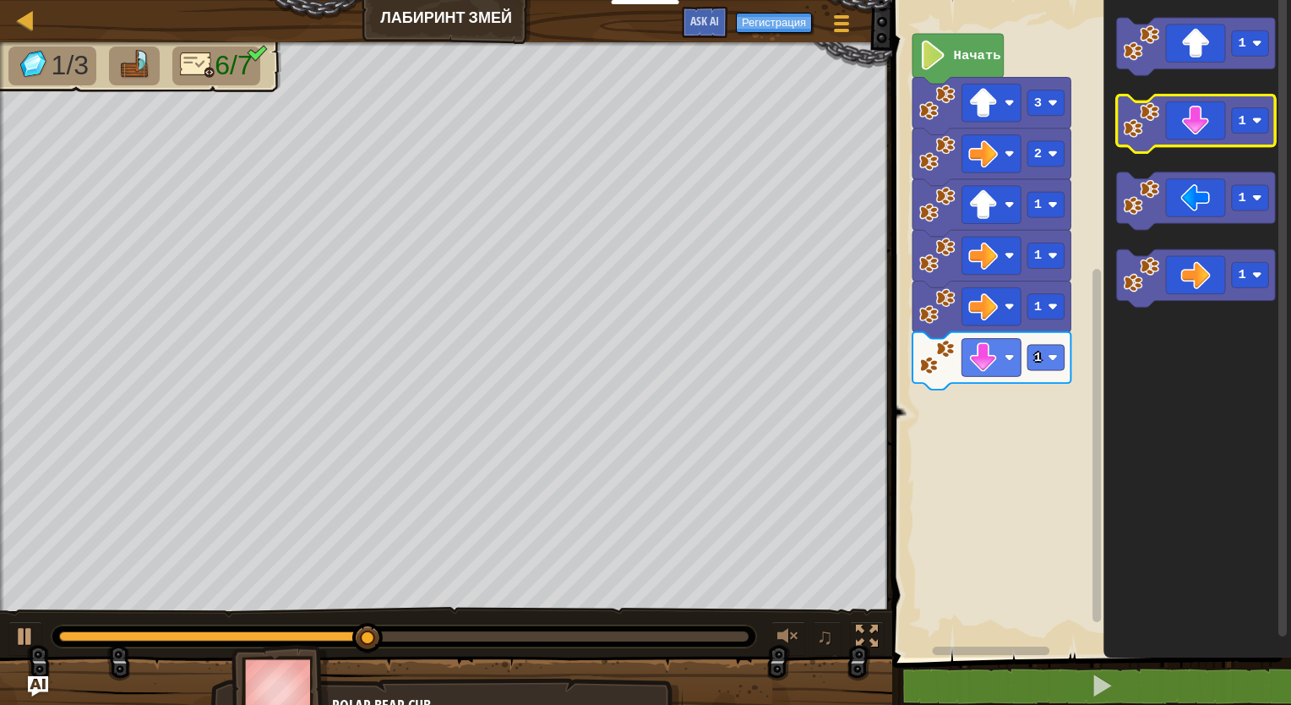
click at [1200, 120] on icon "Рабочая область Blockly" at bounding box center [1196, 123] width 158 height 57
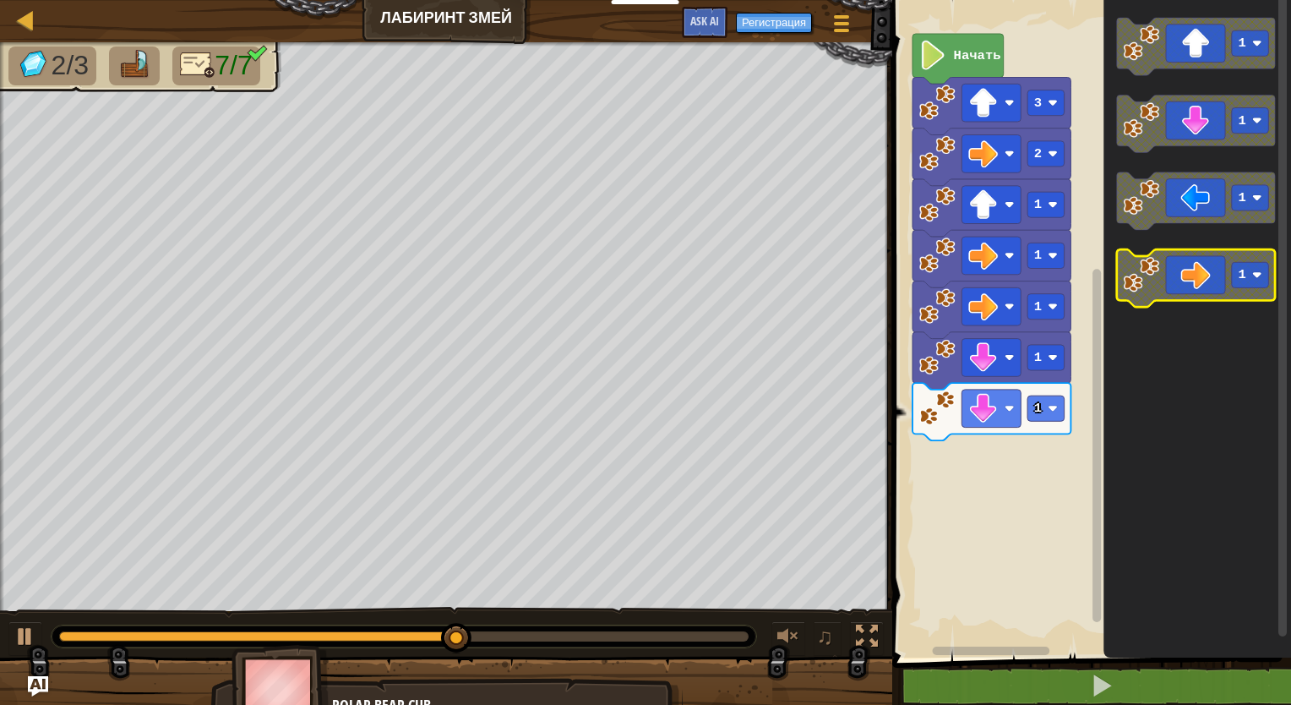
click at [1232, 274] on rect "Рабочая область Blockly" at bounding box center [1250, 274] width 37 height 25
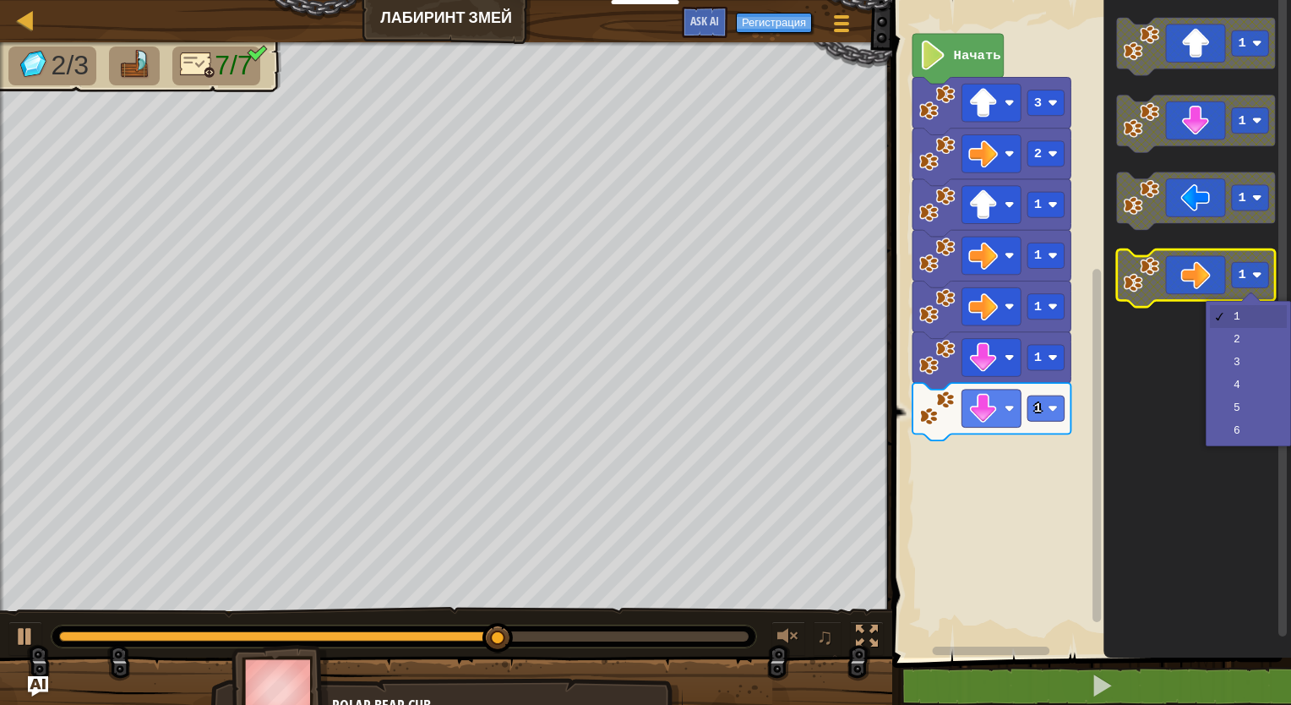
click at [1211, 274] on icon "Рабочая область Blockly" at bounding box center [1196, 277] width 158 height 57
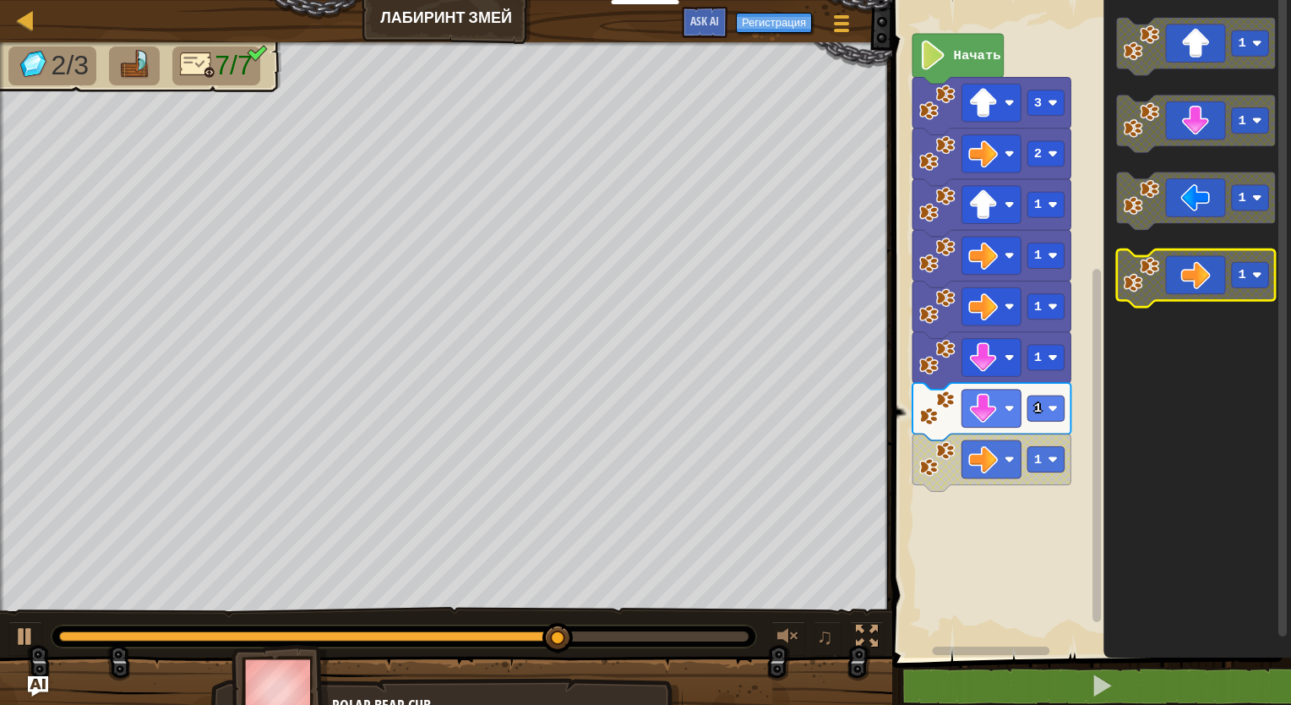
click at [1211, 274] on icon "Рабочая область Blockly" at bounding box center [1196, 277] width 158 height 57
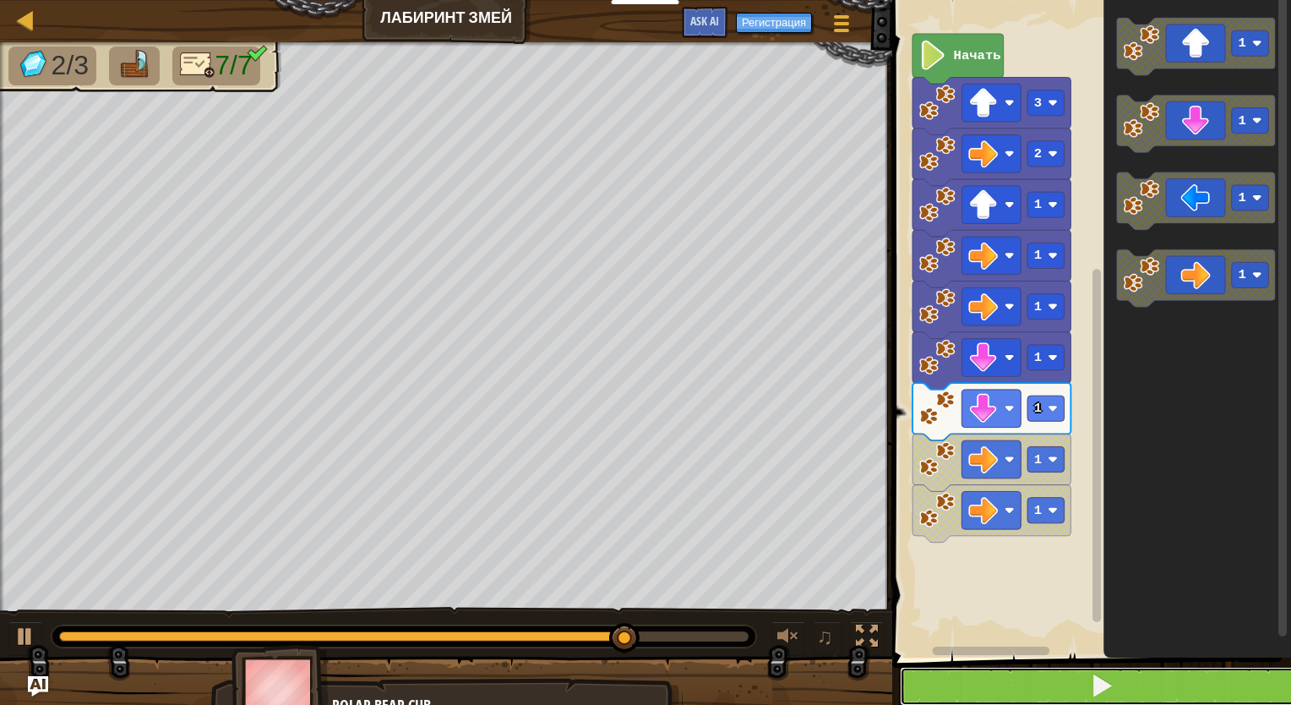
drag, startPoint x: 983, startPoint y: 701, endPoint x: 980, endPoint y: 682, distance: 19.7
click at [980, 691] on button at bounding box center [1102, 685] width 404 height 39
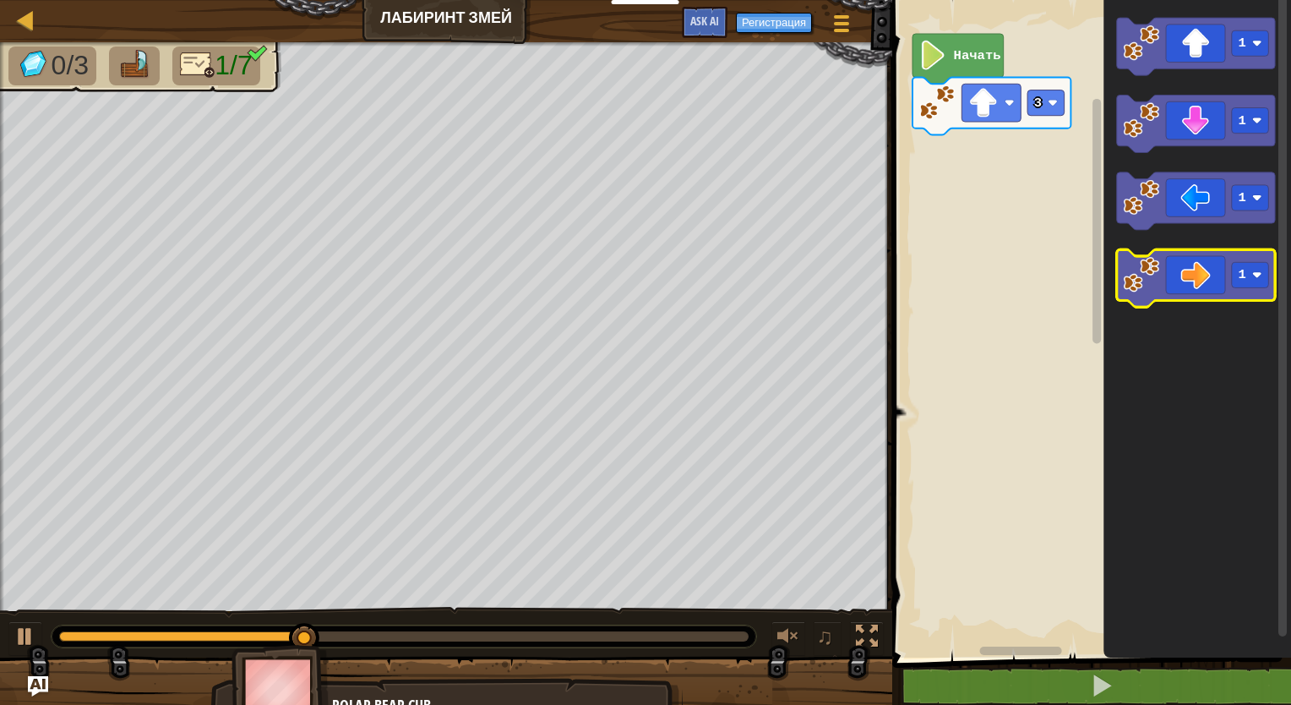
click at [1212, 267] on icon "Рабочая область Blockly" at bounding box center [1196, 277] width 158 height 57
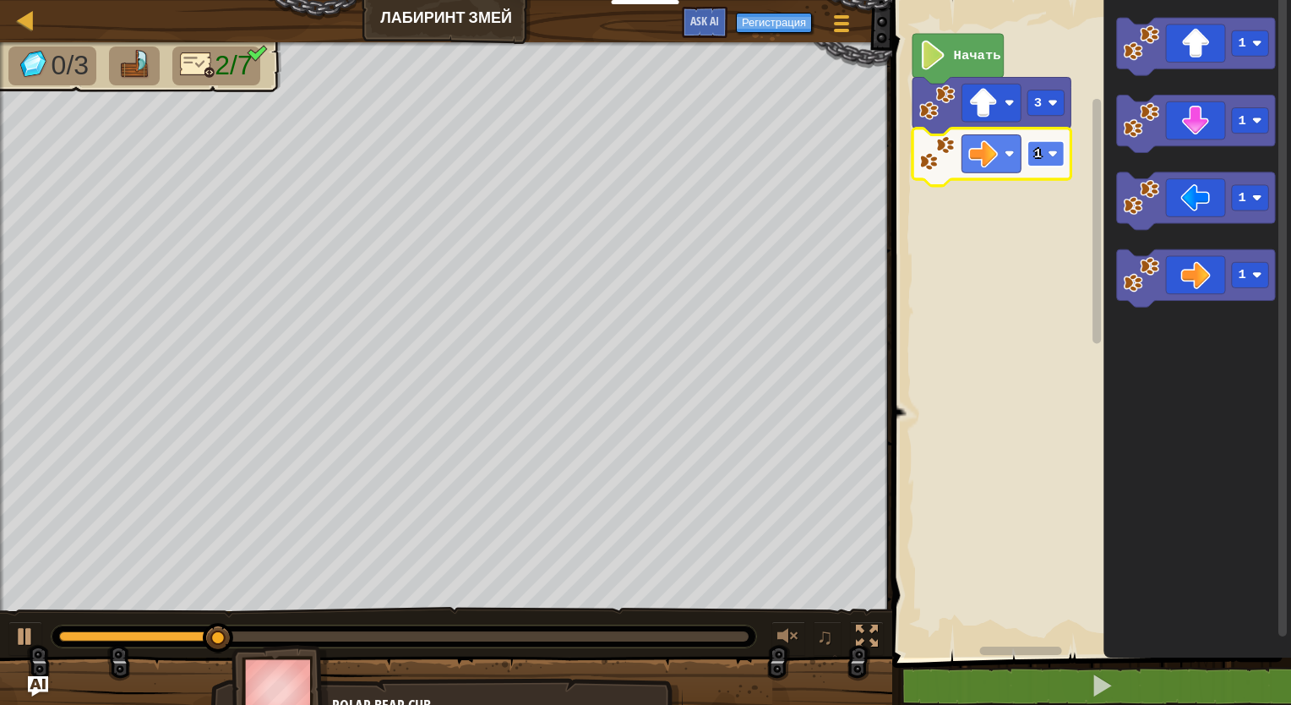
click at [1058, 155] on rect "Рабочая область Blockly" at bounding box center [1045, 153] width 37 height 25
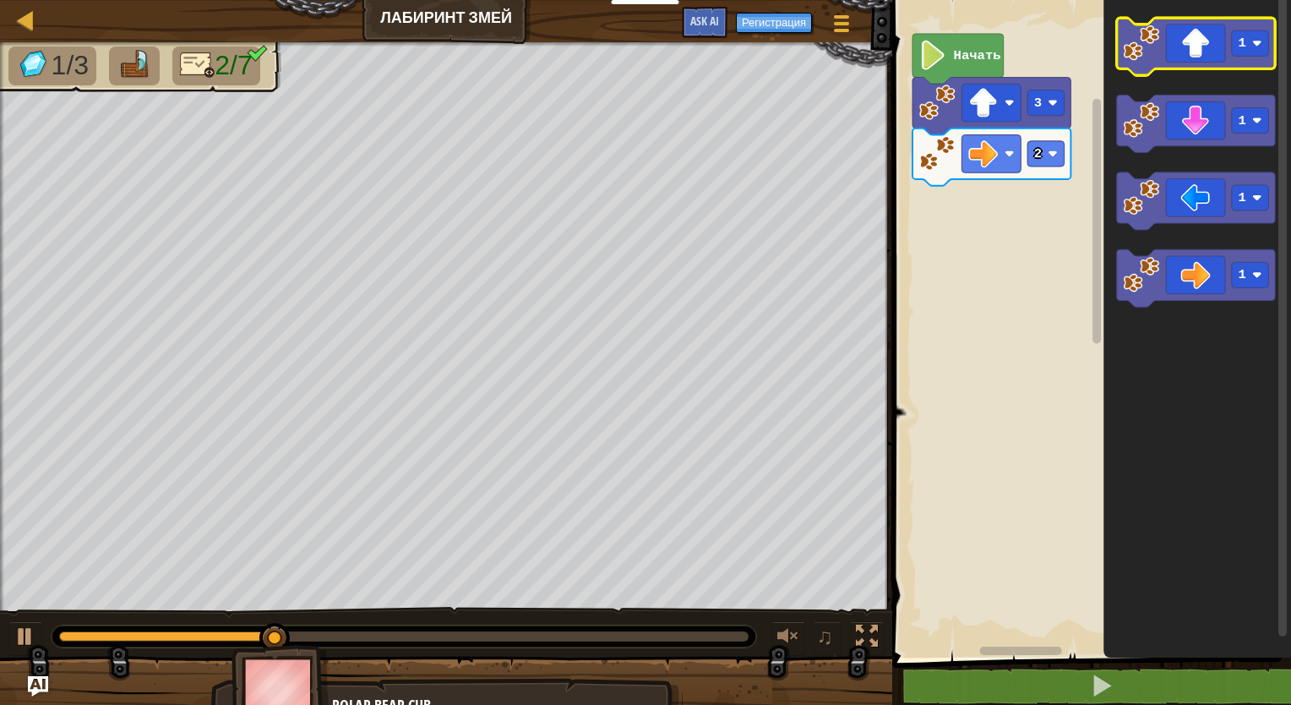
click at [1195, 62] on icon "Рабочая область Blockly" at bounding box center [1196, 46] width 158 height 57
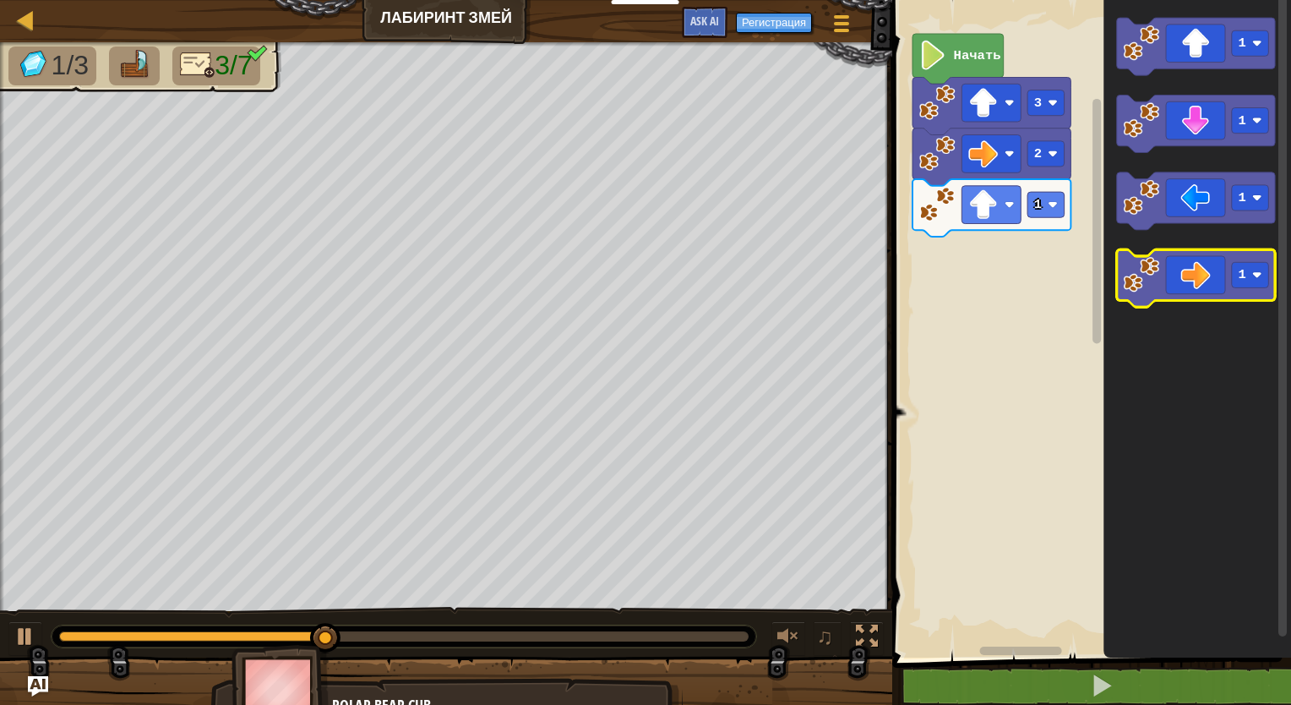
click at [1217, 265] on icon "Рабочая область Blockly" at bounding box center [1196, 277] width 158 height 57
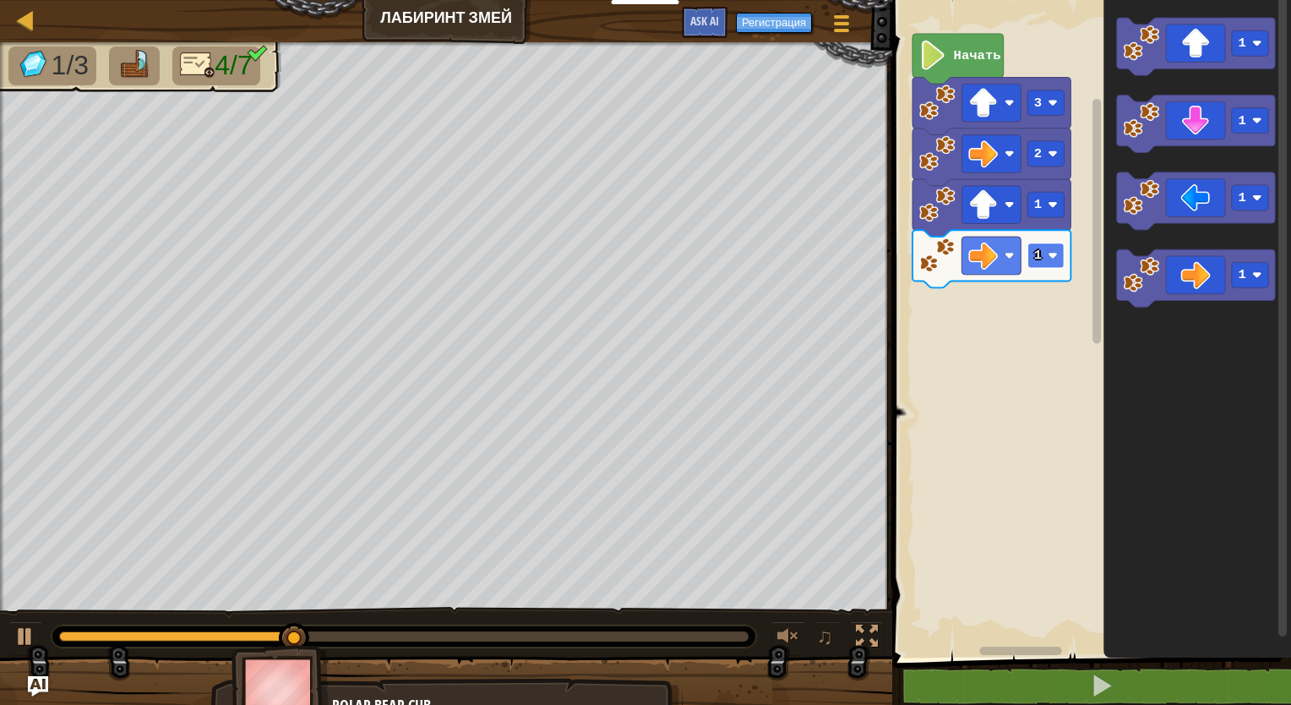
click at [1064, 257] on rect "Рабочая область Blockly" at bounding box center [1045, 254] width 37 height 25
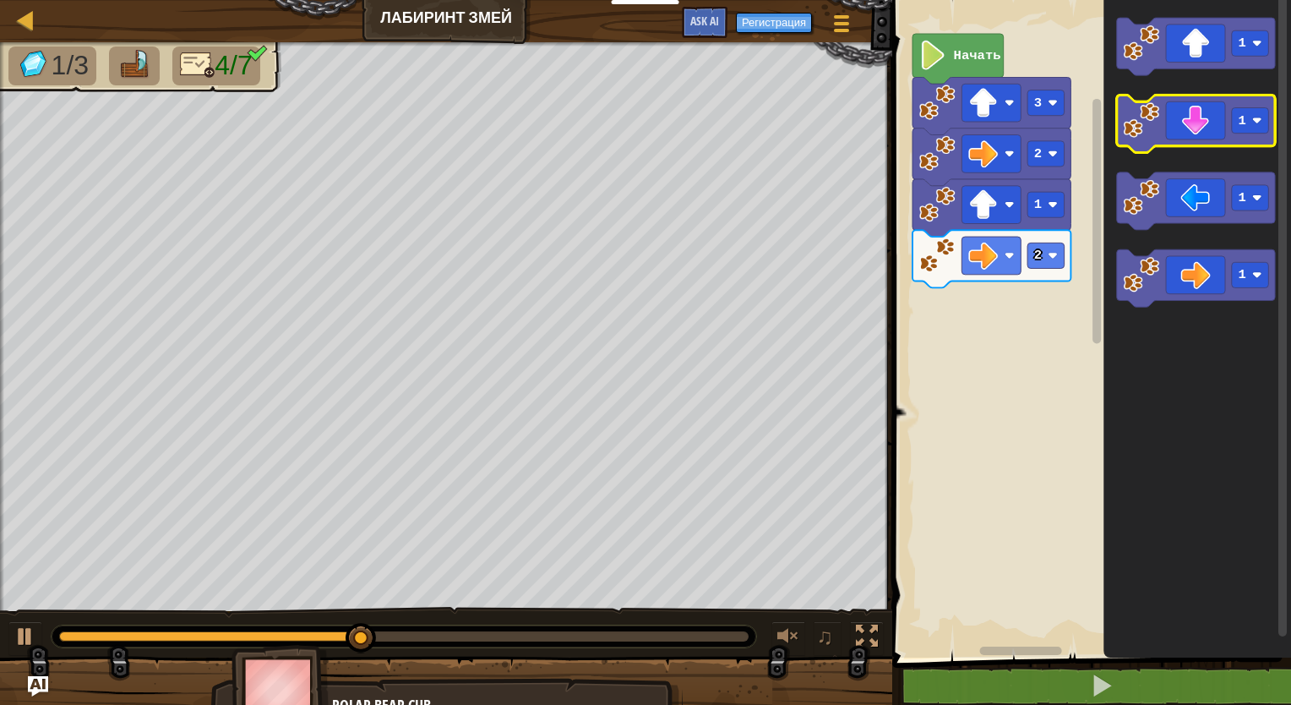
click at [1191, 139] on icon "Рабочая область Blockly" at bounding box center [1196, 123] width 158 height 57
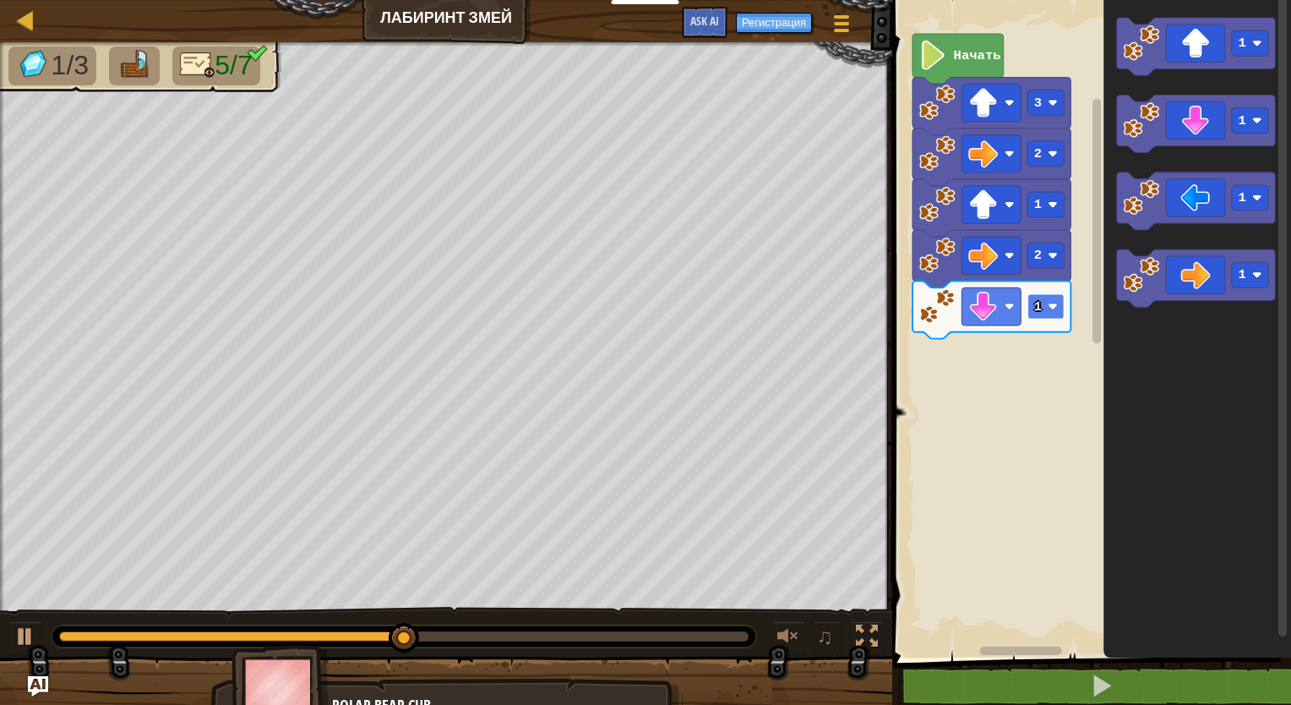
click at [1055, 302] on image "Рабочая область Blockly" at bounding box center [1052, 307] width 10 height 10
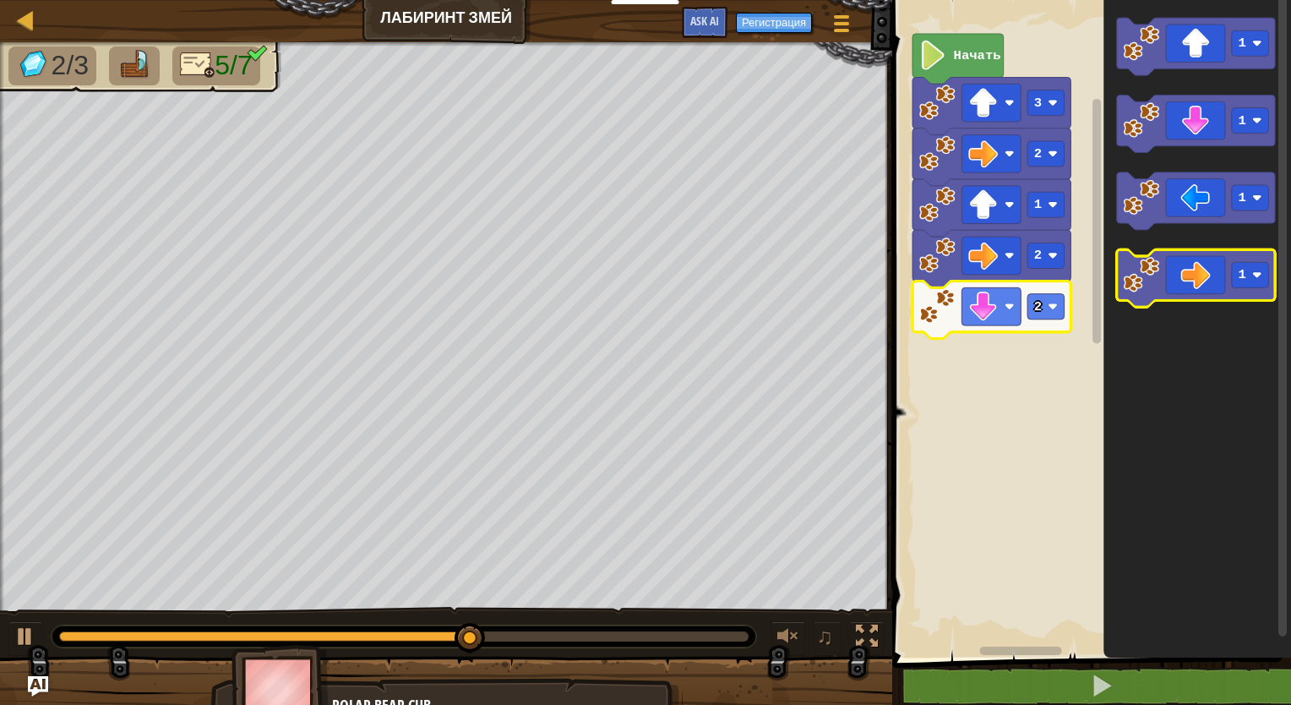
click at [1188, 286] on icon "Рабочая область Blockly" at bounding box center [1196, 277] width 158 height 57
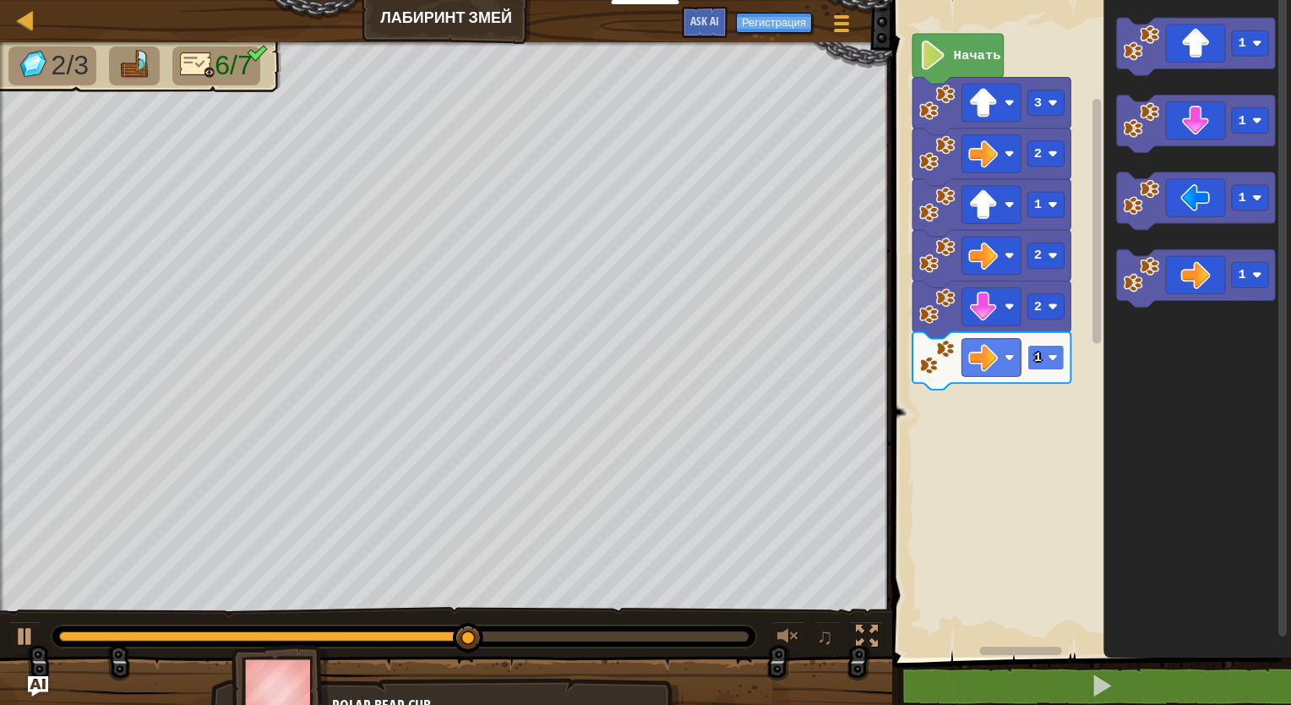
click at [1047, 366] on rect "Рабочая область Blockly" at bounding box center [1045, 357] width 37 height 25
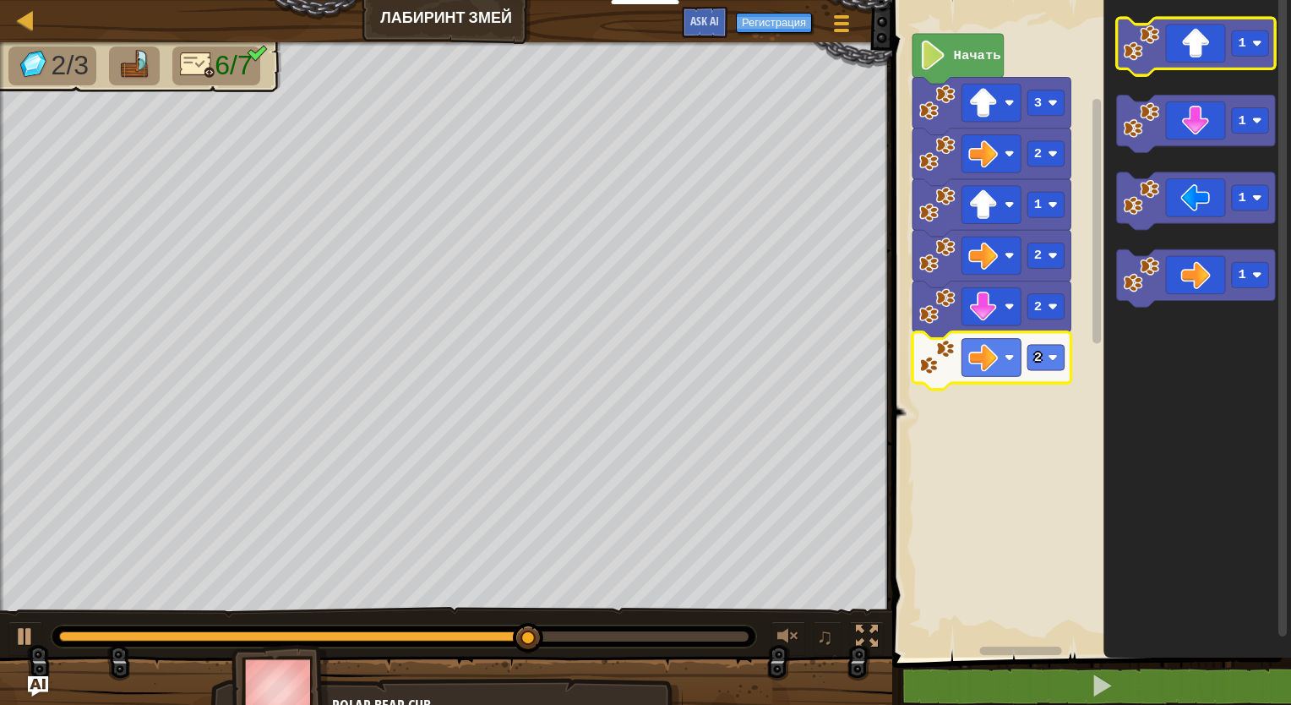
click at [1184, 62] on icon "Рабочая область Blockly" at bounding box center [1196, 46] width 158 height 57
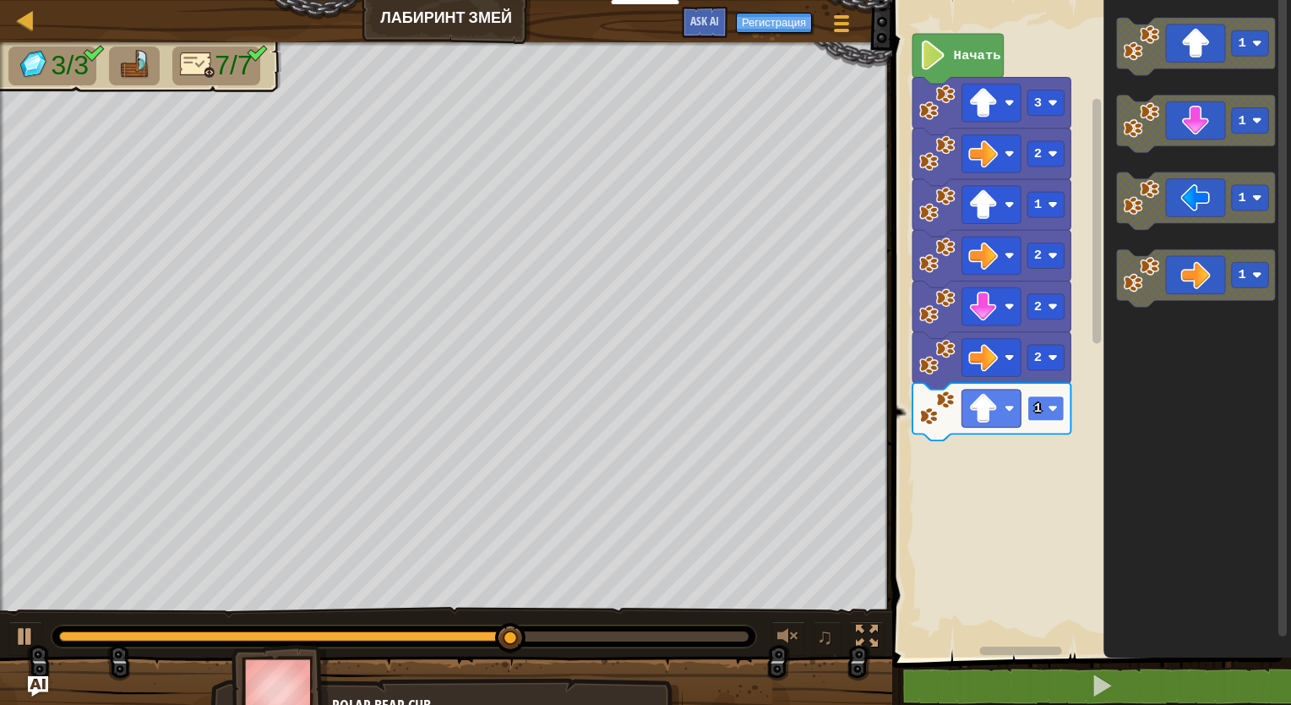
click at [1037, 408] on text "1" at bounding box center [1038, 407] width 8 height 15
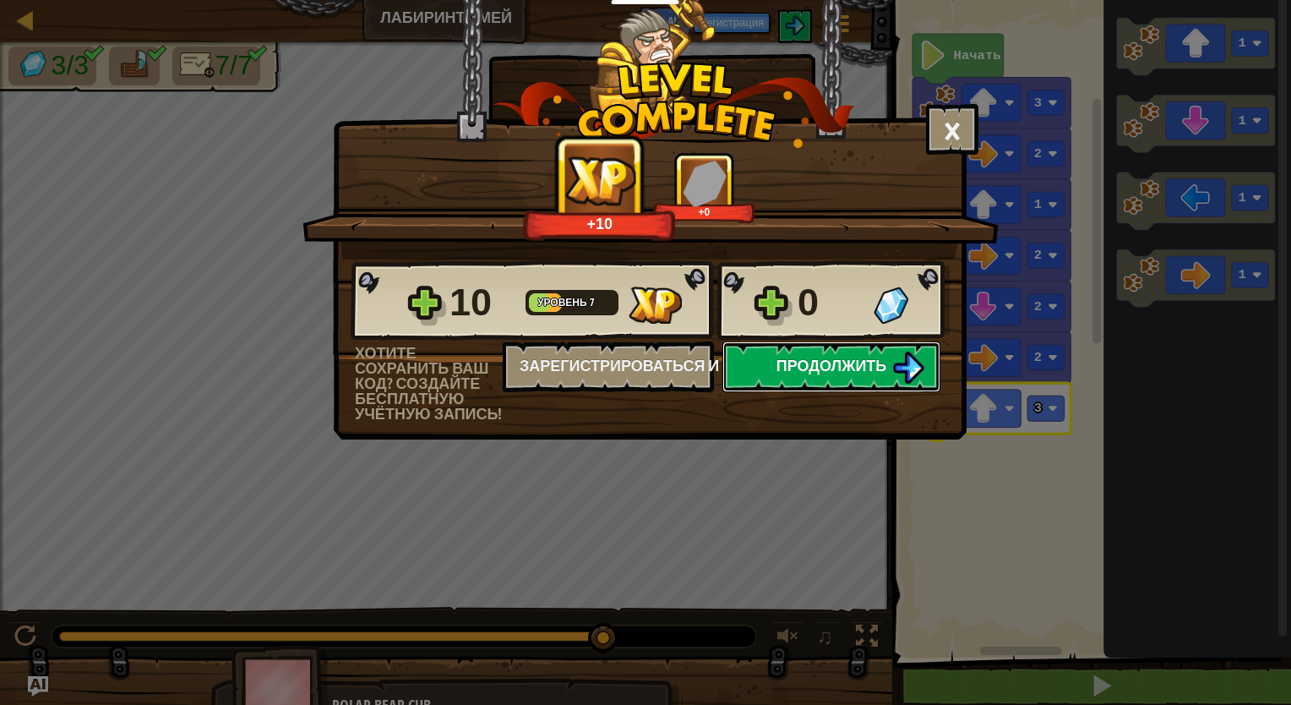
click at [870, 351] on button "Продолжить" at bounding box center [831, 366] width 218 height 51
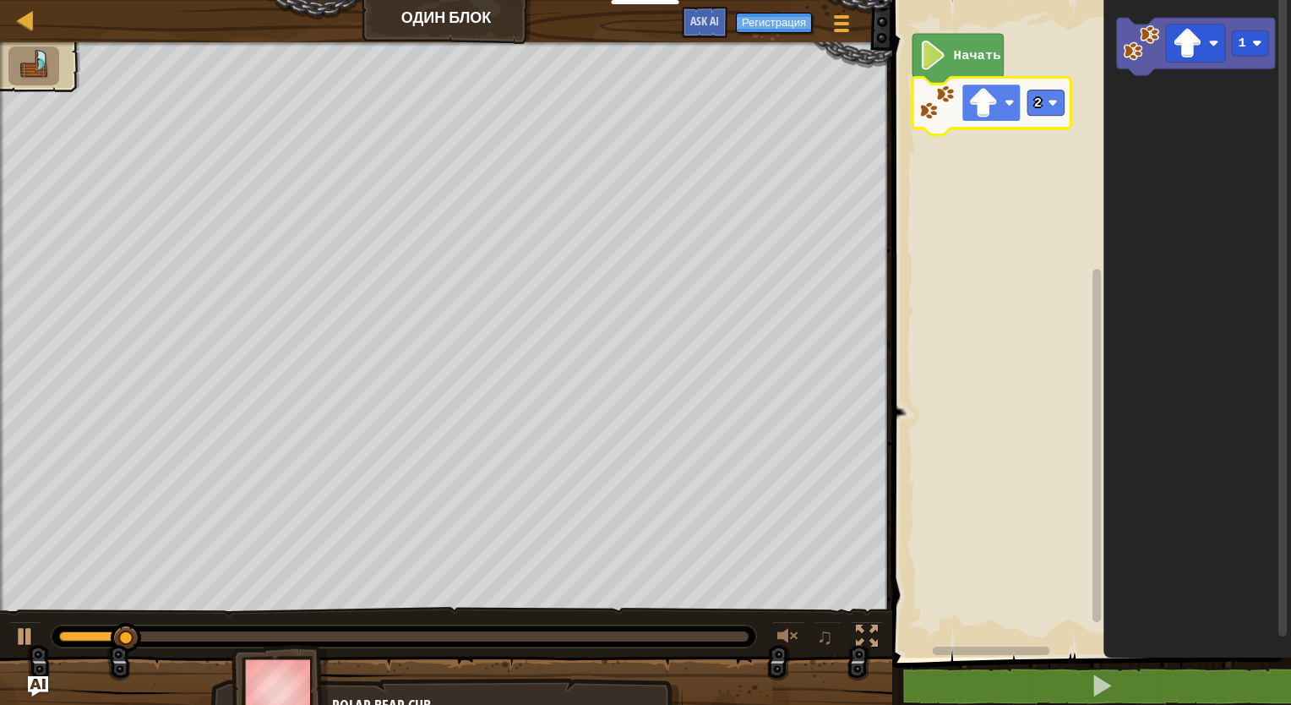
click at [994, 108] on image "Рабочая область Blockly" at bounding box center [983, 103] width 30 height 30
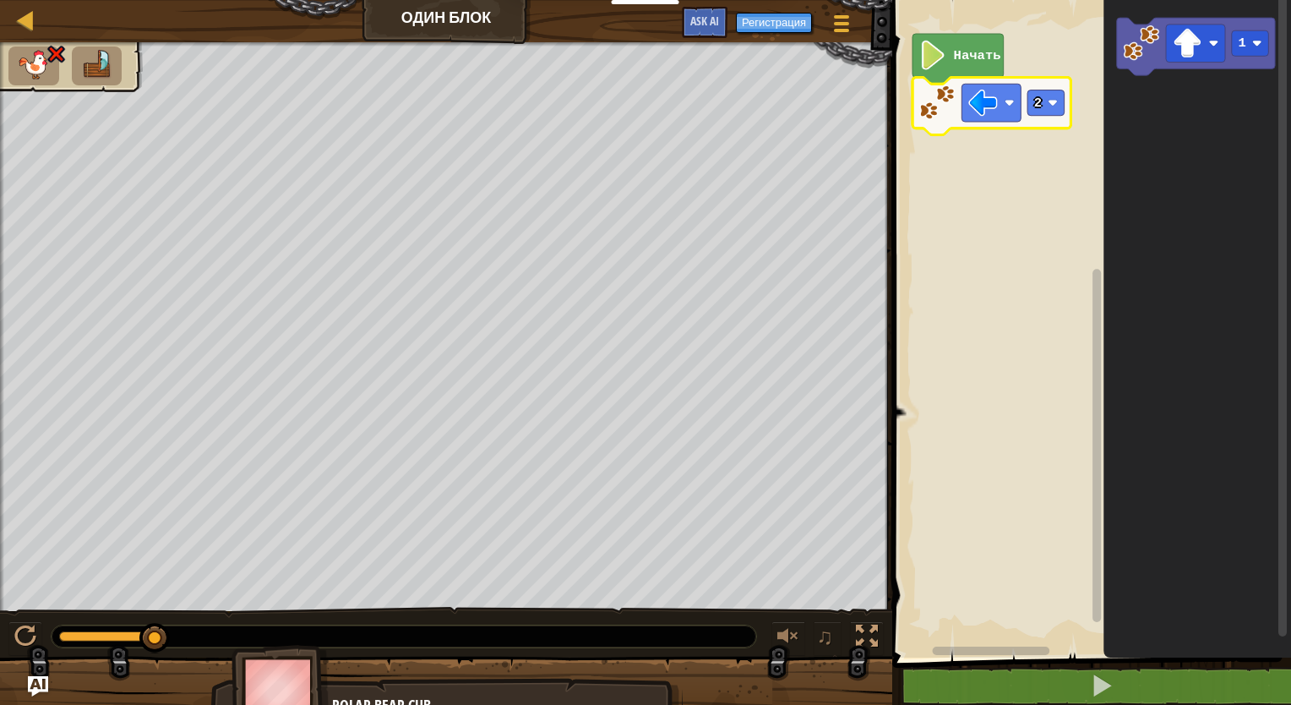
click at [1002, 135] on rect "Рабочая область Blockly" at bounding box center [1089, 325] width 404 height 666
click at [1002, 112] on rect "Рабочая область Blockly" at bounding box center [990, 103] width 59 height 38
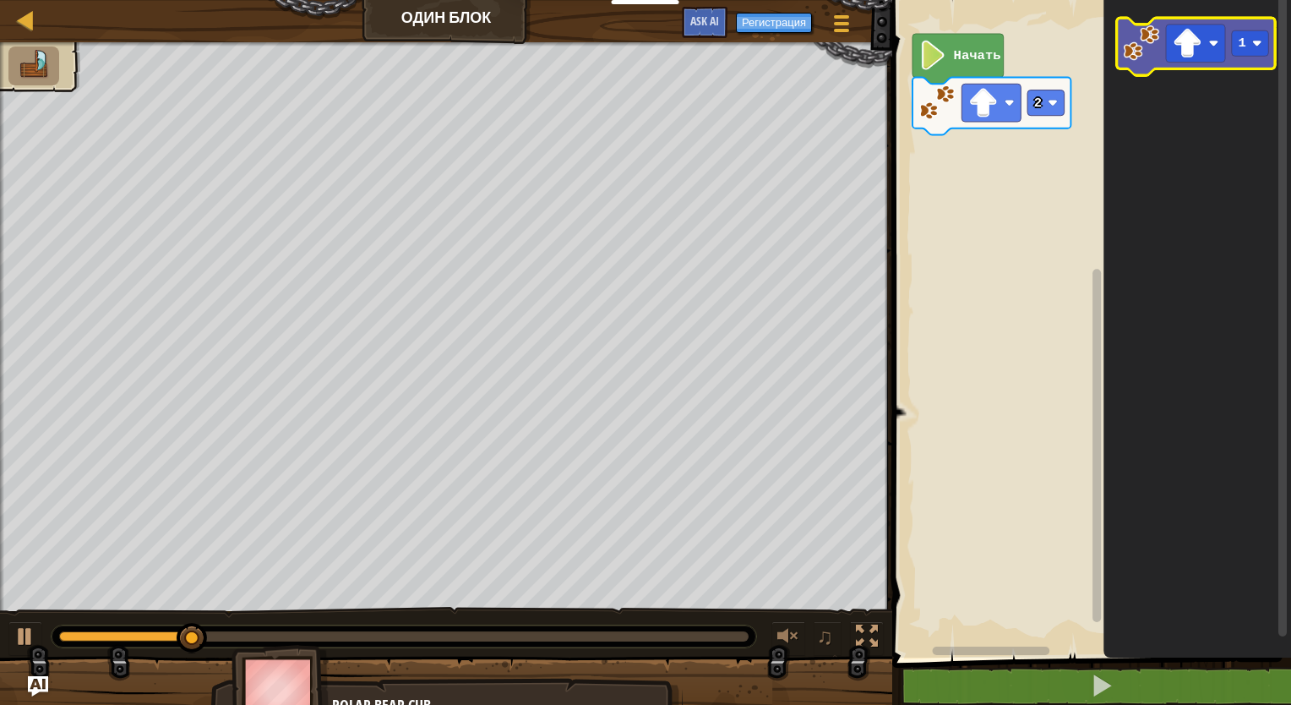
click at [1163, 59] on icon "Рабочая область Blockly" at bounding box center [1196, 46] width 158 height 57
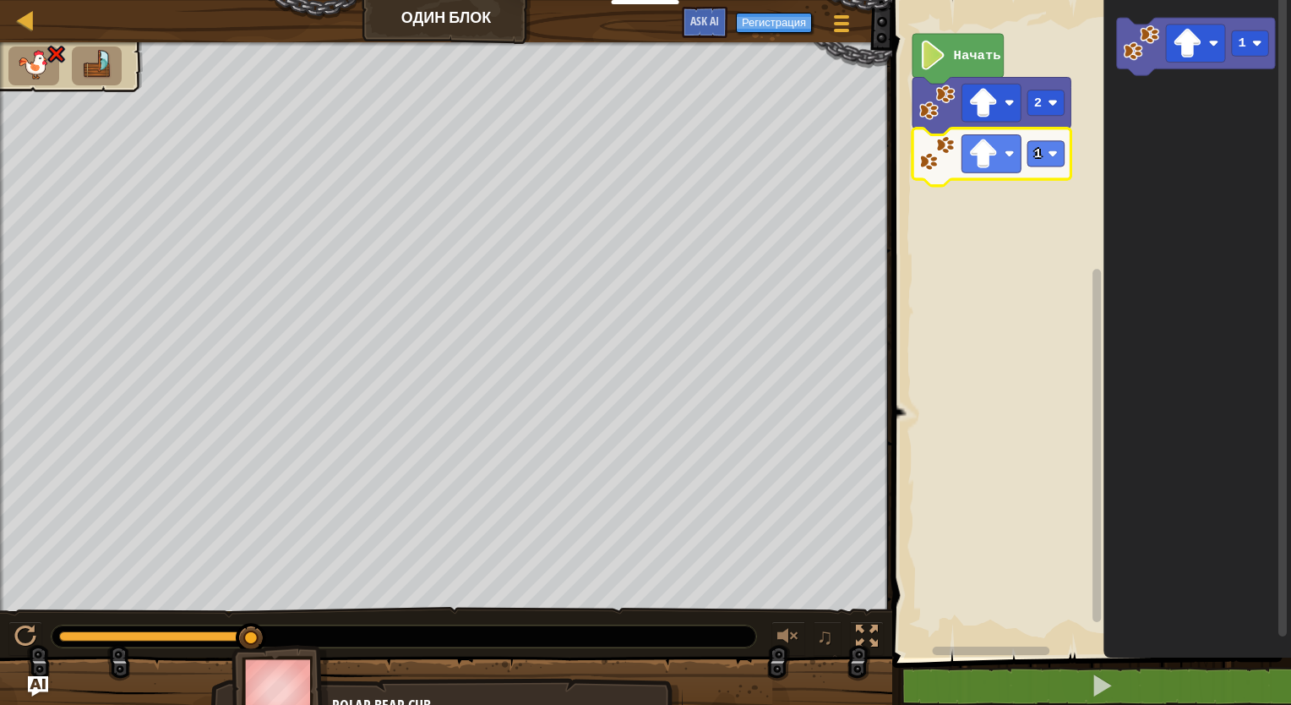
click at [946, 172] on icon "Рабочая область Blockly" at bounding box center [991, 156] width 158 height 57
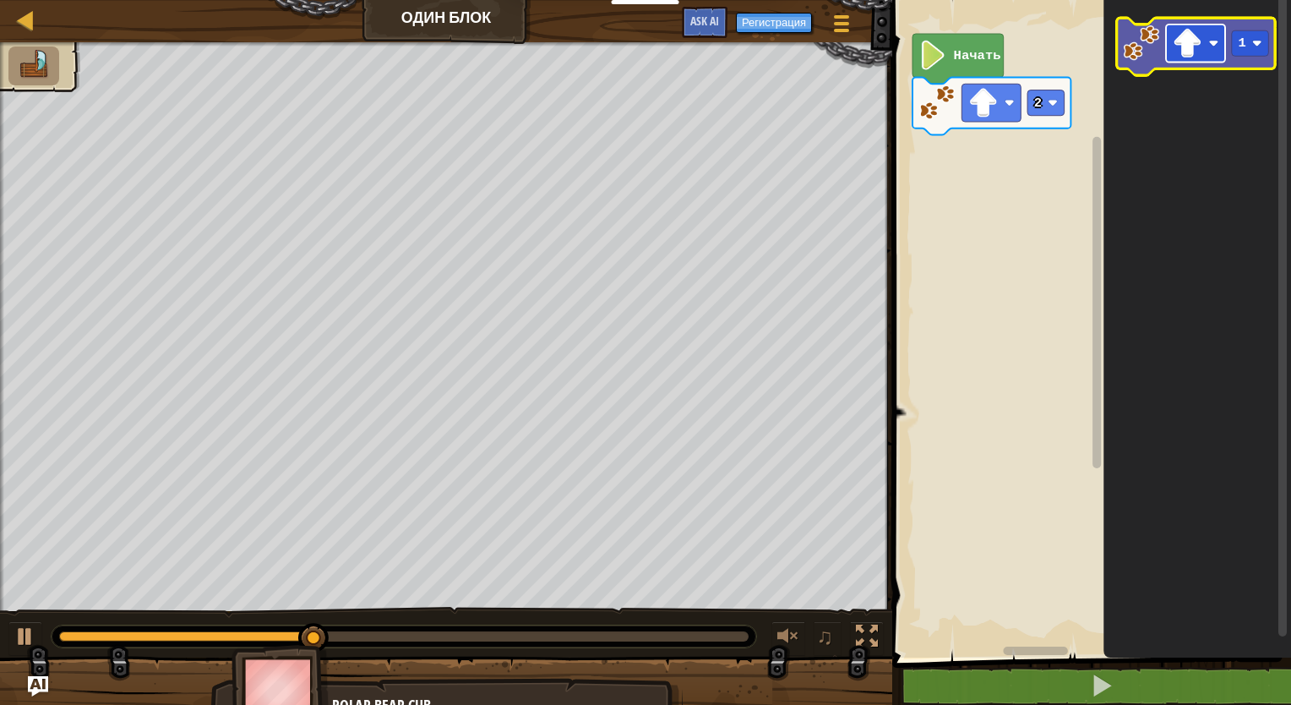
click at [1213, 45] on image "Рабочая область Blockly" at bounding box center [1214, 43] width 10 height 10
click at [1257, 52] on rect "Рабочая область Blockly" at bounding box center [1250, 42] width 37 height 25
click at [1187, 61] on rect "Рабочая область Blockly" at bounding box center [1195, 43] width 59 height 38
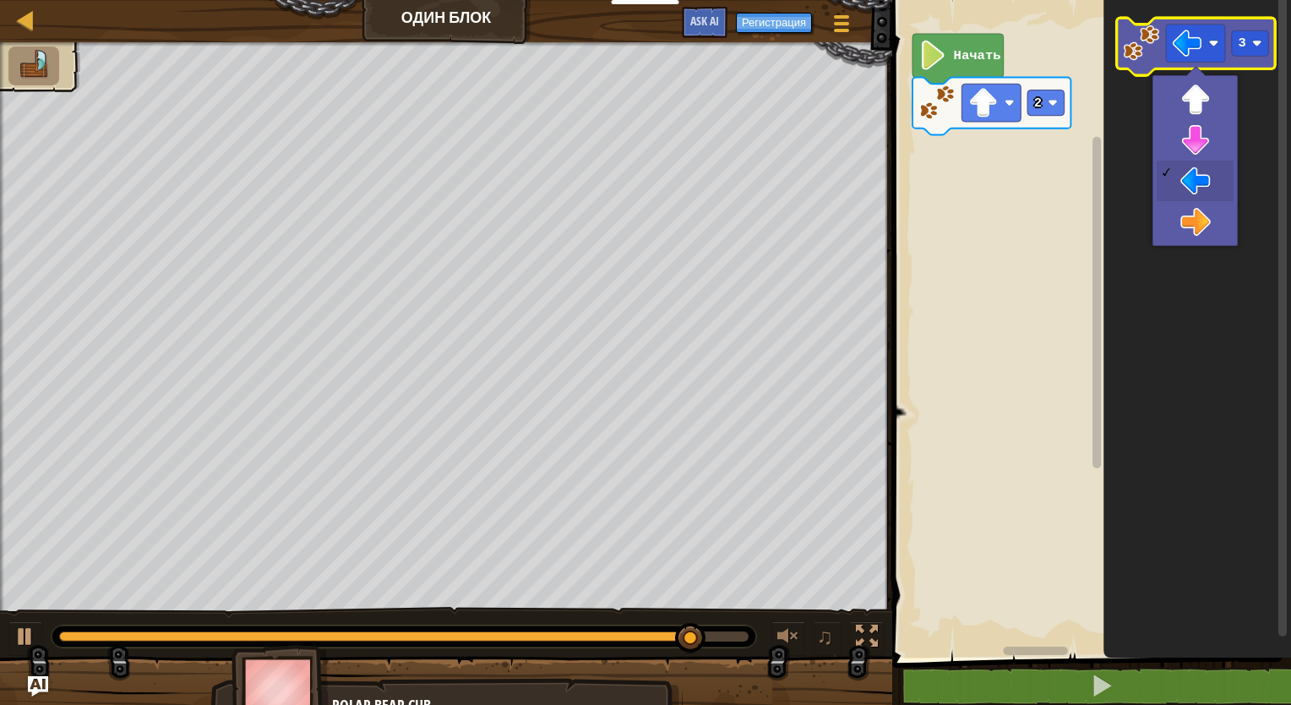
click at [1152, 62] on icon "Рабочая область Blockly" at bounding box center [1196, 46] width 158 height 57
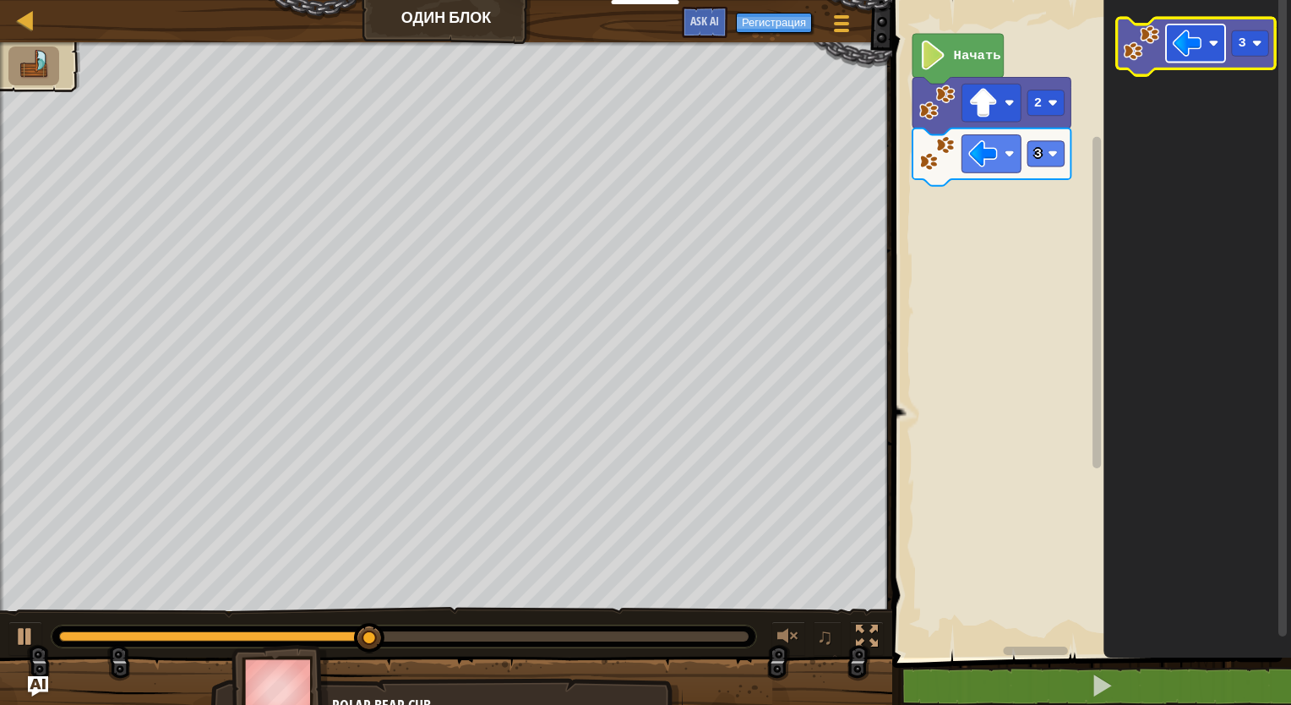
click at [1213, 41] on image "Рабочая область Blockly" at bounding box center [1214, 43] width 10 height 10
click at [1259, 52] on rect "Рабочая область Blockly" at bounding box center [1250, 42] width 37 height 25
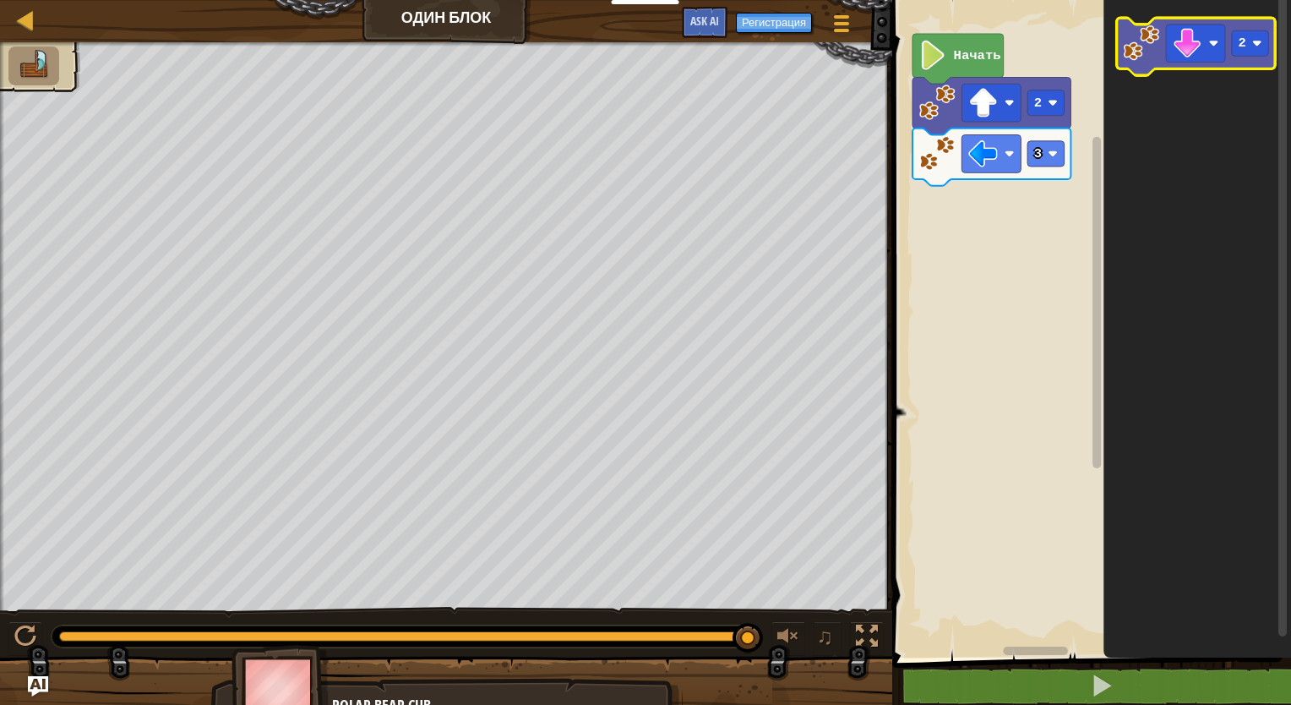
click at [1152, 57] on image "Рабочая область Blockly" at bounding box center [1141, 42] width 36 height 36
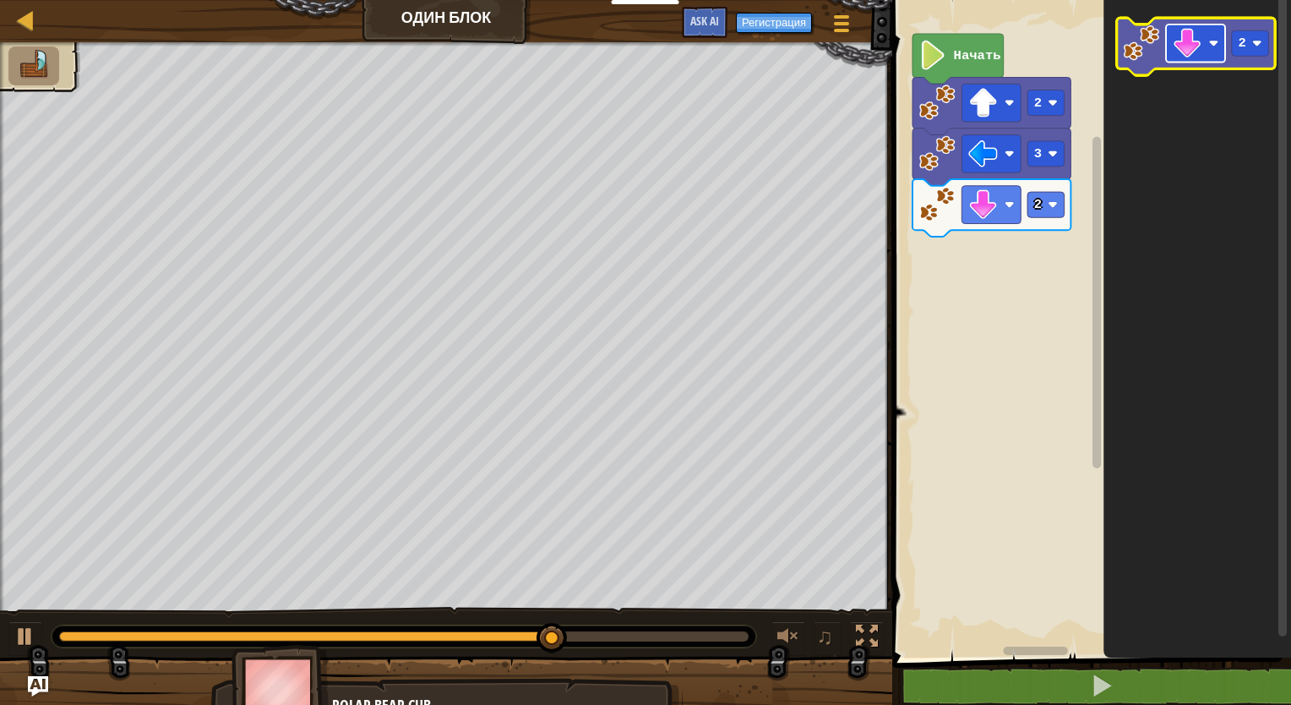
click at [1212, 42] on image "Рабочая область Blockly" at bounding box center [1214, 43] width 10 height 10
click at [1244, 53] on rect "Рабочая область Blockly" at bounding box center [1250, 42] width 37 height 25
click at [1134, 56] on image "Рабочая область Blockly" at bounding box center [1141, 42] width 36 height 36
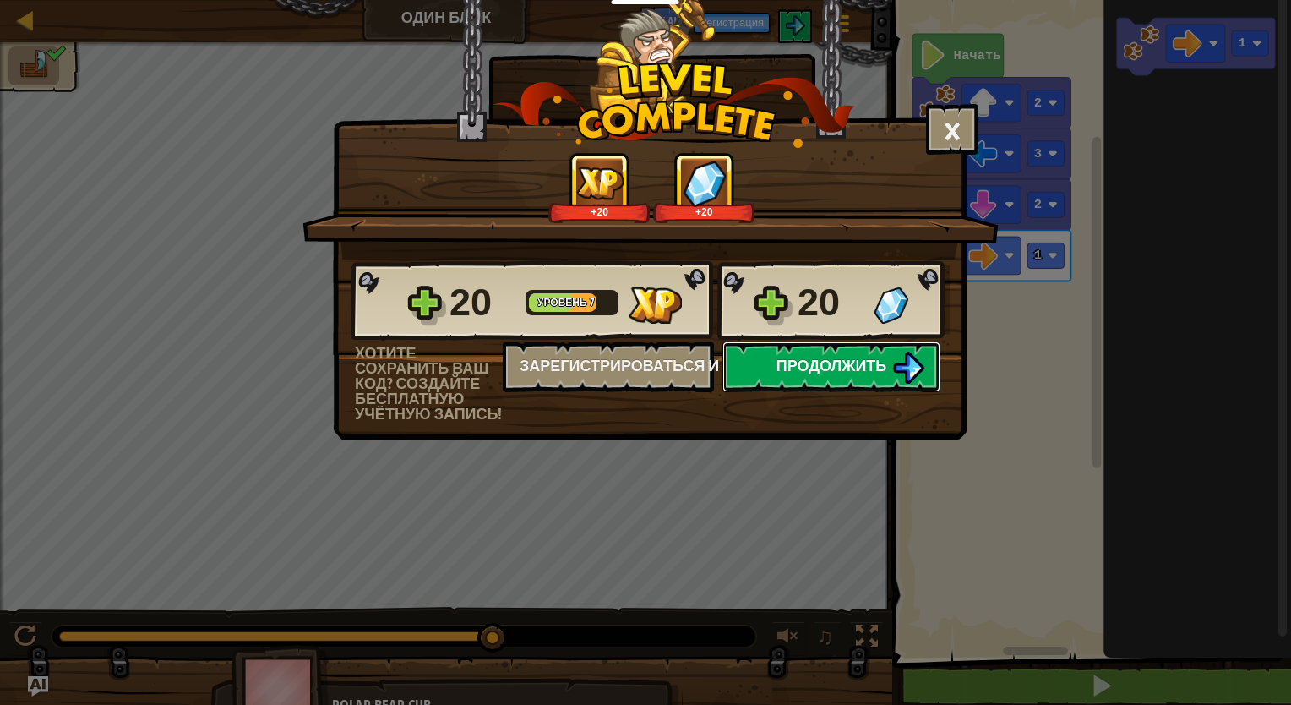
click at [821, 362] on span "Продолжить" at bounding box center [831, 365] width 111 height 21
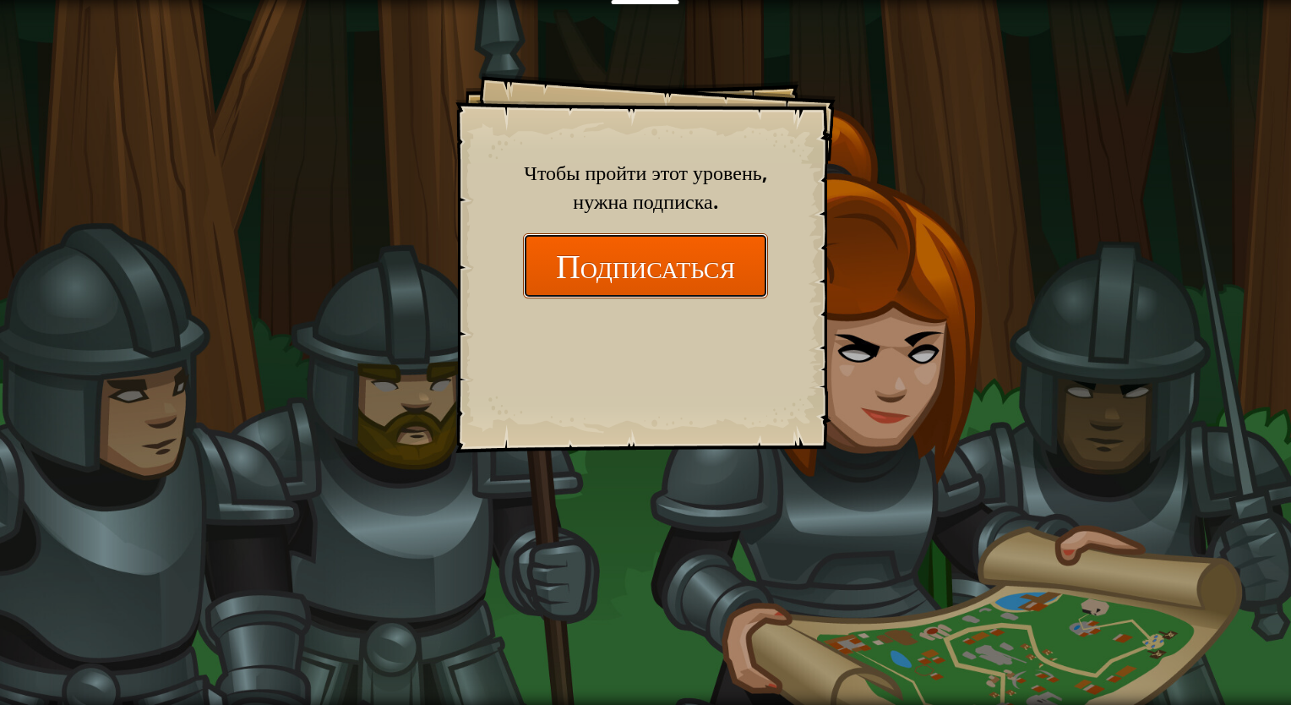
click at [712, 264] on button "Подписаться" at bounding box center [645, 265] width 245 height 65
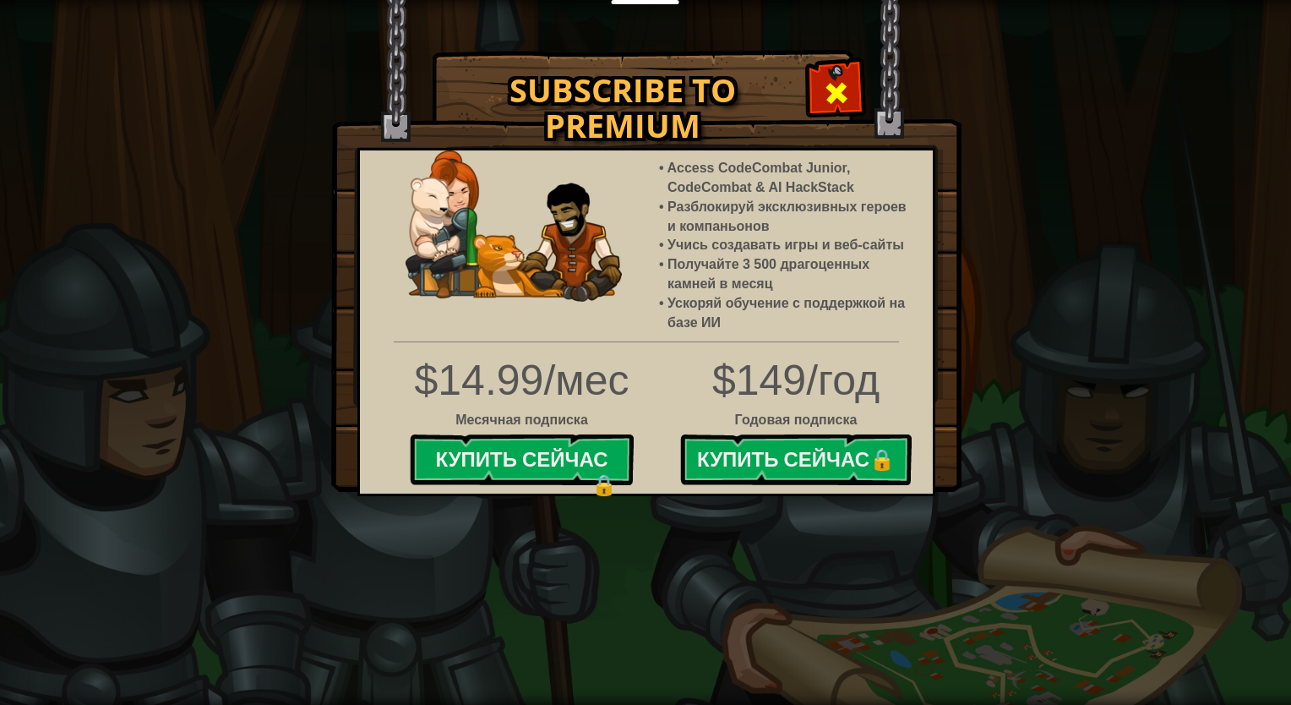
click at [848, 93] on span at bounding box center [836, 92] width 27 height 27
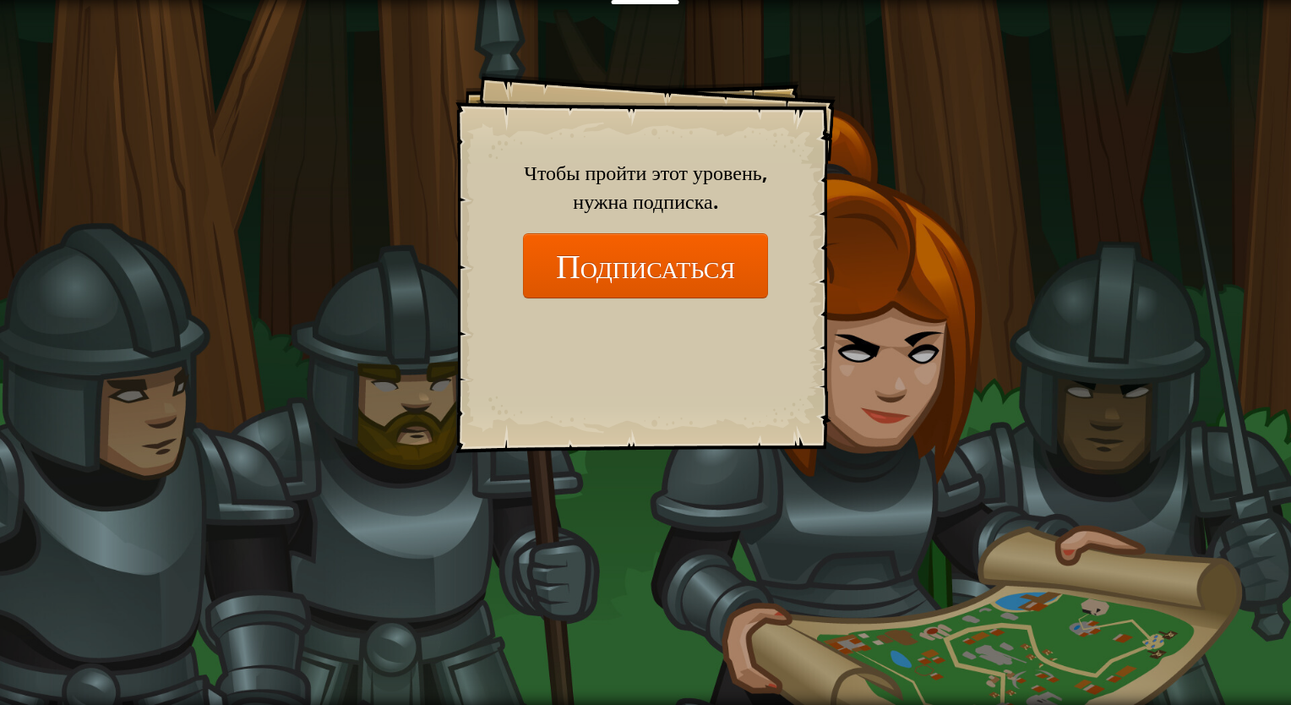
click at [220, 287] on div "Goals Start Level Ошибка загрузки с сервера Чтобы пройти этот уровень, нужна по…" at bounding box center [645, 352] width 1291 height 705
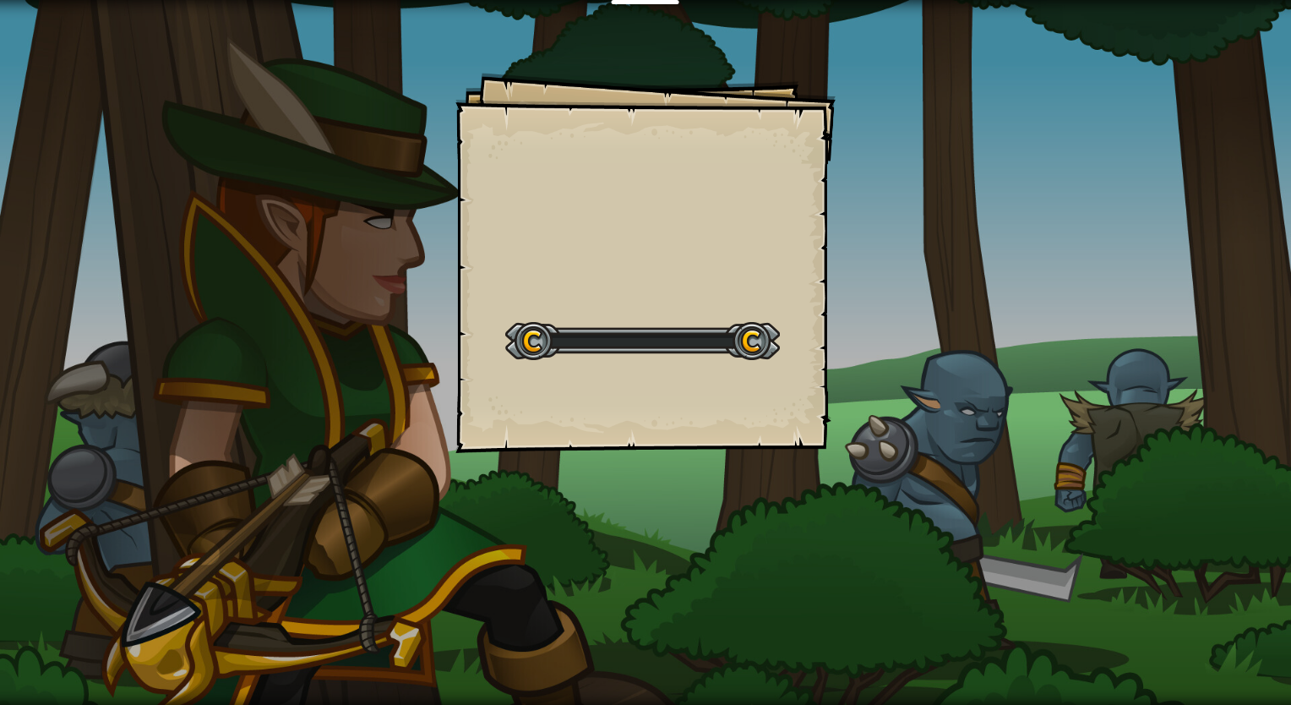
select select "ru"
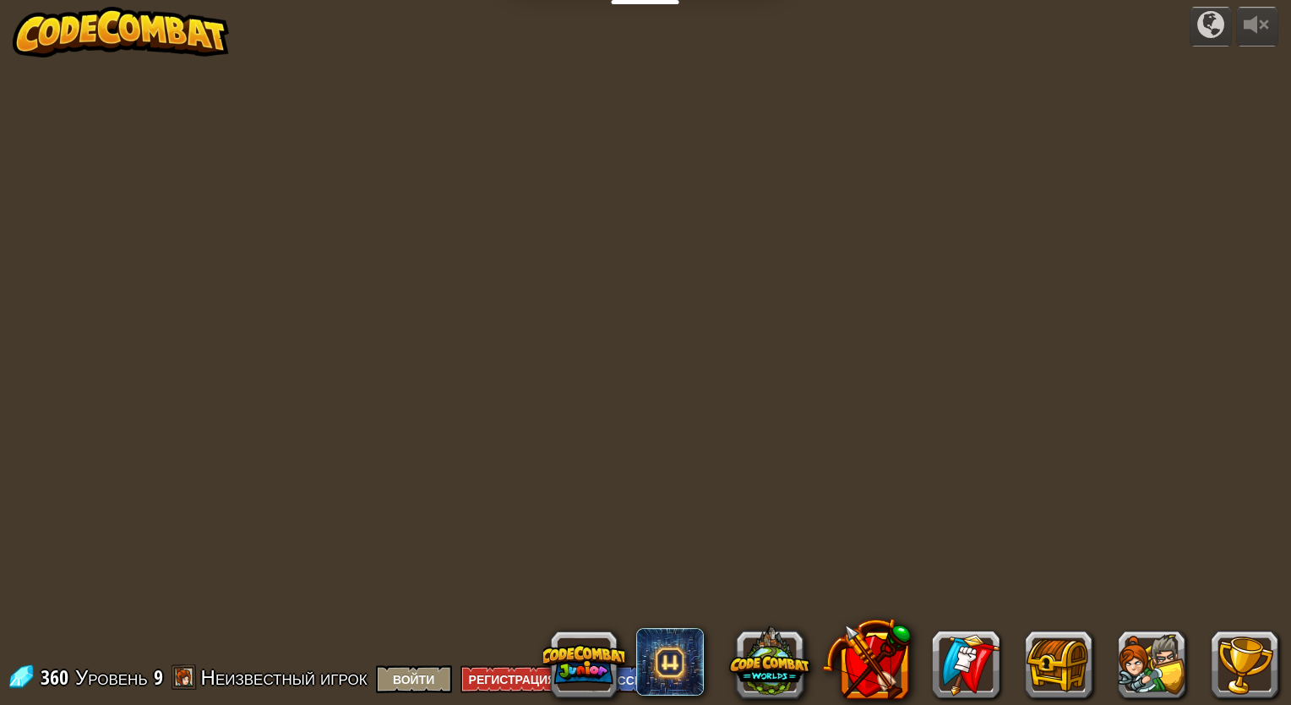
select select "ru"
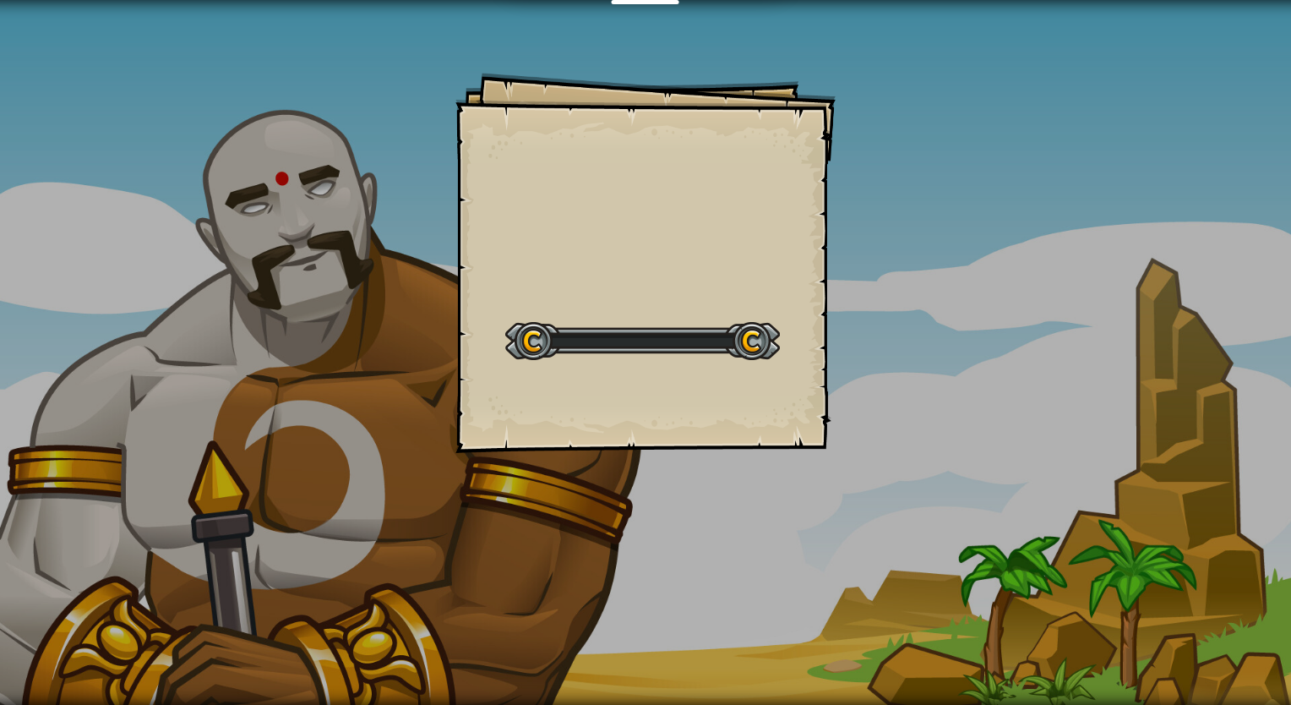
select select "ru"
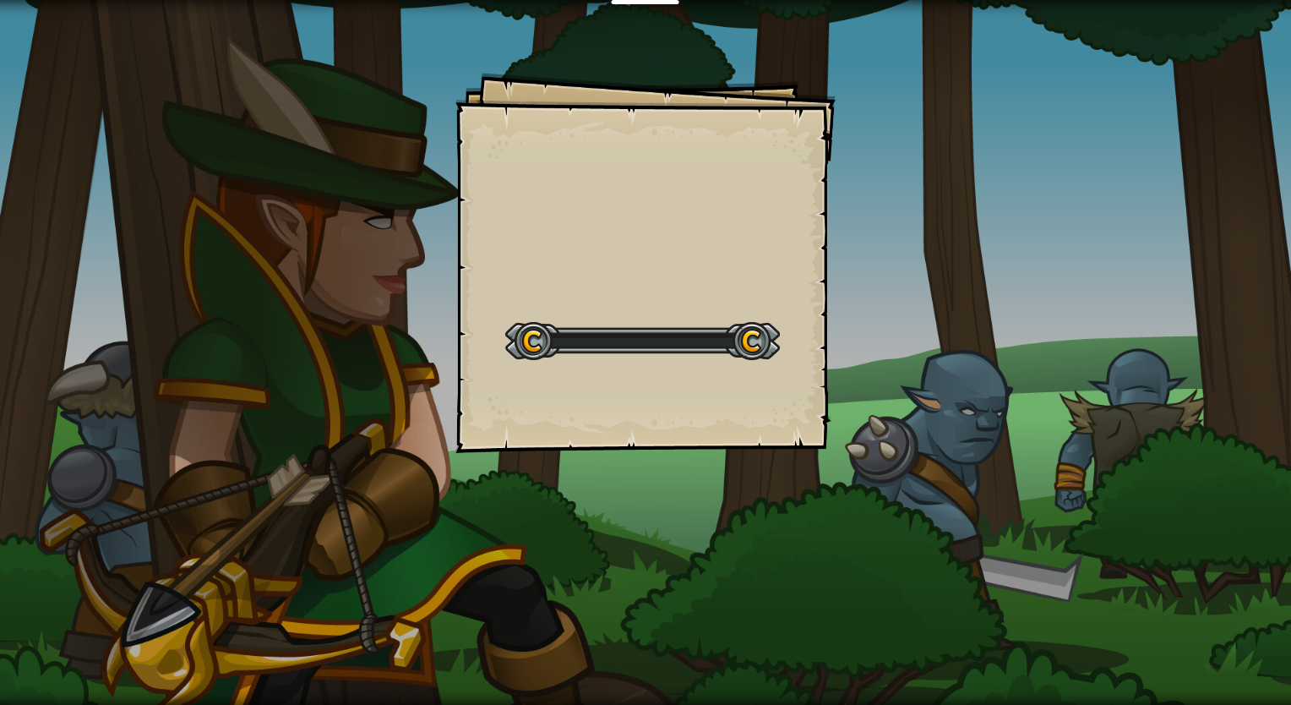
select select "ru"
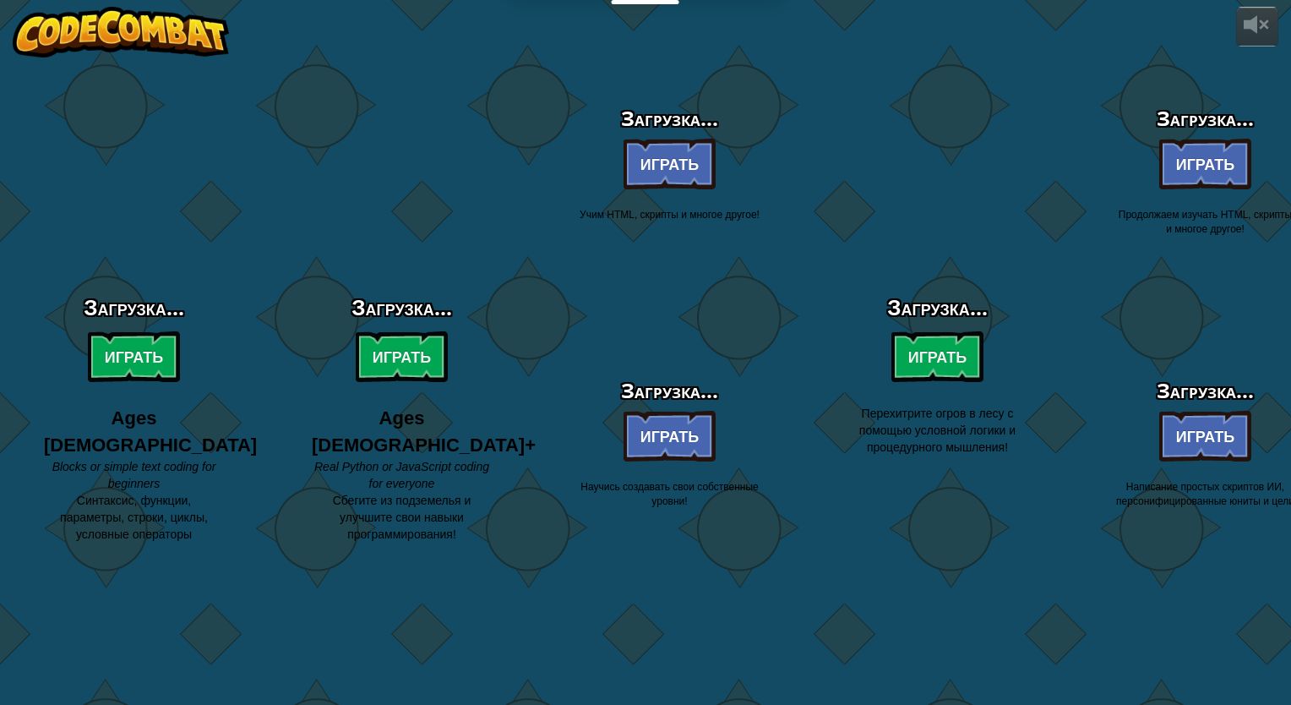
select select "ru"
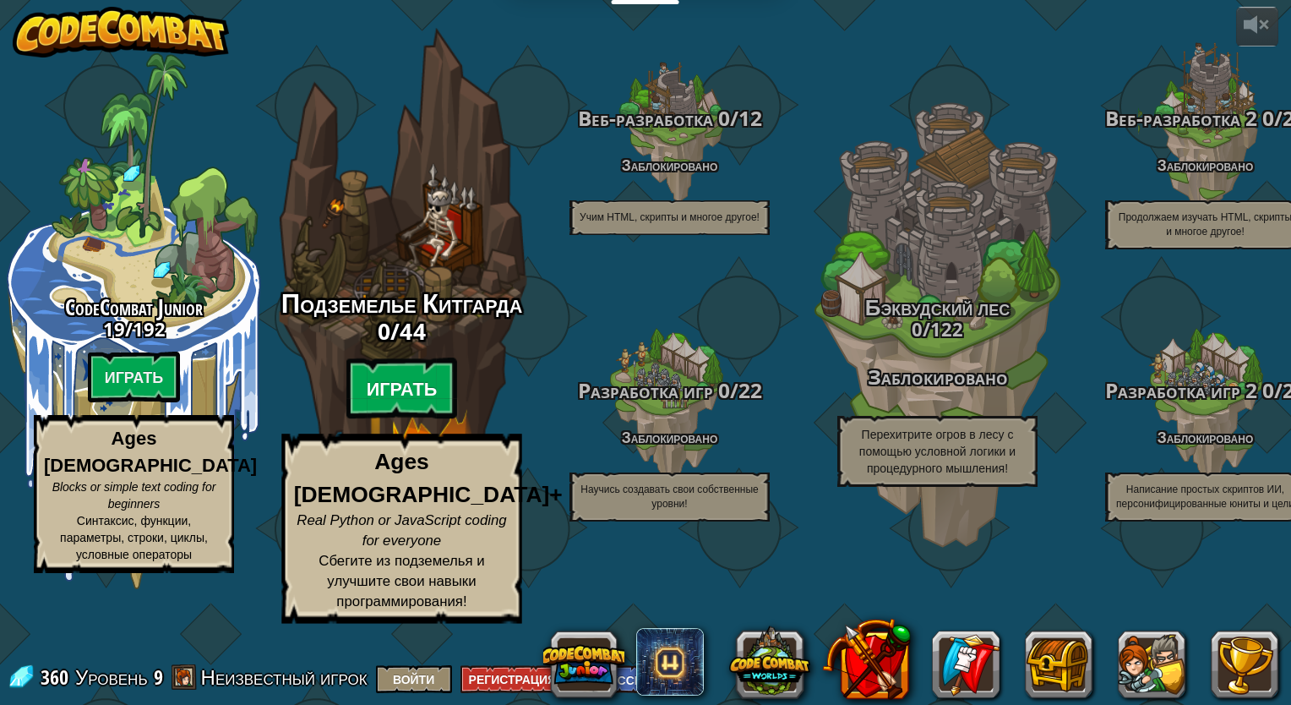
click at [396, 419] on btn "Играть" at bounding box center [402, 388] width 112 height 61
select select "ru"
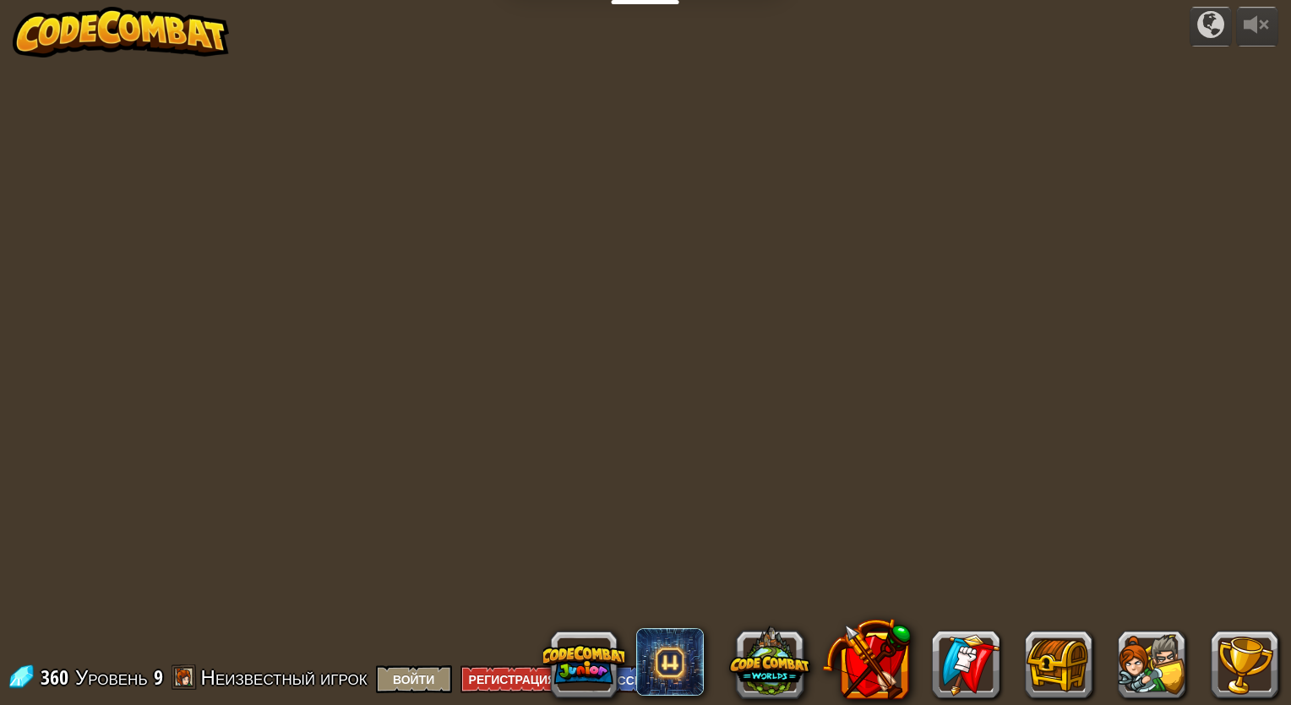
select select "ru"
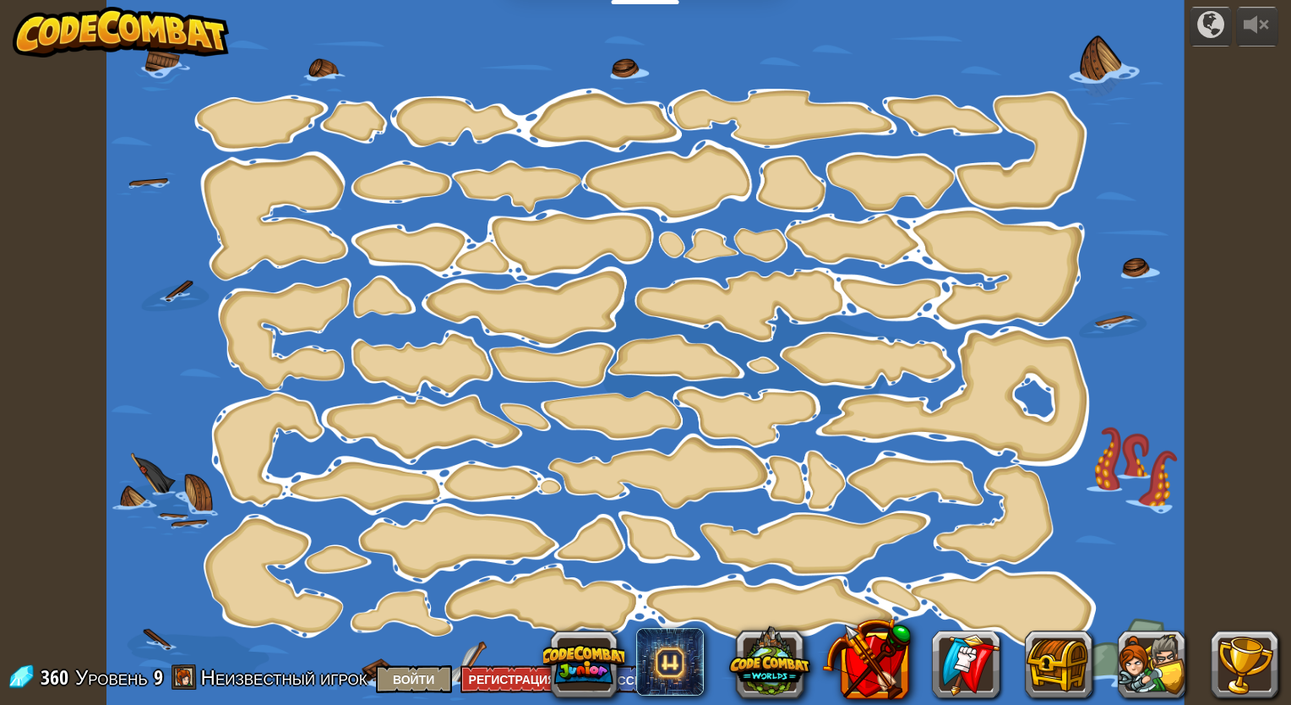
select select "ru"
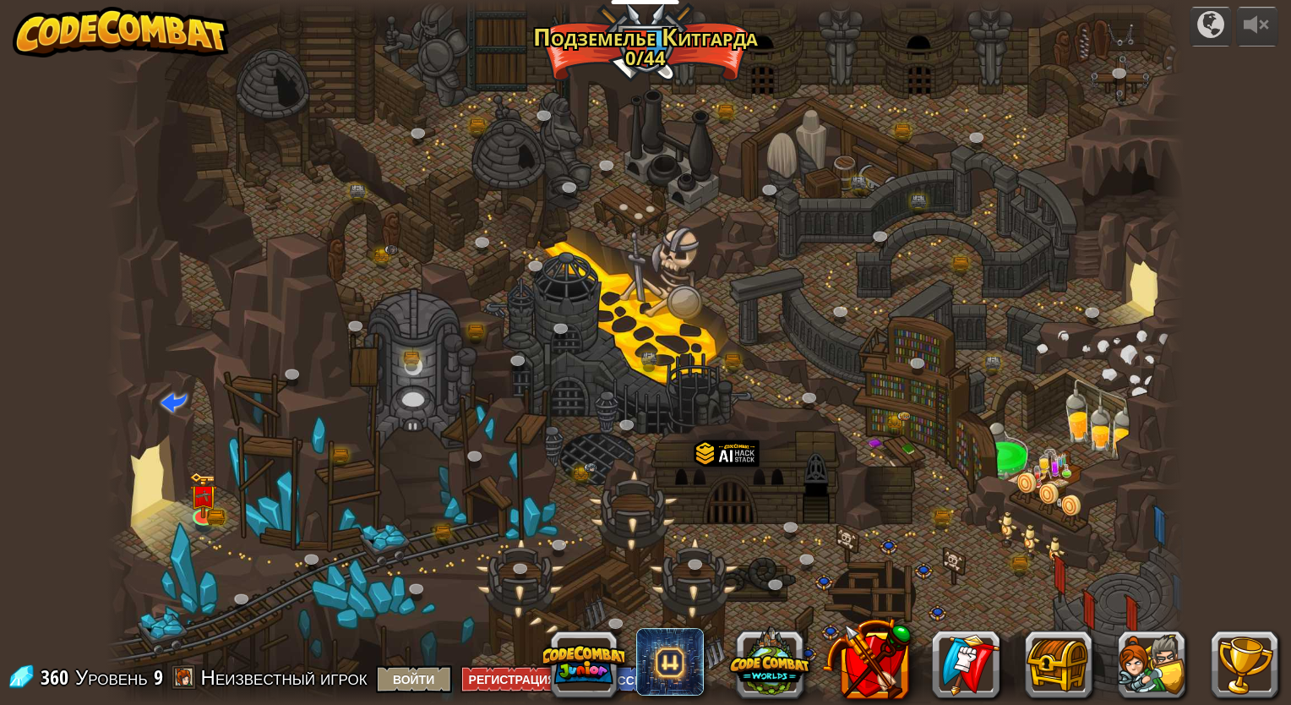
drag, startPoint x: 858, startPoint y: 456, endPoint x: 844, endPoint y: 451, distance: 15.2
click at [857, 456] on div at bounding box center [645, 352] width 1078 height 705
click at [212, 500] on img at bounding box center [204, 485] width 28 height 62
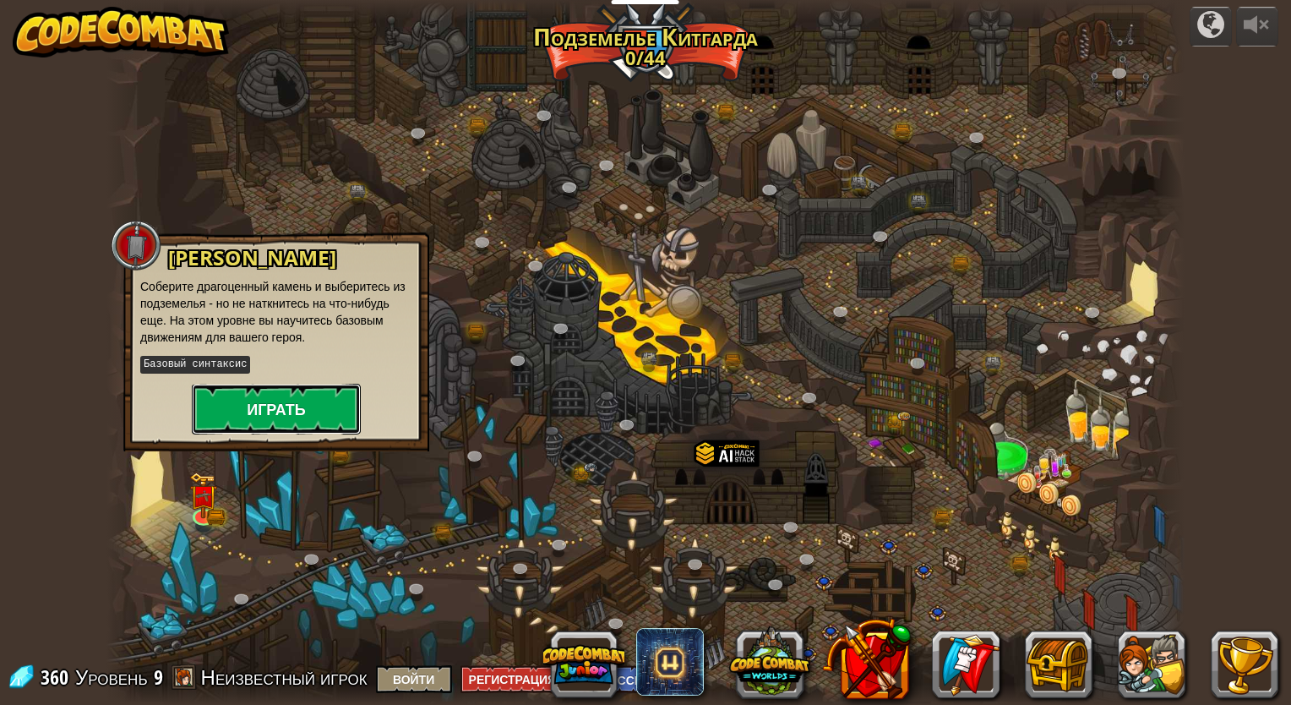
click at [240, 417] on button "Играть" at bounding box center [276, 409] width 169 height 51
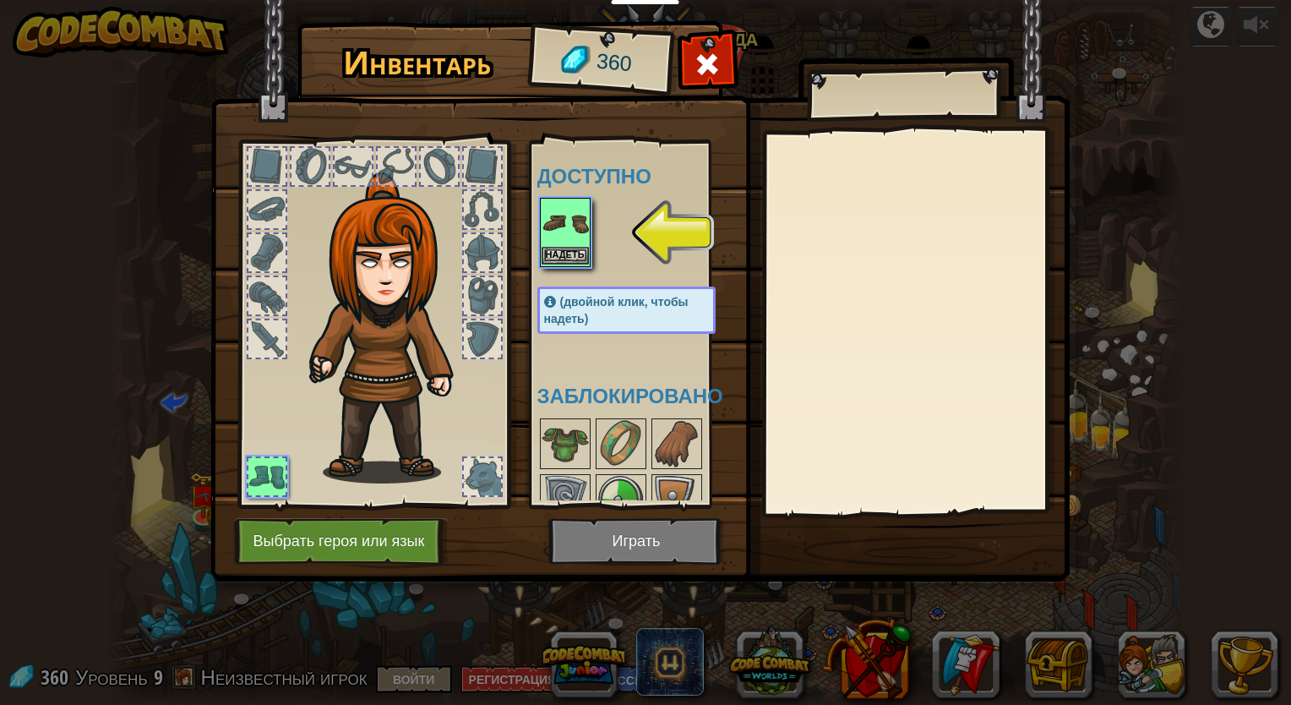
click at [571, 234] on img at bounding box center [564, 222] width 47 height 47
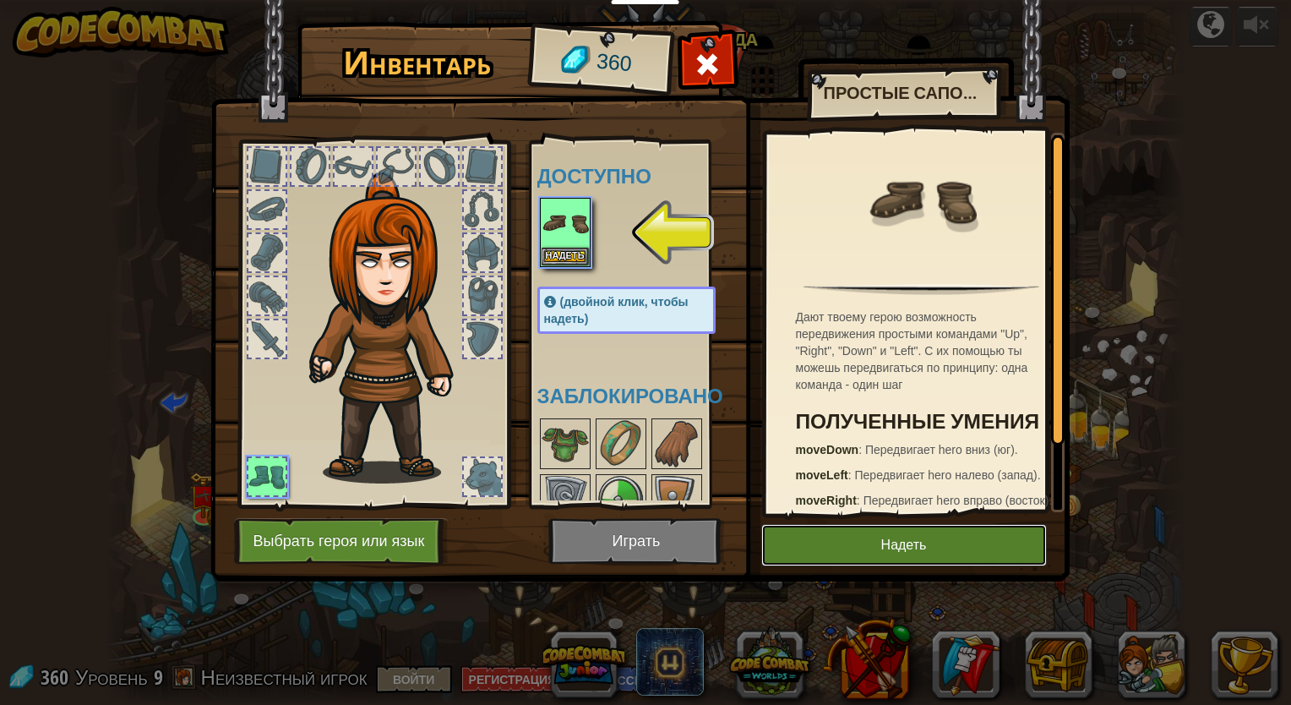
click at [883, 539] on button "Надеть" at bounding box center [904, 545] width 286 height 42
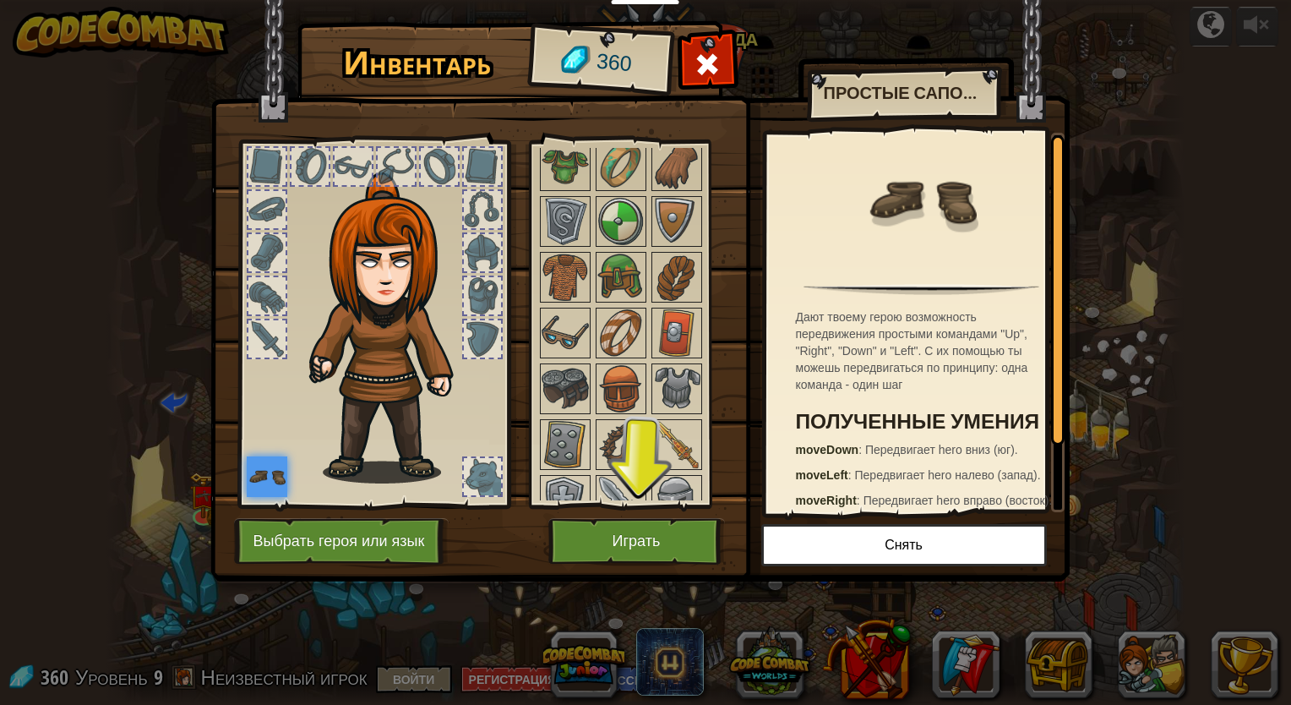
scroll to position [139, 0]
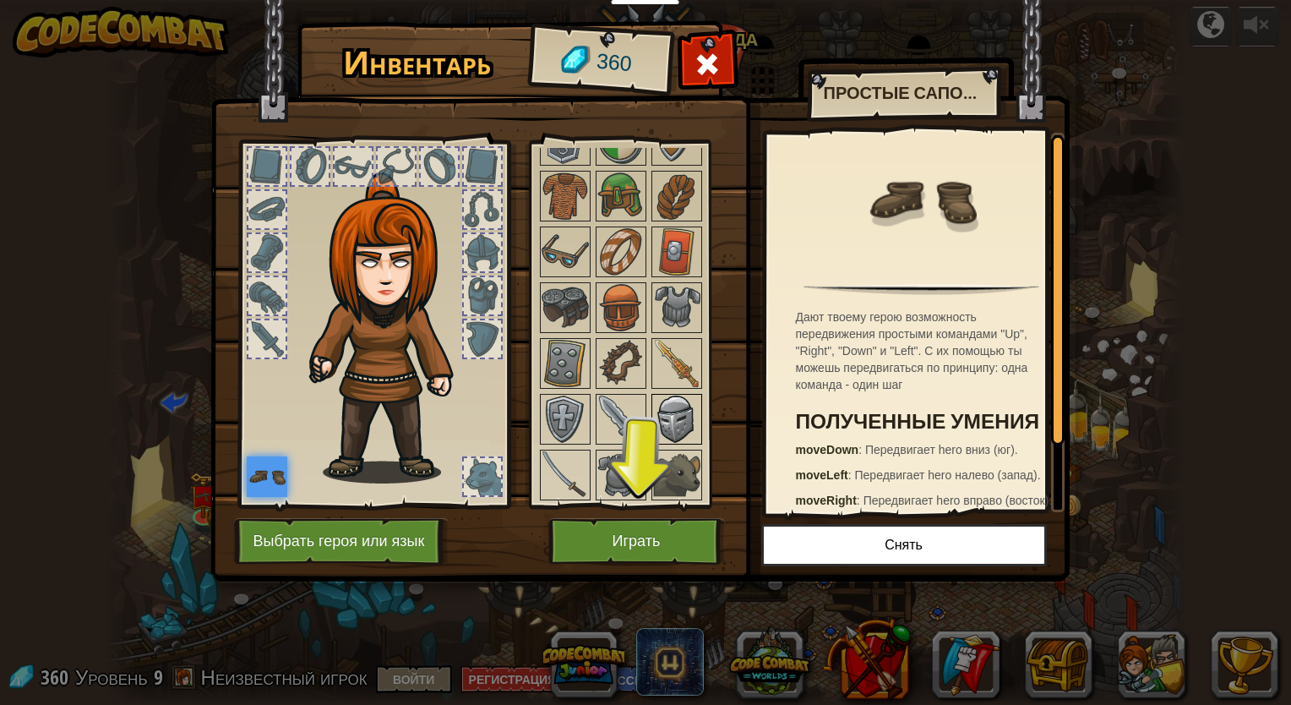
drag, startPoint x: 661, startPoint y: 426, endPoint x: 672, endPoint y: 440, distance: 18.1
click at [672, 440] on div at bounding box center [676, 419] width 51 height 51
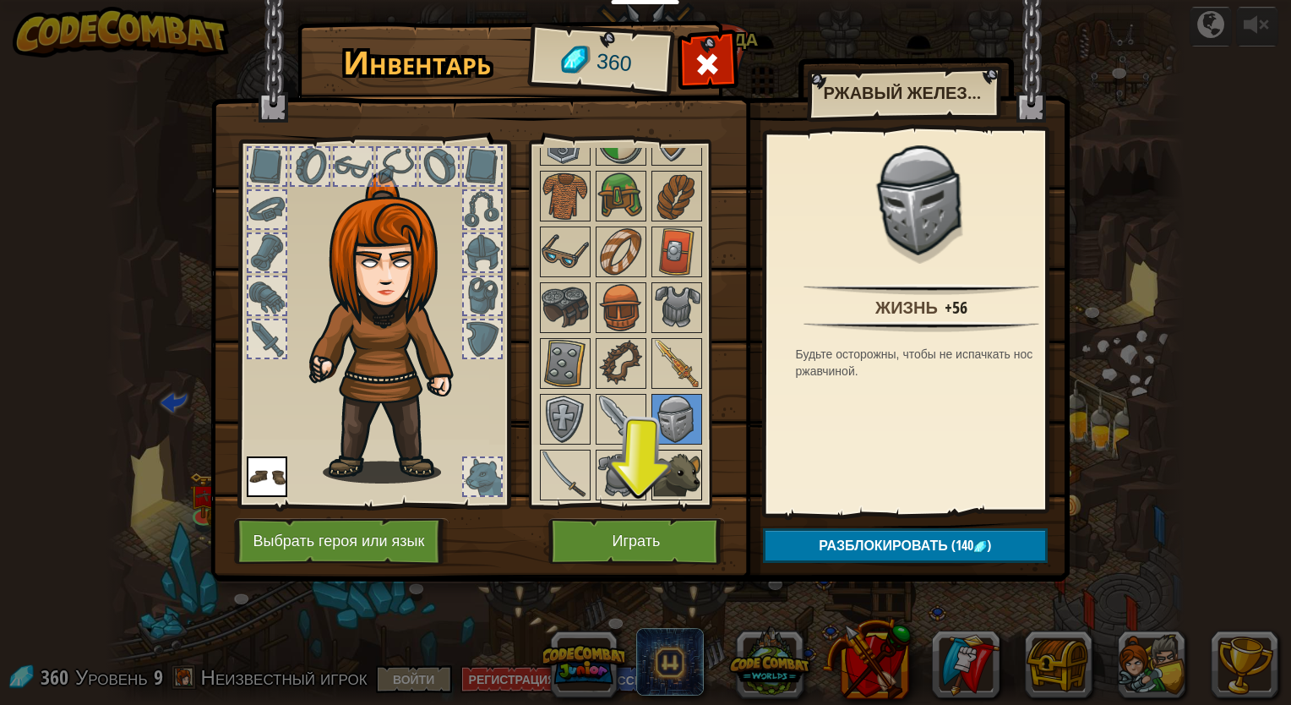
click at [667, 476] on img at bounding box center [676, 474] width 47 height 47
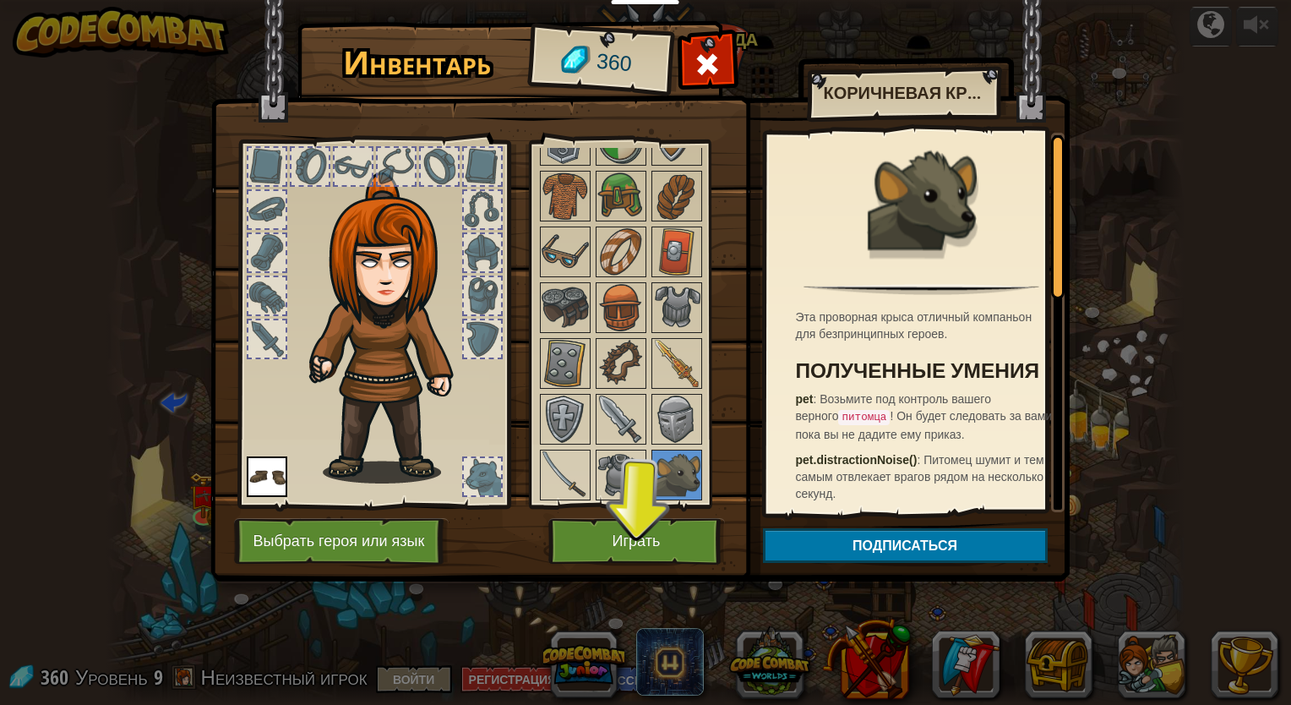
click at [645, 461] on div at bounding box center [643, 280] width 212 height 446
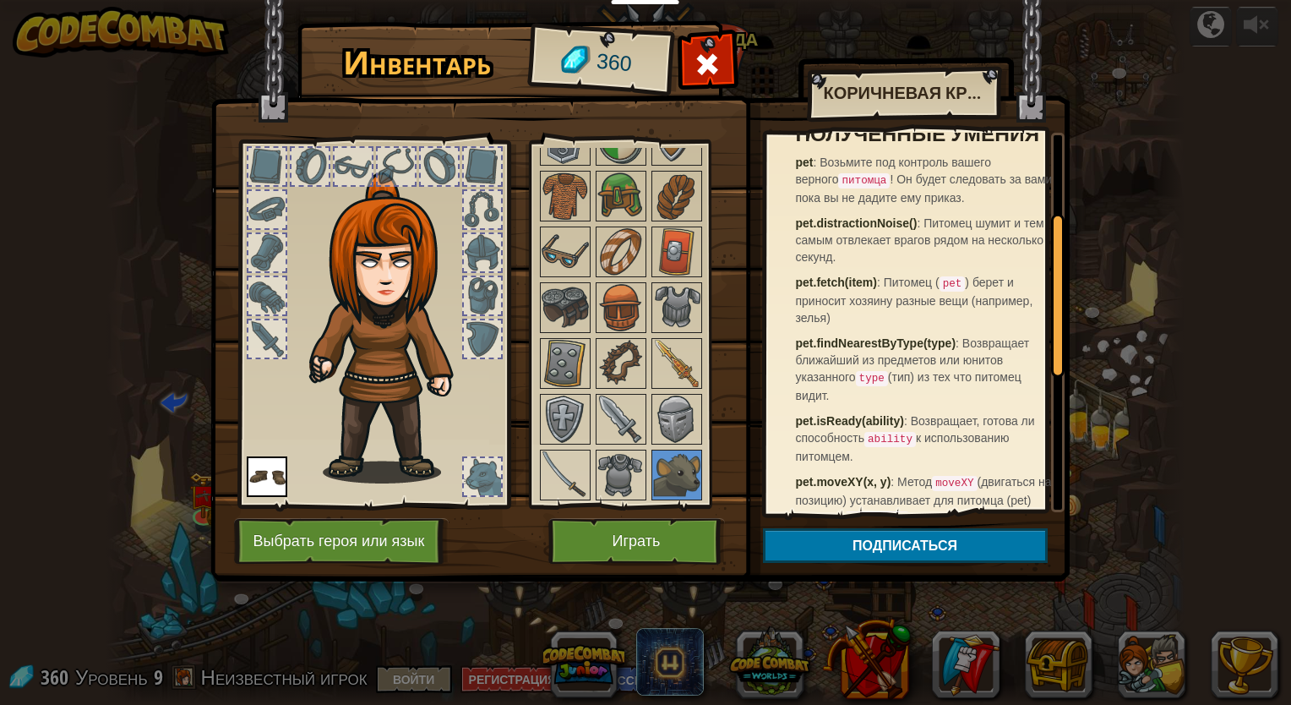
scroll to position [169, 0]
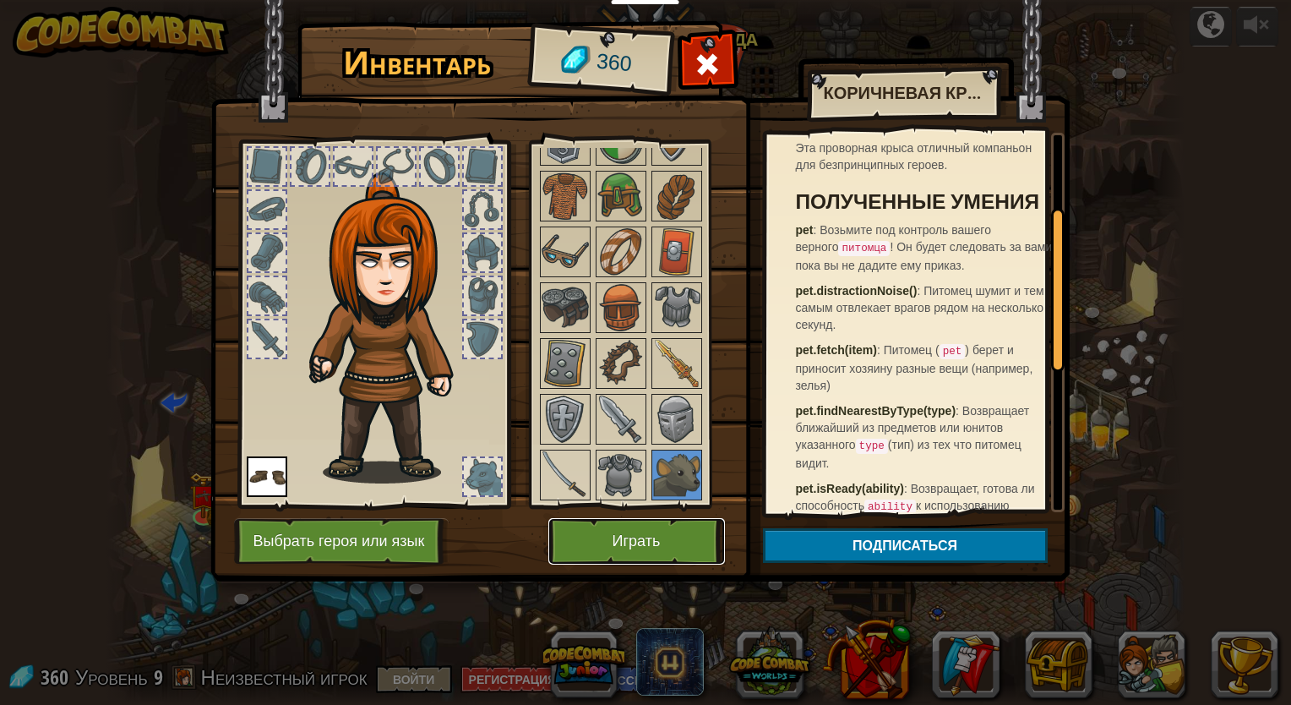
click at [645, 548] on button "Играть" at bounding box center [636, 541] width 177 height 46
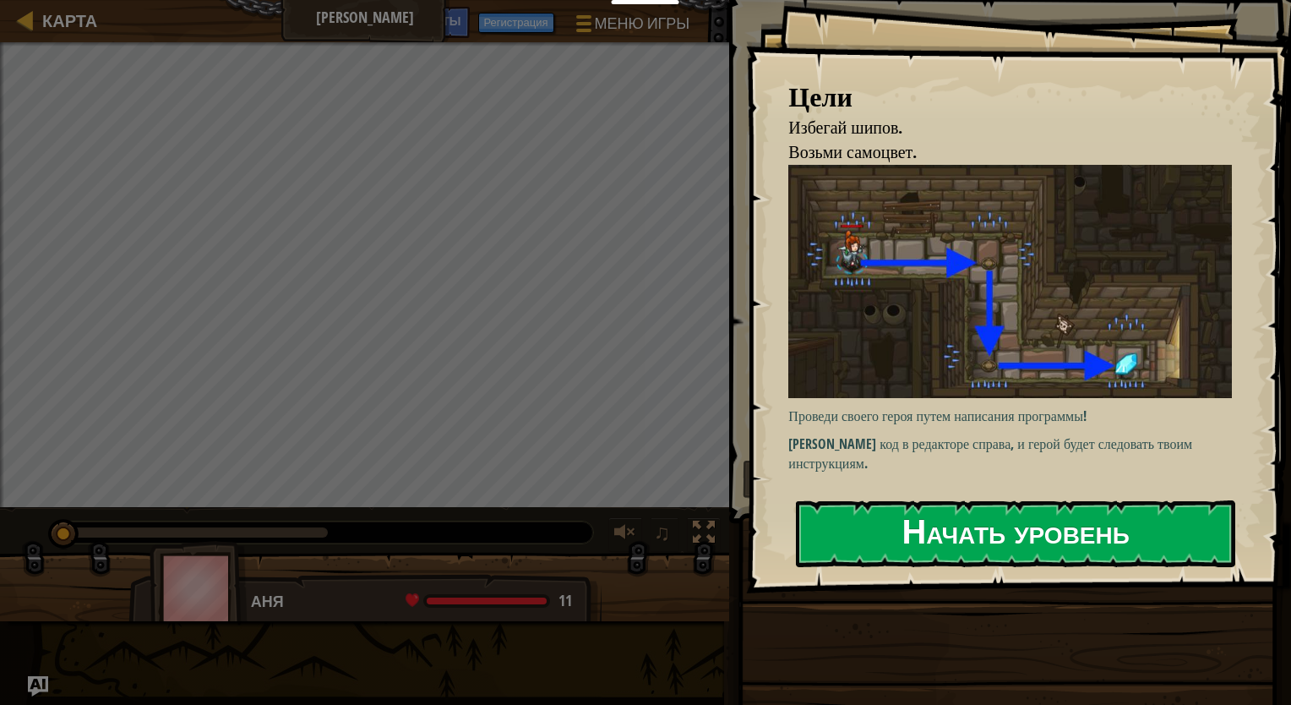
click at [1027, 529] on button "Начать уровень" at bounding box center [1015, 533] width 439 height 67
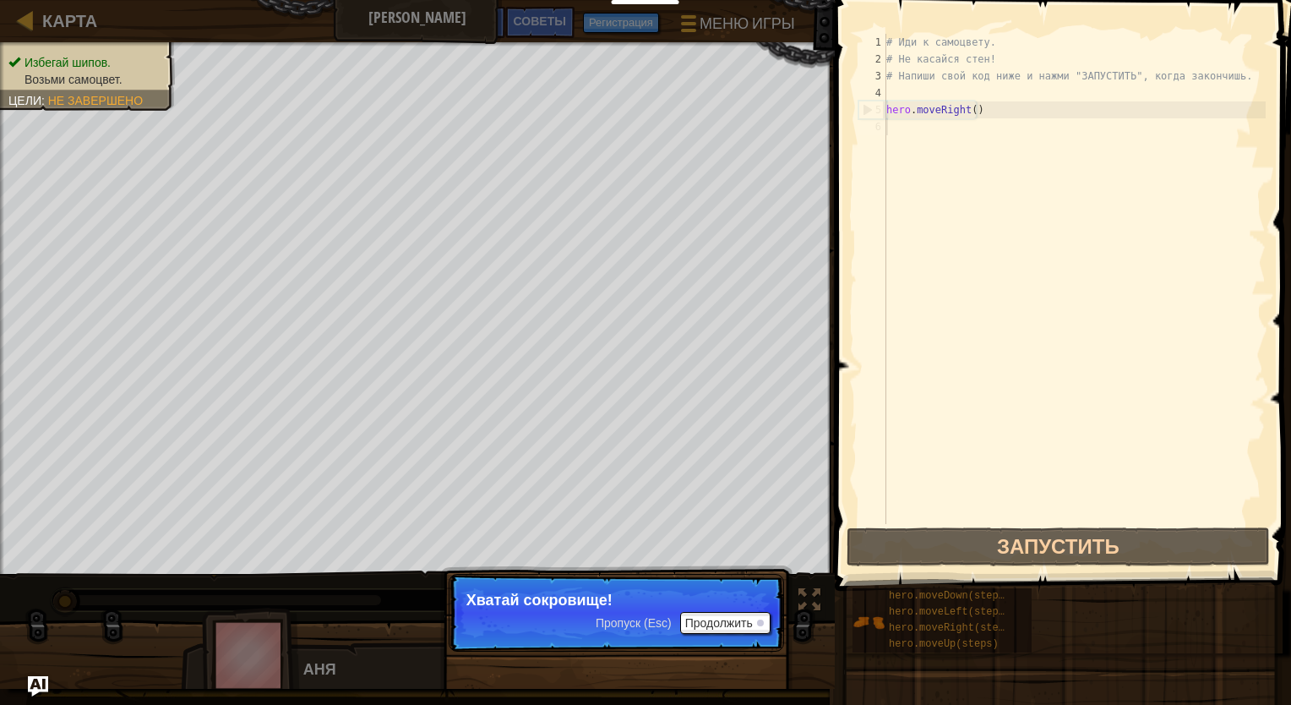
drag, startPoint x: 672, startPoint y: 626, endPoint x: 698, endPoint y: 634, distance: 26.5
click at [693, 635] on p "Пропуск (Esc) Продолжить Хватай сокровище!" at bounding box center [616, 613] width 335 height 78
click at [710, 628] on button "Продолжить" at bounding box center [725, 623] width 90 height 22
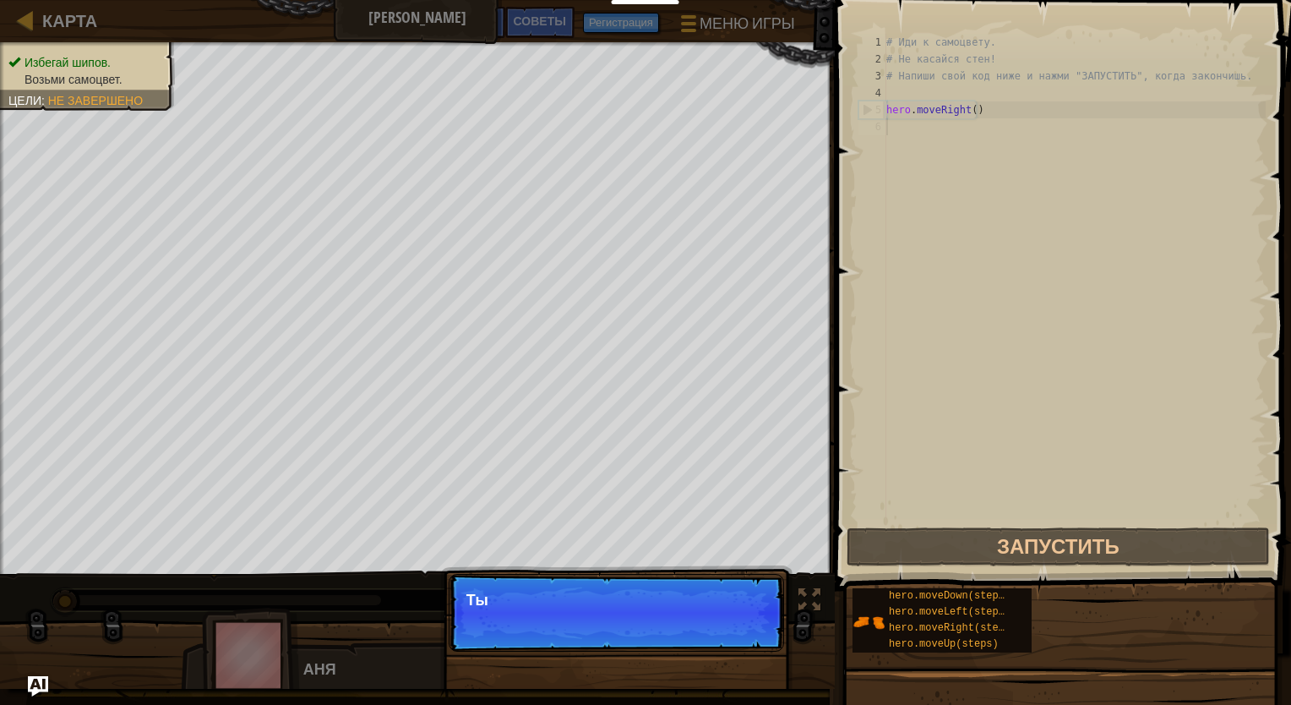
click at [712, 625] on p "Пропуск (Esc) Продолжить Ты" at bounding box center [616, 613] width 335 height 78
drag, startPoint x: 689, startPoint y: 599, endPoint x: 710, endPoint y: 615, distance: 26.5
click at [692, 600] on p "Пропуск (Esc) Продолжить Ты можешь использовать" at bounding box center [616, 613] width 335 height 78
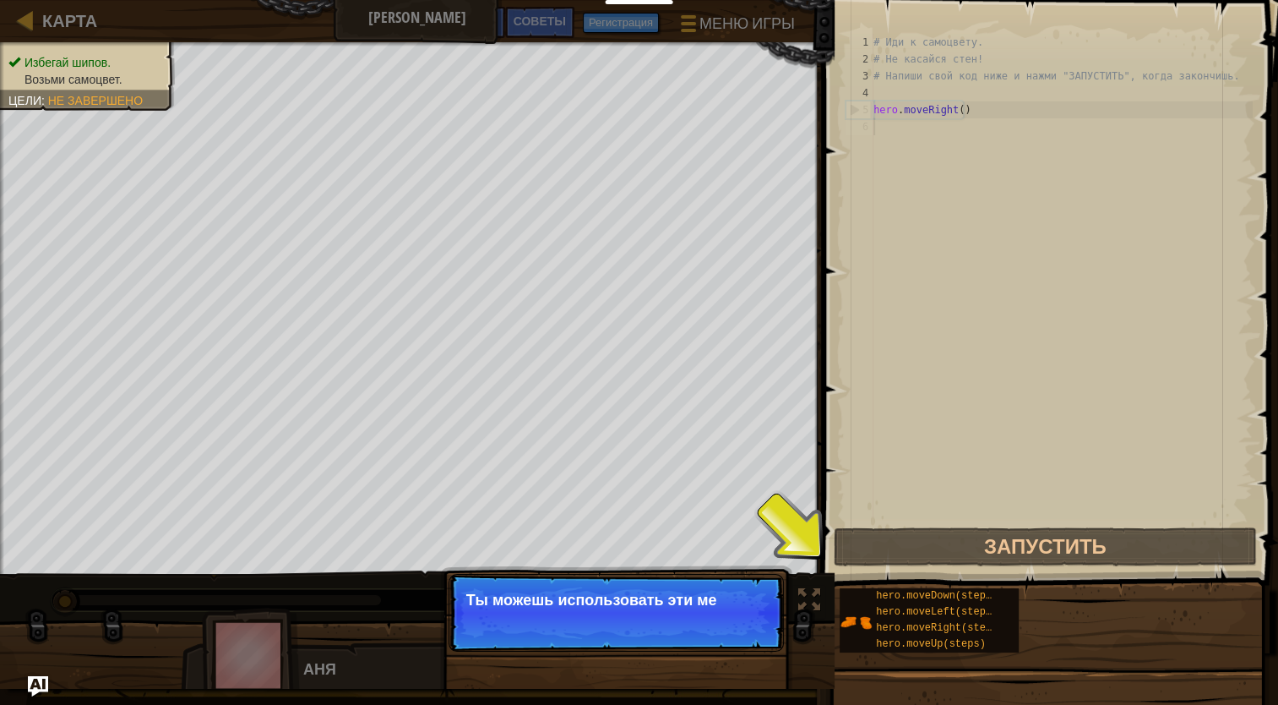
drag, startPoint x: 710, startPoint y: 615, endPoint x: 716, endPoint y: 623, distance: 10.3
click at [716, 622] on p "Пропуск (Esc) Продолжить Ты можешь использовать эти ме" at bounding box center [616, 613] width 335 height 78
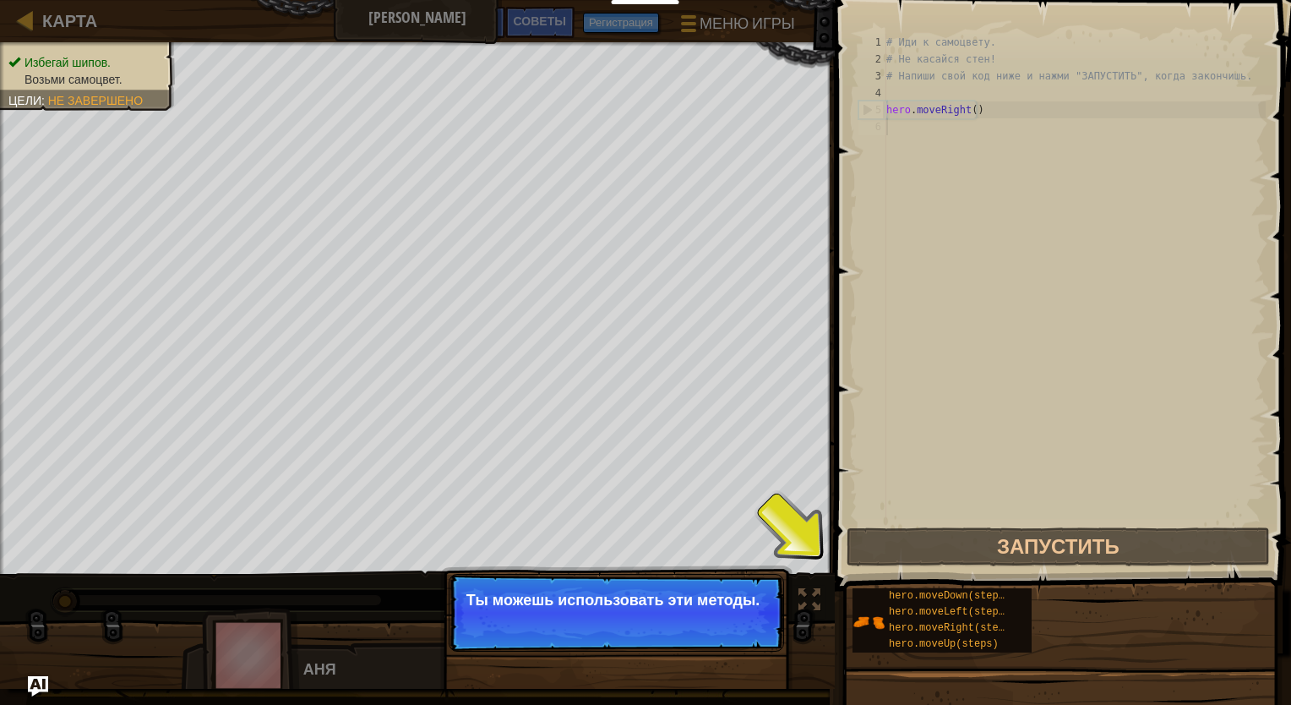
drag, startPoint x: 820, startPoint y: 655, endPoint x: 851, endPoint y: 661, distance: 31.8
click at [845, 660] on div "Карта Подземелья Китгарда Меню игры Готово Регистрация Советы Ask AI 1 הההההההה…" at bounding box center [645, 352] width 1291 height 705
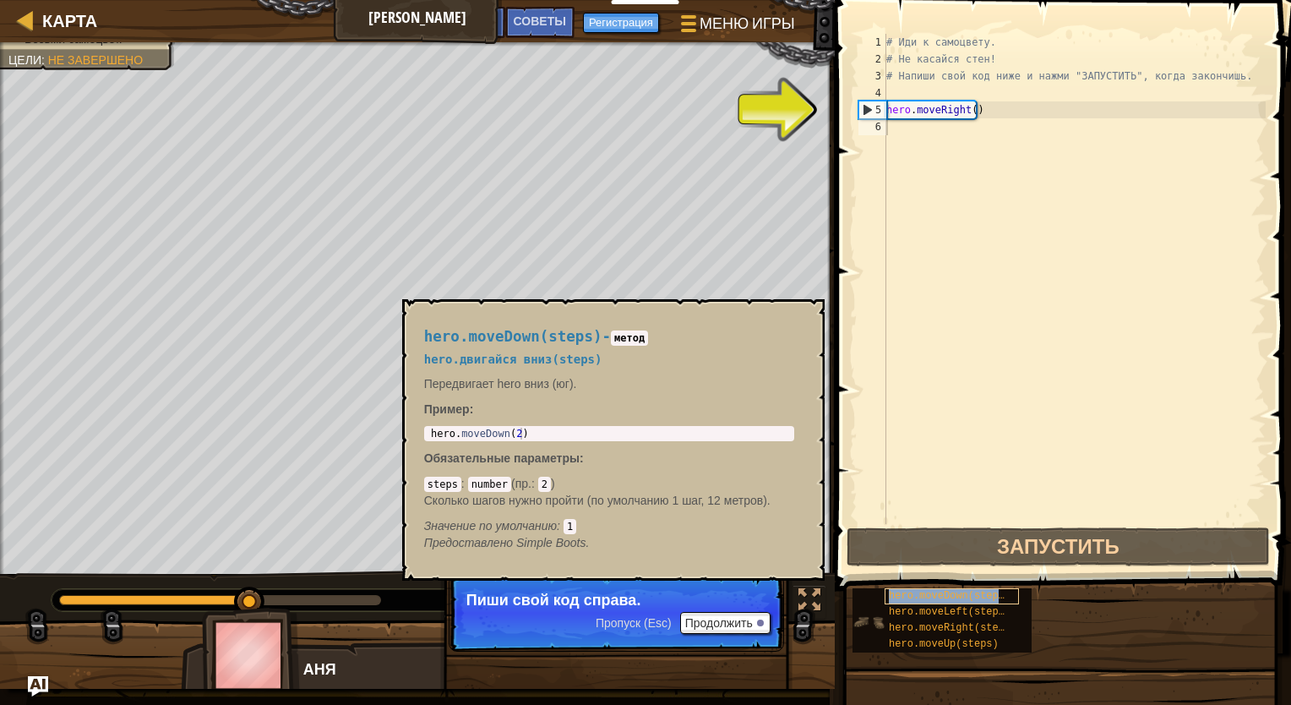
click at [971, 601] on span "hero.moveDown(steps)" at bounding box center [950, 596] width 122 height 12
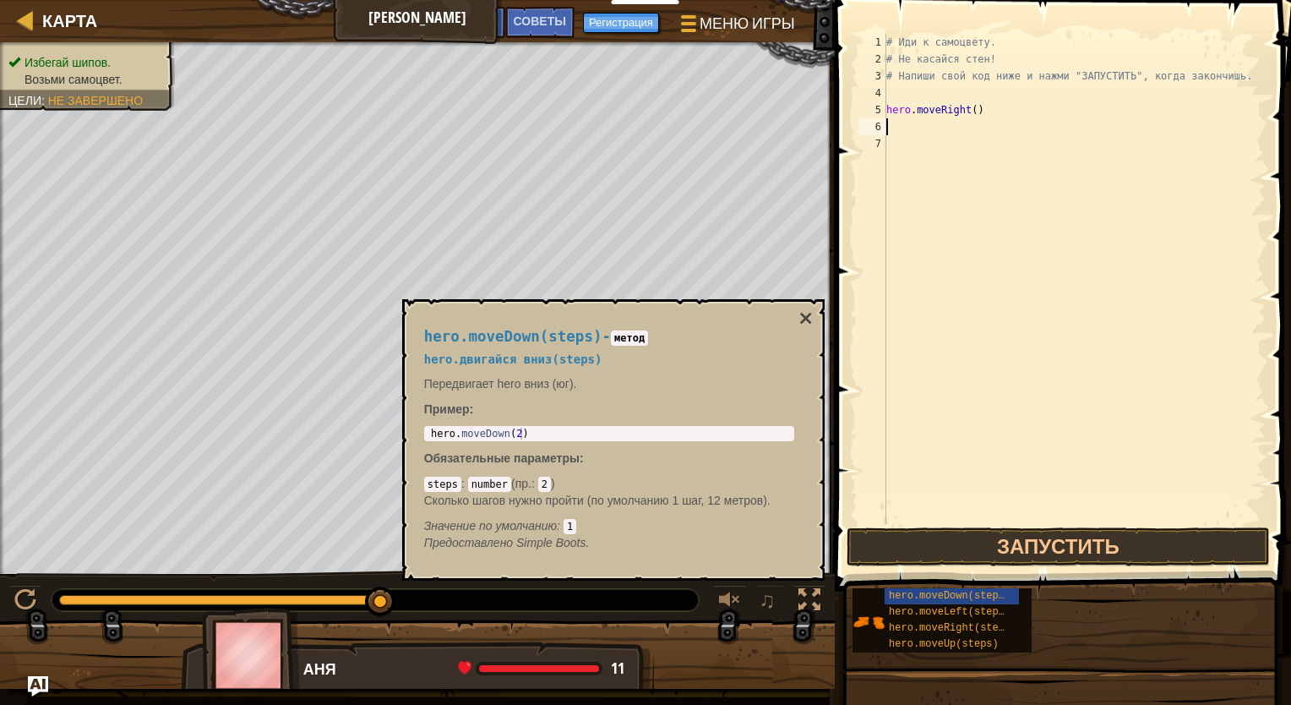
click at [897, 133] on div "# Иди к самоцвету. # Не касайся стен! # Напиши свой код ниже и нажми "ЗАПУСТИТЬ…" at bounding box center [1074, 296] width 383 height 524
type textarea "h"
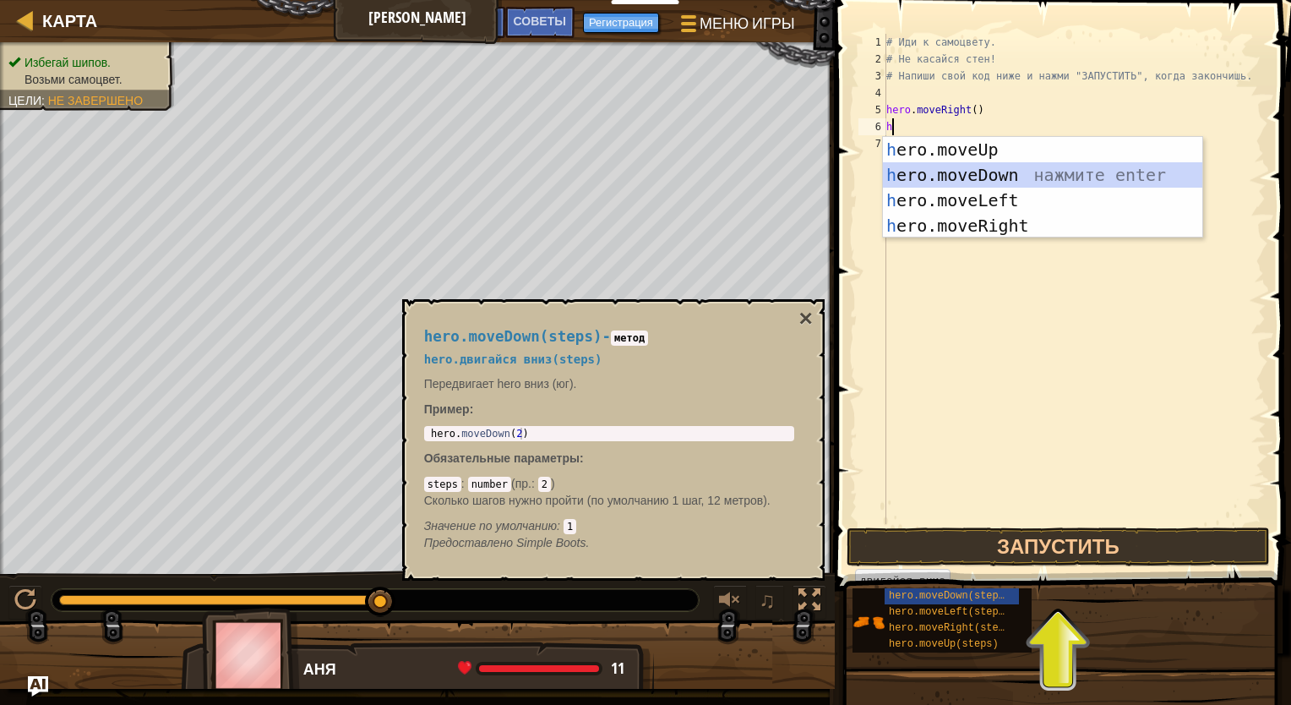
click at [963, 182] on div "h ero.moveUp нажмите enter h ero.moveDown нажмите enter h ero.moveLeft нажмите …" at bounding box center [1042, 213] width 319 height 152
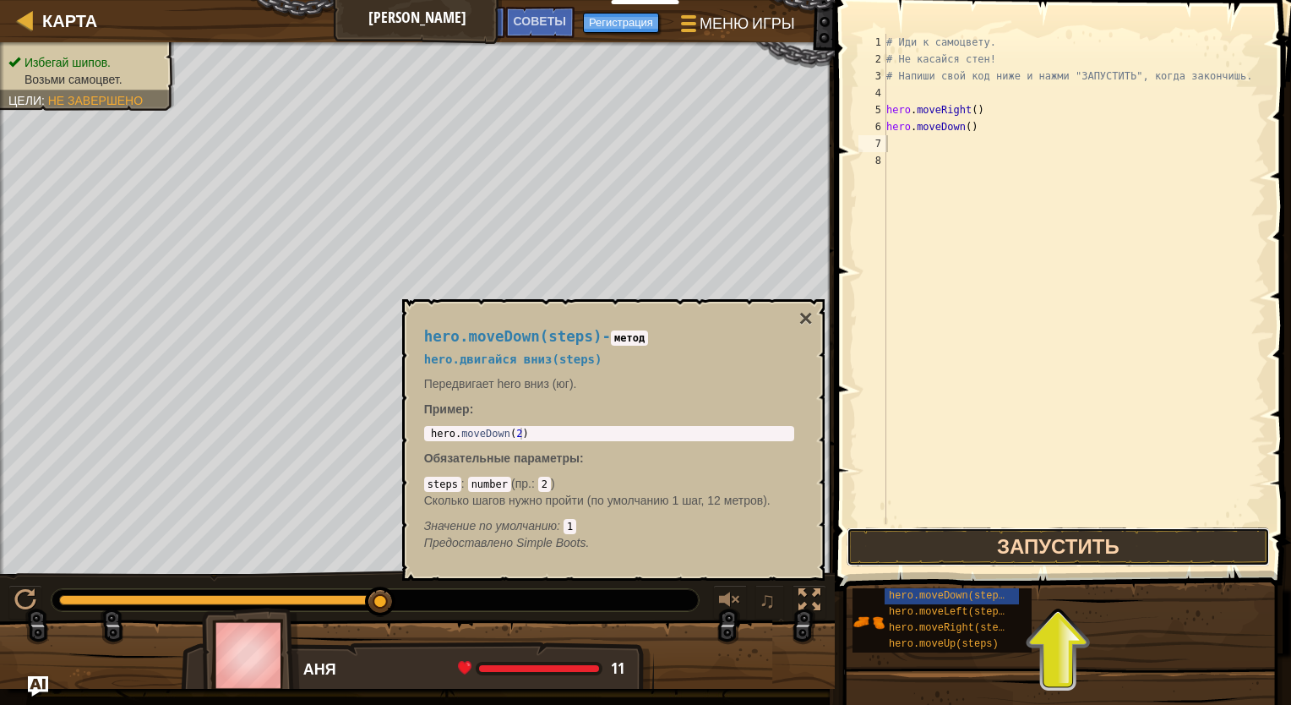
click at [1064, 554] on button "Запустить" at bounding box center [1057, 546] width 423 height 39
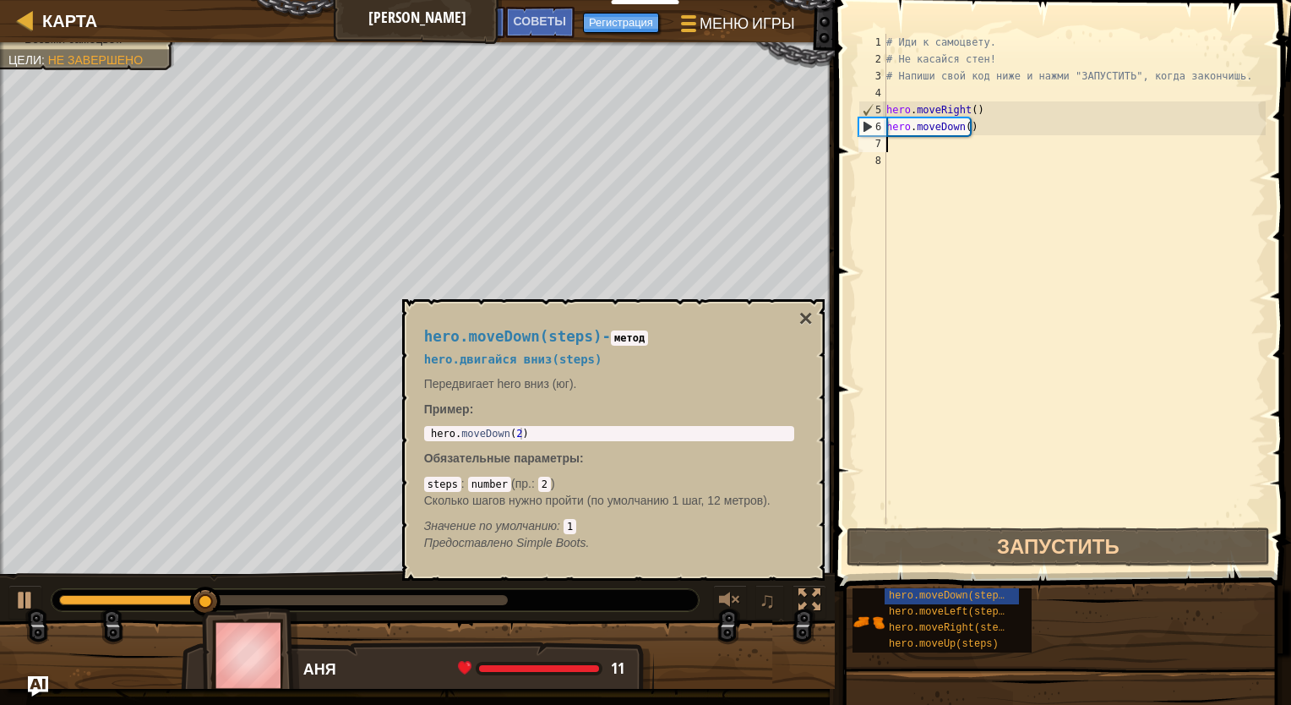
click at [927, 145] on div "# Иди к самоцвету. # Не касайся стен! # Напиши свой код ниже и нажми "ЗАПУСТИТЬ…" at bounding box center [1074, 296] width 383 height 524
type textarea "h"
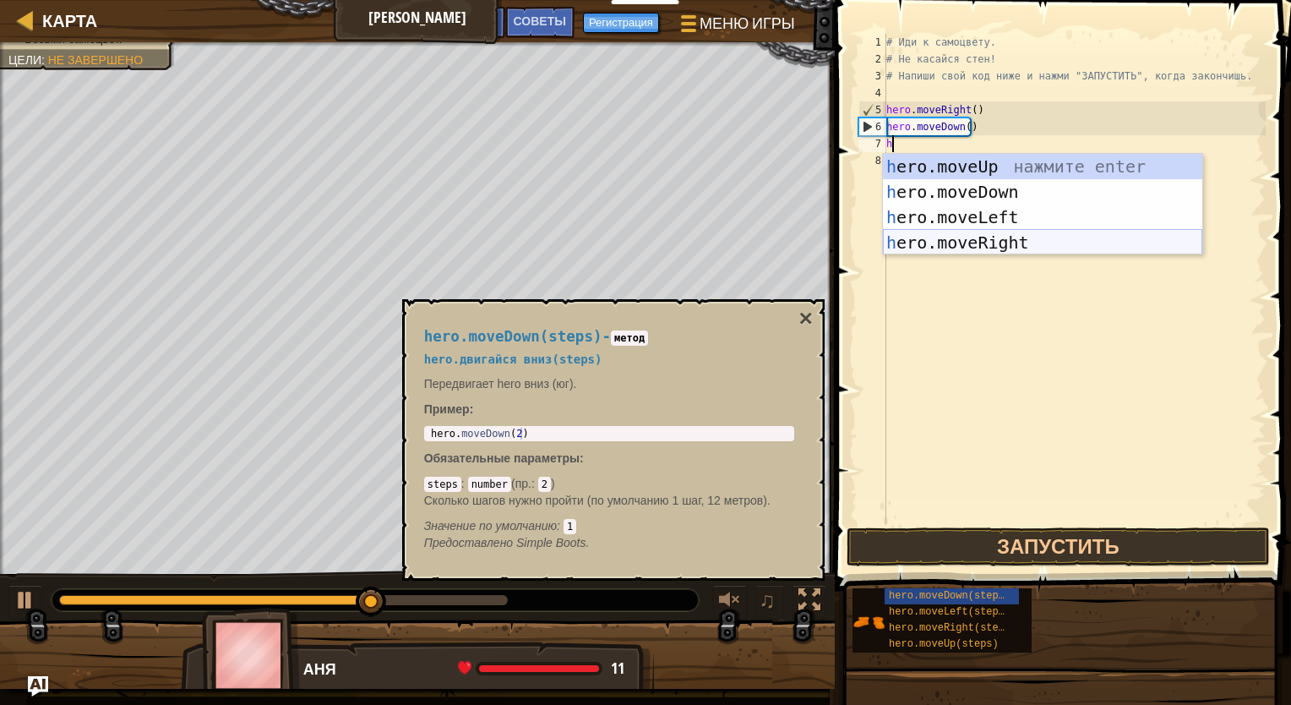
click at [990, 241] on div "h ero.moveUp нажмите enter h ero.moveDown нажмите enter h ero.moveLeft нажмите …" at bounding box center [1042, 230] width 319 height 152
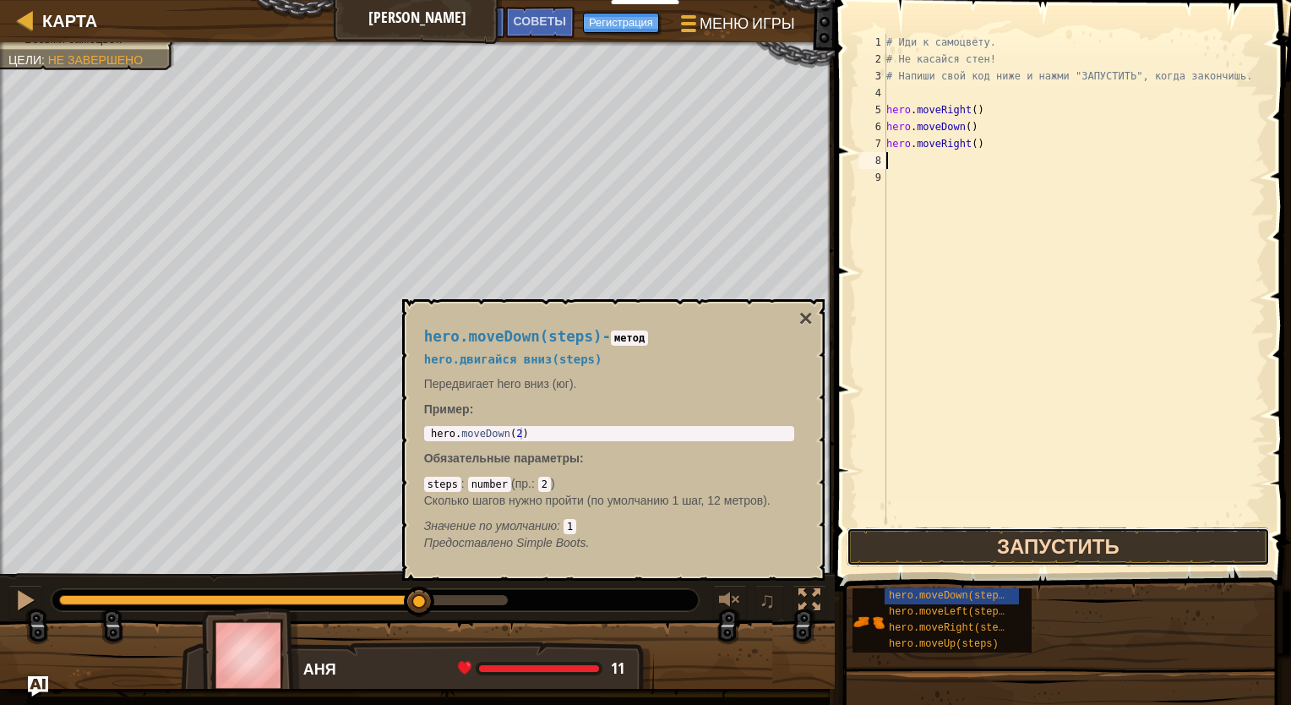
click at [1078, 541] on button "Запустить" at bounding box center [1057, 546] width 423 height 39
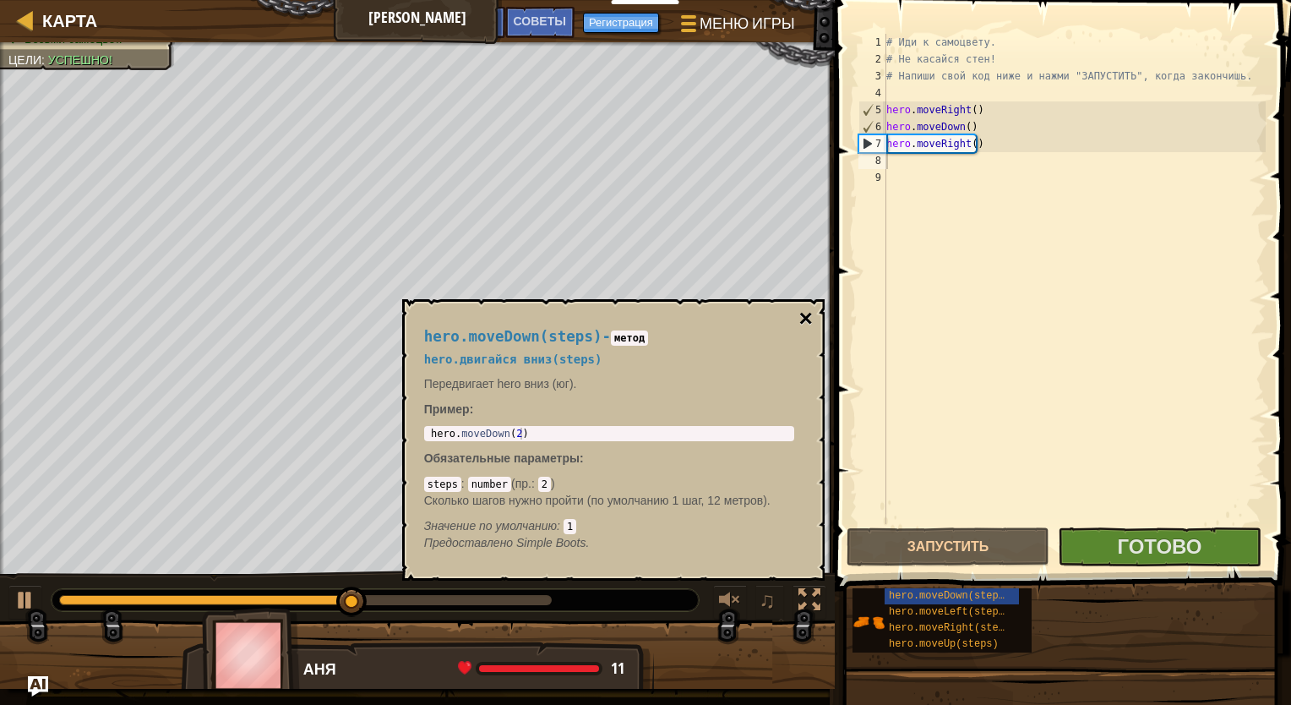
click at [804, 318] on button "×" at bounding box center [805, 319] width 14 height 24
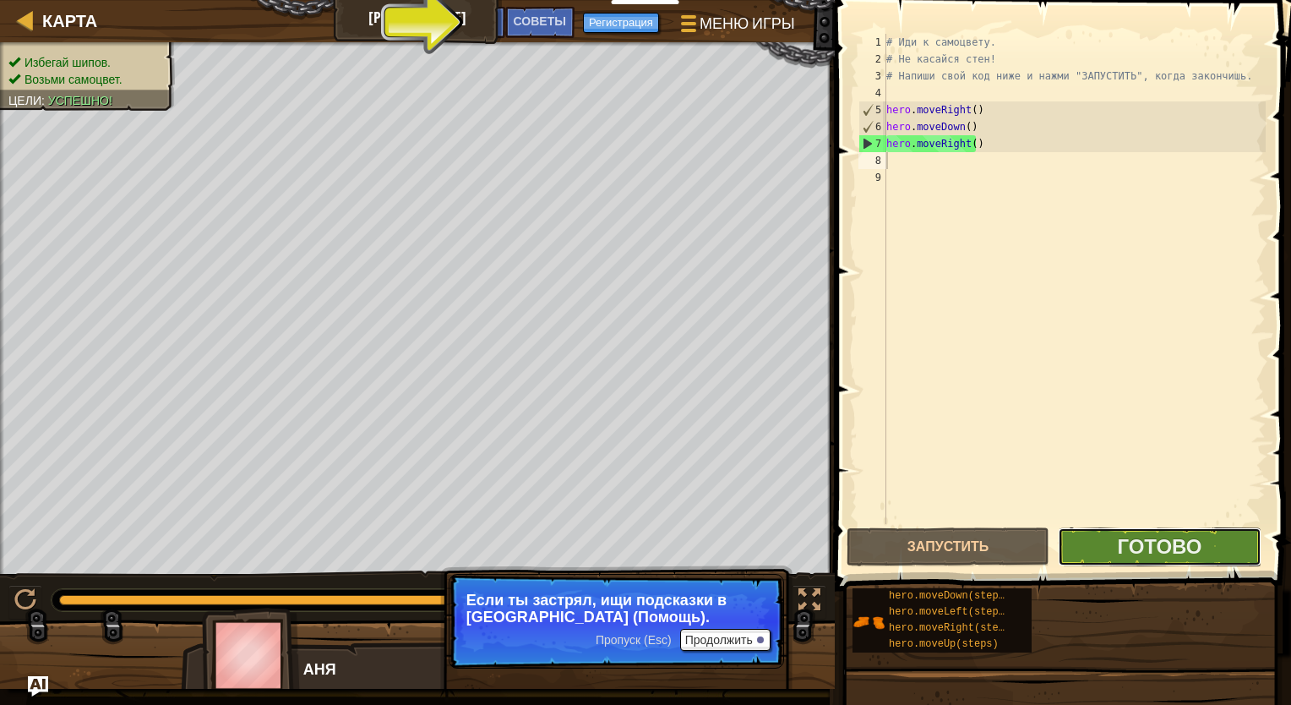
click at [1080, 555] on button "Готово" at bounding box center [1159, 546] width 203 height 39
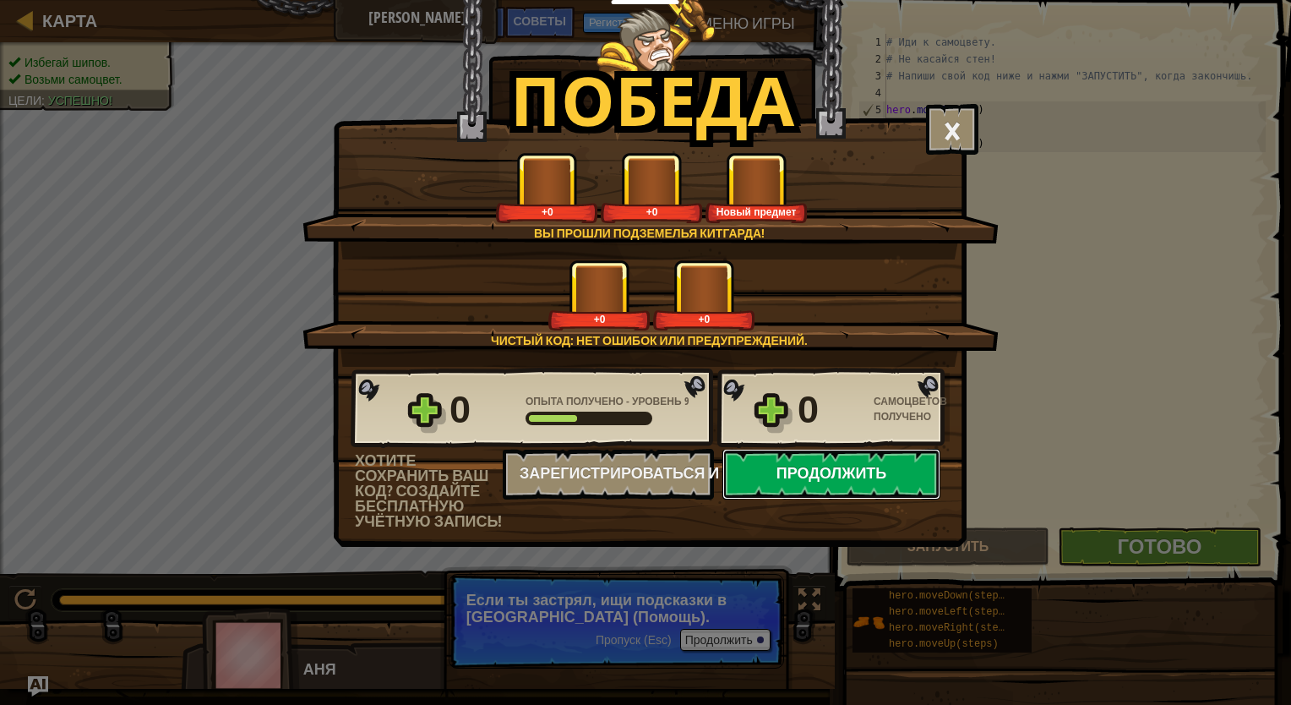
click at [885, 458] on button "Продолжить" at bounding box center [831, 474] width 218 height 51
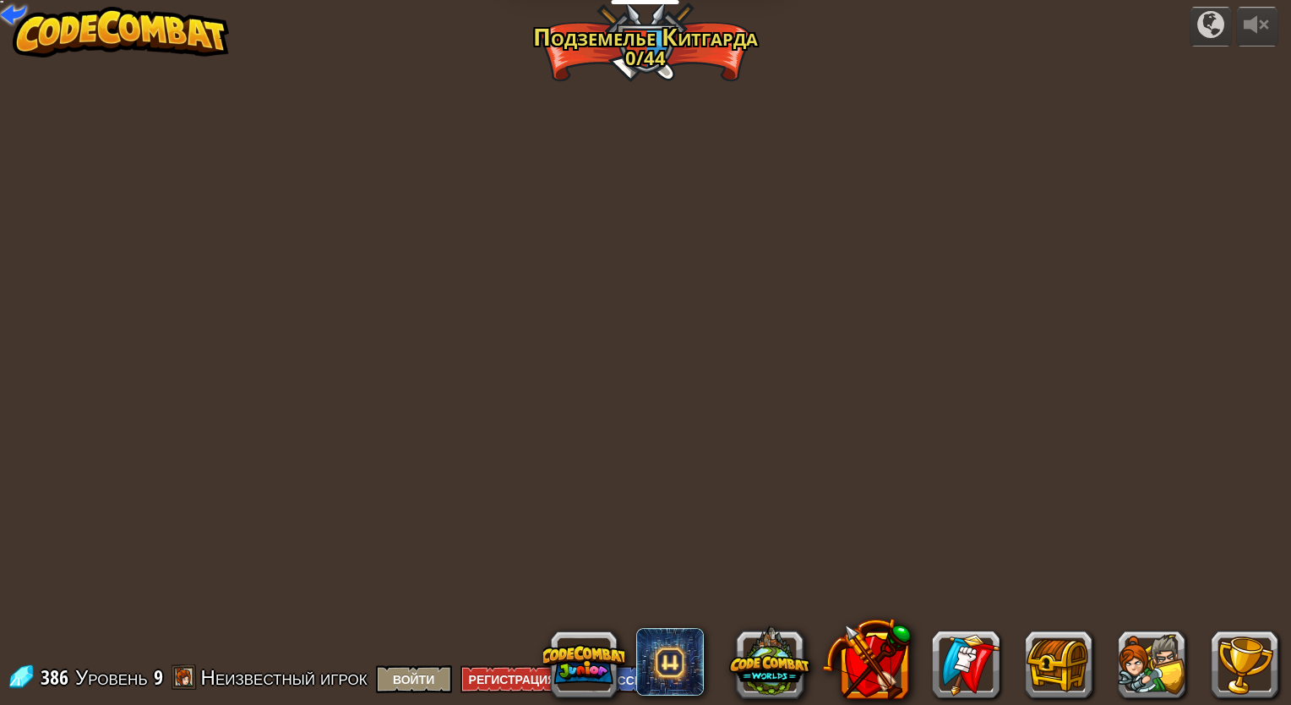
select select "ru"
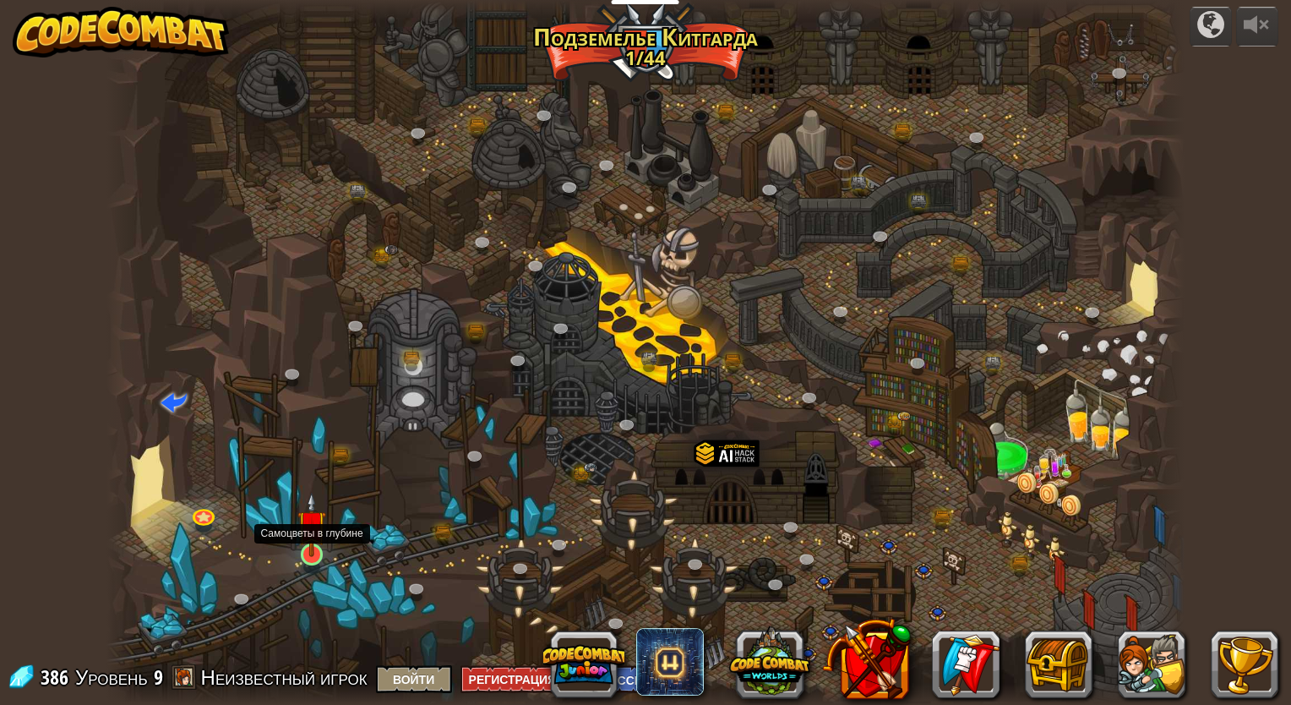
click at [320, 544] on img at bounding box center [311, 524] width 28 height 64
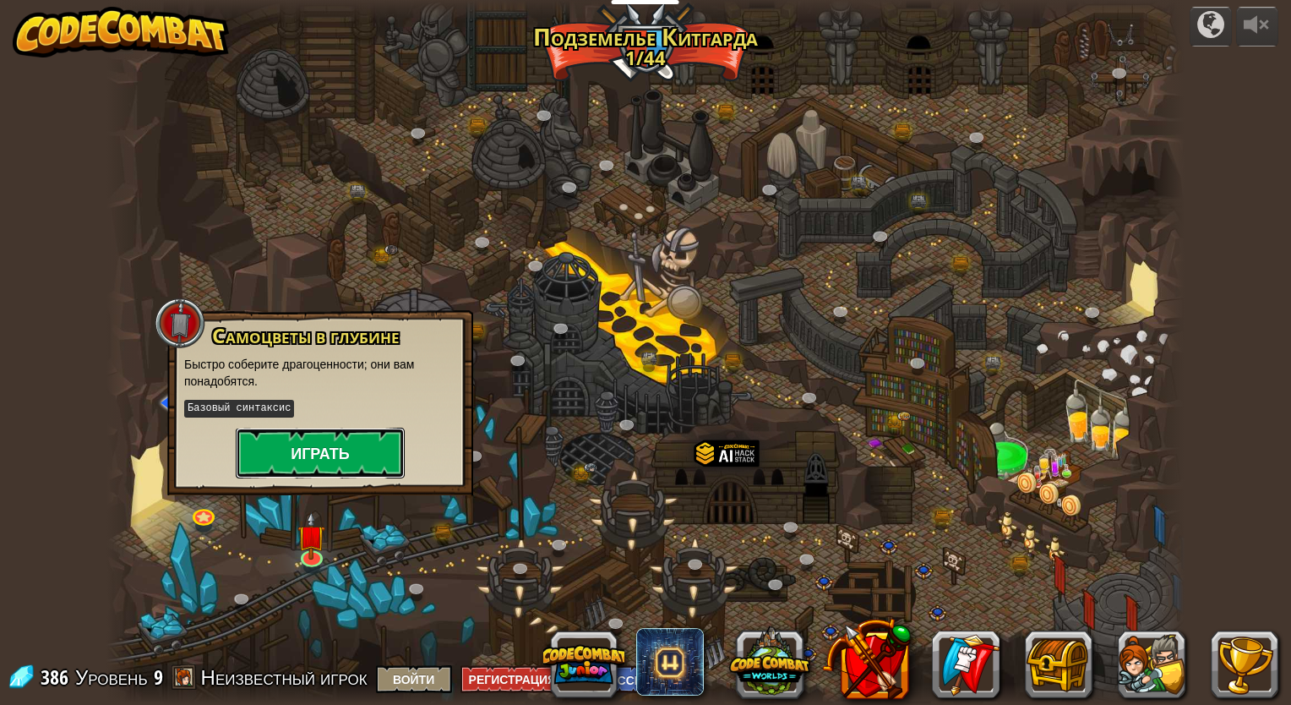
click at [349, 454] on button "Играть" at bounding box center [320, 452] width 169 height 51
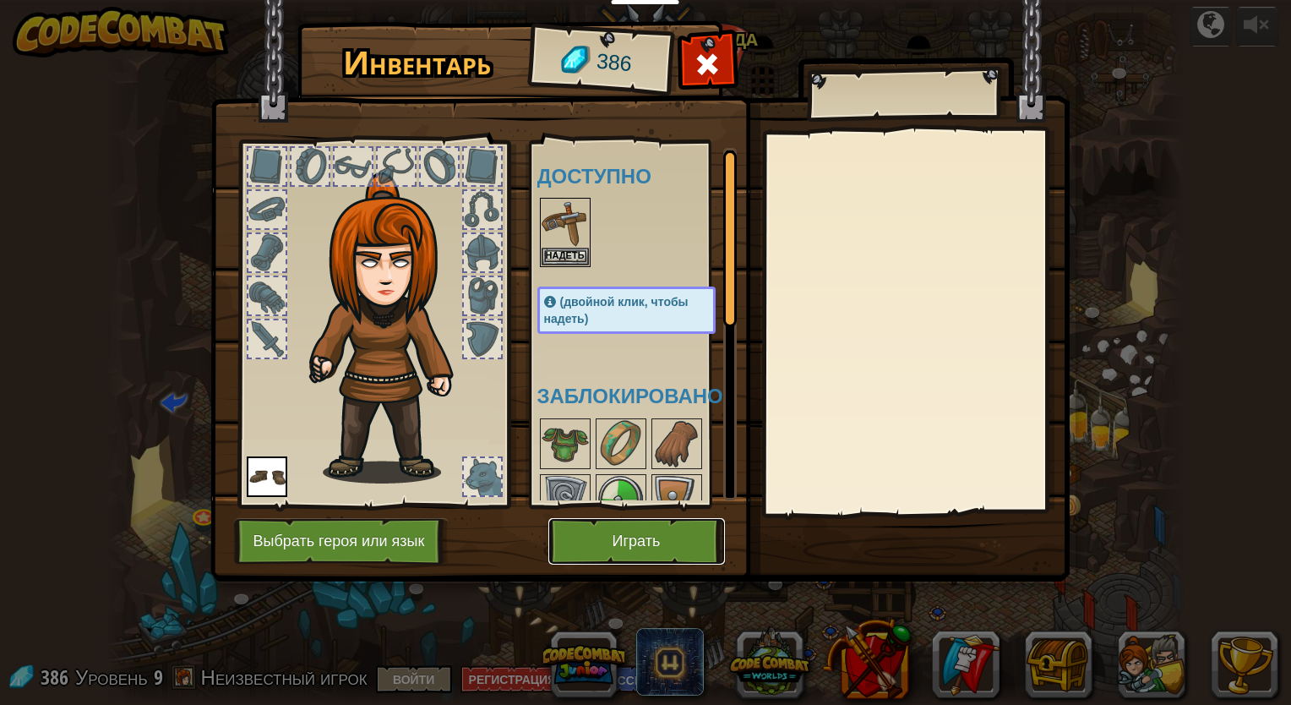
click at [625, 523] on button "Играть" at bounding box center [636, 541] width 177 height 46
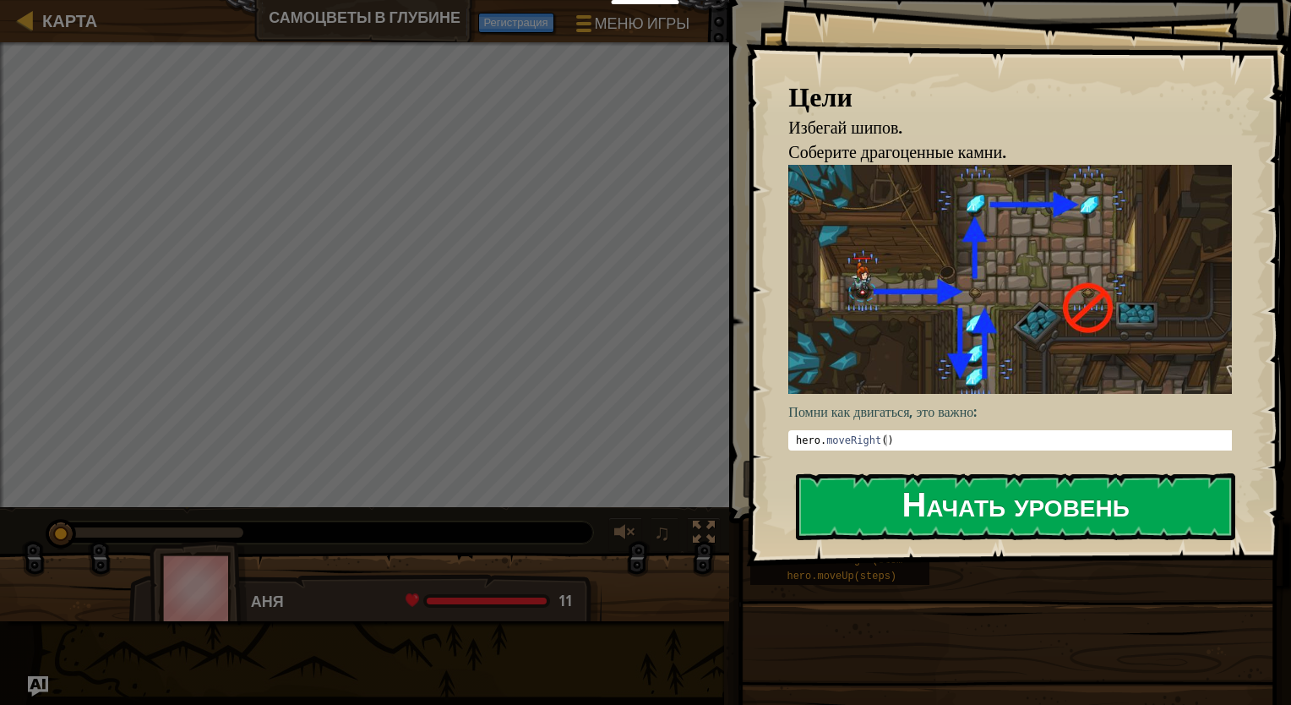
drag, startPoint x: 1004, startPoint y: 309, endPoint x: 980, endPoint y: 319, distance: 25.7
click at [1004, 473] on button "Начать уровень" at bounding box center [1015, 506] width 439 height 67
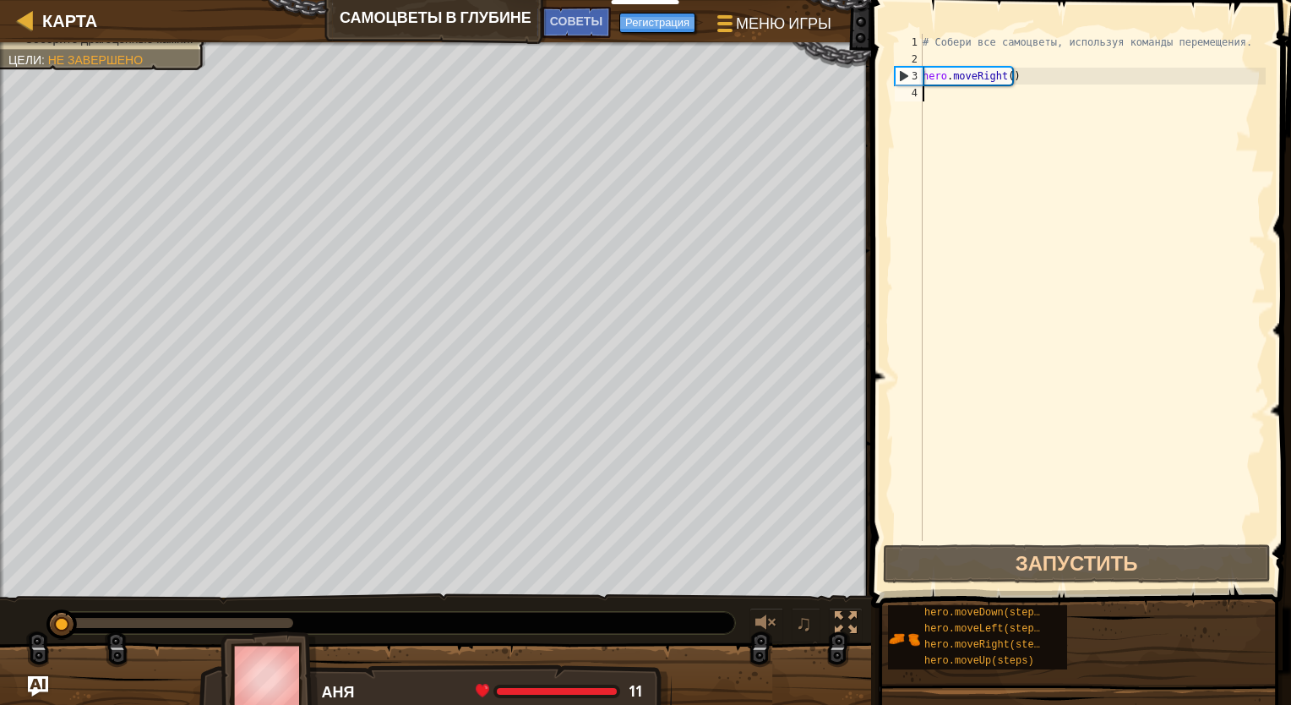
type textarea "h"
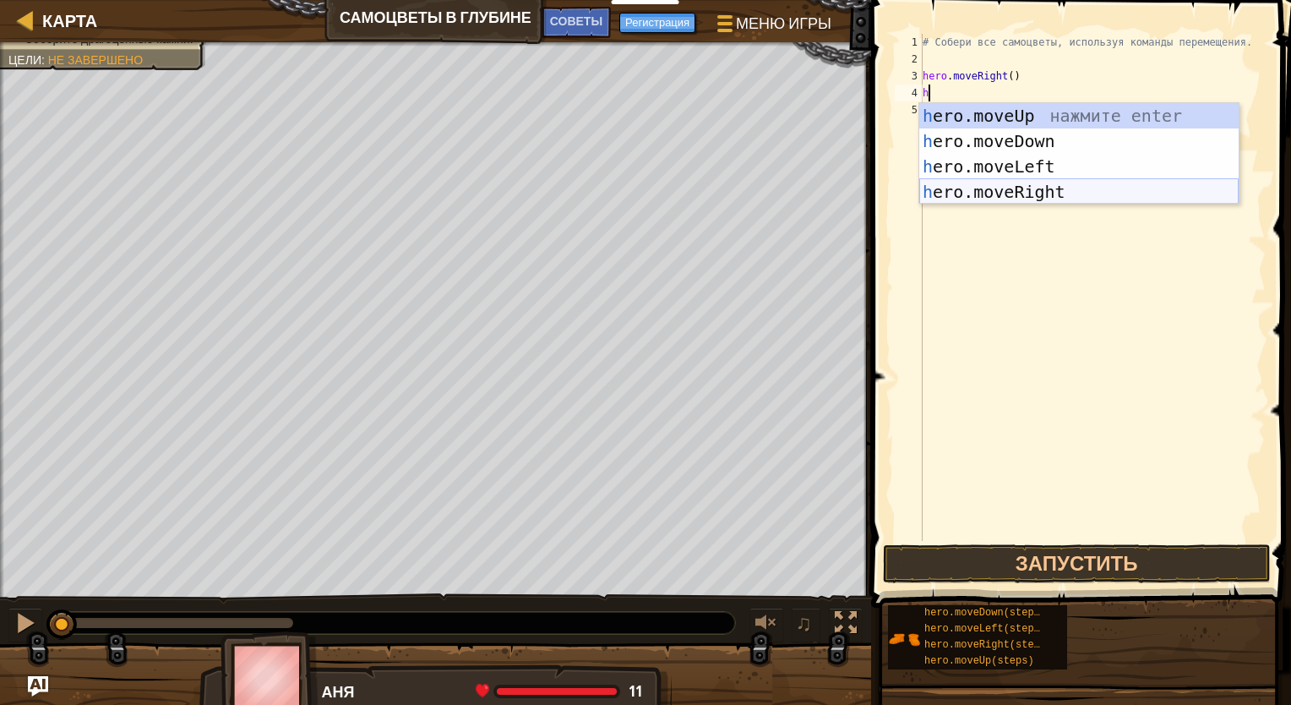
click at [1068, 198] on div "h ero.moveUp нажмите enter h ero.moveDown нажмите enter h ero.moveLeft нажмите …" at bounding box center [1078, 179] width 319 height 152
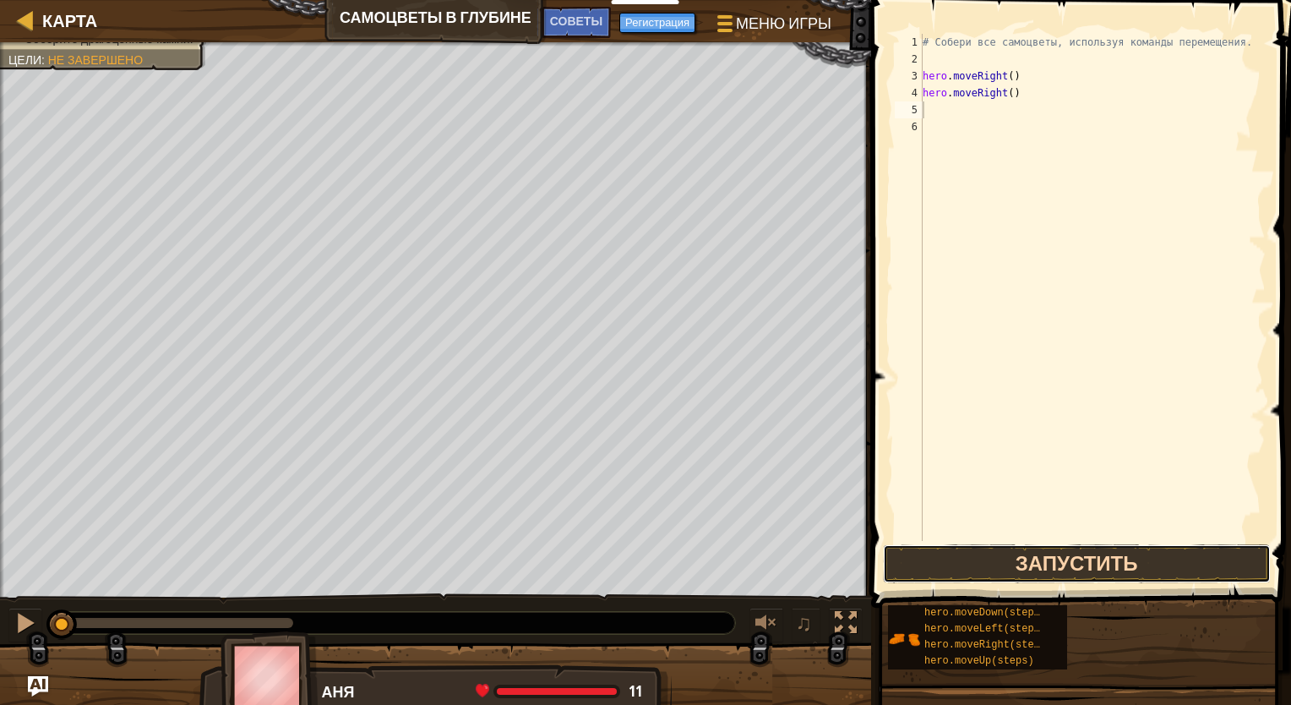
click at [1113, 557] on button "Запустить" at bounding box center [1077, 563] width 388 height 39
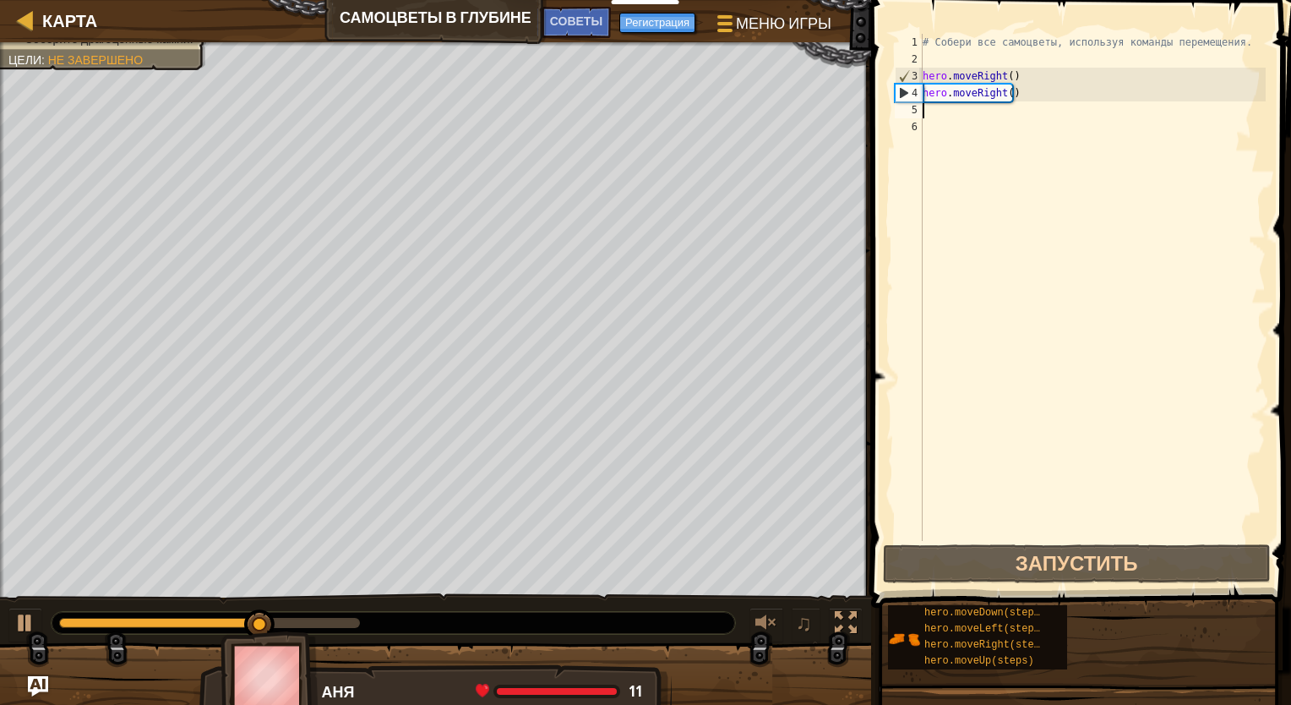
type textarea "h"
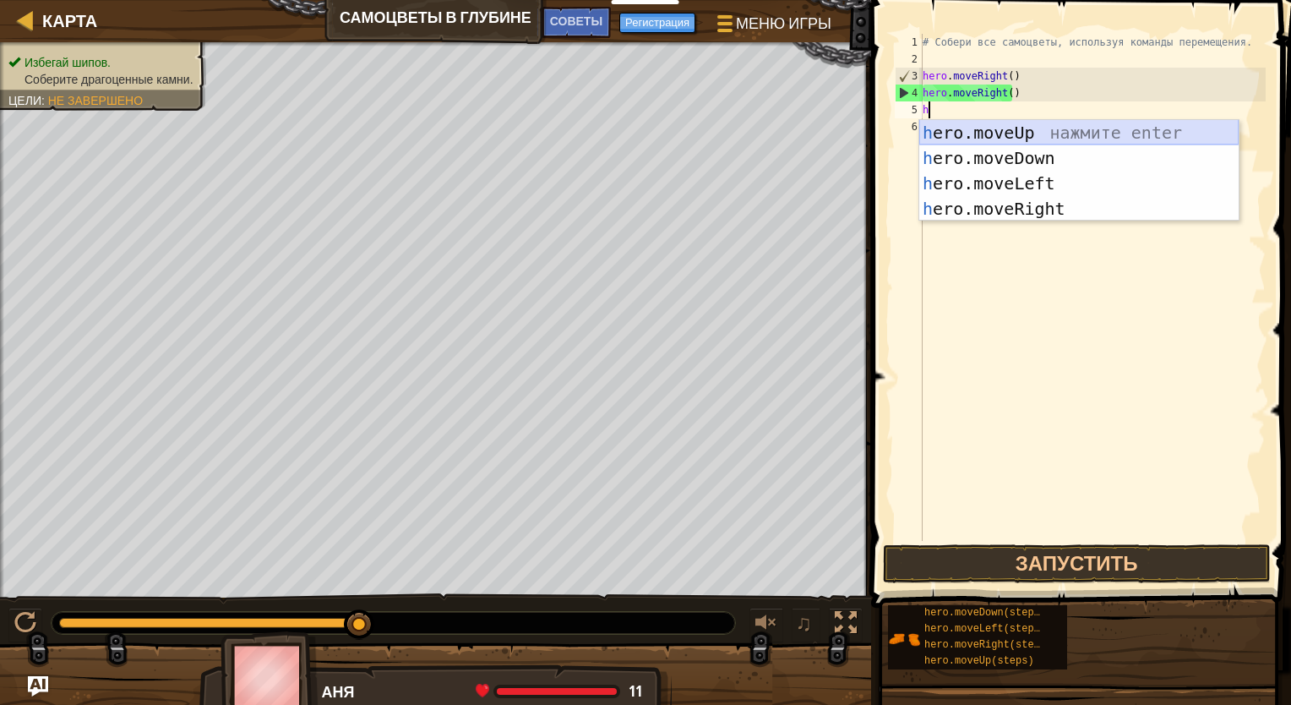
click at [1050, 130] on div "h ero.moveUp нажмите enter h ero.moveDown нажмите enter h ero.moveLeft нажмите …" at bounding box center [1078, 196] width 319 height 152
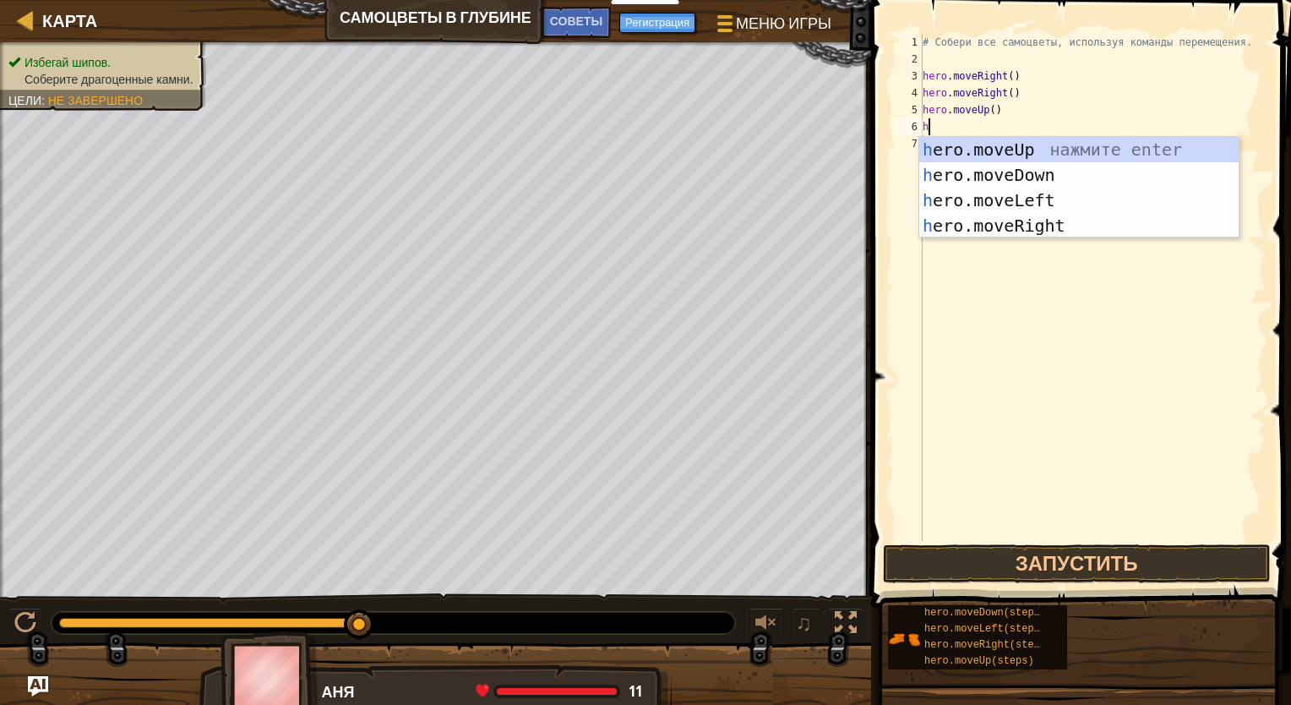
type textarea "h"
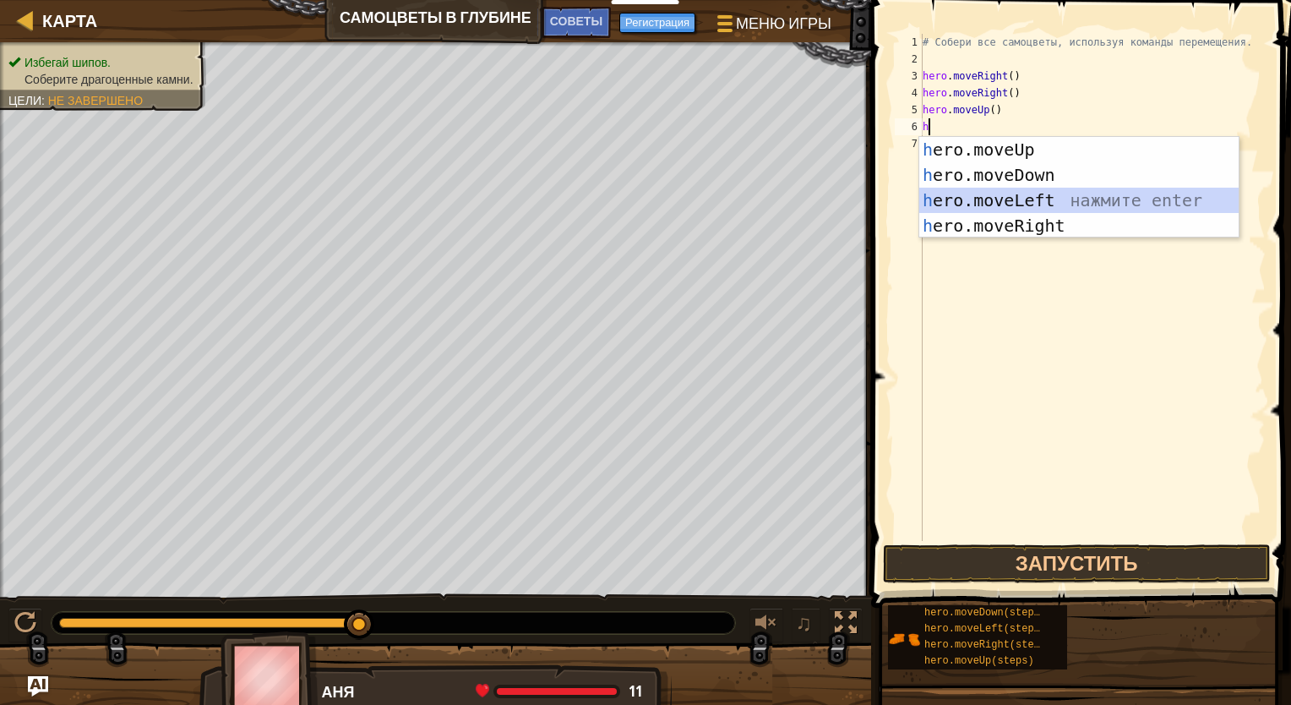
click at [1063, 210] on div "h ero.moveUp нажмите enter h ero.moveDown нажмите enter h ero.moveLeft нажмите …" at bounding box center [1078, 213] width 319 height 152
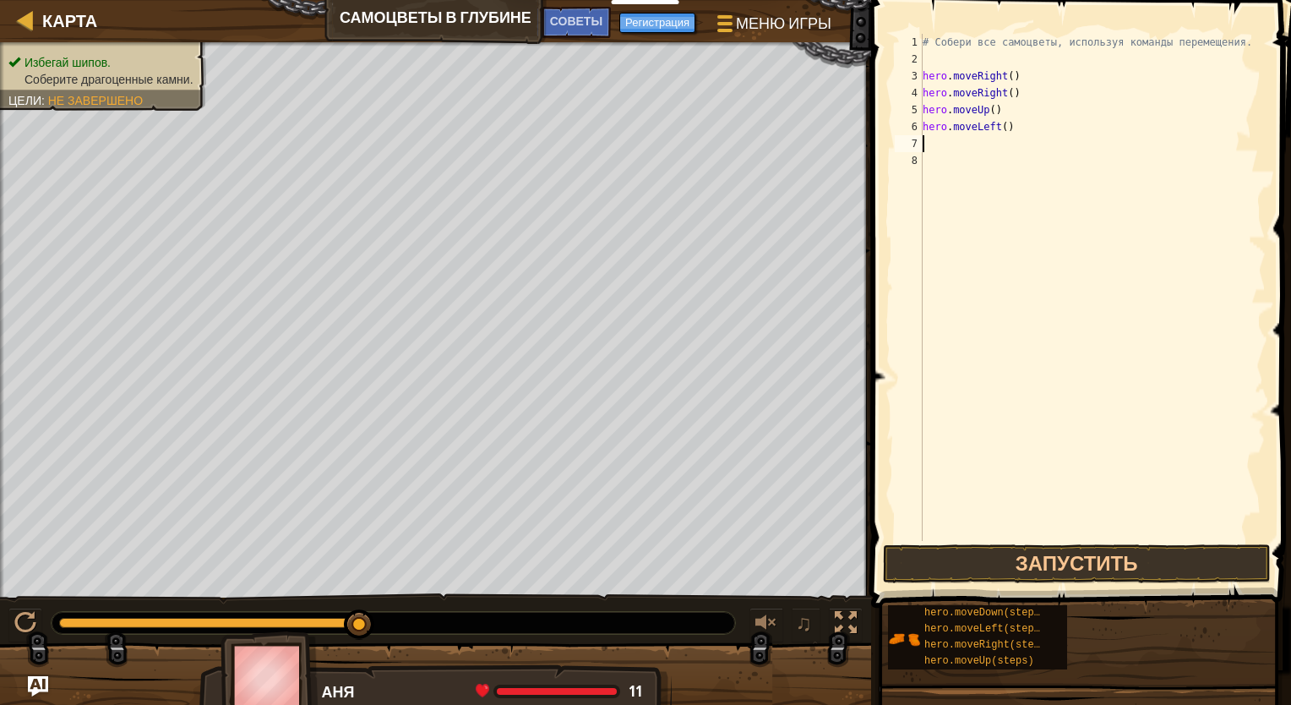
type textarea "h"
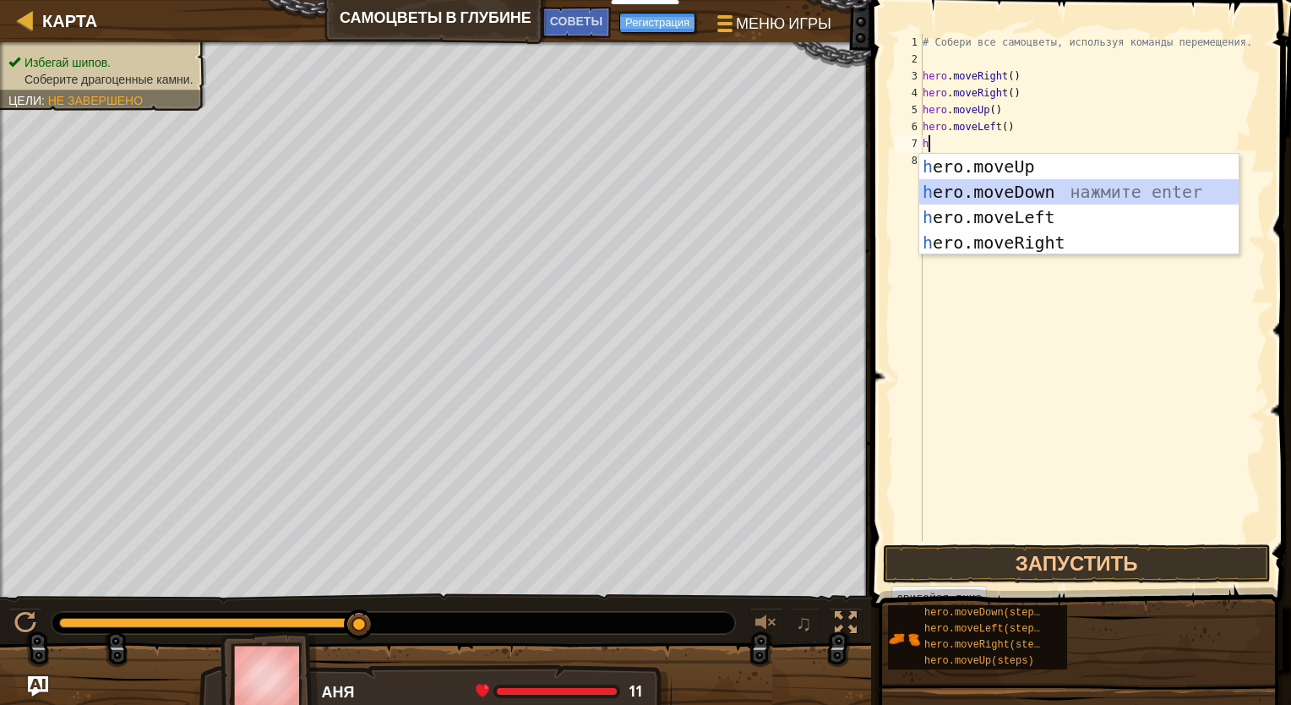
click at [1053, 201] on div "h ero.moveUp нажмите enter h ero.moveDown нажмите enter h ero.moveLeft нажмите …" at bounding box center [1078, 230] width 319 height 152
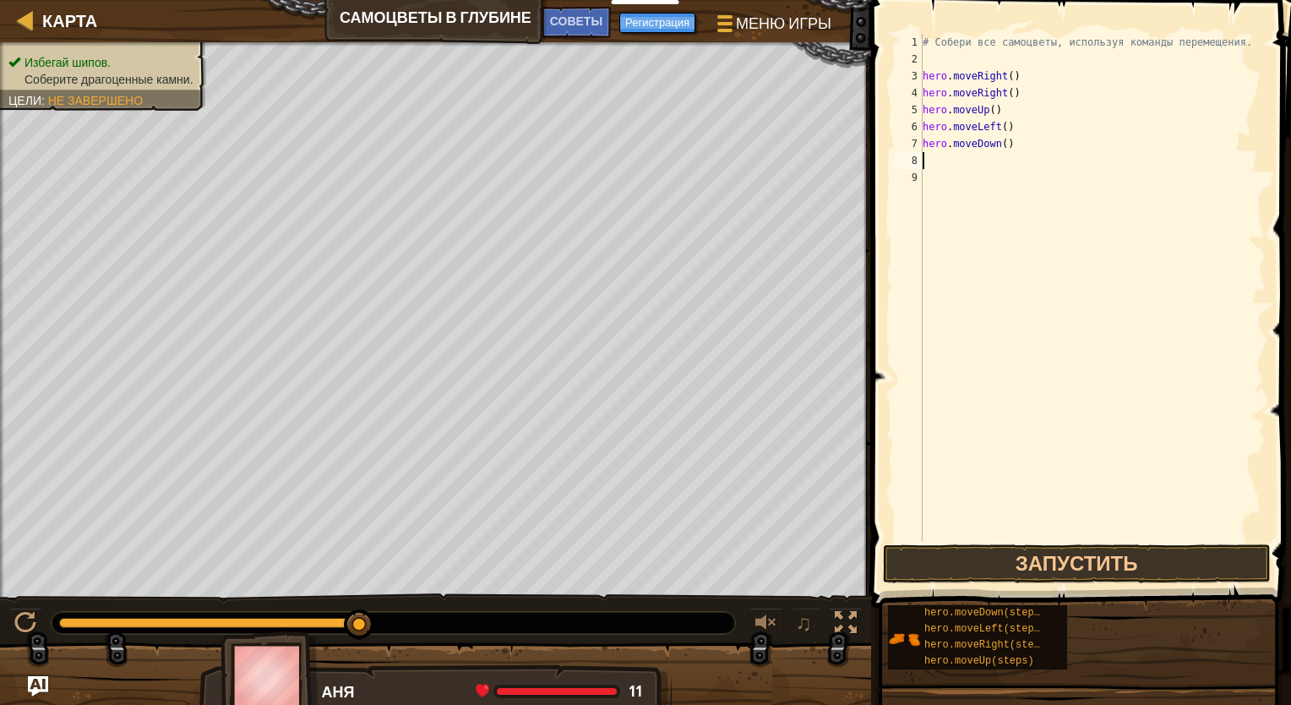
type textarea "h"
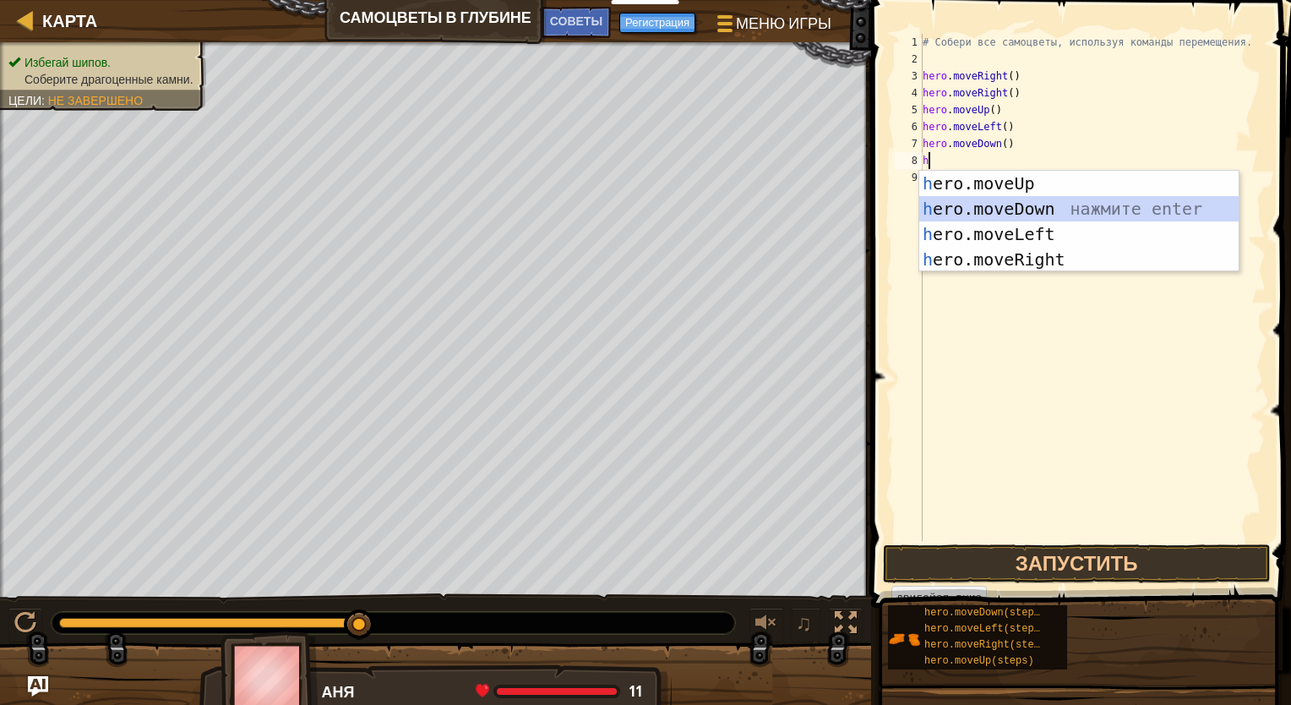
click at [1037, 200] on div "h ero.moveUp нажмите enter h ero.moveDown нажмите enter h ero.moveLeft нажмите …" at bounding box center [1078, 247] width 319 height 152
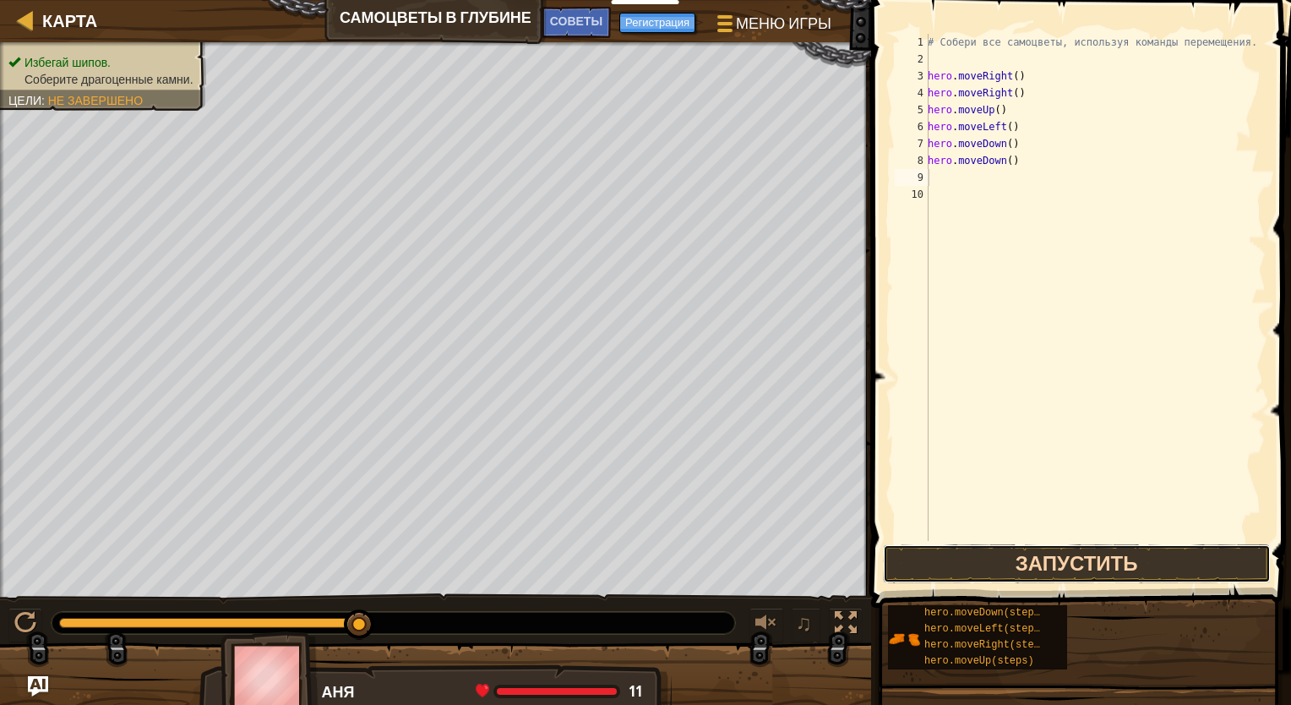
click at [1123, 573] on button "Запустить" at bounding box center [1077, 563] width 388 height 39
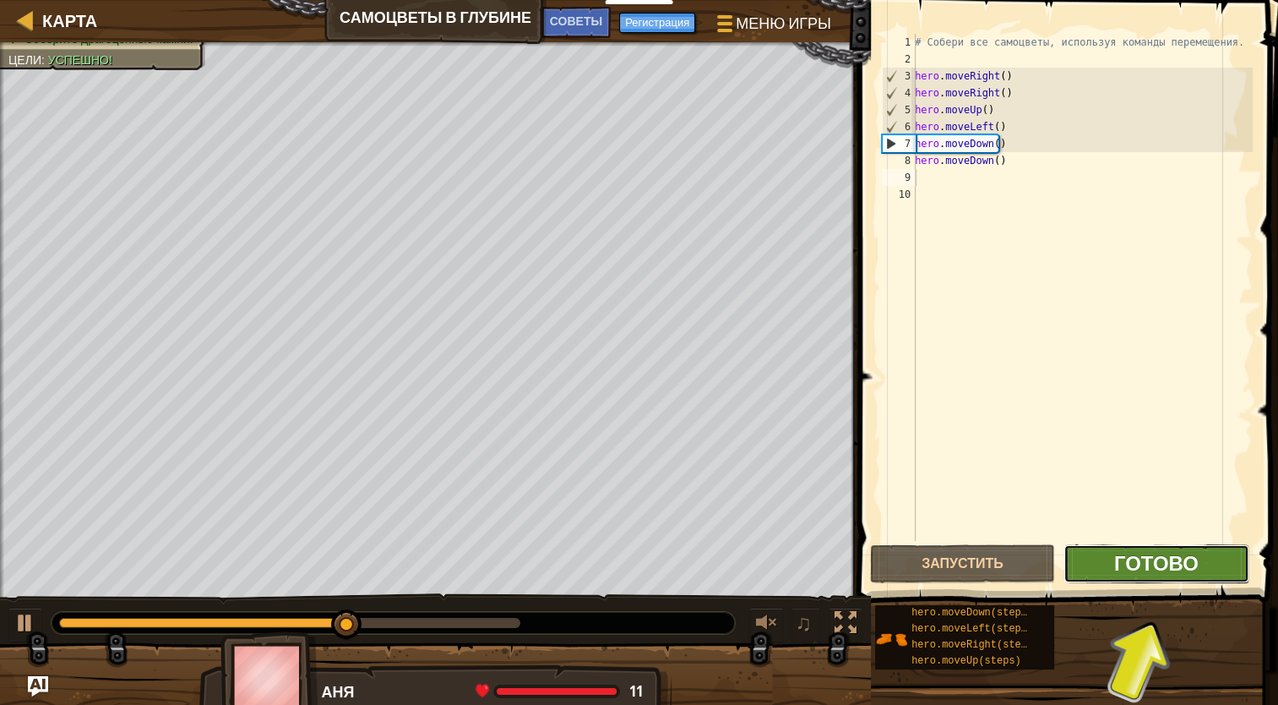
click at [1171, 572] on span "Готово" at bounding box center [1156, 562] width 84 height 27
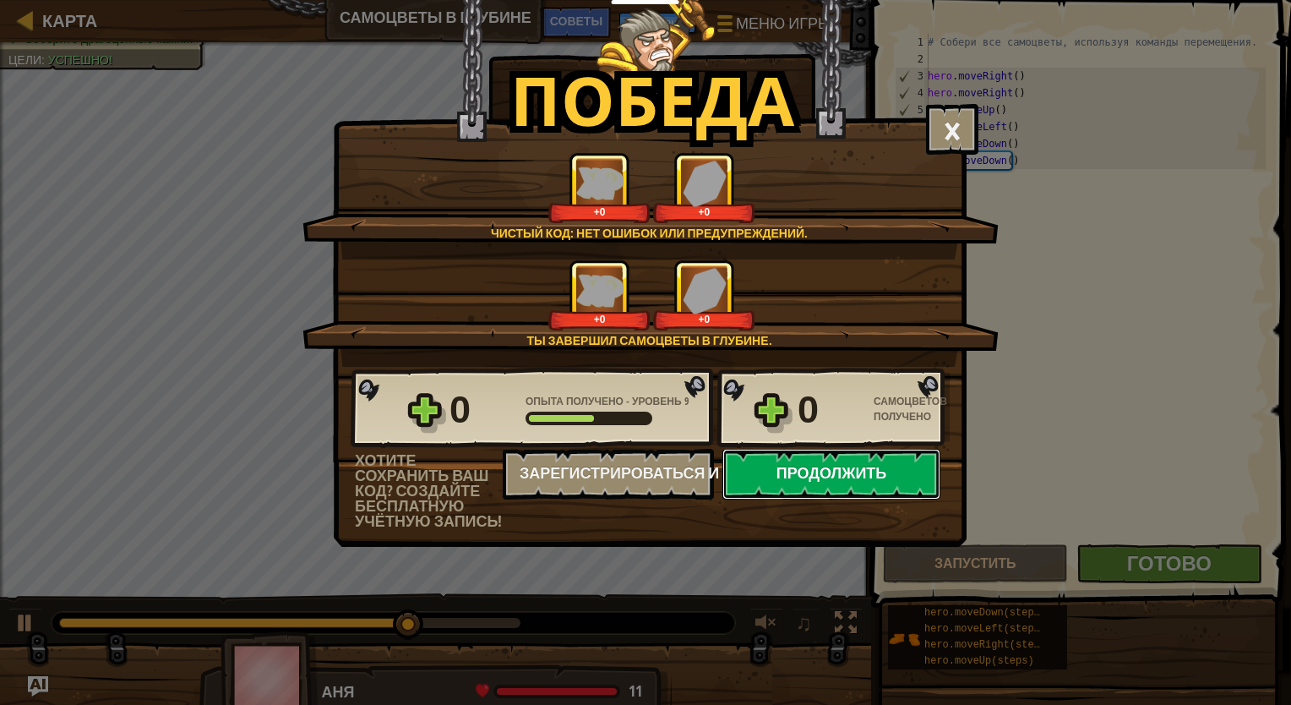
click at [913, 458] on button "Продолжить" at bounding box center [831, 474] width 218 height 51
select select "ru"
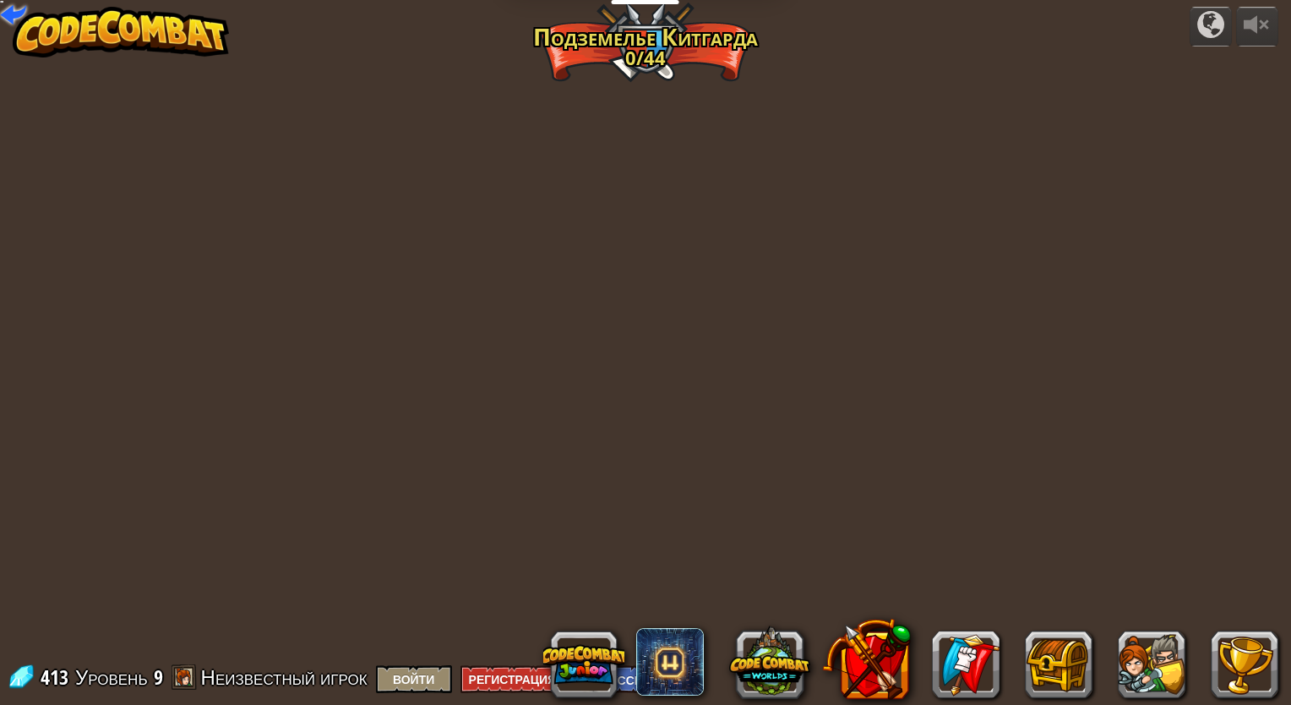
select select "ru"
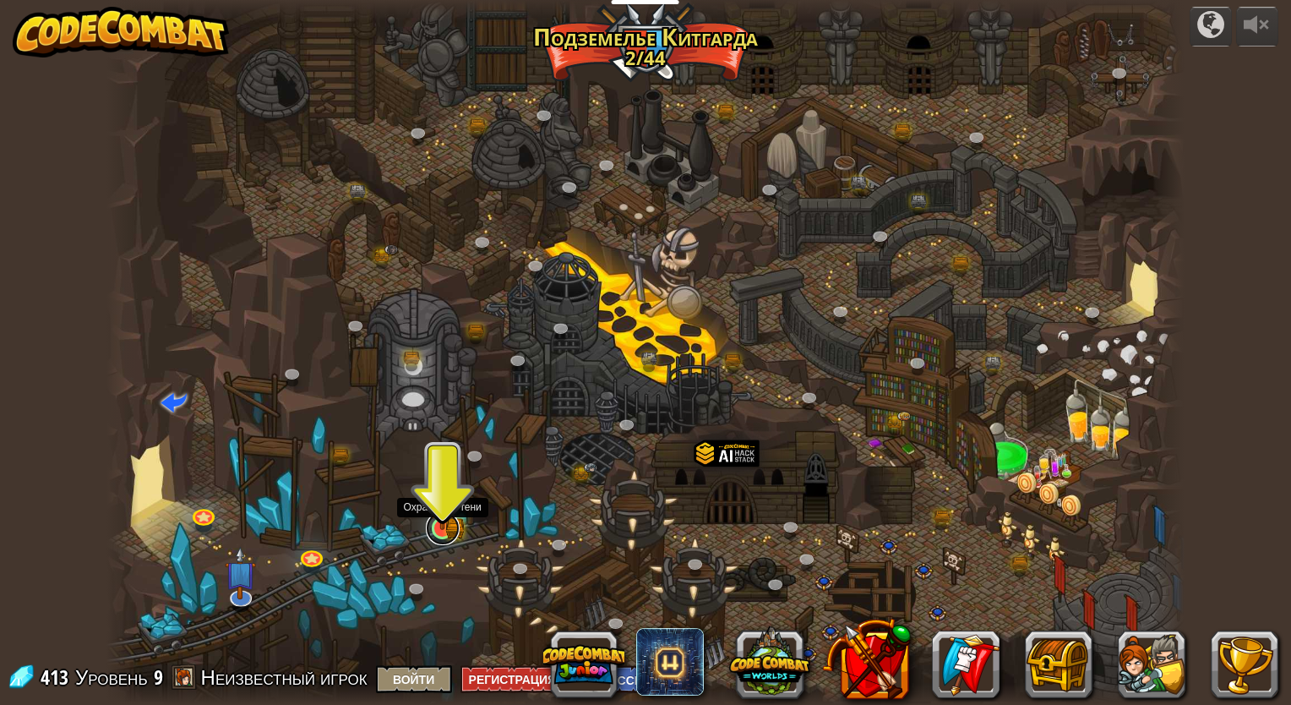
click at [430, 536] on link at bounding box center [443, 528] width 34 height 34
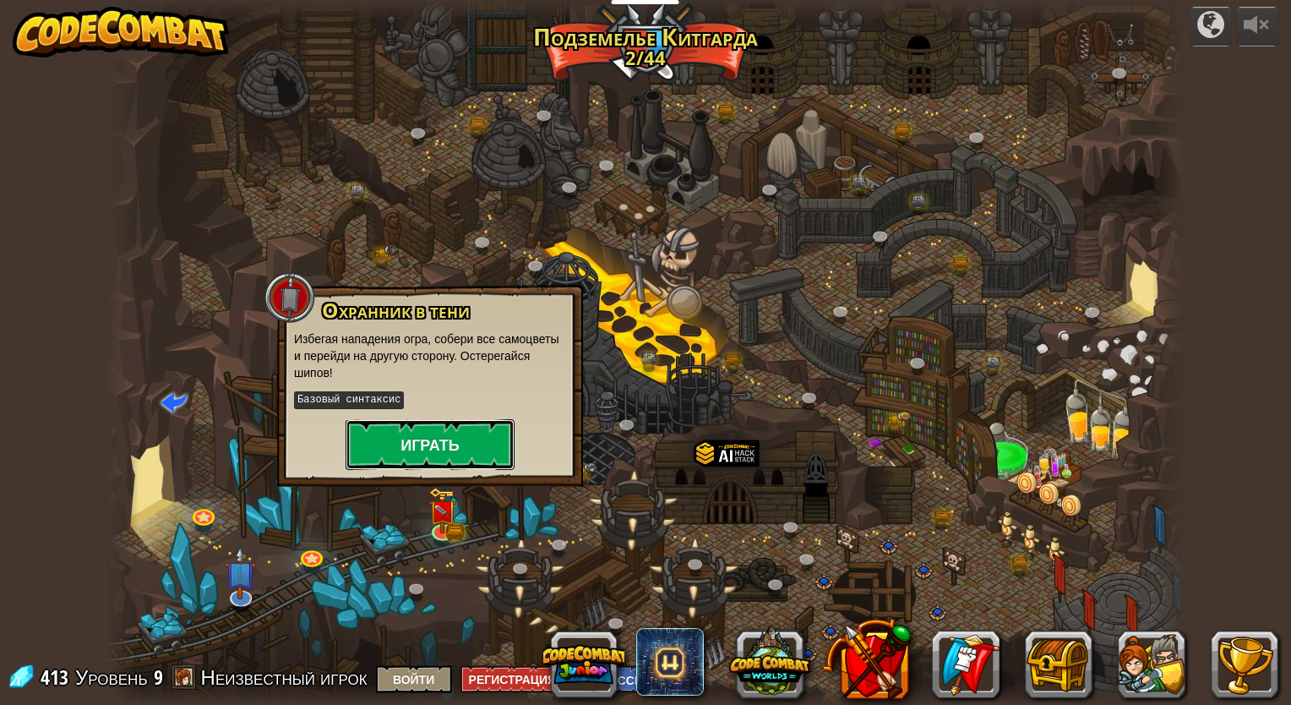
click at [416, 448] on button "Играть" at bounding box center [429, 444] width 169 height 51
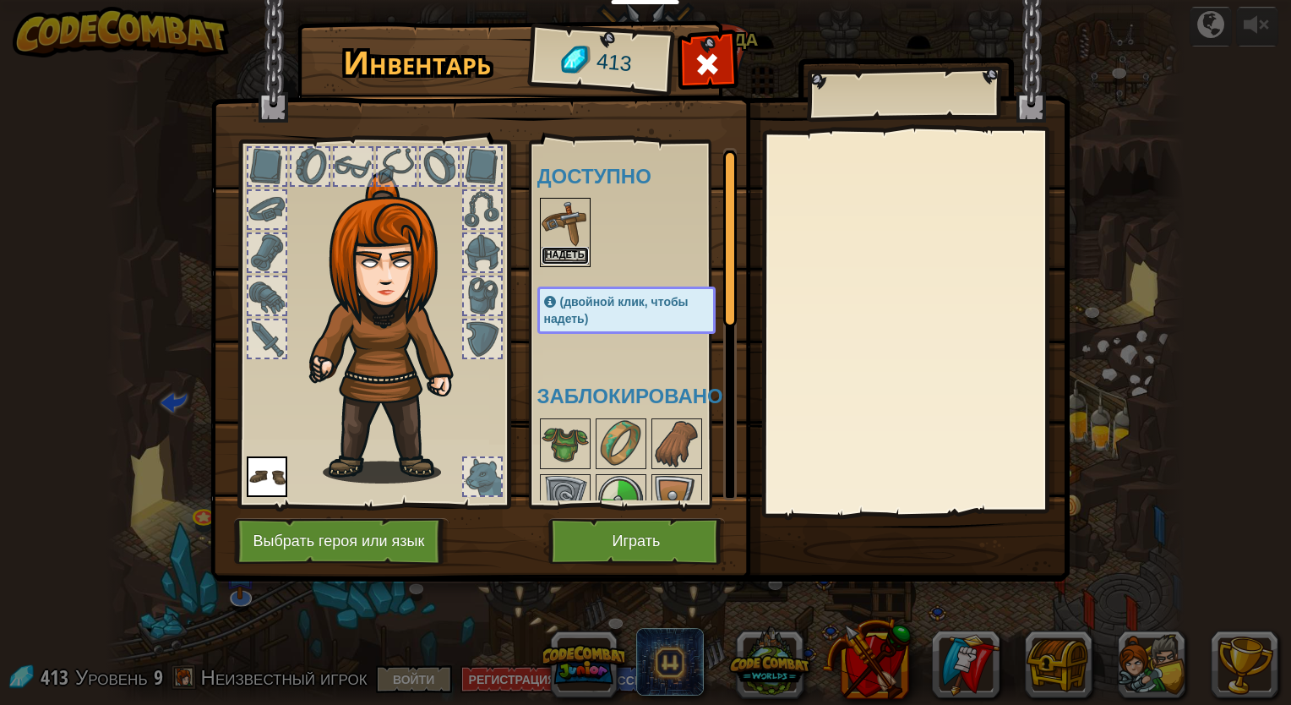
click at [571, 261] on button "Надеть" at bounding box center [564, 256] width 47 height 18
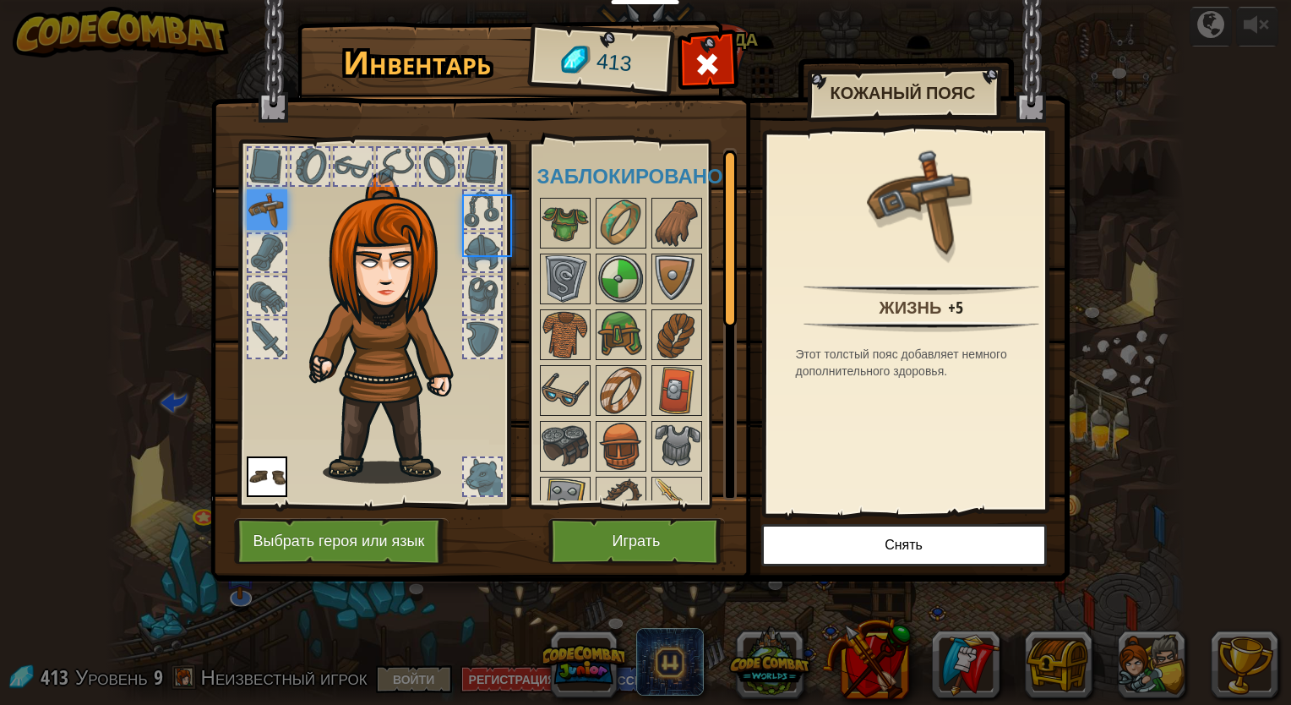
click at [571, 261] on img at bounding box center [564, 278] width 47 height 47
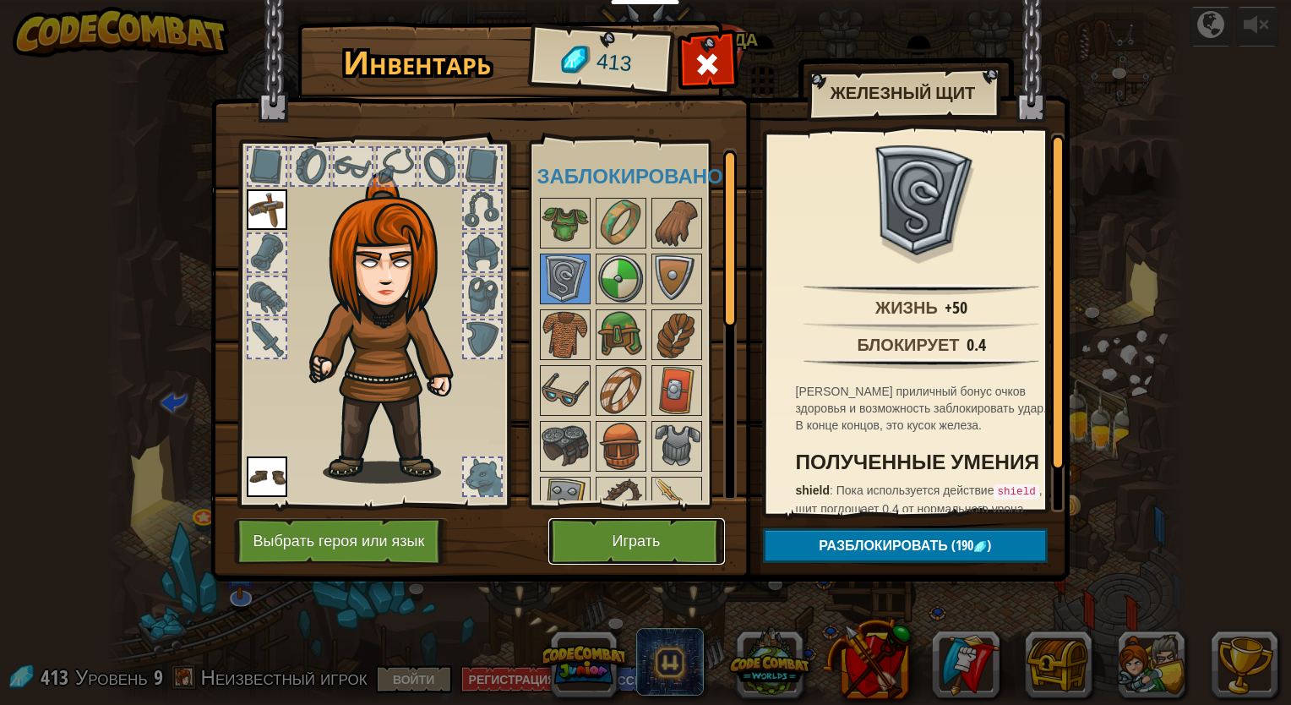
click at [670, 552] on button "Играть" at bounding box center [636, 541] width 177 height 46
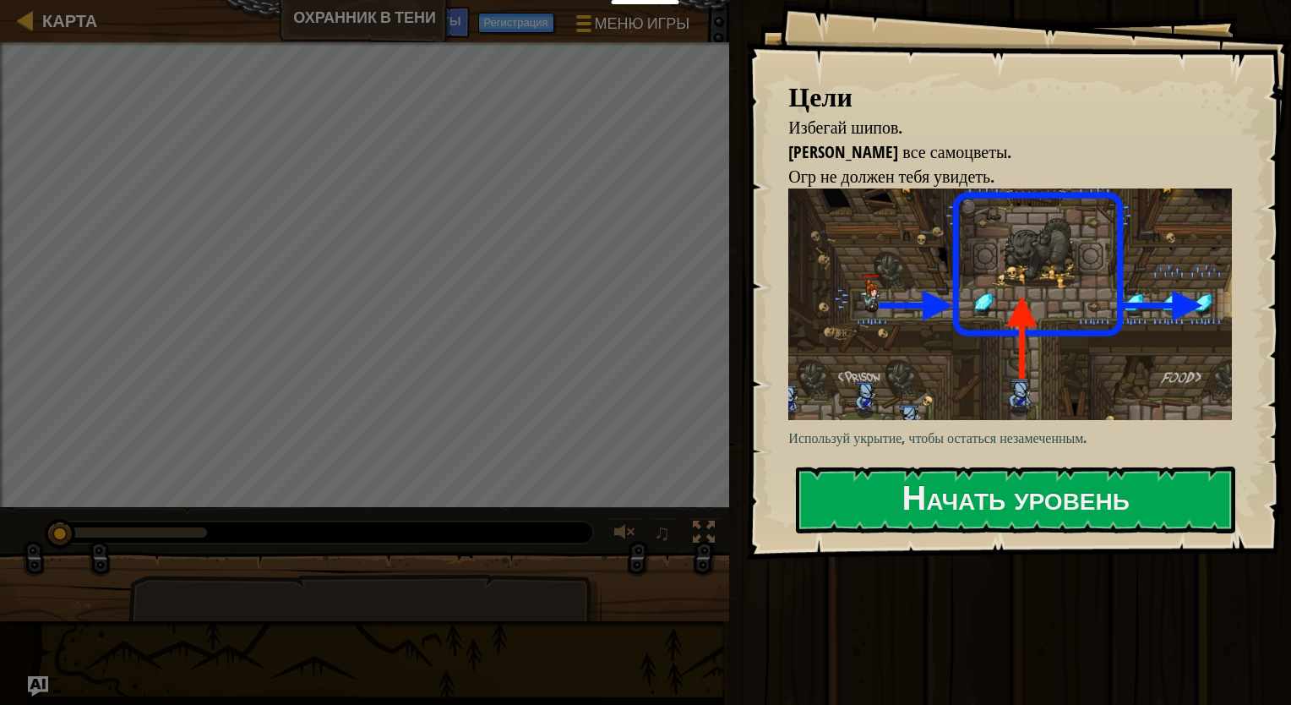
click at [947, 299] on img at bounding box center [1016, 303] width 456 height 231
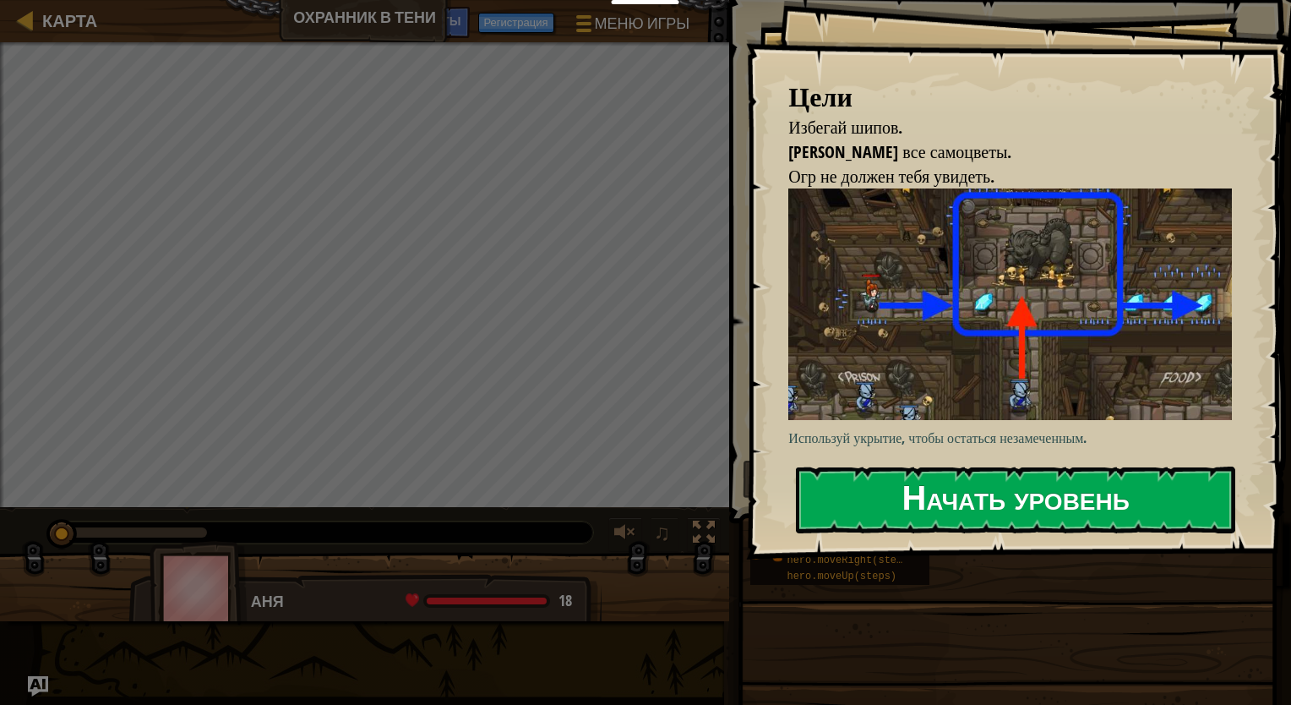
click at [1107, 514] on button "Начать уровень" at bounding box center [1015, 499] width 439 height 67
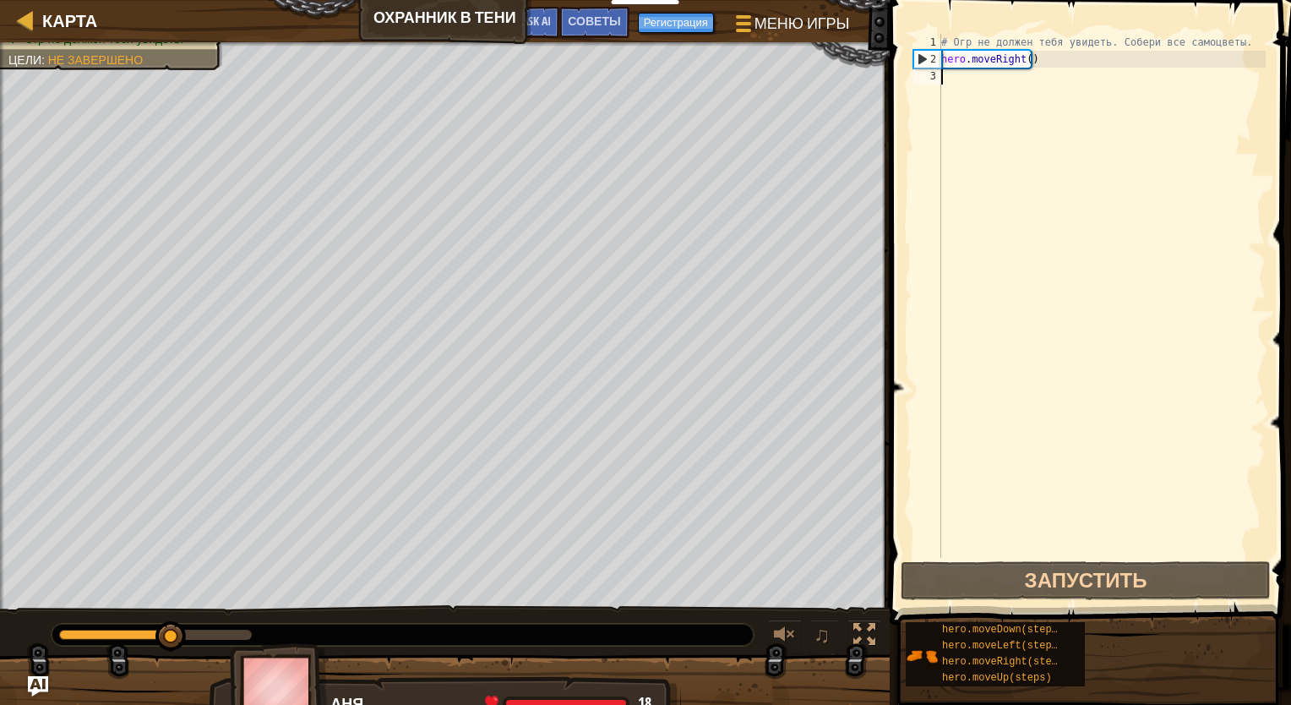
type textarea "h"
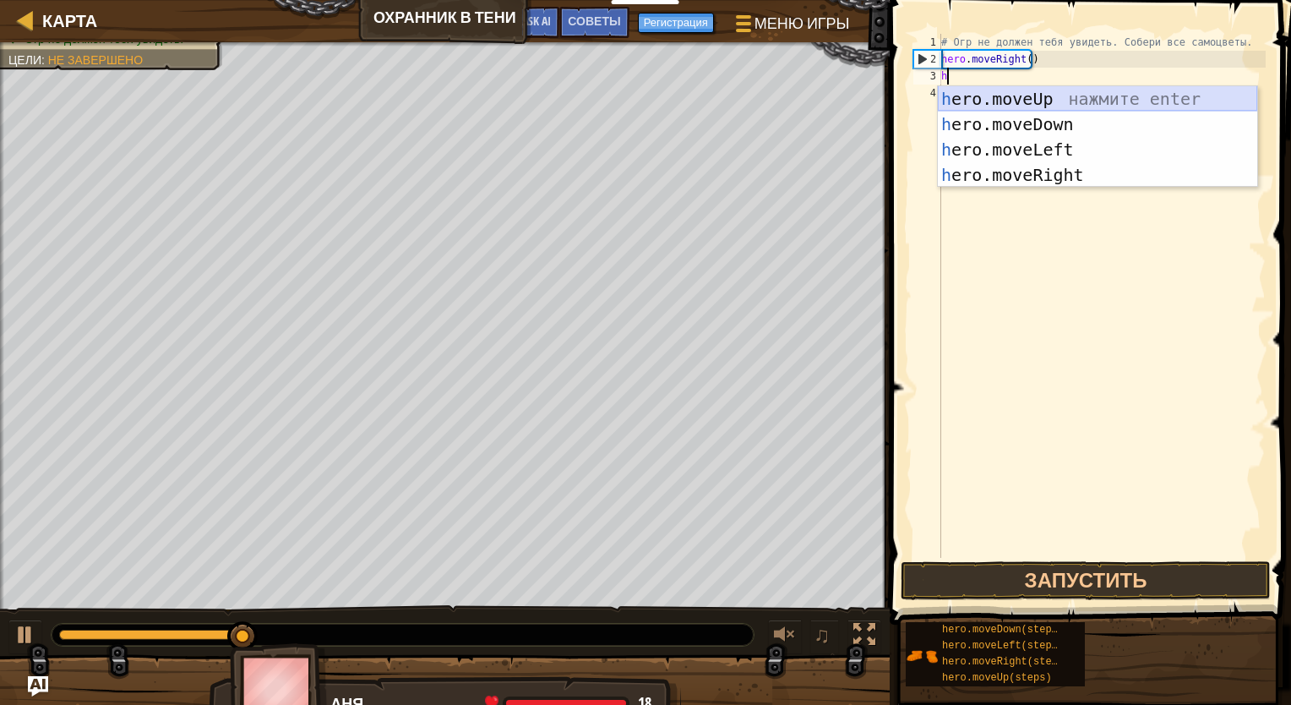
click at [1068, 106] on div "h ero.moveUp нажмите enter h ero.moveDown нажмите enter h ero.moveLeft нажмите …" at bounding box center [1097, 162] width 319 height 152
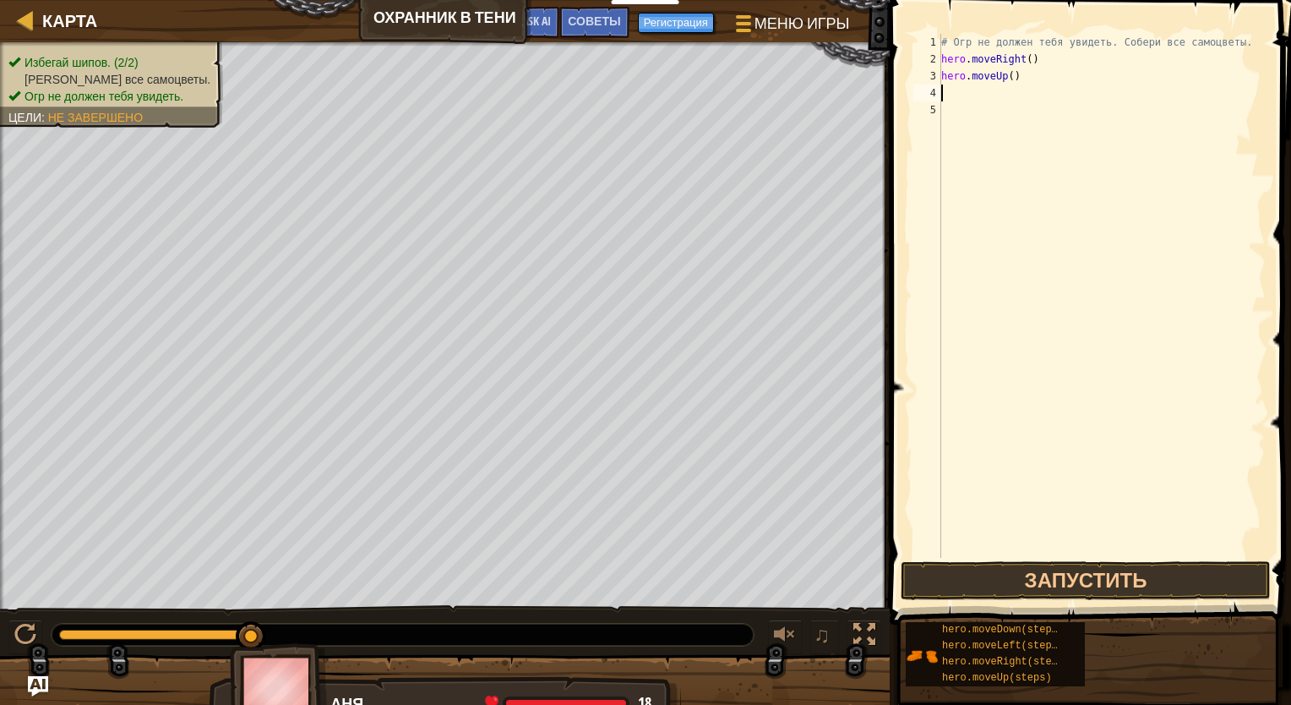
click at [1003, 97] on div "# Огр не должен тебя увидеть. Собери все самоцветы. hero . moveRight ( ) hero .…" at bounding box center [1102, 313] width 328 height 558
type textarea "h"
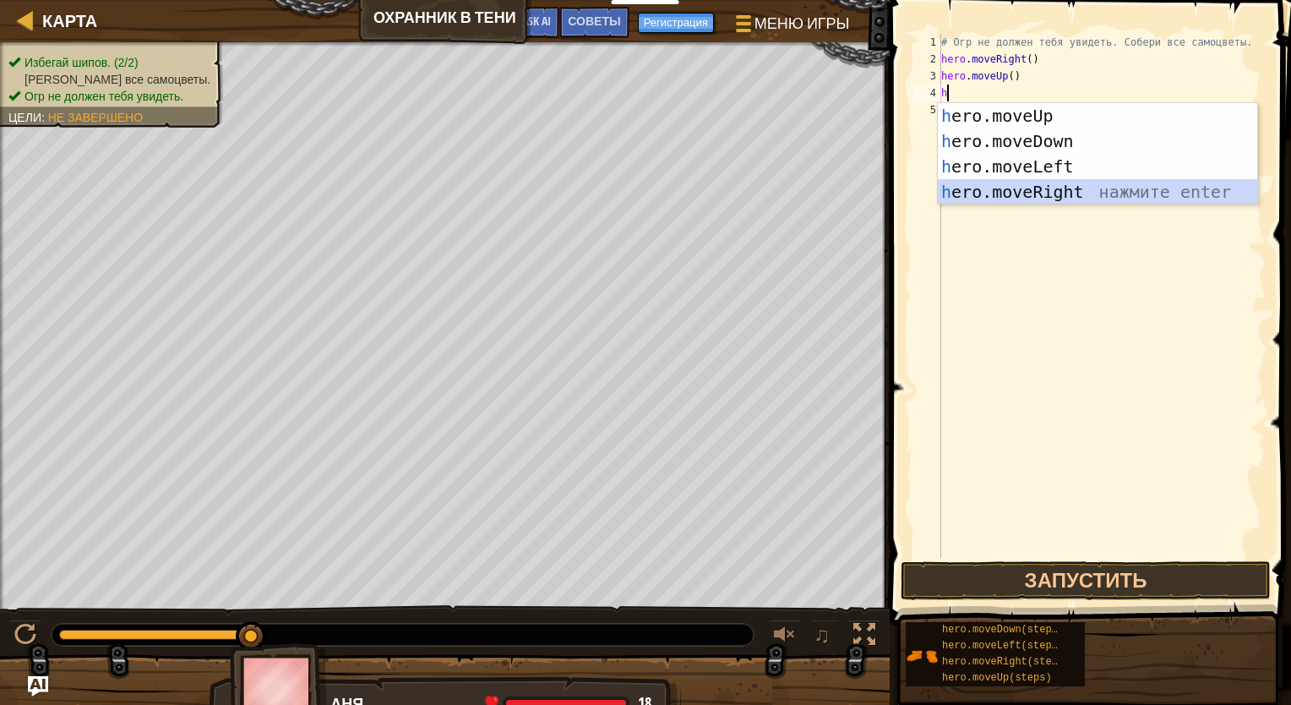
click at [1047, 186] on div "h ero.moveUp нажмите enter h ero.moveDown нажмите enter h ero.moveLeft нажмите …" at bounding box center [1097, 179] width 319 height 152
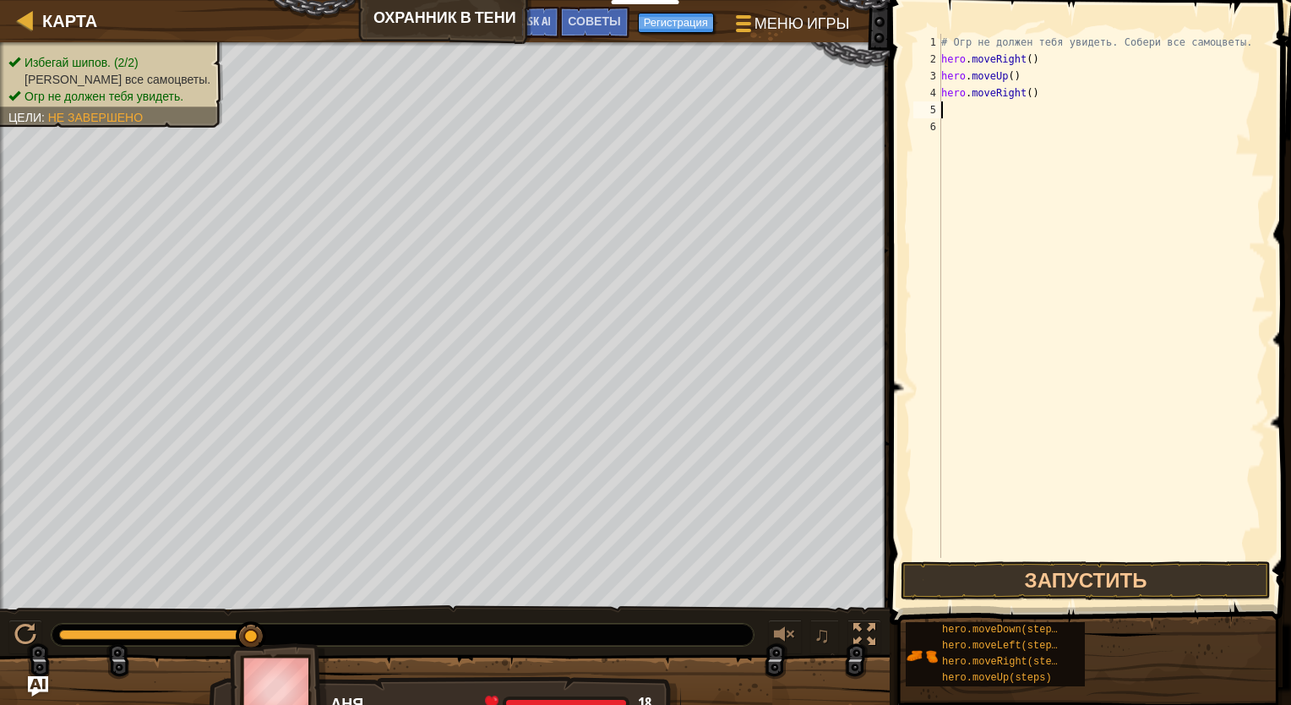
type textarea "h"
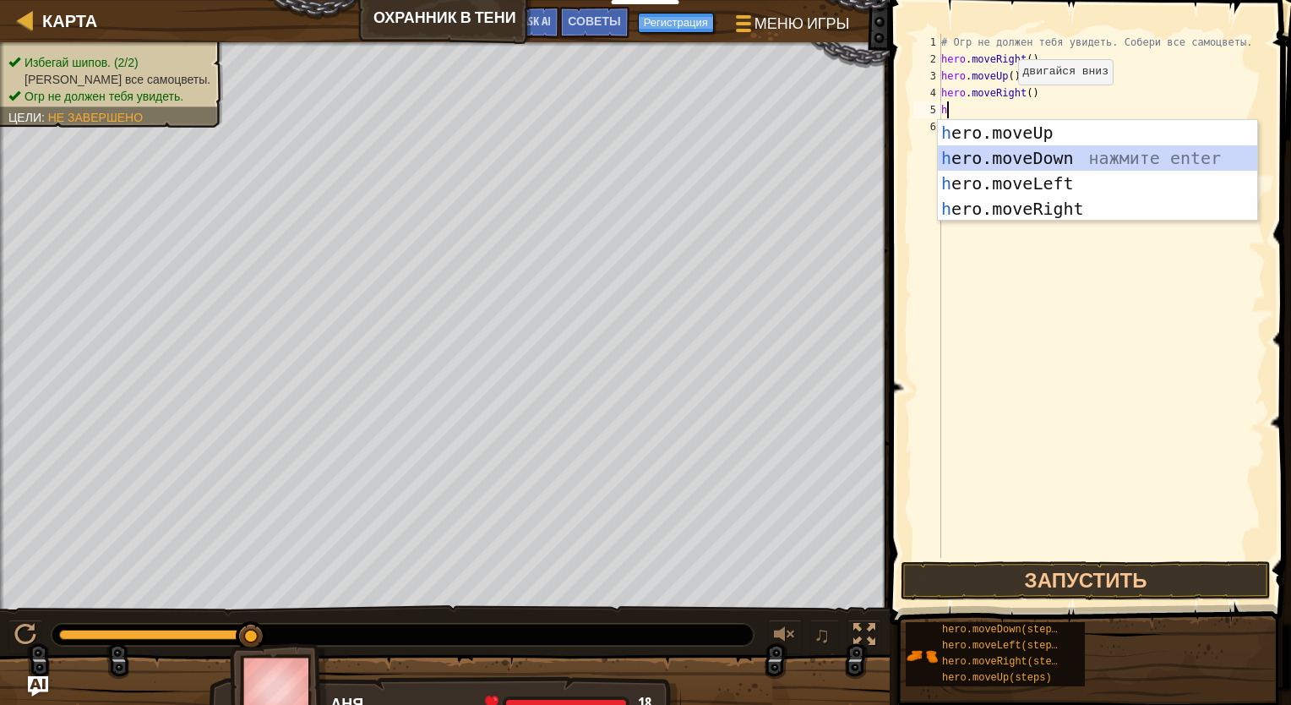
click at [1034, 157] on div "h ero.moveUp нажмите enter h ero.moveDown нажмите enter h ero.moveLeft нажмите …" at bounding box center [1097, 196] width 319 height 152
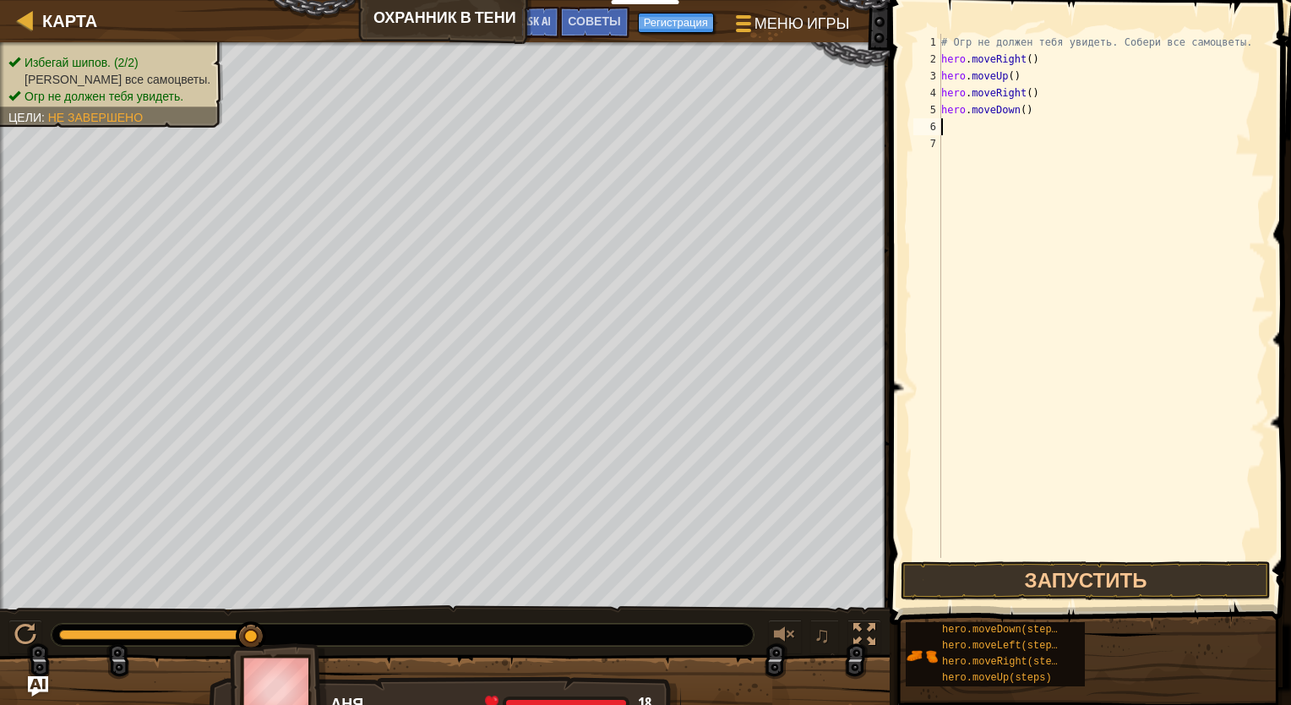
type textarea "h"
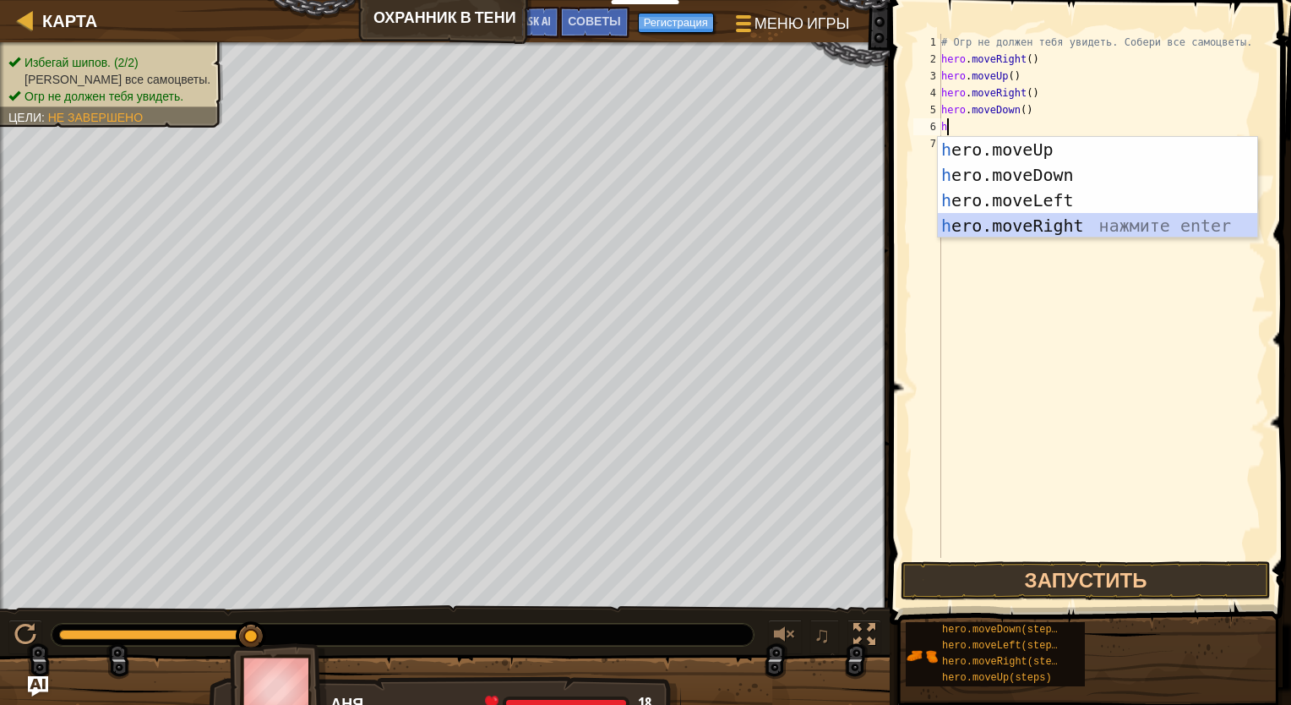
click at [1047, 218] on div "h ero.moveUp нажмите enter h ero.moveDown нажмите enter h ero.moveLeft нажмите …" at bounding box center [1097, 213] width 319 height 152
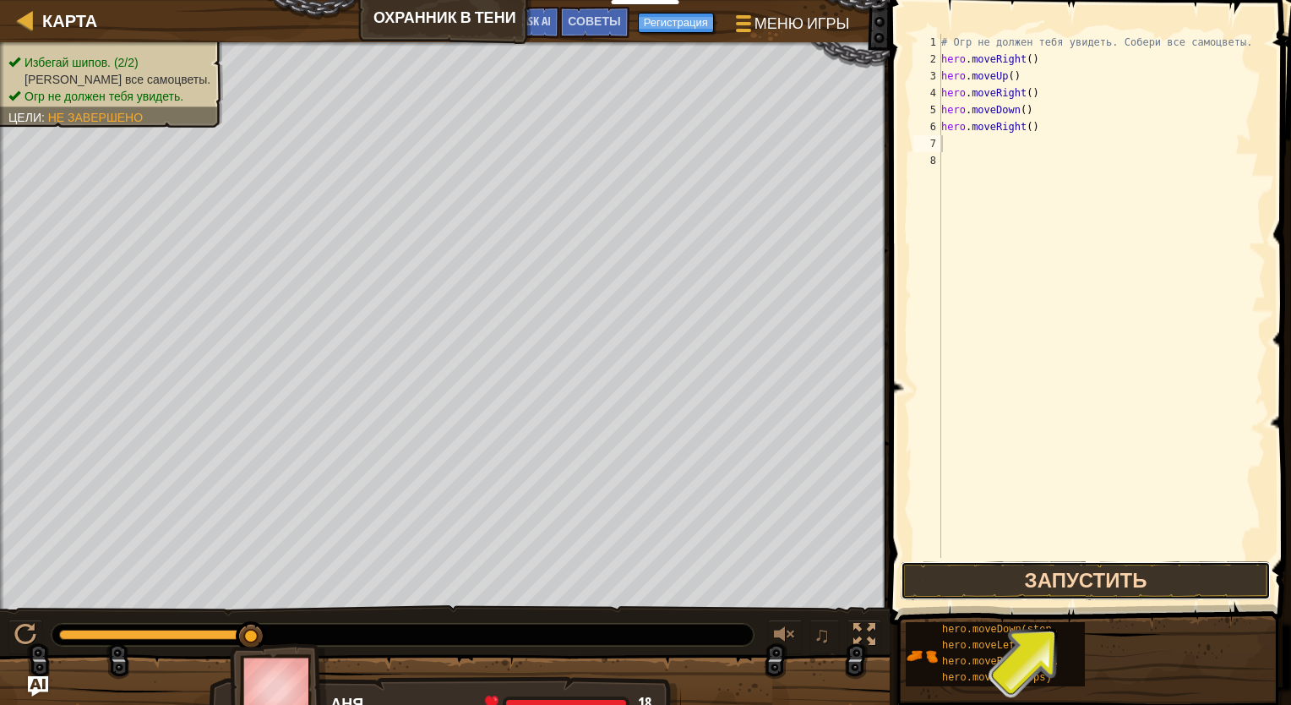
click at [1081, 576] on button "Запустить" at bounding box center [1085, 580] width 370 height 39
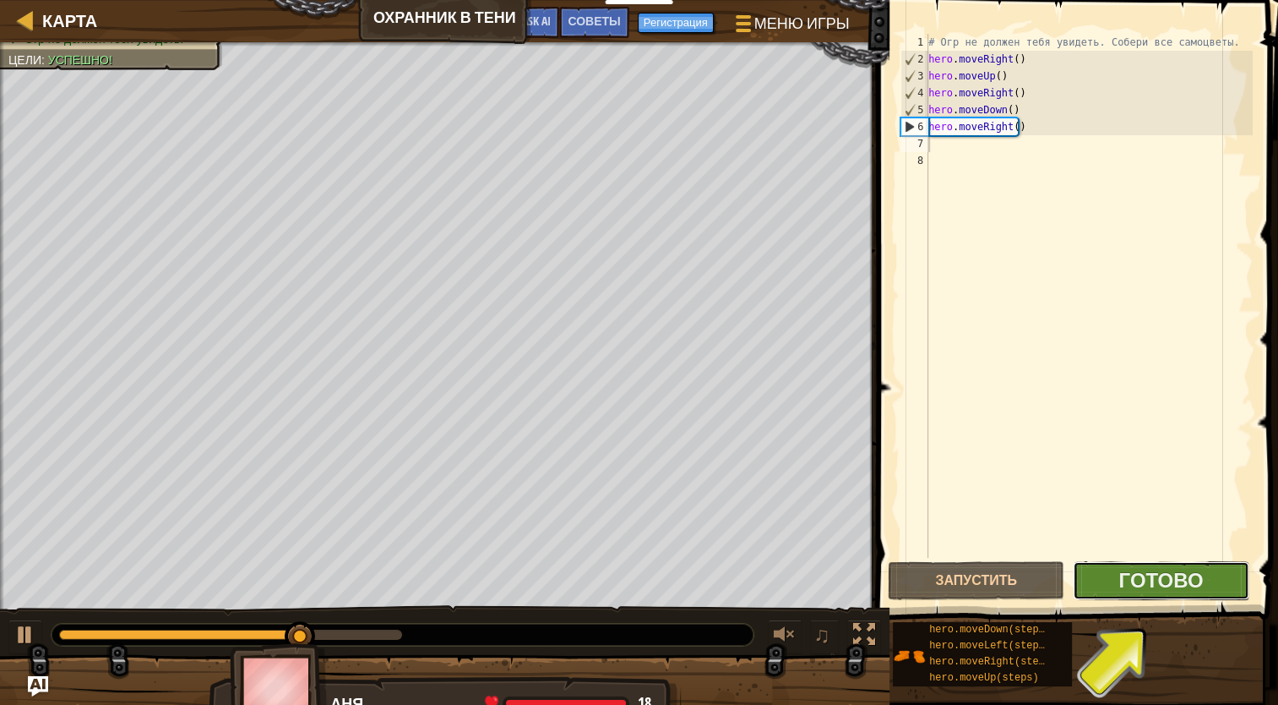
click at [1227, 584] on button "Готово" at bounding box center [1161, 580] width 177 height 39
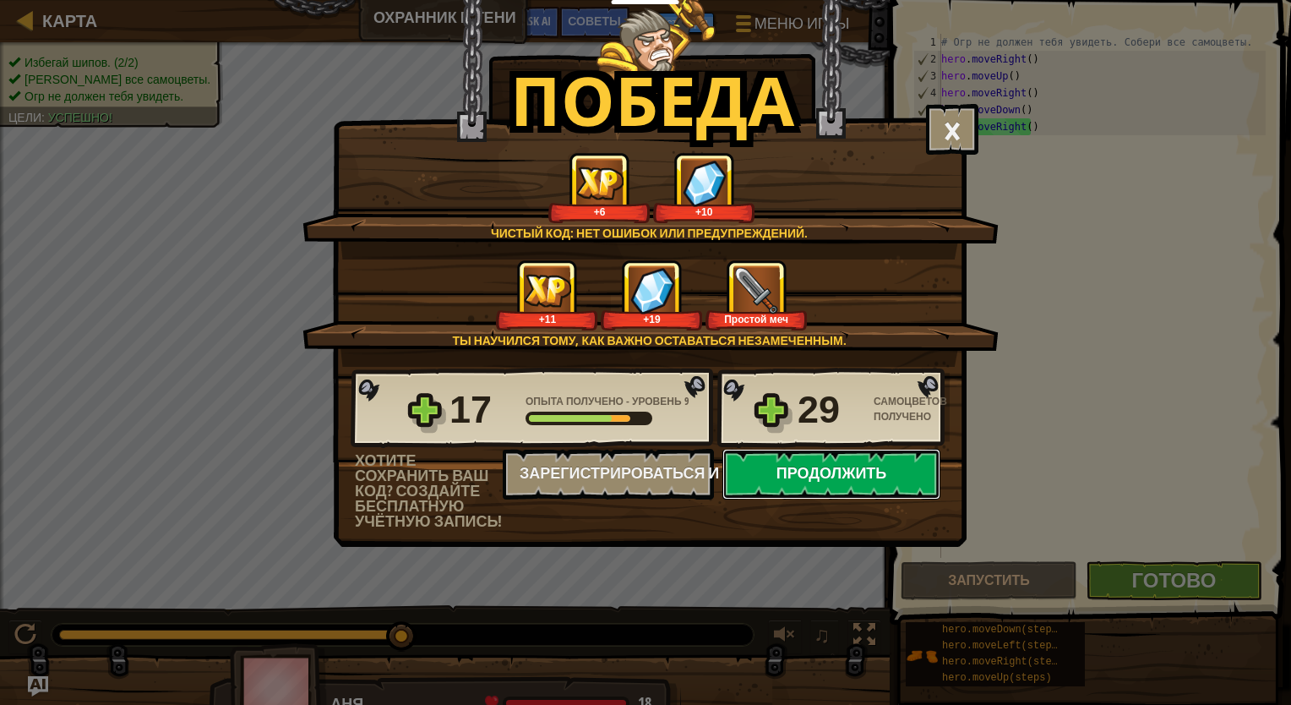
click at [905, 475] on button "Продолжить" at bounding box center [831, 474] width 218 height 51
select select "ru"
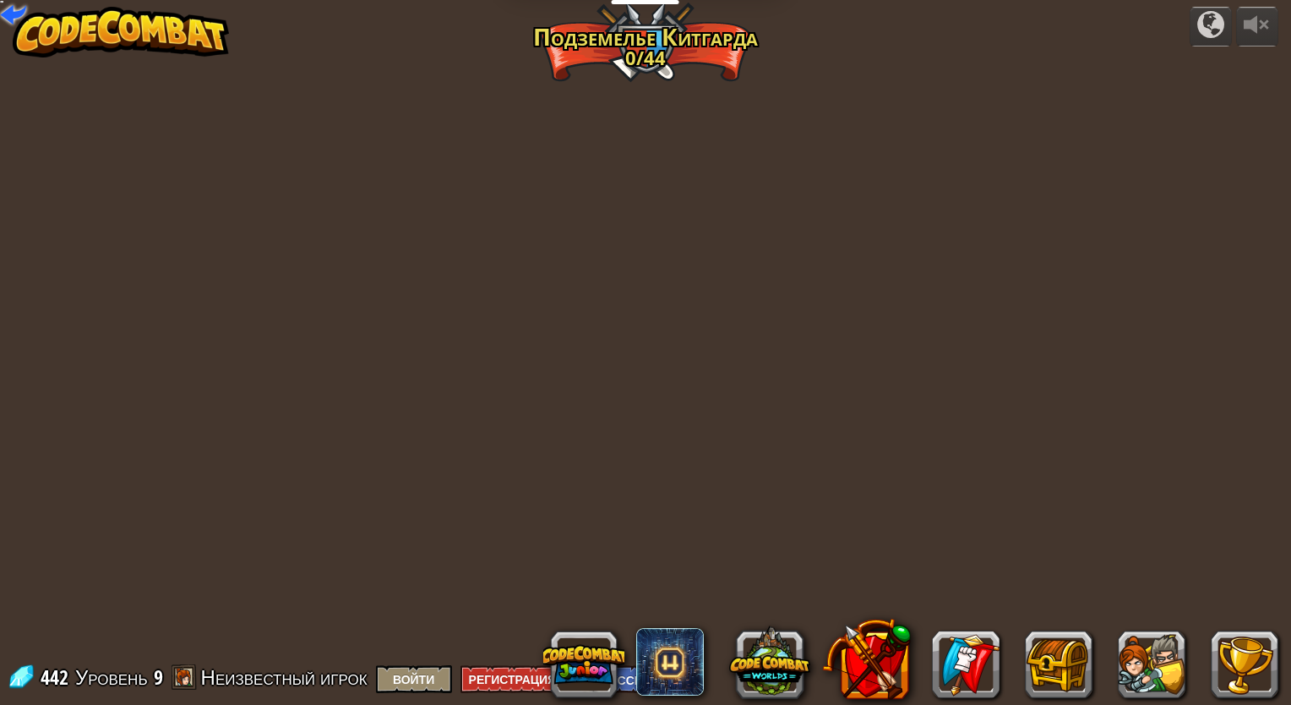
select select "ru"
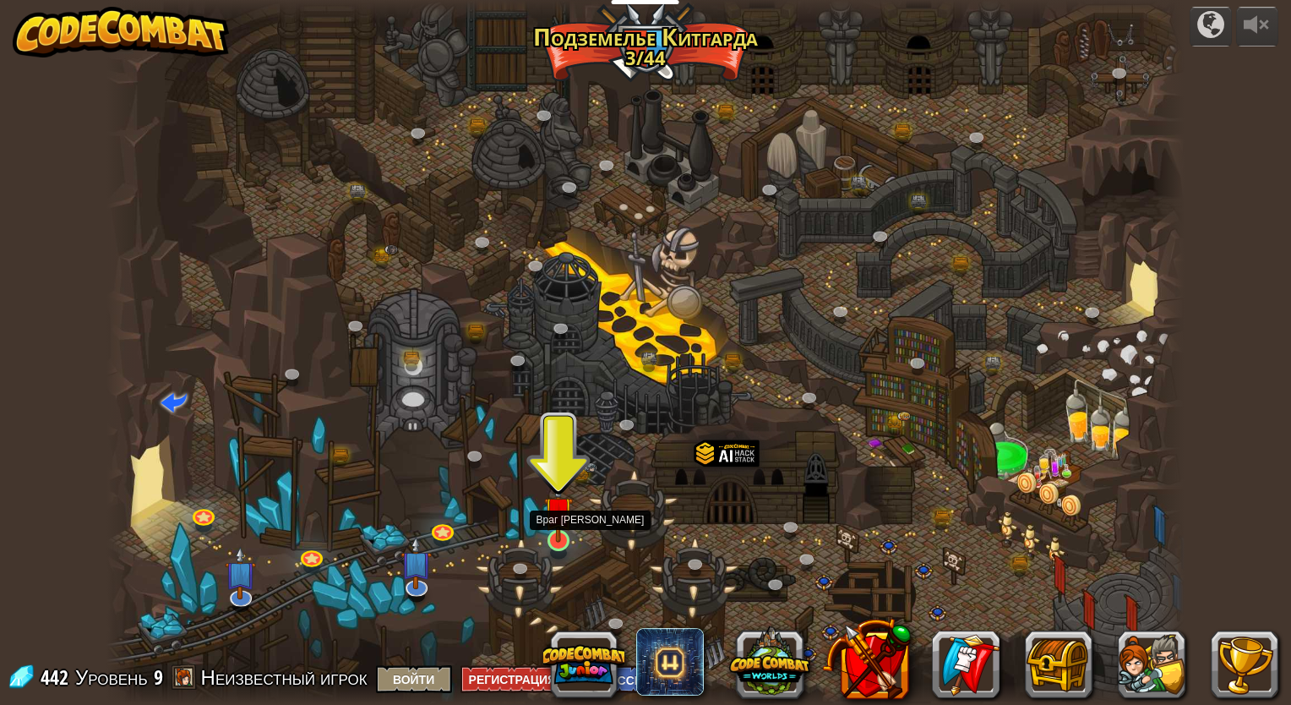
click at [561, 535] on img at bounding box center [558, 510] width 28 height 64
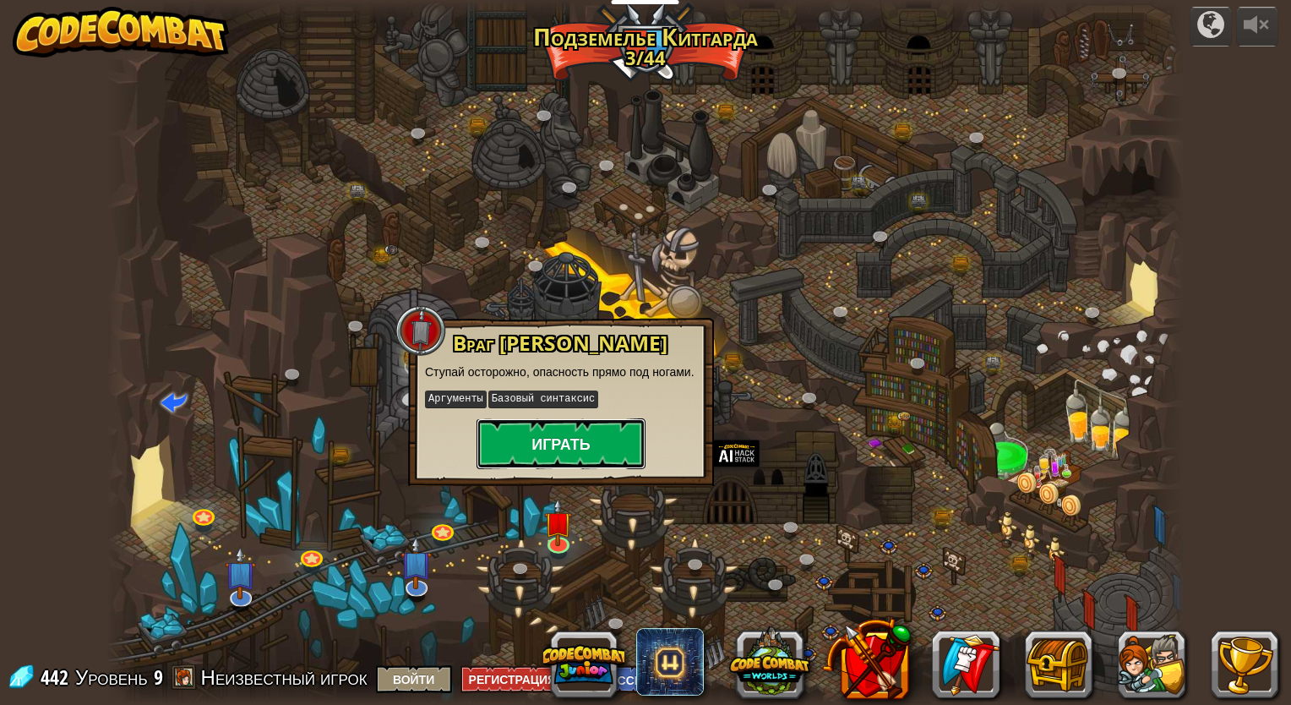
click at [591, 452] on button "Играть" at bounding box center [560, 443] width 169 height 51
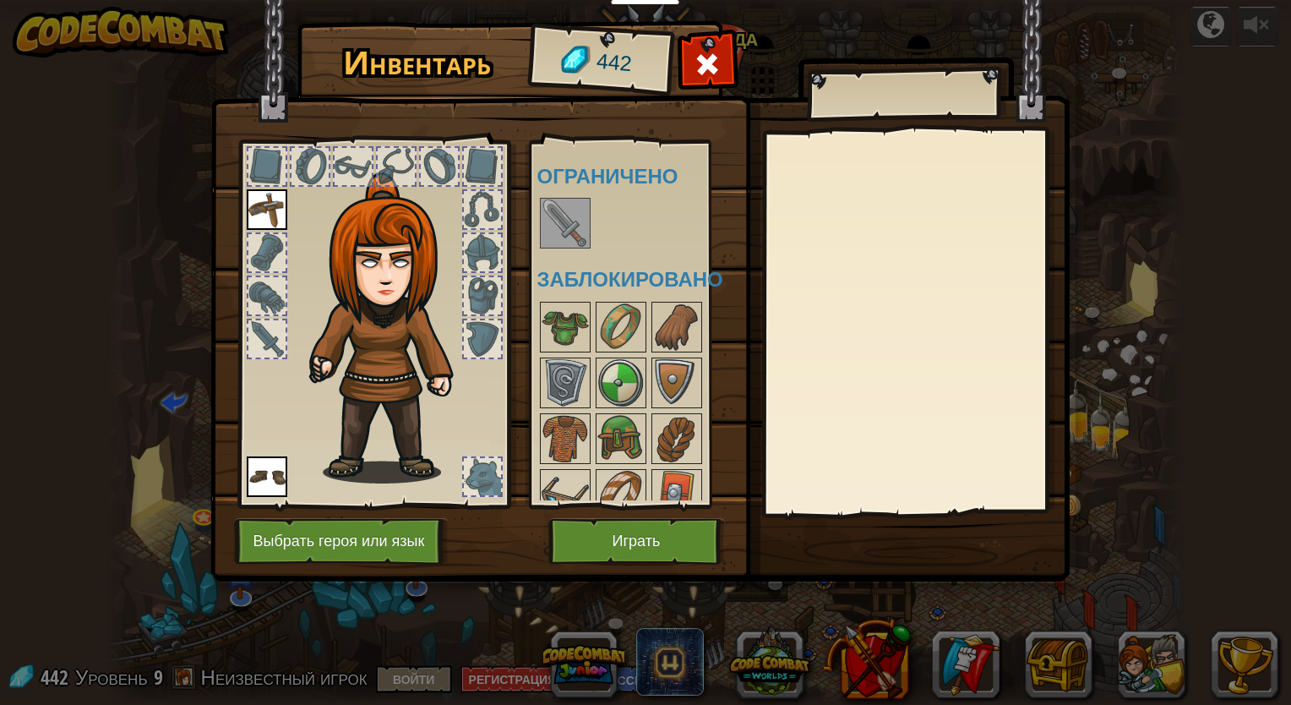
drag, startPoint x: 562, startPoint y: 186, endPoint x: 567, endPoint y: 207, distance: 21.7
click at [562, 189] on div "Доступно Надеть Надеть (двойной клик, чтобы надеть) Ограничено Заблокировано" at bounding box center [643, 324] width 212 height 352
click at [568, 207] on img at bounding box center [564, 222] width 47 height 47
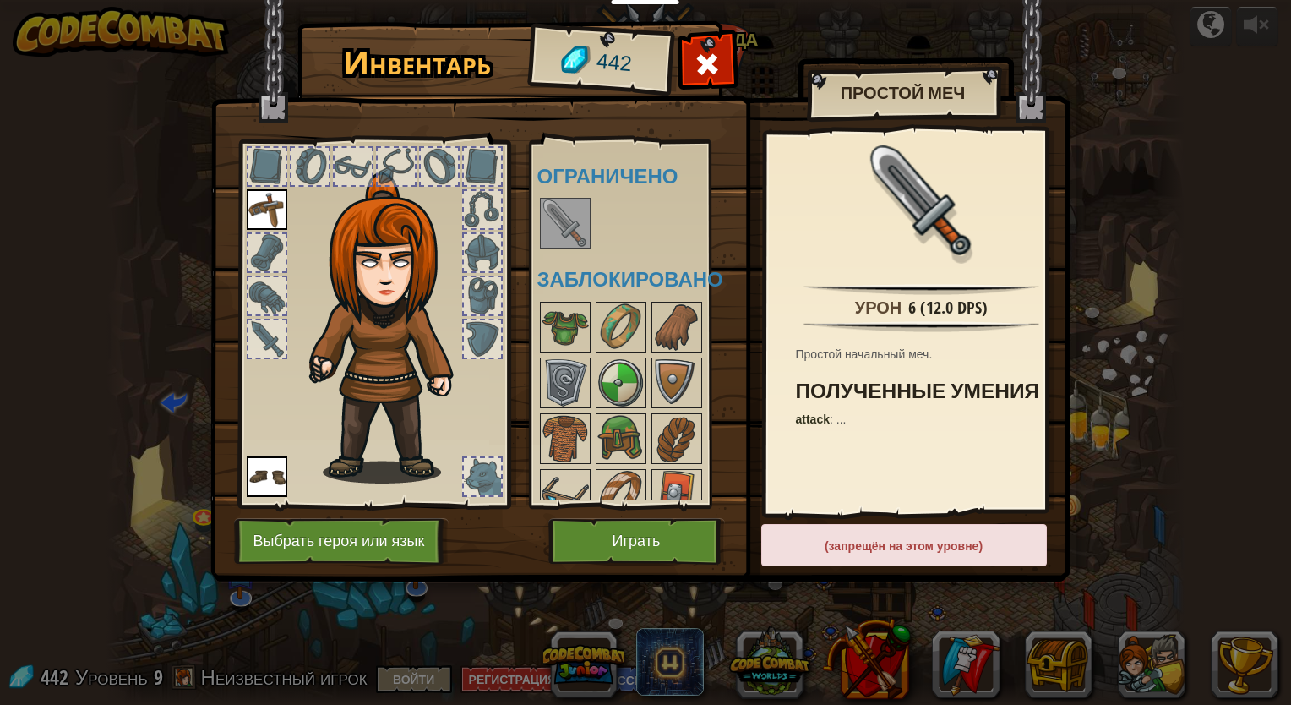
click at [568, 207] on img at bounding box center [564, 222] width 47 height 47
drag, startPoint x: 955, startPoint y: 585, endPoint x: 821, endPoint y: 515, distance: 150.8
click at [935, 569] on div "Инвентарь 442 Доступно Надеть Надеть (двойной клик, чтобы надеть) Ограничено За…" at bounding box center [645, 352] width 1291 height 705
click at [637, 524] on button "Играть" at bounding box center [636, 541] width 177 height 46
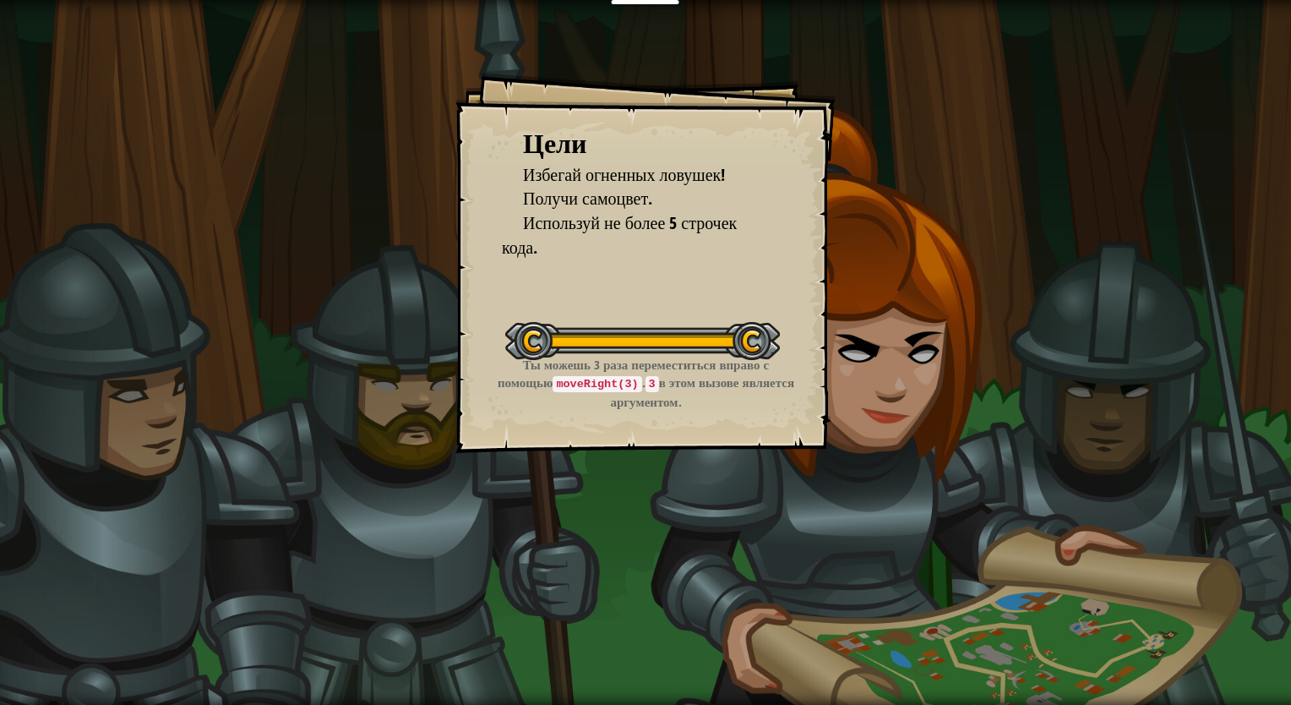
click at [623, 281] on div "Цели Избегай огненных ловушек! Получи самоцвет. Используй не более 5 строчек ко…" at bounding box center [645, 263] width 380 height 380
click at [622, 272] on div "Цели Избегай огненных ловушек! Получи самоцвет. Используй не более 5 строчек ко…" at bounding box center [645, 263] width 380 height 380
click at [622, 275] on div "Цели Избегай огненных ловушек! Получи самоцвет. Используй не более 5 строчек ко…" at bounding box center [645, 263] width 380 height 380
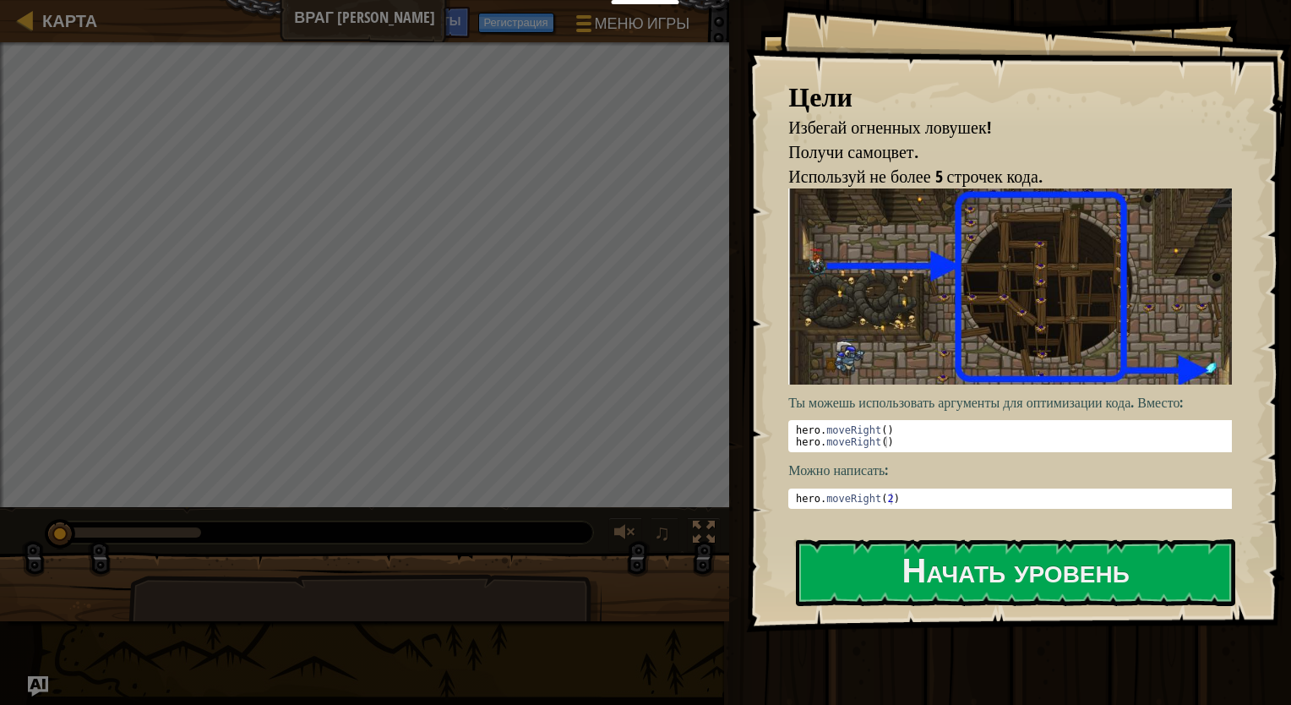
drag, startPoint x: 1162, startPoint y: 383, endPoint x: 1100, endPoint y: 481, distance: 116.5
click at [1150, 414] on div "Ты можешь использовать аргументы для оптимизации кода. Вместо: 1 2 hero . moveR…" at bounding box center [1016, 348] width 456 height 320
type textarea "hero.moveRight(2)"
drag, startPoint x: 1084, startPoint y: 496, endPoint x: 1080, endPoint y: 559, distance: 63.4
click at [1080, 543] on div "Цели Избегай огненных ловушек! Получи самоцвет. Используй не более 5 строчек ко…" at bounding box center [1018, 316] width 545 height 632
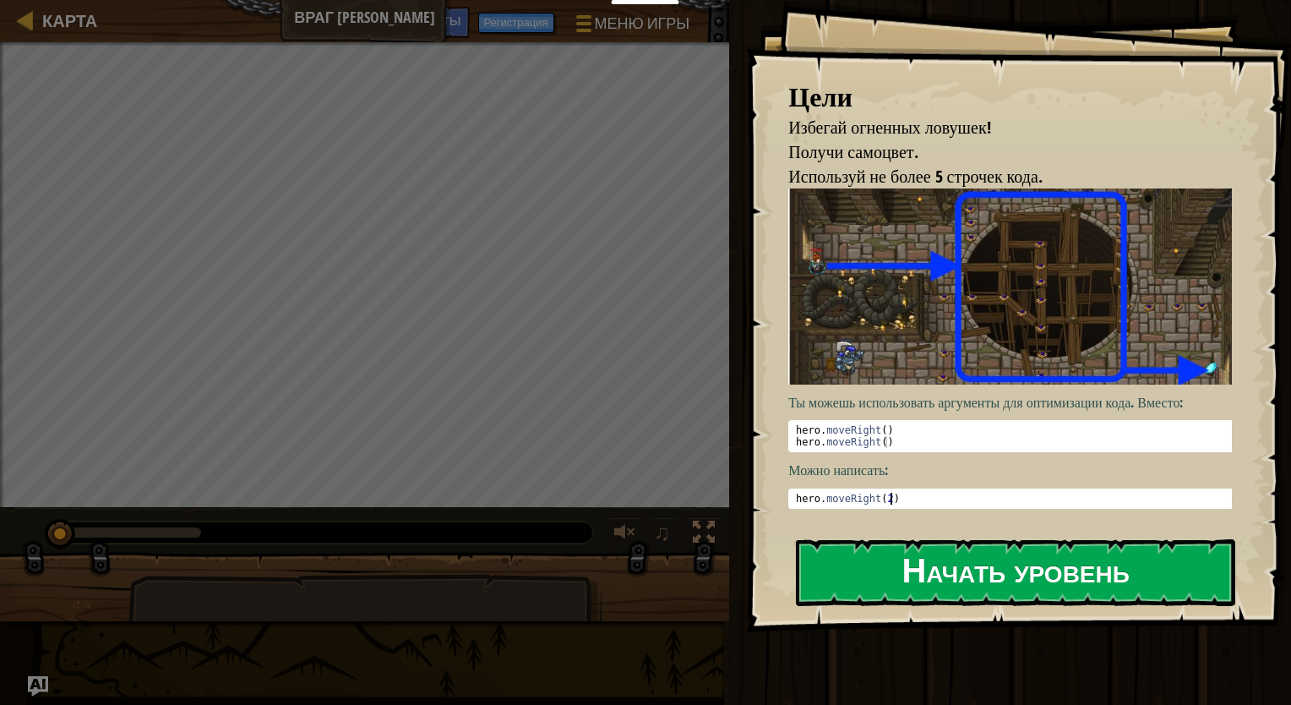
click at [1083, 567] on button "Начать уровень" at bounding box center [1015, 572] width 439 height 67
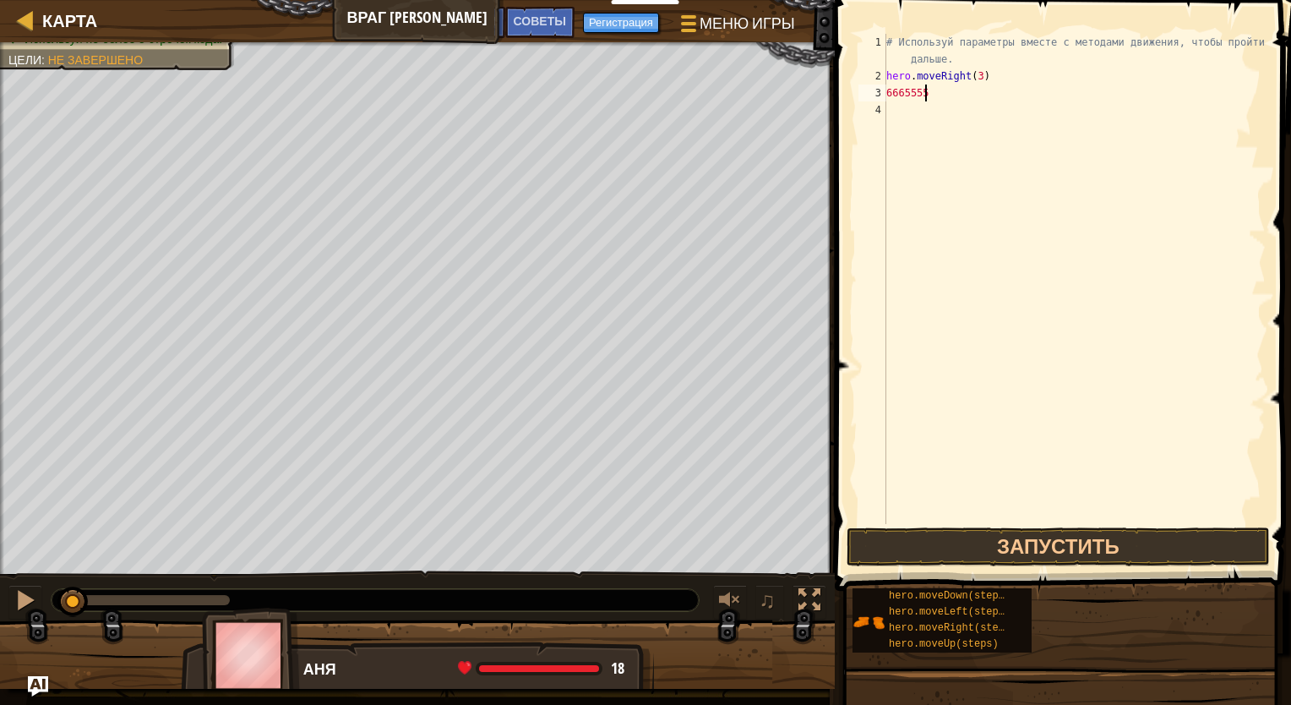
scroll to position [8, 3]
click at [1074, 551] on button "Запустить" at bounding box center [1057, 546] width 423 height 39
type textarea "6"
type textarea "h"
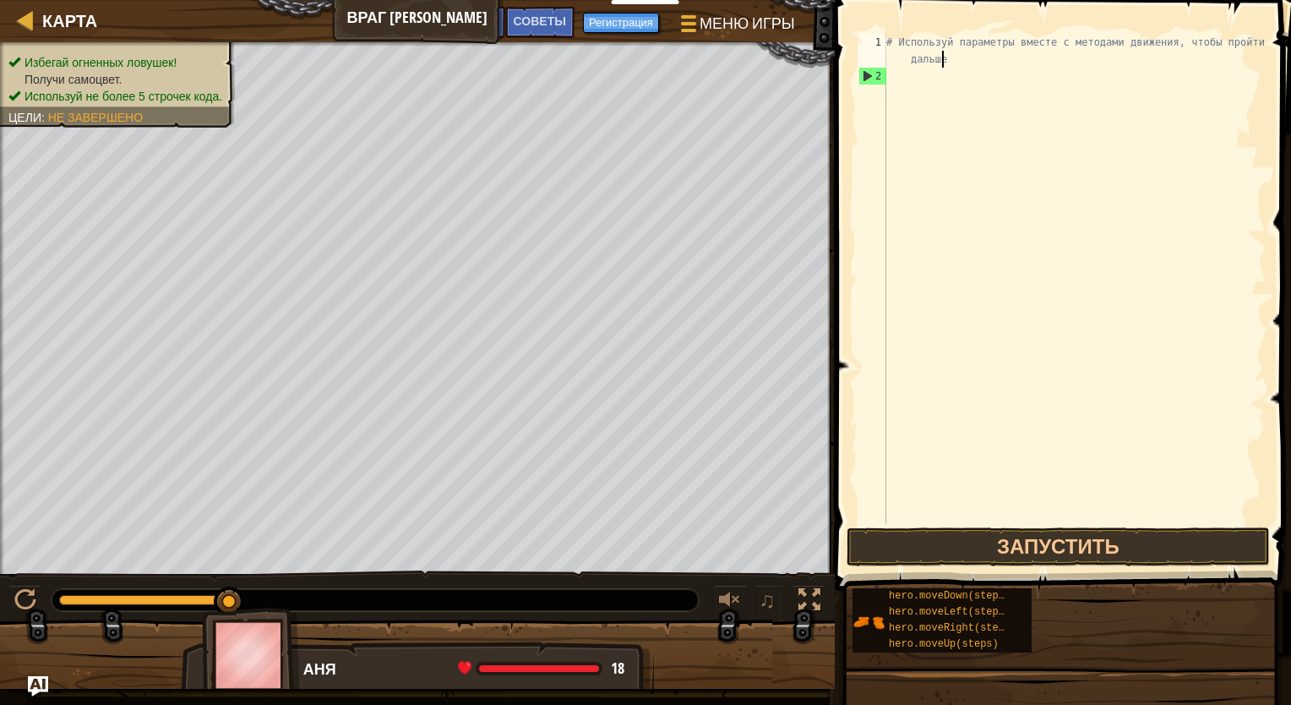
type textarea "# Используй параметры вместе с методами движения, чтобы пройт"
click at [984, 530] on button "Запустить" at bounding box center [1057, 546] width 423 height 39
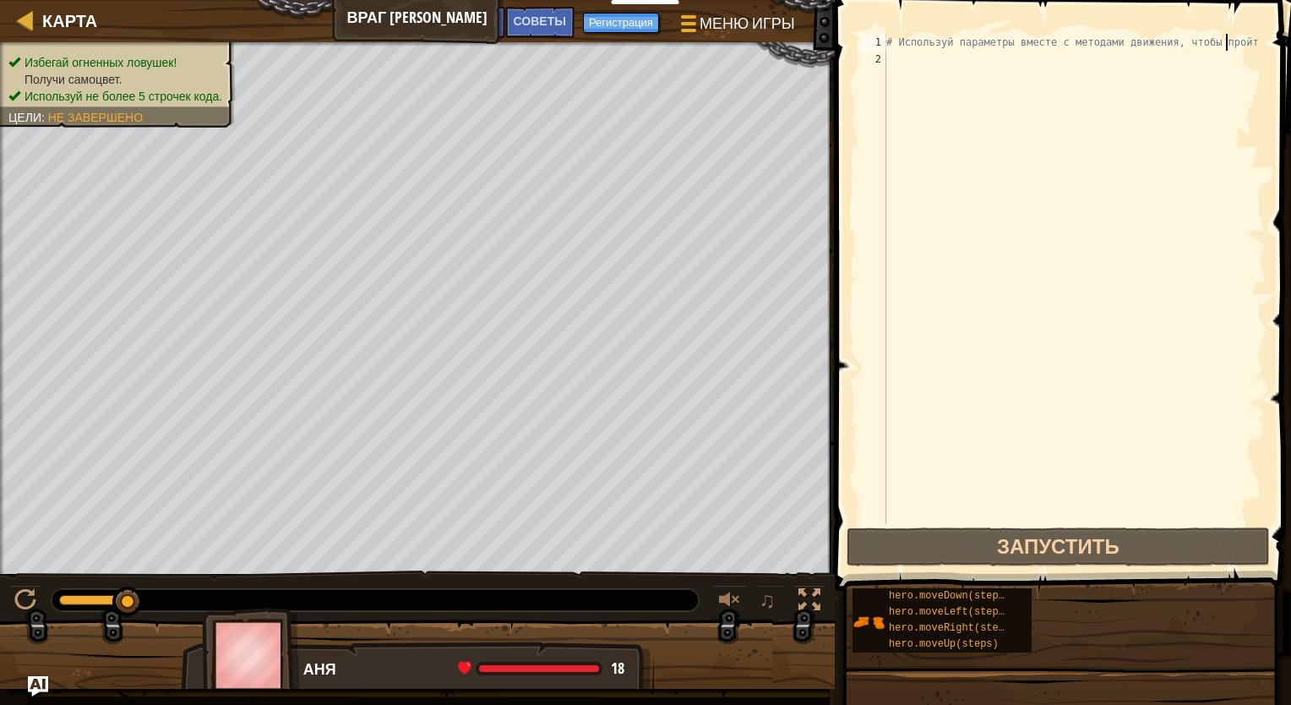
click at [1004, 103] on div "# Используй параметры вместе с методами движения, чтобы пройт" at bounding box center [1074, 296] width 383 height 524
click at [834, 0] on html "Учителям Создать бесплатный аккаунт Решения для школ и округов Превью Учительск…" at bounding box center [645, 0] width 1291 height 0
click at [922, 56] on div "# Используй параметры вместе с методами движения, чтобы пройт" at bounding box center [1074, 296] width 383 height 524
type textarea "h"
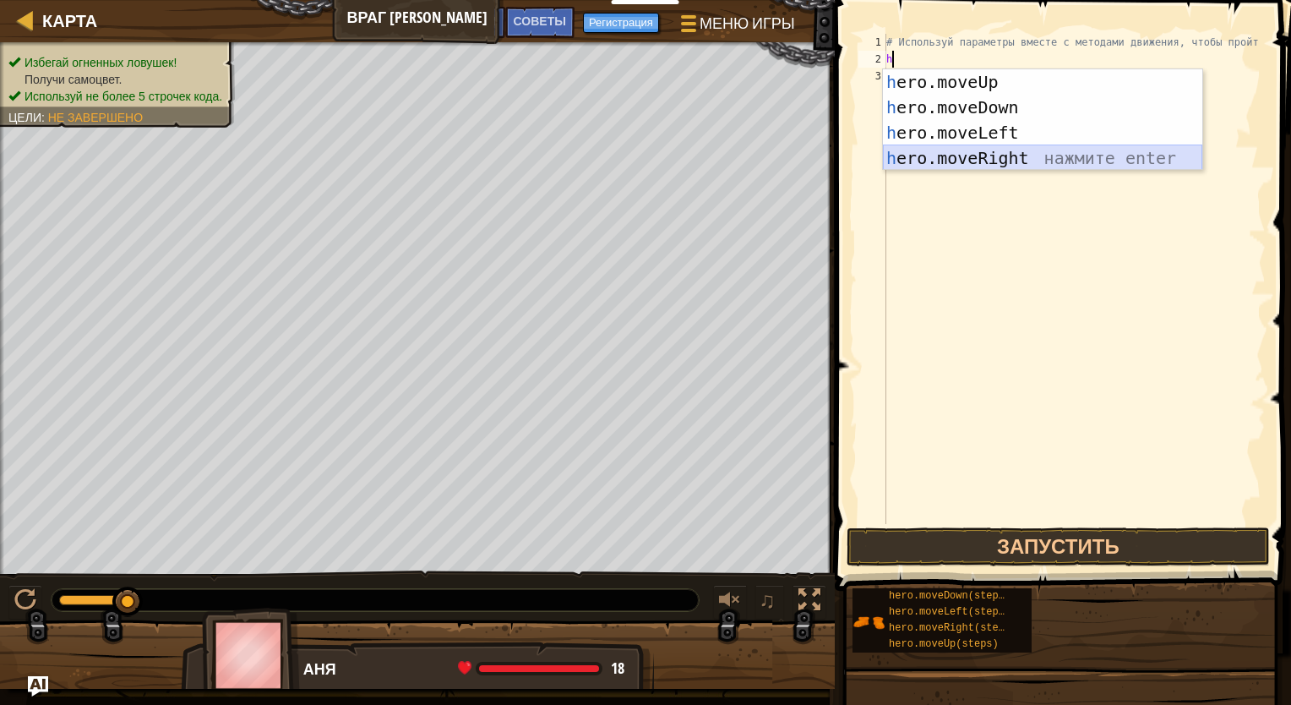
click at [1013, 153] on div "h ero.moveUp нажмите enter h ero.moveDown нажмите enter h ero.moveLeft нажмите …" at bounding box center [1042, 145] width 319 height 152
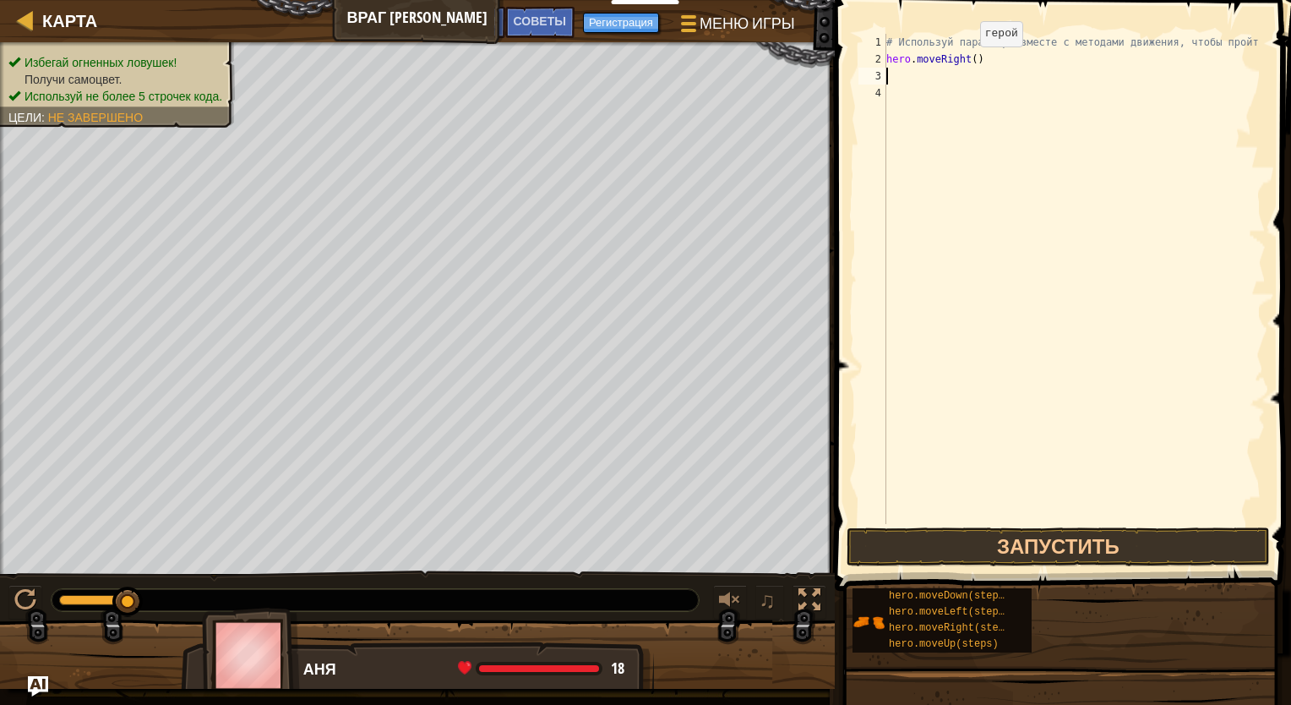
click at [966, 63] on div "# Используй параметры вместе с методами движения, чтобы пройт hero . moveRight …" at bounding box center [1074, 296] width 383 height 524
click at [969, 63] on div "# Используй параметры вместе с методами движения, чтобы пройт hero . moveRight …" at bounding box center [1074, 296] width 383 height 524
type textarea "hero.moveRight(4)"
click at [933, 542] on button "Запустить" at bounding box center [1057, 546] width 423 height 39
